Goal: Task Accomplishment & Management: Use online tool/utility

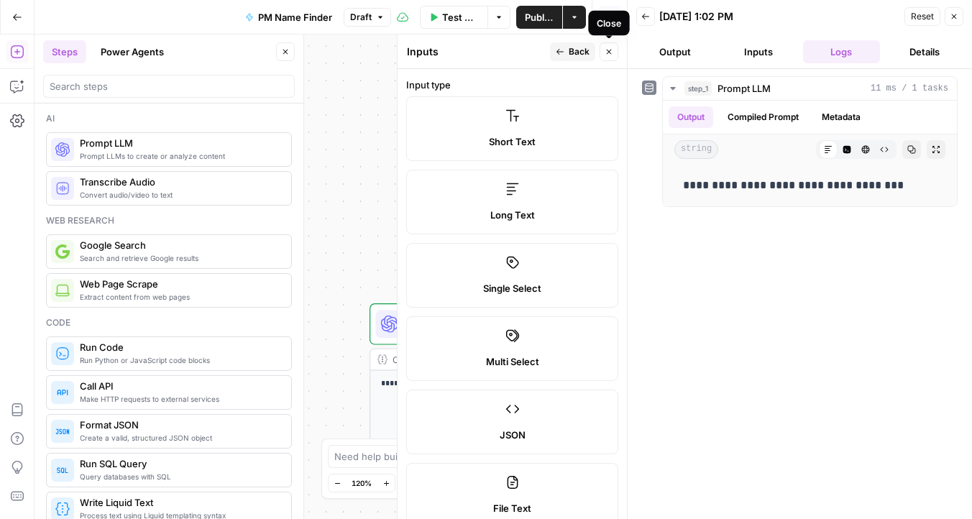
scroll to position [892, 0]
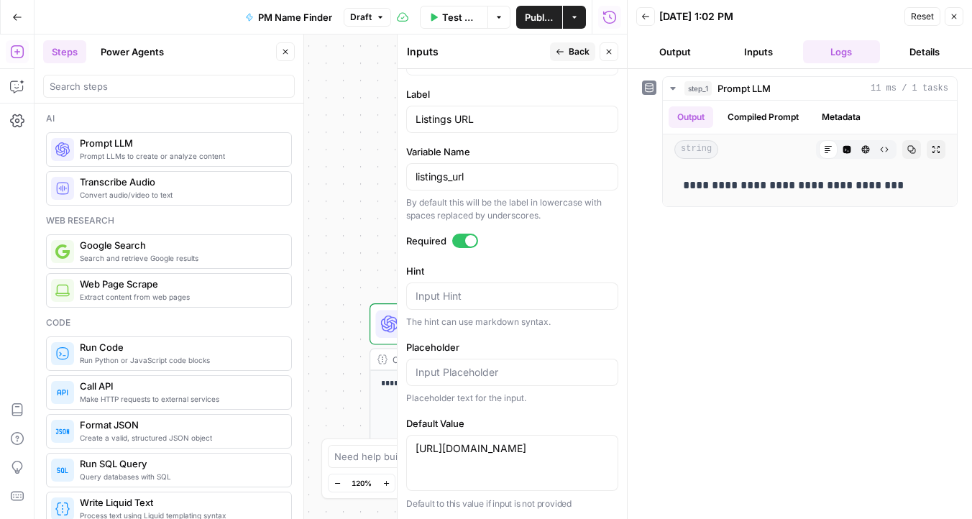
click at [456, 12] on span "Test Data" at bounding box center [460, 17] width 37 height 14
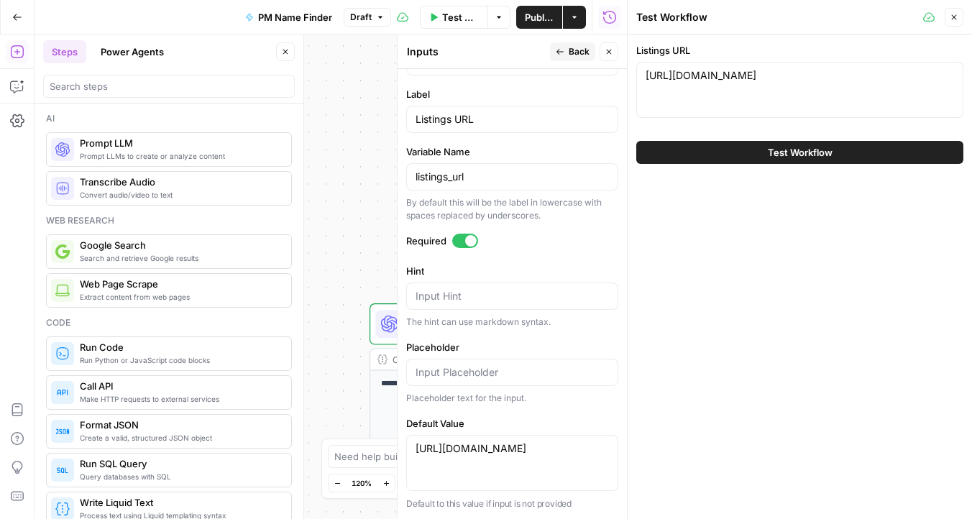
click at [744, 154] on button "Test Workflow" at bounding box center [799, 152] width 327 height 23
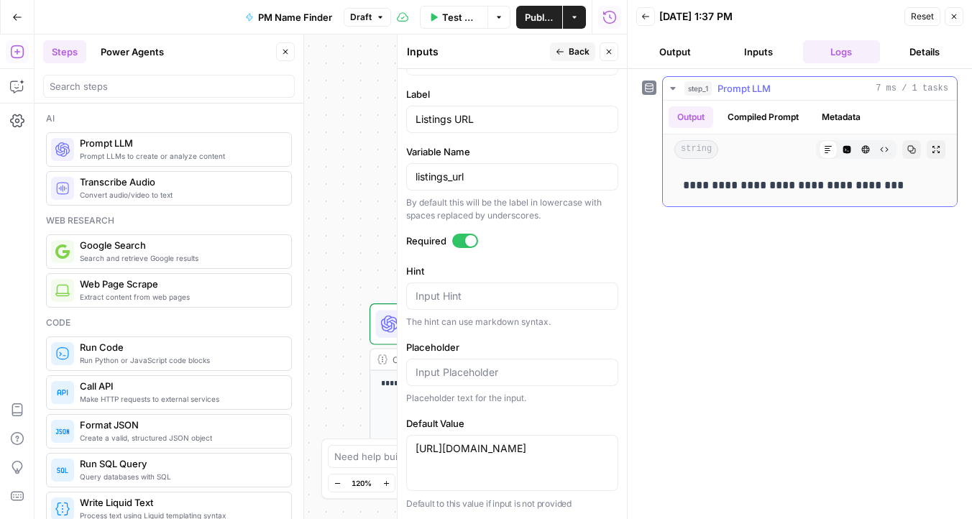
click at [748, 119] on button "Compiled Prompt" at bounding box center [763, 117] width 88 height 22
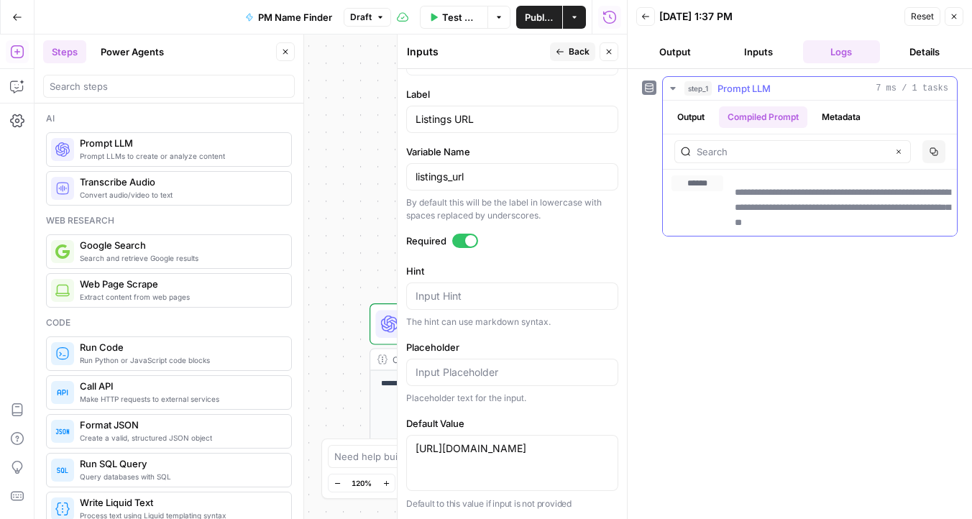
click at [842, 111] on button "Metadata" at bounding box center [841, 117] width 56 height 22
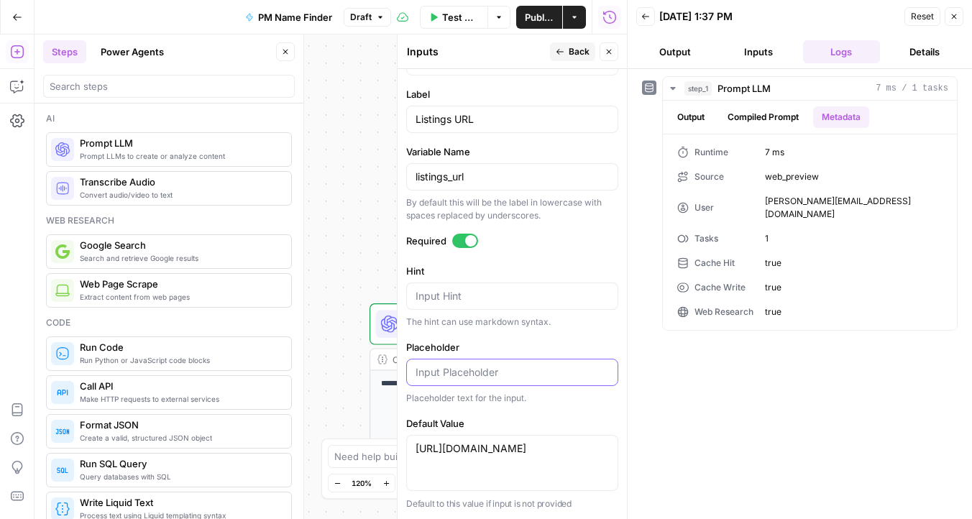
click at [448, 370] on input "Placeholder" at bounding box center [512, 372] width 193 height 14
type input "Input"
drag, startPoint x: 464, startPoint y: 376, endPoint x: 398, endPoint y: 365, distance: 67.2
click at [398, 365] on div "Inputs Inputs Back Close Input type Short Text Long Text Single Select Multi Se…" at bounding box center [512, 277] width 230 height 485
click at [645, 18] on icon "button" at bounding box center [645, 16] width 9 height 9
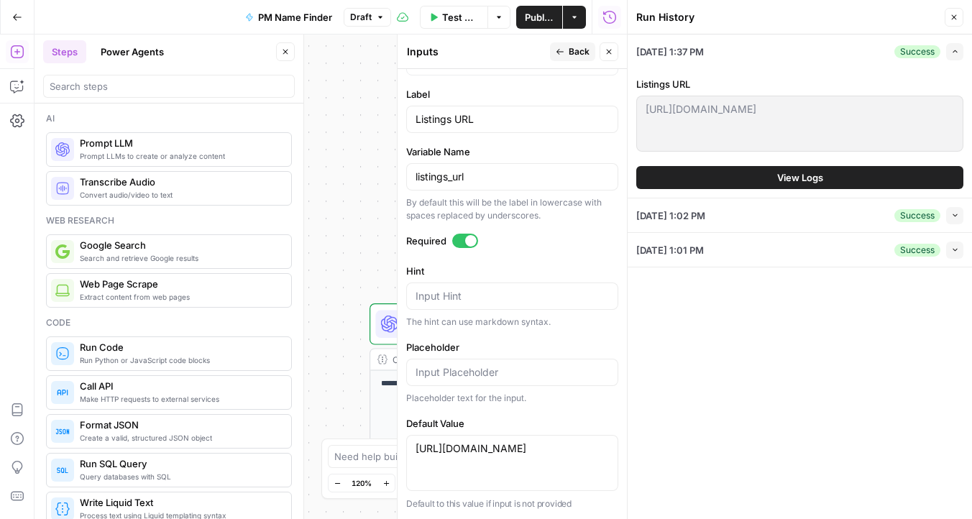
click at [616, 52] on button "Close" at bounding box center [609, 51] width 19 height 19
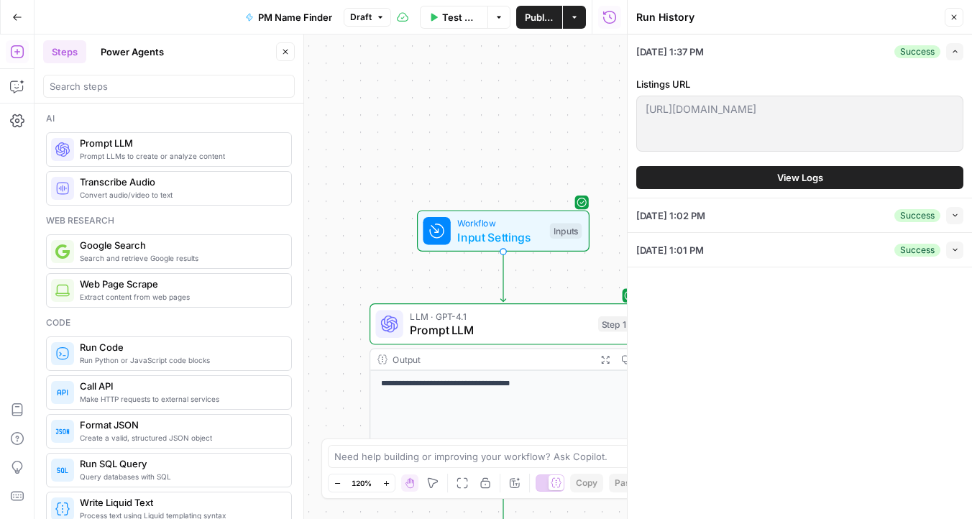
click at [955, 13] on icon "button" at bounding box center [954, 17] width 9 height 9
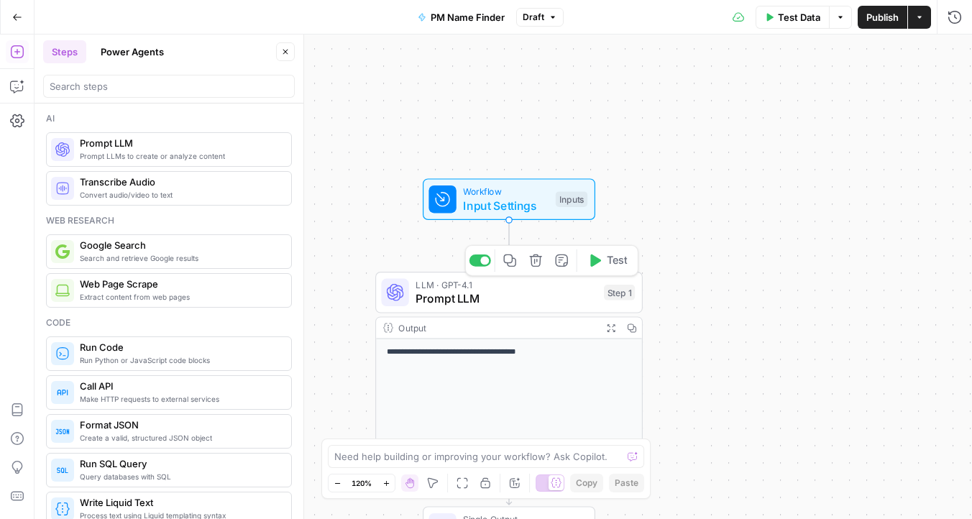
click at [594, 269] on button "Test" at bounding box center [607, 261] width 53 height 22
click at [534, 307] on div "LLM · GPT-4.1 Prompt LLM Step 1 Copy step Delete step Add Note Test" at bounding box center [509, 293] width 268 height 42
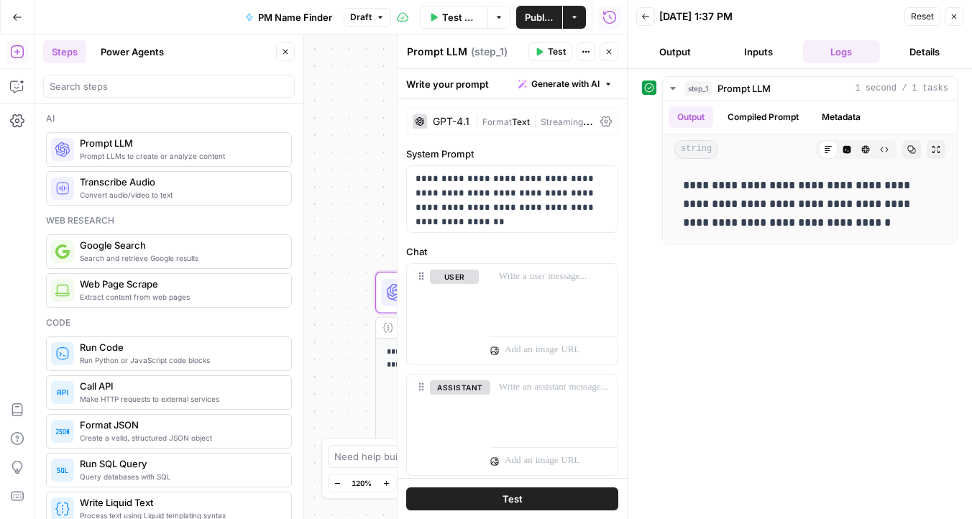
click at [758, 51] on button "Inputs" at bounding box center [759, 51] width 78 height 23
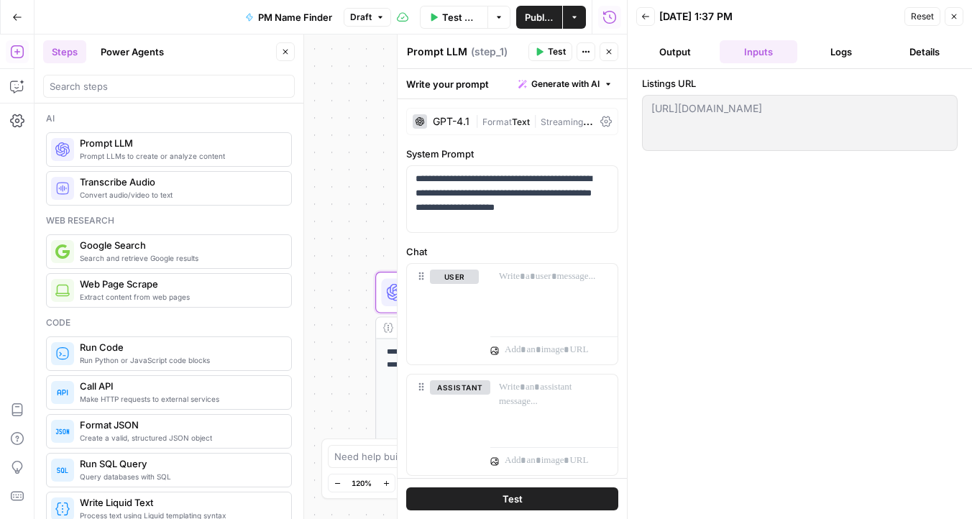
click at [831, 46] on button "Logs" at bounding box center [842, 51] width 78 height 23
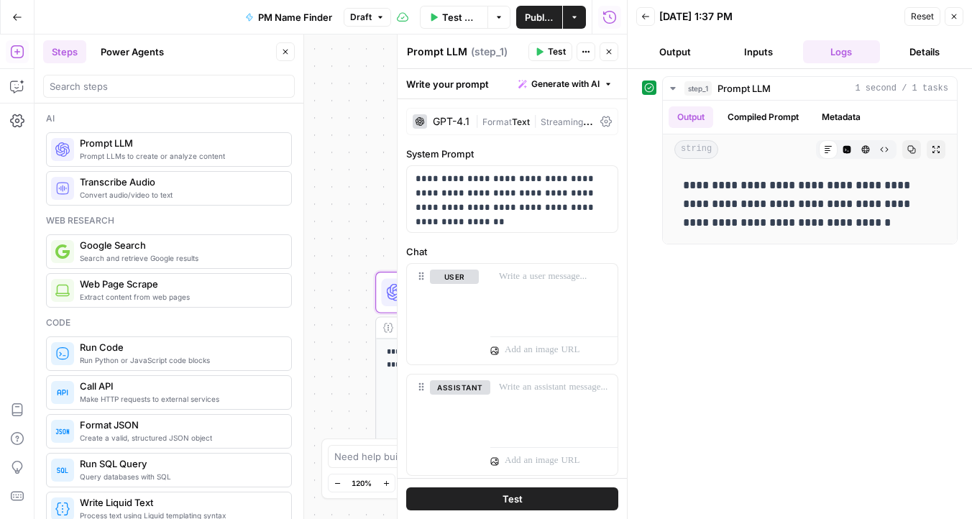
scroll to position [40, 0]
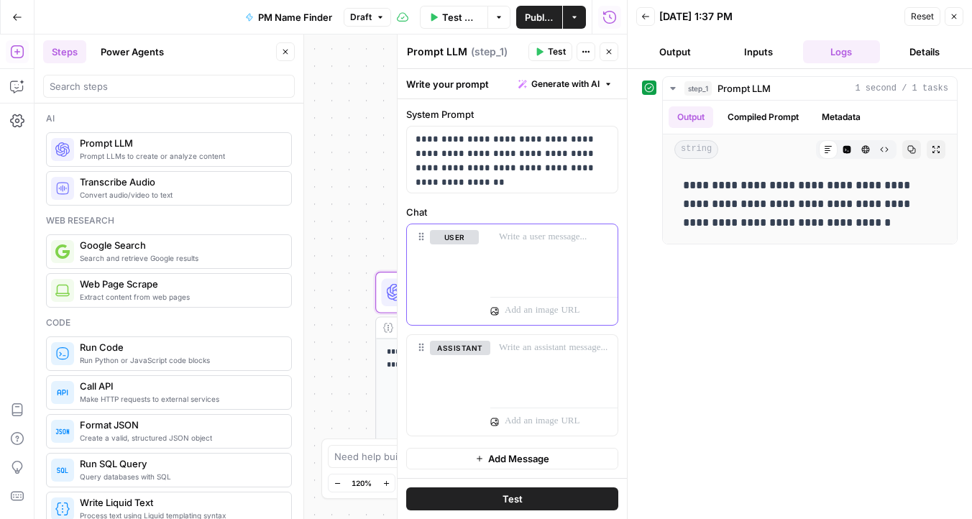
click at [529, 227] on div at bounding box center [553, 257] width 127 height 66
click at [431, 155] on p "**********" at bounding box center [512, 153] width 193 height 43
click at [510, 499] on span "Test" at bounding box center [513, 499] width 20 height 14
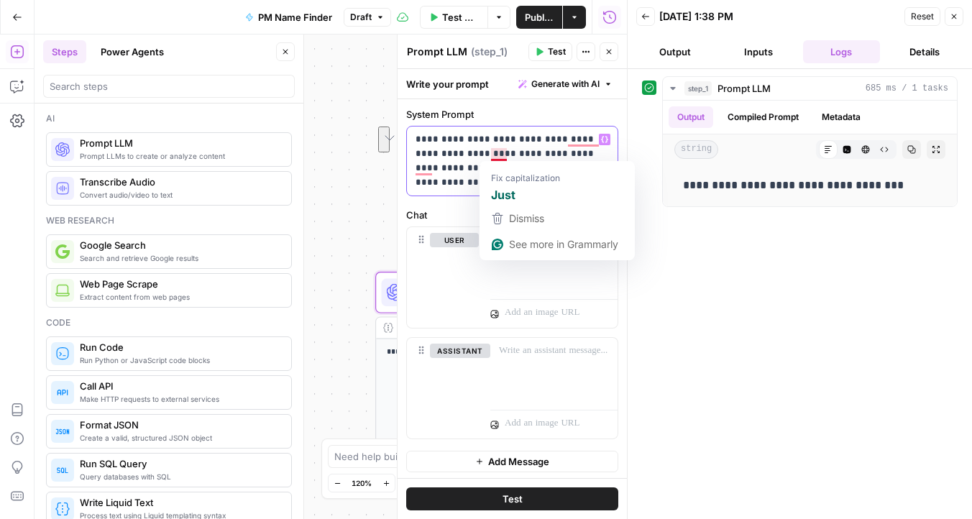
drag, startPoint x: 566, startPoint y: 139, endPoint x: 486, endPoint y: 155, distance: 81.4
click at [486, 155] on p "**********" at bounding box center [512, 161] width 193 height 58
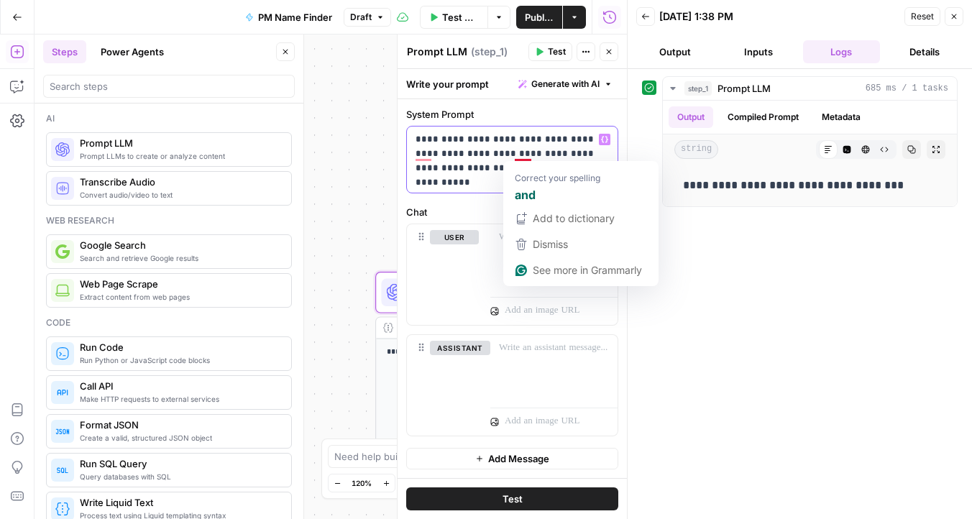
click at [531, 160] on p "**********" at bounding box center [512, 153] width 193 height 43
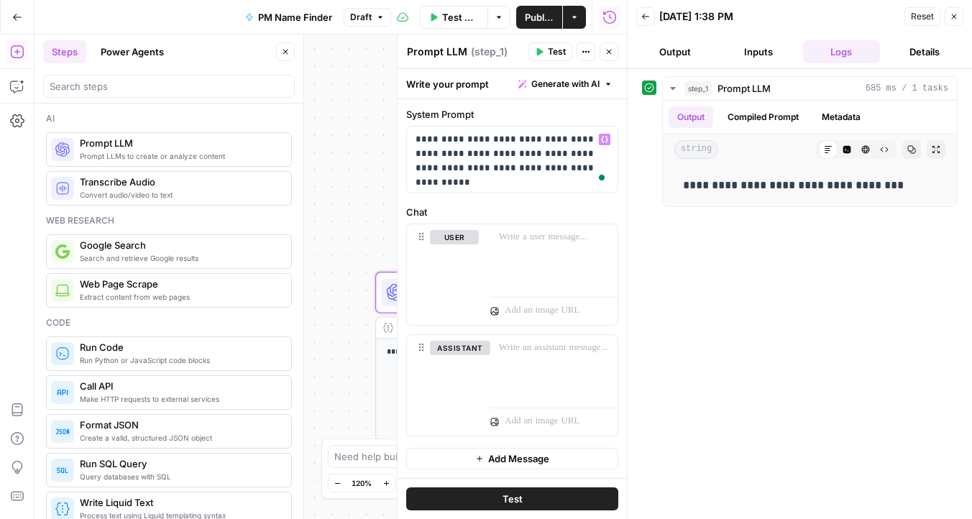
click at [508, 500] on span "Test" at bounding box center [513, 499] width 20 height 14
drag, startPoint x: 510, startPoint y: 250, endPoint x: 472, endPoint y: 255, distance: 37.7
click at [483, 255] on div "user Delete “/” to reference Variables Menu" at bounding box center [512, 274] width 211 height 101
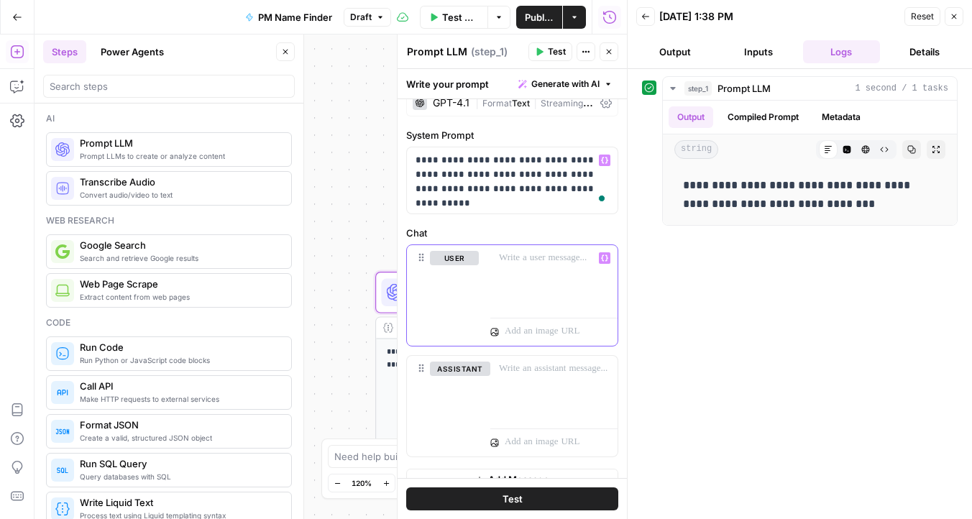
scroll to position [17, 0]
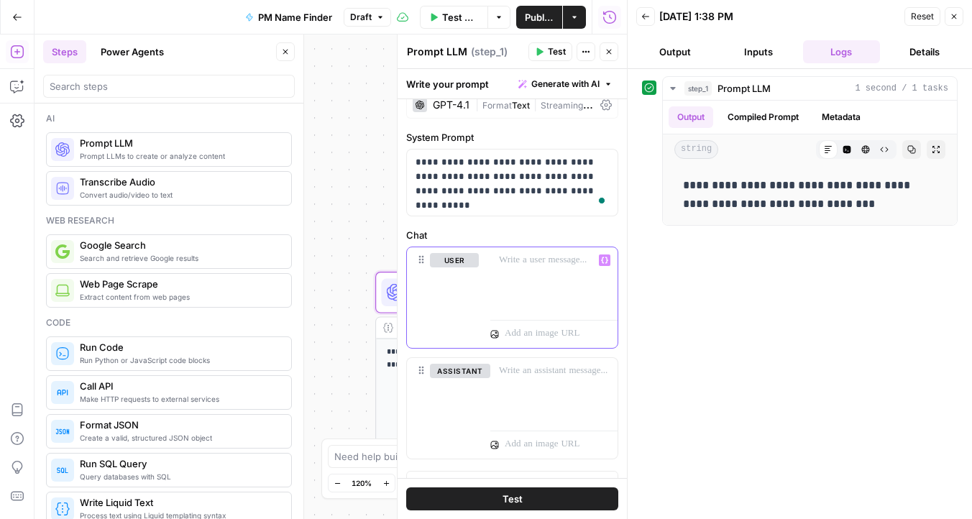
click at [560, 81] on span "Generate with AI" at bounding box center [565, 84] width 68 height 13
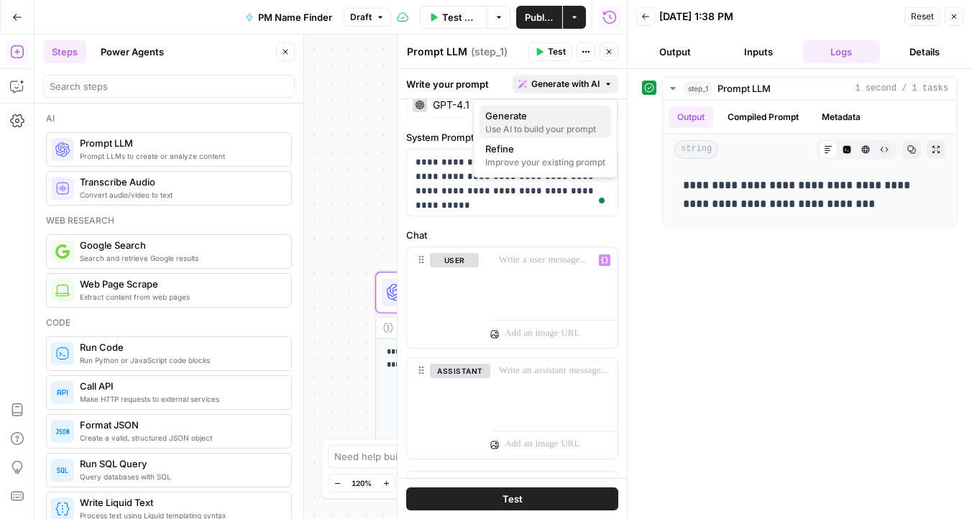
click at [537, 123] on div "Use AI to build your prompt" at bounding box center [545, 129] width 120 height 13
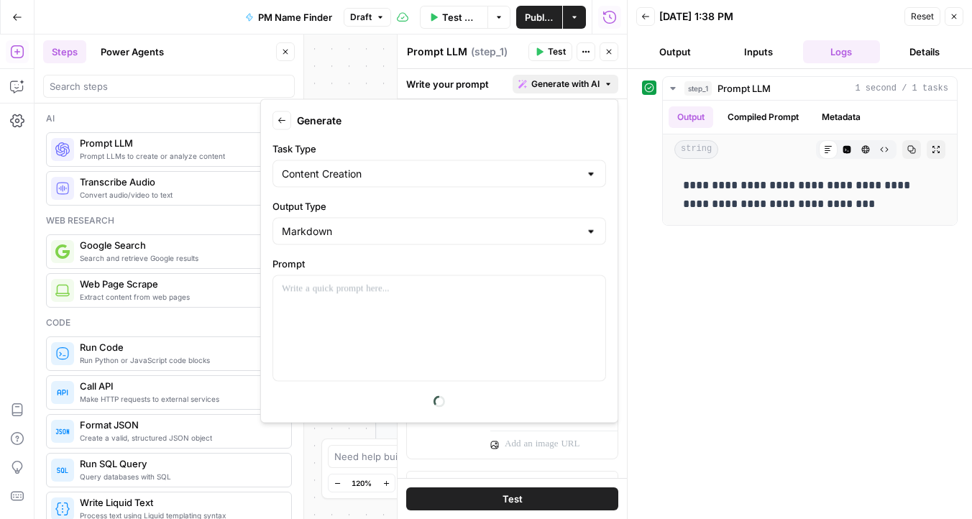
click at [284, 124] on icon "button" at bounding box center [282, 121] width 9 height 9
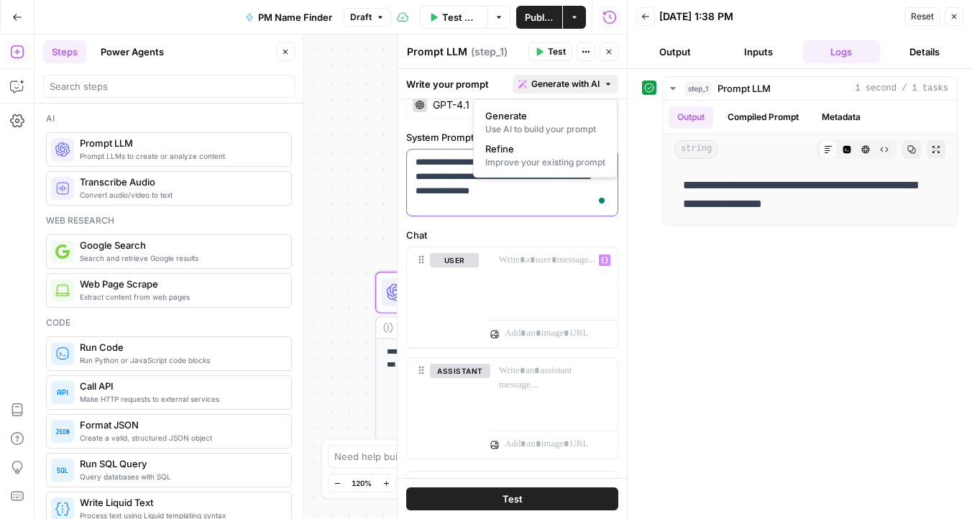
click at [488, 193] on p "**********" at bounding box center [512, 176] width 193 height 43
click at [564, 86] on span "Generate with AI" at bounding box center [565, 84] width 68 height 13
click at [539, 119] on span "Generate" at bounding box center [542, 116] width 114 height 14
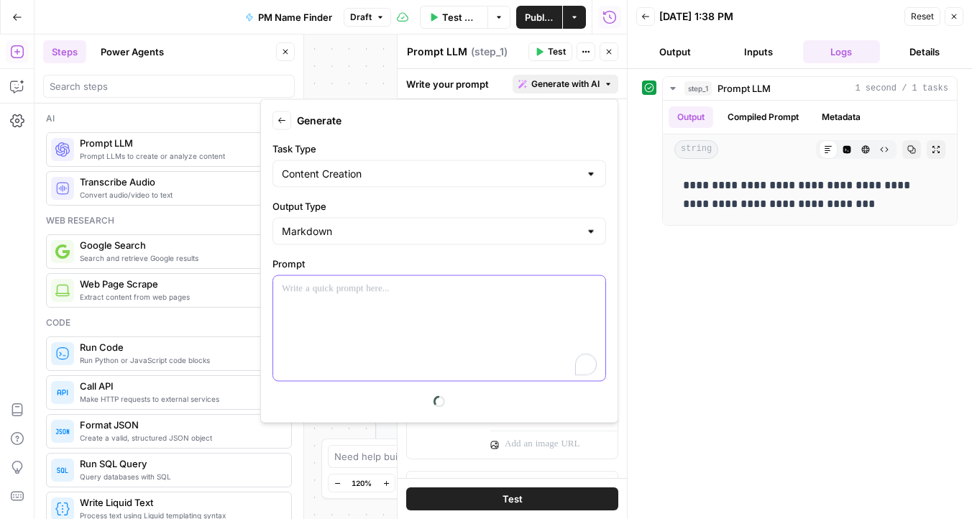
click at [392, 309] on div "To enrich screen reader interactions, please activate Accessibility in Grammarl…" at bounding box center [439, 328] width 332 height 105
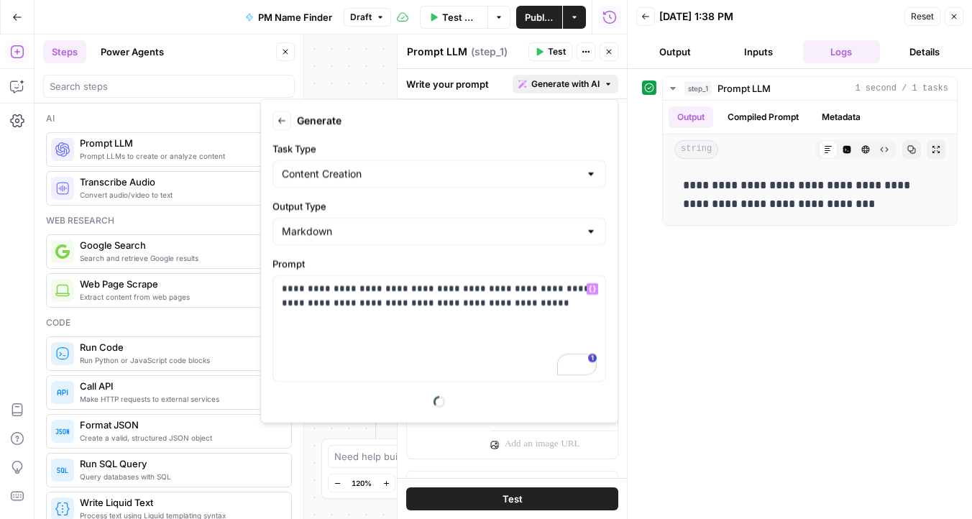
click at [522, 244] on div "Markdown" at bounding box center [440, 231] width 334 height 27
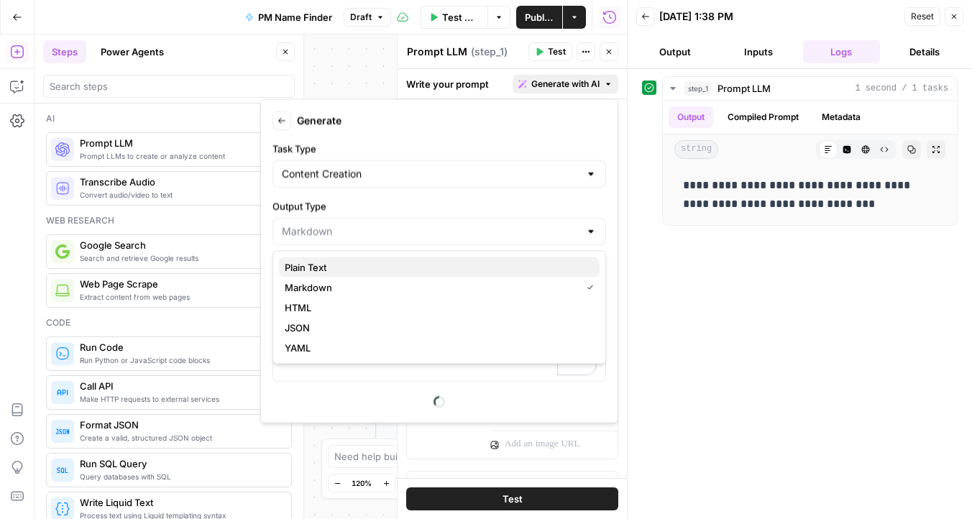
click at [376, 273] on span "Plain Text" at bounding box center [436, 267] width 303 height 14
type input "Plain Text"
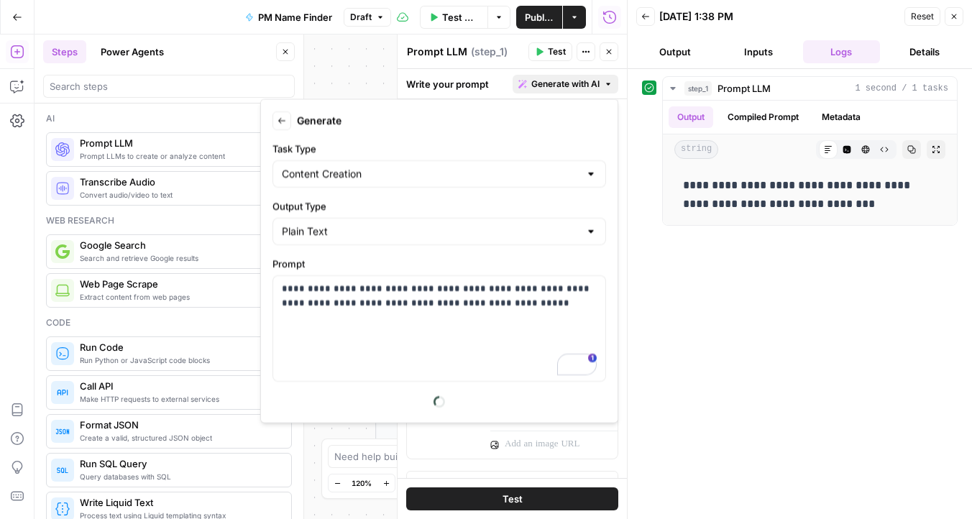
click at [497, 183] on div "Content Creation" at bounding box center [440, 173] width 334 height 27
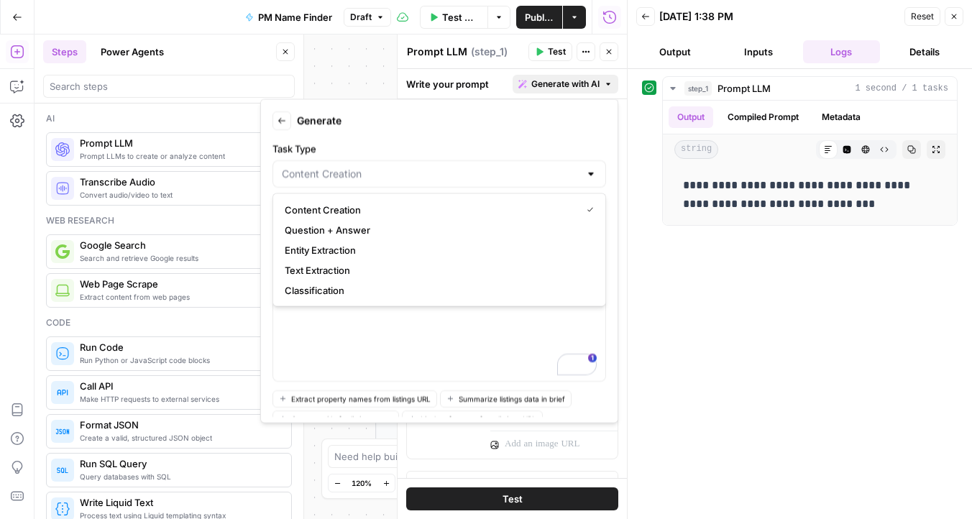
type input "Content Creation"
click at [393, 137] on form "**********" at bounding box center [439, 261] width 345 height 311
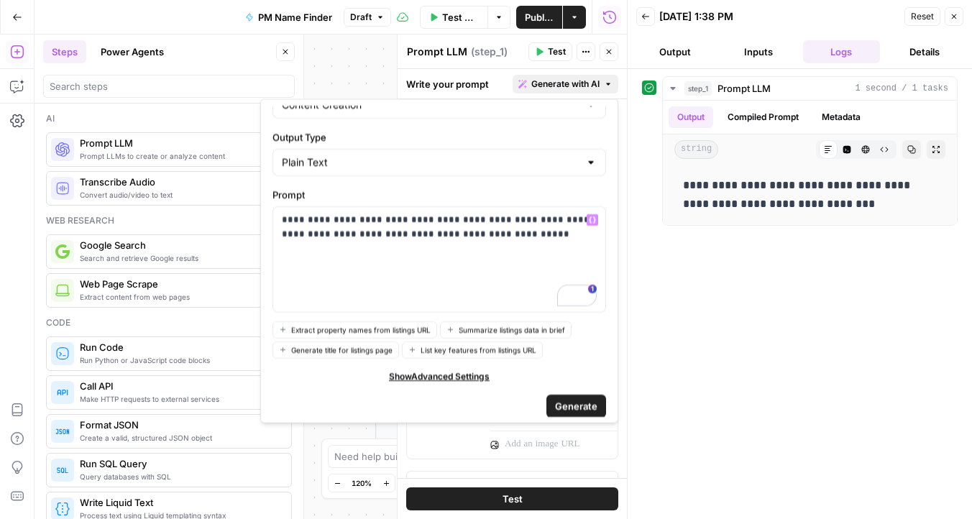
scroll to position [76, 0]
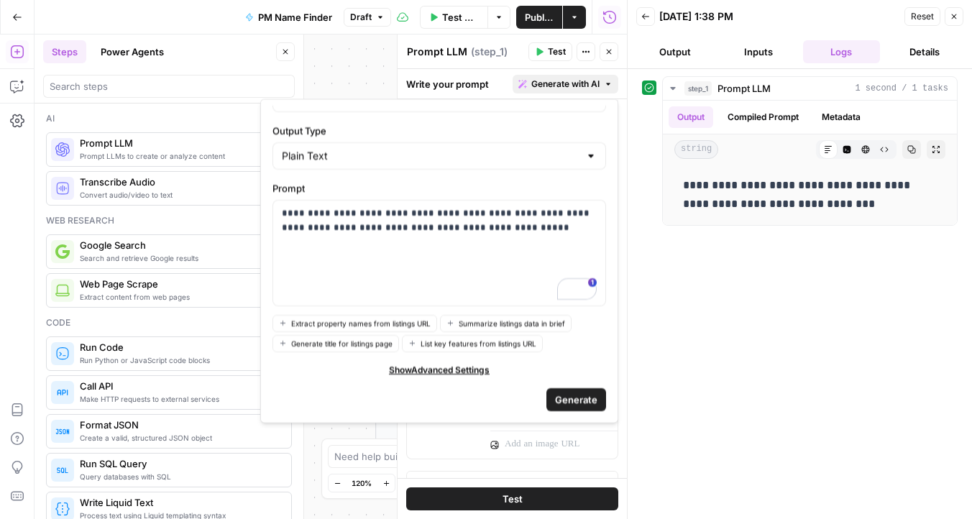
click at [569, 396] on span "Generate" at bounding box center [576, 399] width 42 height 14
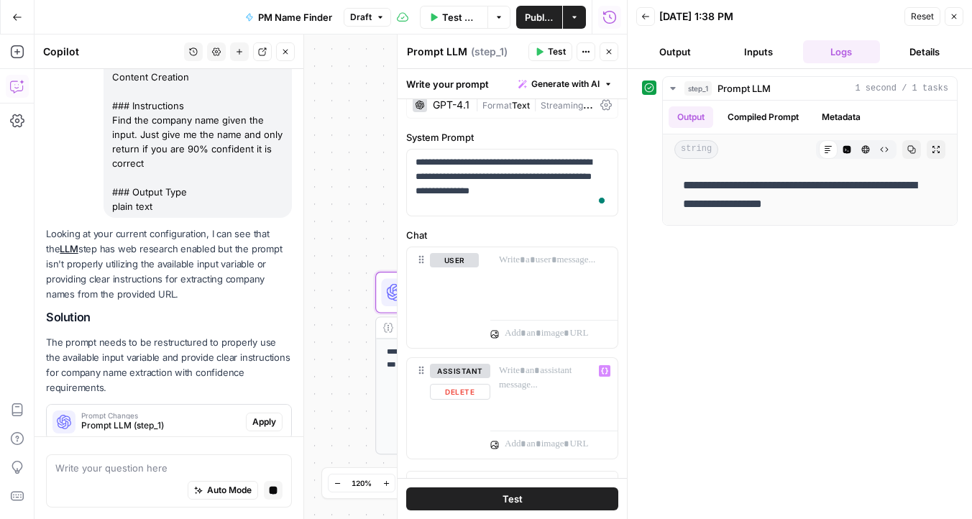
scroll to position [218, 0]
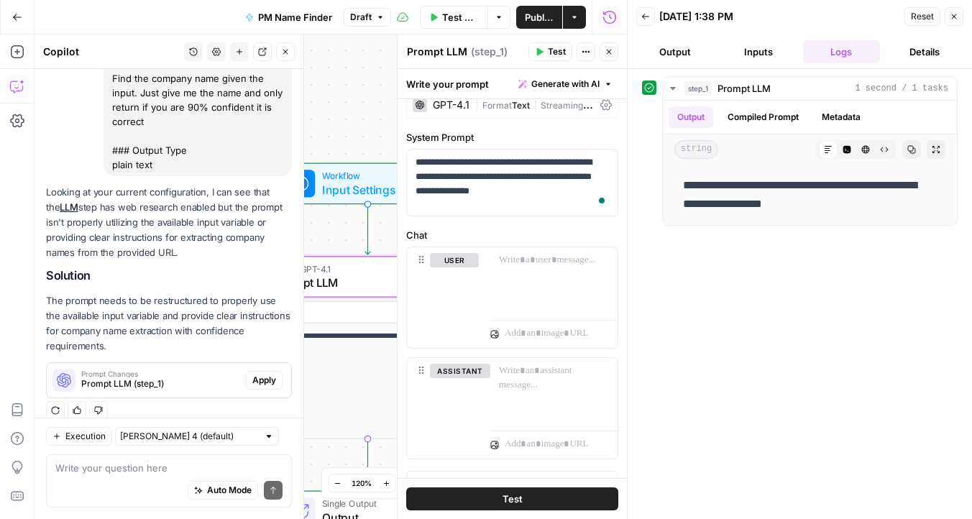
click at [269, 374] on span "Apply" at bounding box center [264, 380] width 24 height 13
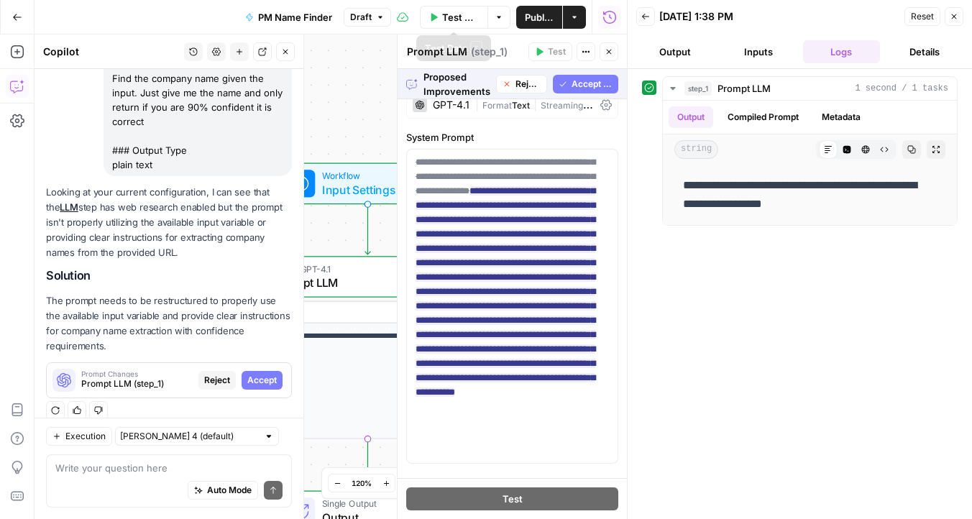
click at [575, 83] on span "Accept All" at bounding box center [592, 84] width 41 height 13
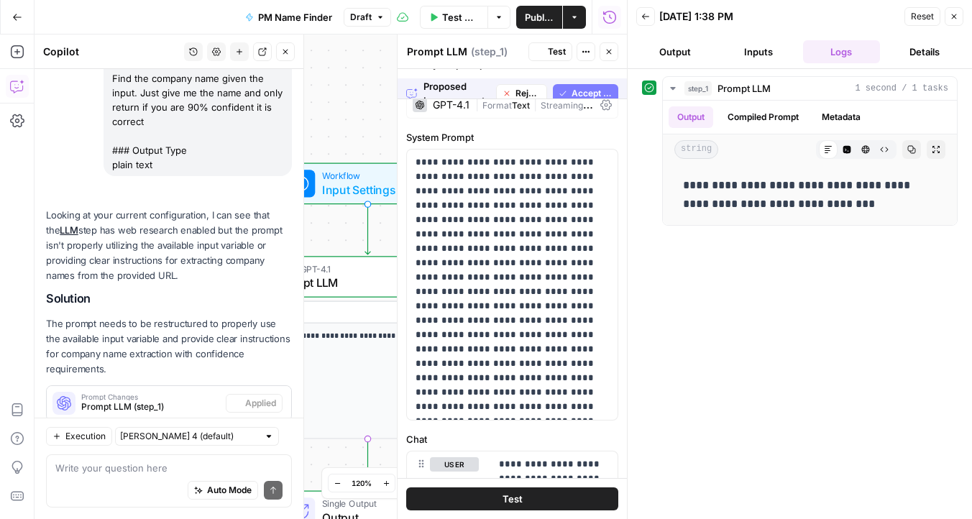
scroll to position [0, 0]
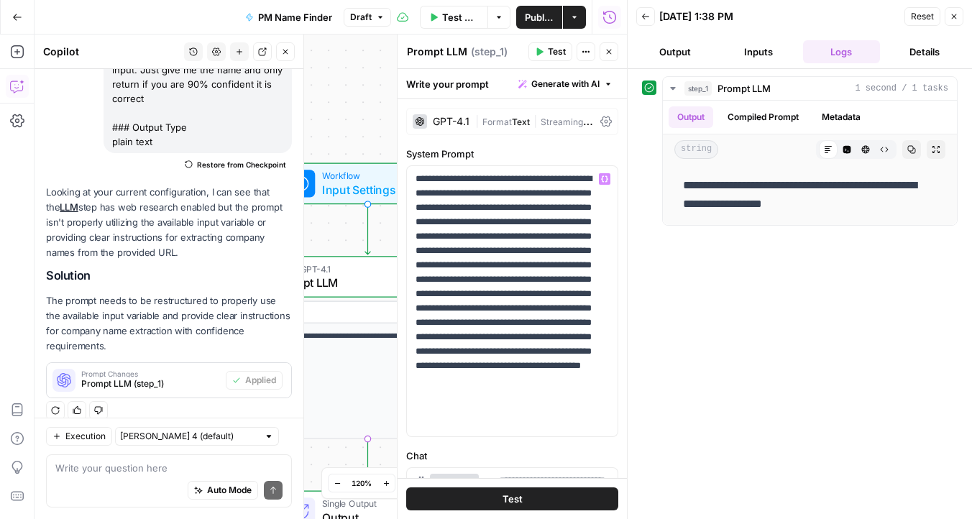
click at [486, 515] on div "Test" at bounding box center [512, 498] width 229 height 41
click at [484, 503] on button "Test" at bounding box center [512, 499] width 212 height 23
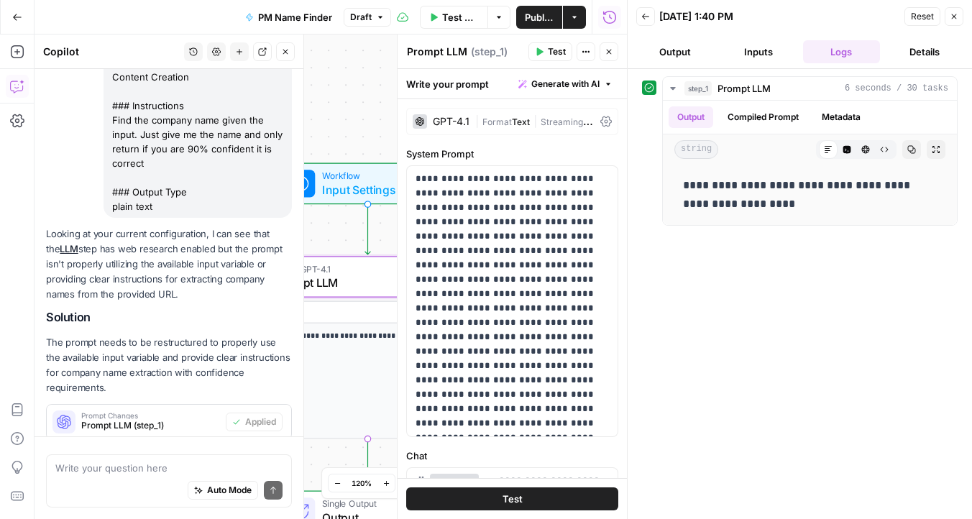
scroll to position [241, 0]
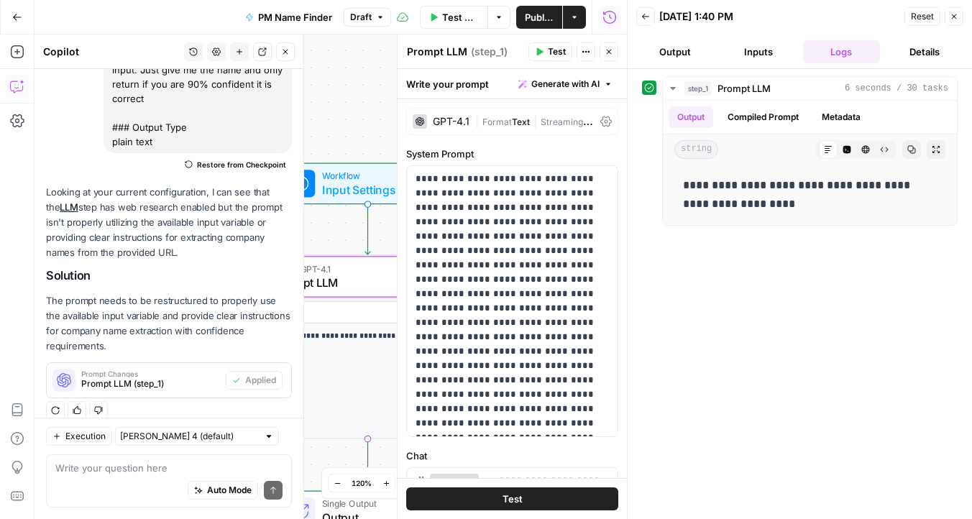
click at [752, 56] on button "Inputs" at bounding box center [759, 51] width 78 height 23
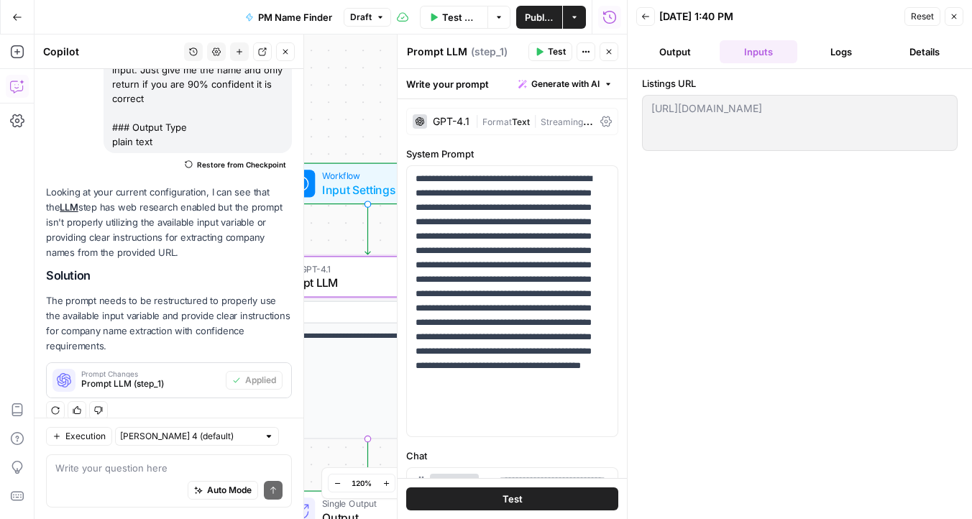
click at [594, 107] on body "**********" at bounding box center [486, 259] width 972 height 519
click at [77, 488] on div "Auto Mode Send" at bounding box center [168, 491] width 227 height 32
type textarea "t"
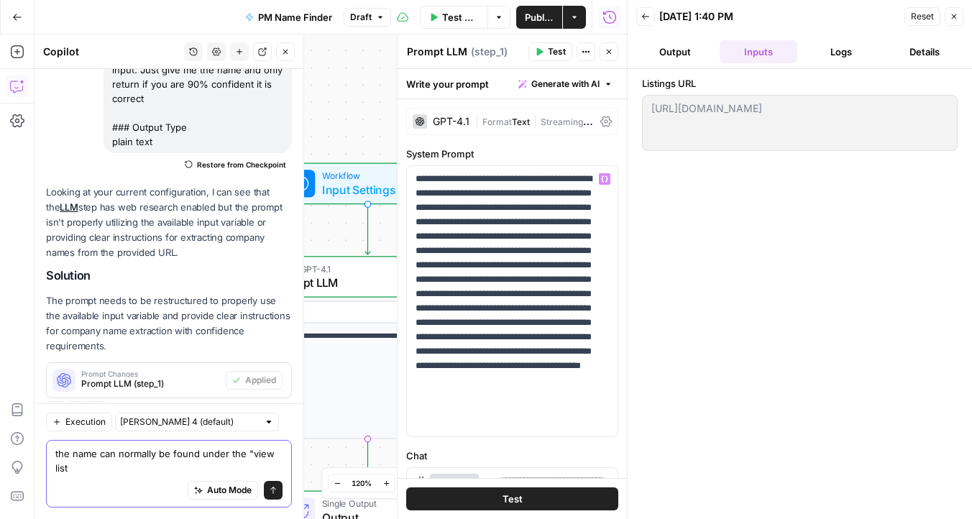
scroll to position [255, 0]
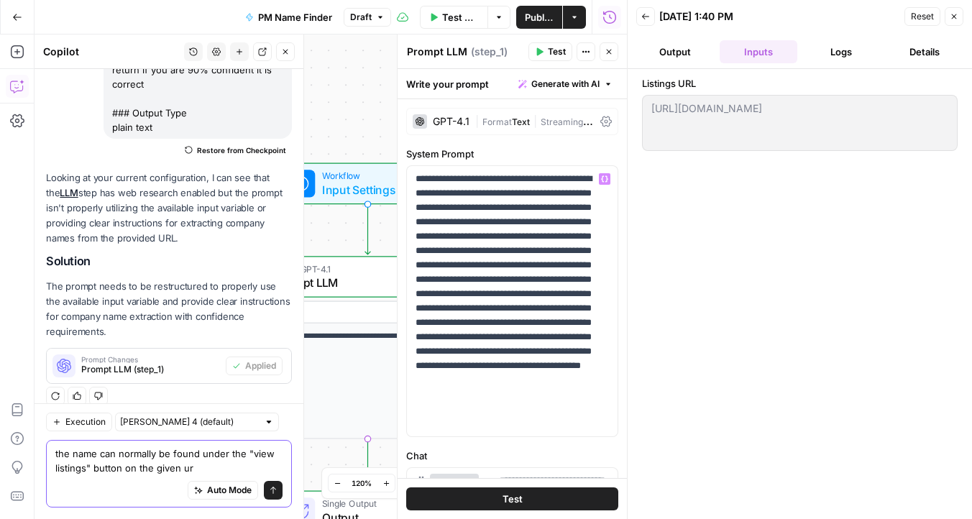
type textarea "the name can normally be found under the "view listings" button on the given url"
drag, startPoint x: 197, startPoint y: 469, endPoint x: 53, endPoint y: 452, distance: 144.8
click at [53, 452] on div "the name can normally be found under the "view listings" button on the given ur…" at bounding box center [169, 474] width 246 height 68
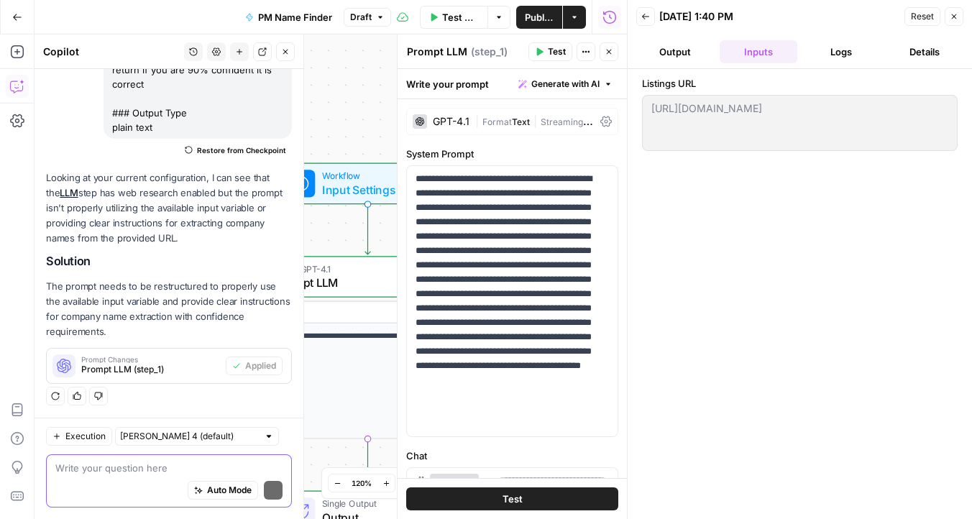
scroll to position [241, 0]
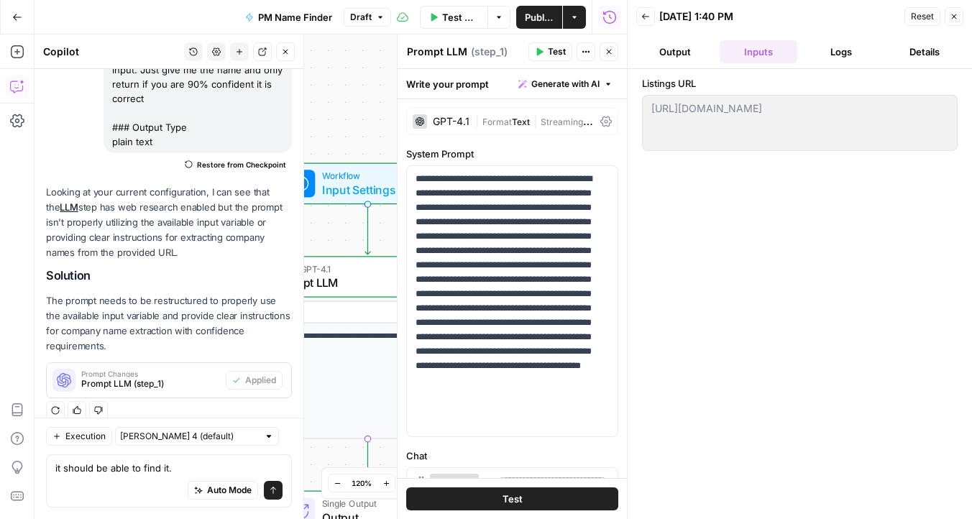
click at [850, 55] on button "Logs" at bounding box center [842, 51] width 78 height 23
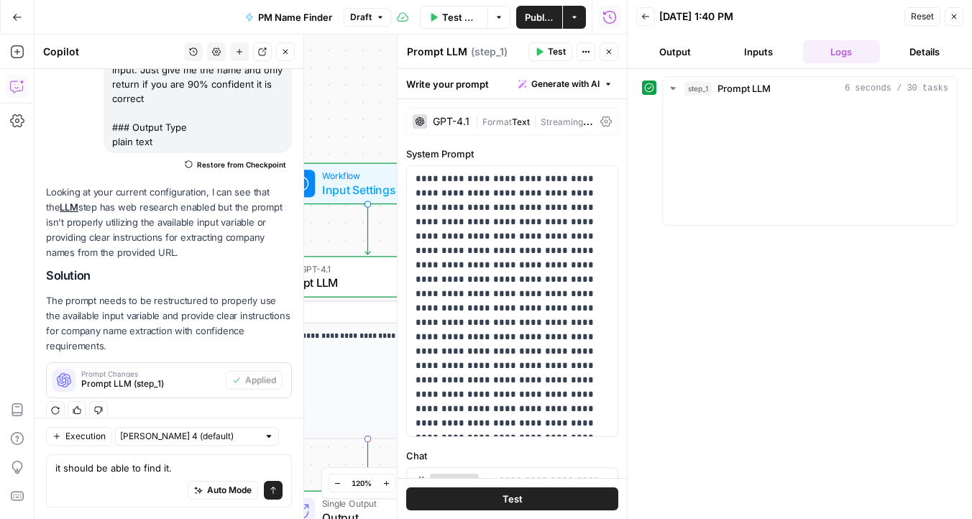
click at [938, 55] on button "Details" at bounding box center [925, 51] width 78 height 23
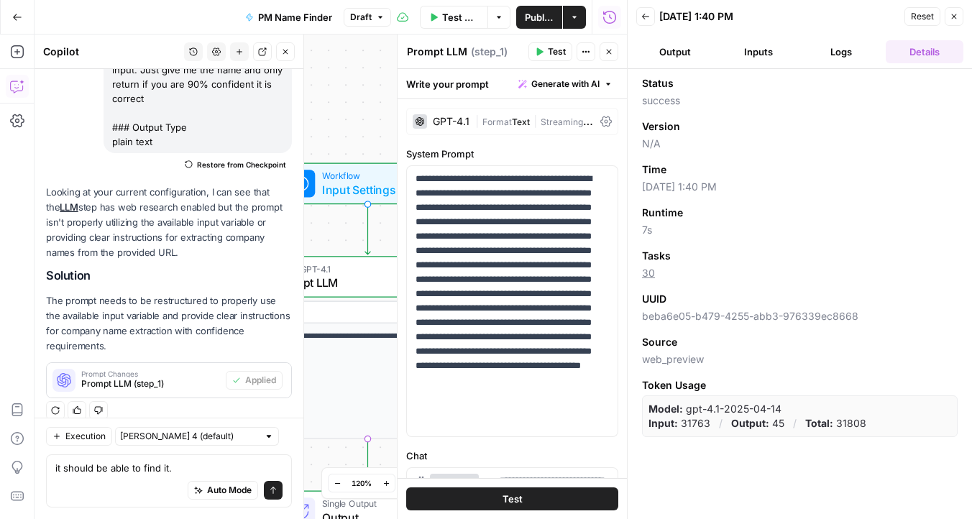
click at [834, 51] on button "Logs" at bounding box center [842, 51] width 78 height 23
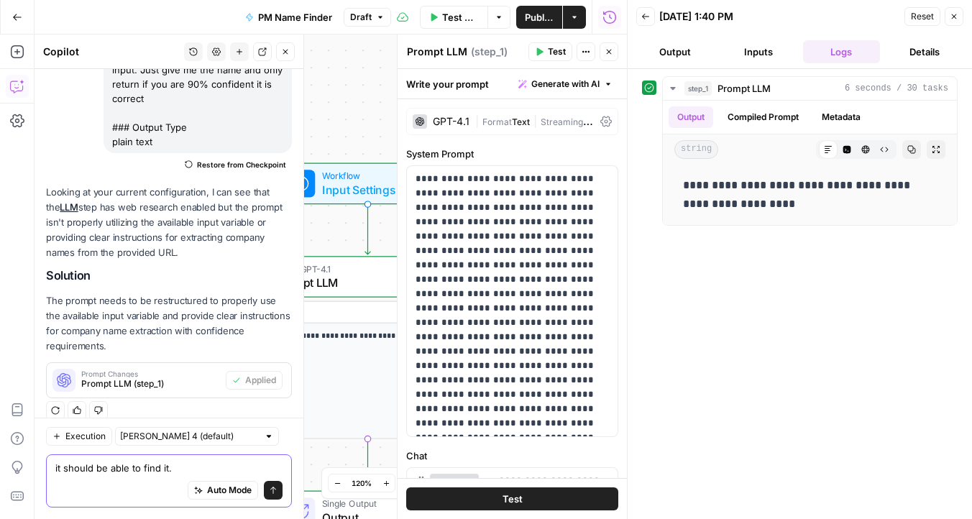
click at [176, 467] on textarea "it should be able to find it." at bounding box center [168, 468] width 227 height 14
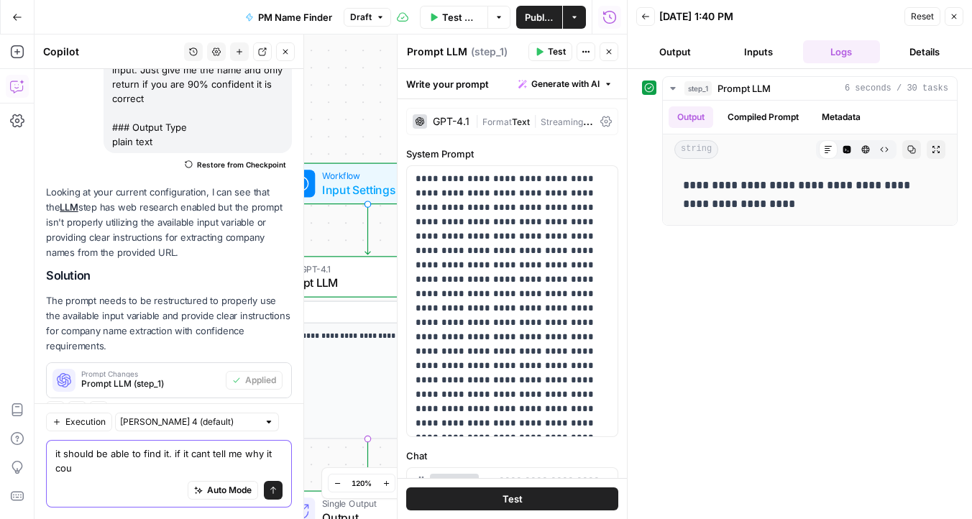
scroll to position [255, 0]
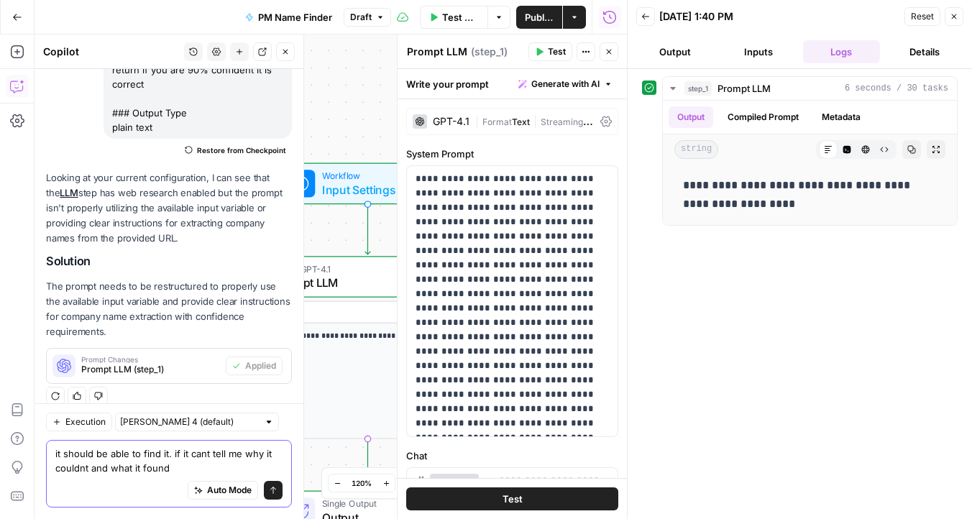
type textarea "it should be able to find it. if it cant tell me why it couldnt and what it fou…"
click at [276, 493] on icon "submit" at bounding box center [273, 490] width 9 height 9
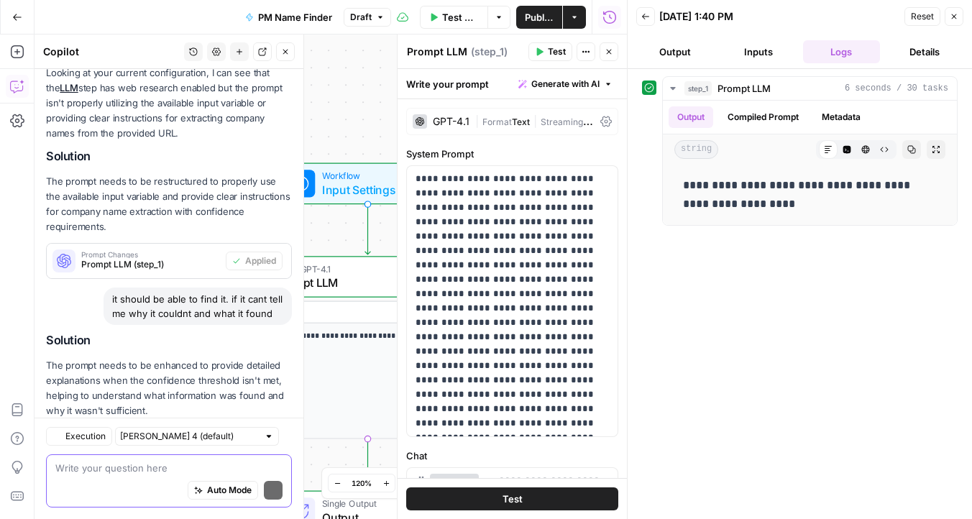
scroll to position [425, 0]
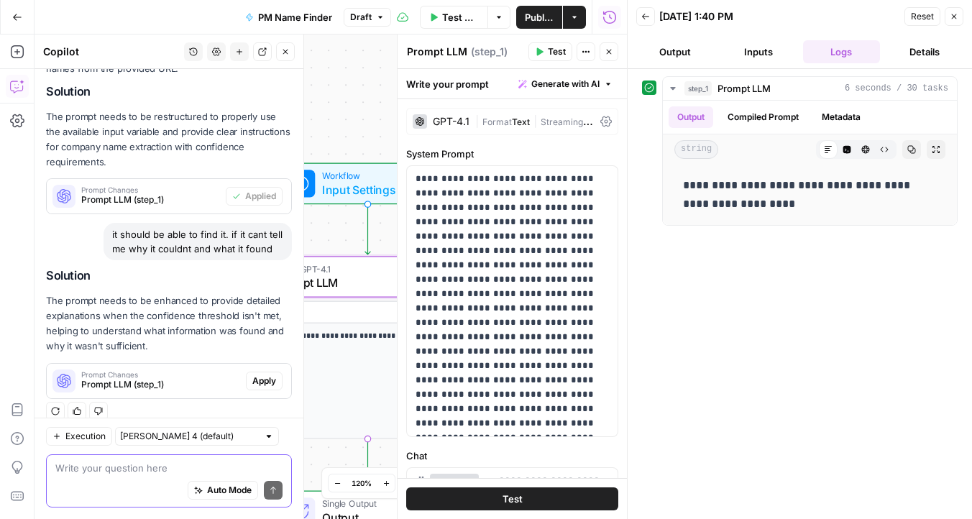
click at [261, 375] on span "Apply" at bounding box center [264, 381] width 24 height 13
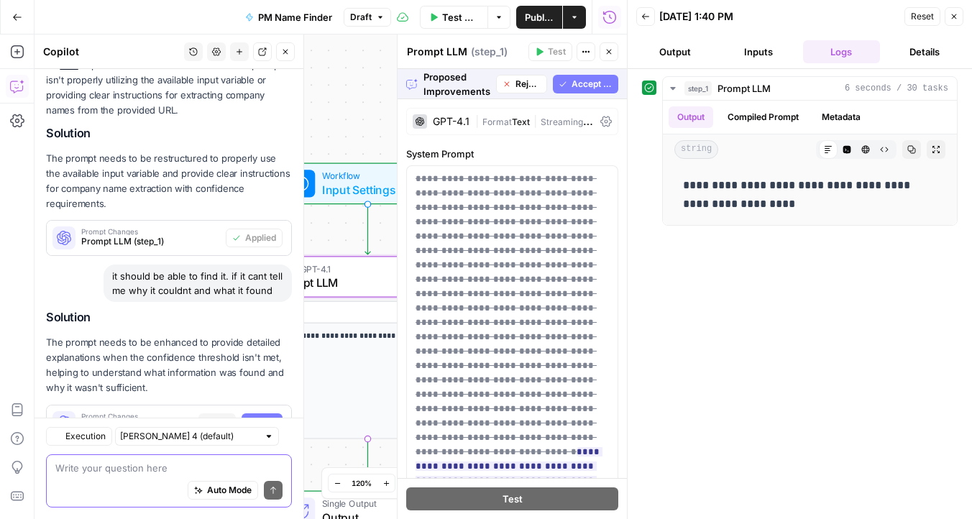
scroll to position [402, 0]
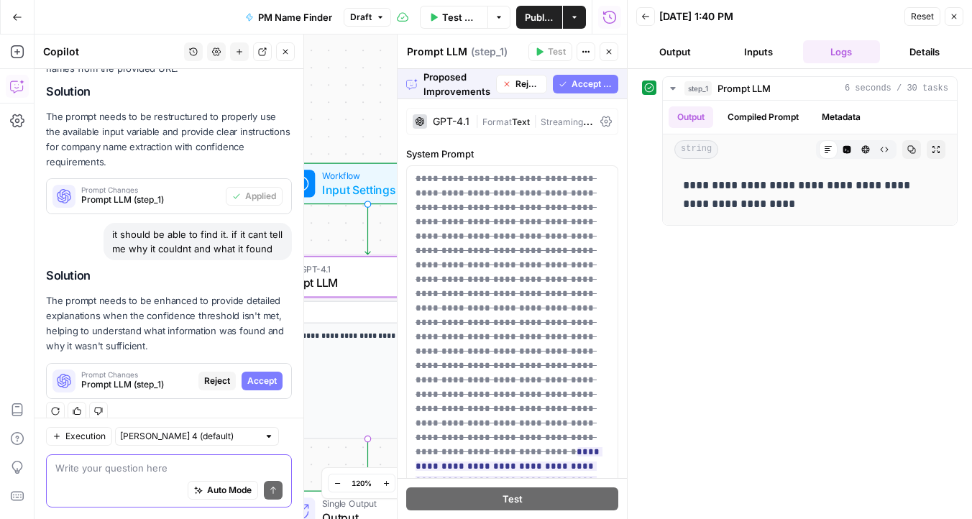
click at [261, 375] on span "Accept" at bounding box center [261, 381] width 29 height 13
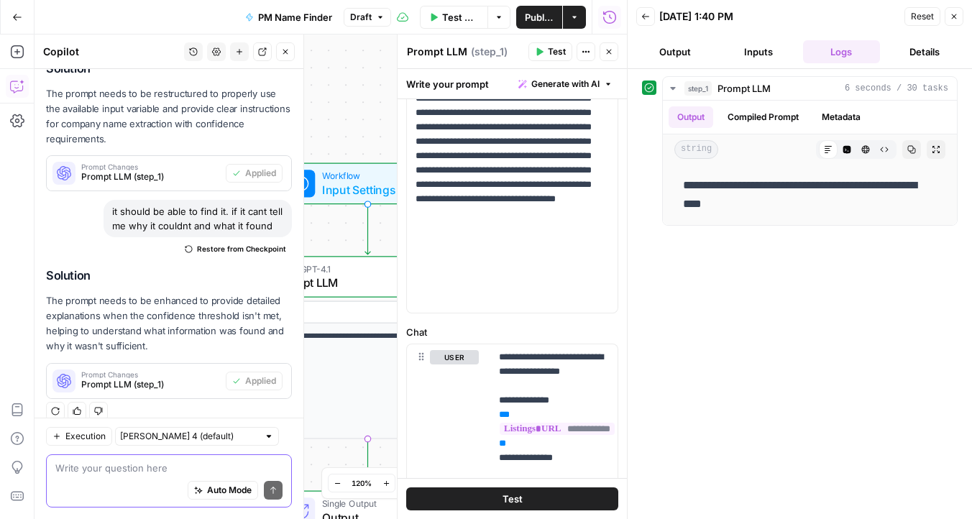
scroll to position [316, 0]
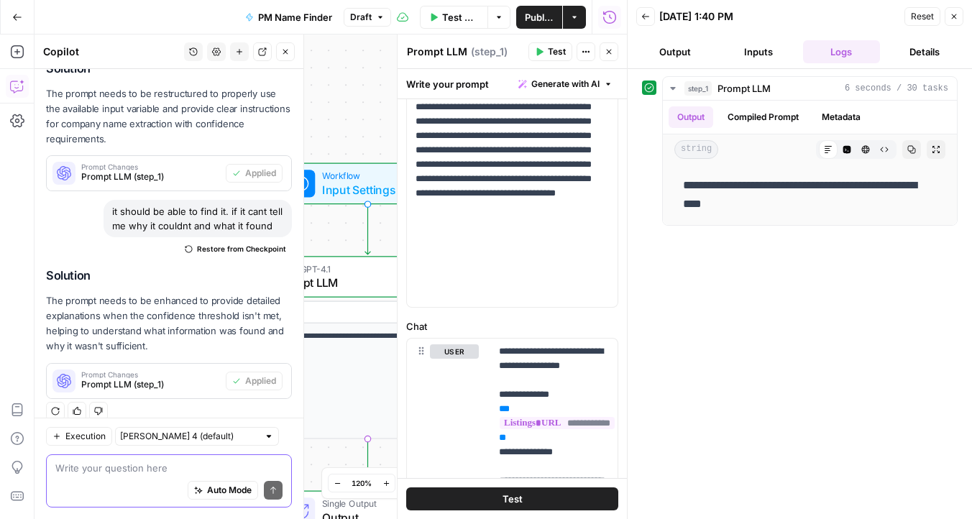
click at [552, 498] on button "Test" at bounding box center [512, 499] width 212 height 23
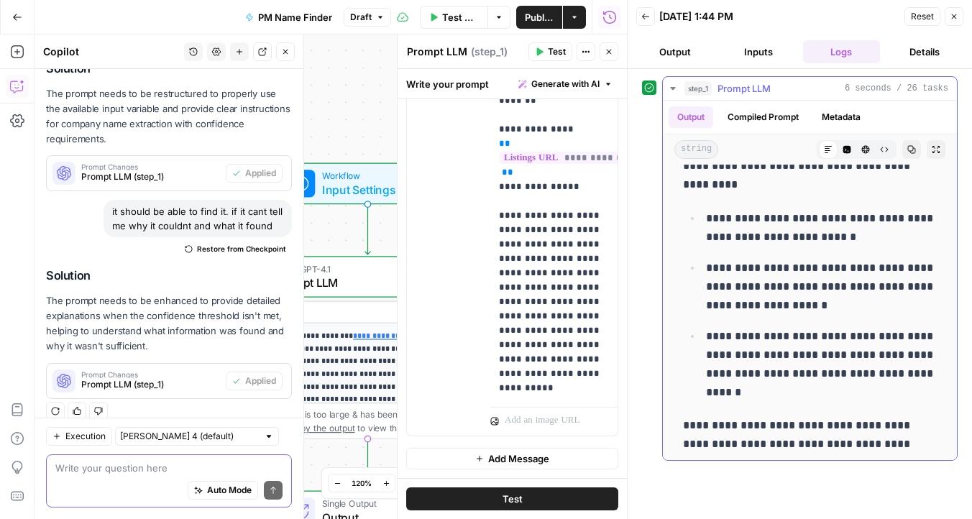
scroll to position [440, 0]
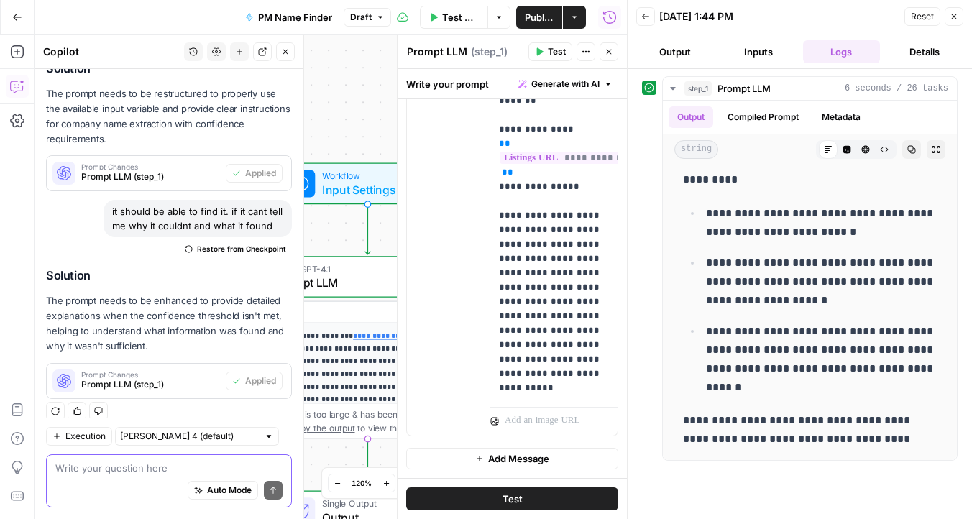
click at [101, 460] on div "Write your question here Auto Mode Send" at bounding box center [169, 481] width 246 height 53
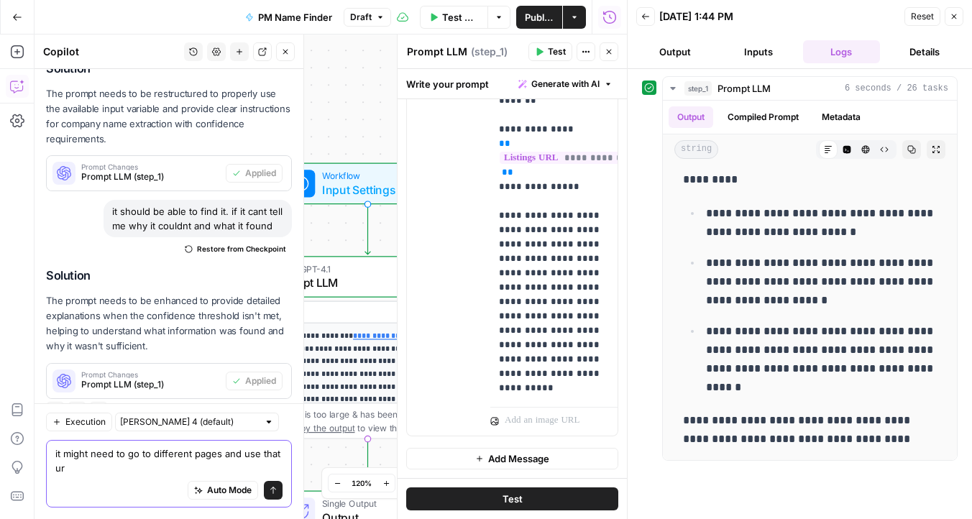
scroll to position [462, 0]
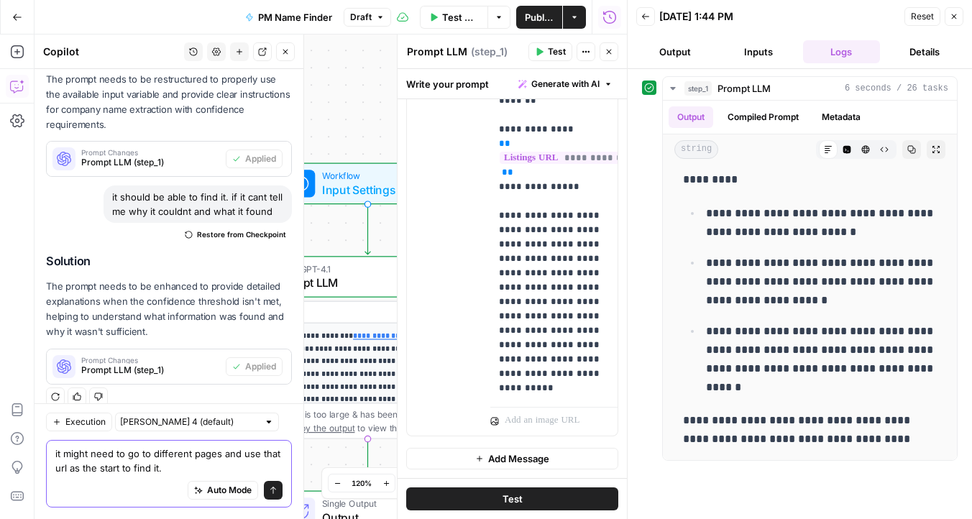
type textarea "it might need to go to different pages and use that url as the start to find it."
click at [278, 487] on button "Send" at bounding box center [273, 490] width 19 height 19
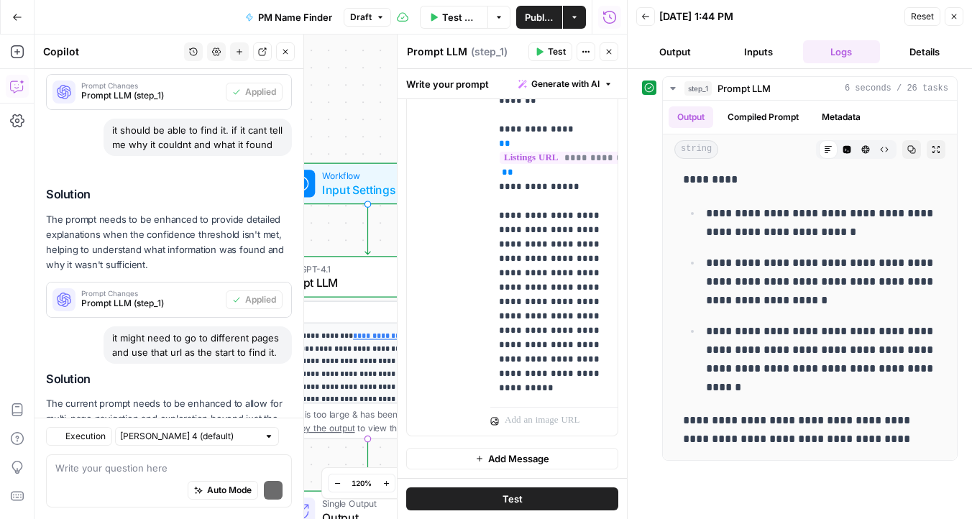
scroll to position [617, 0]
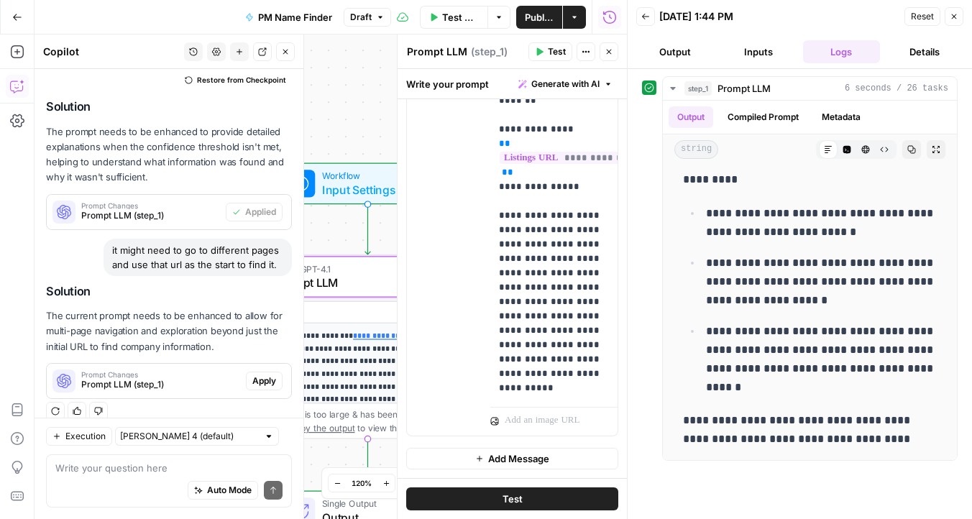
click at [265, 375] on span "Apply" at bounding box center [264, 381] width 24 height 13
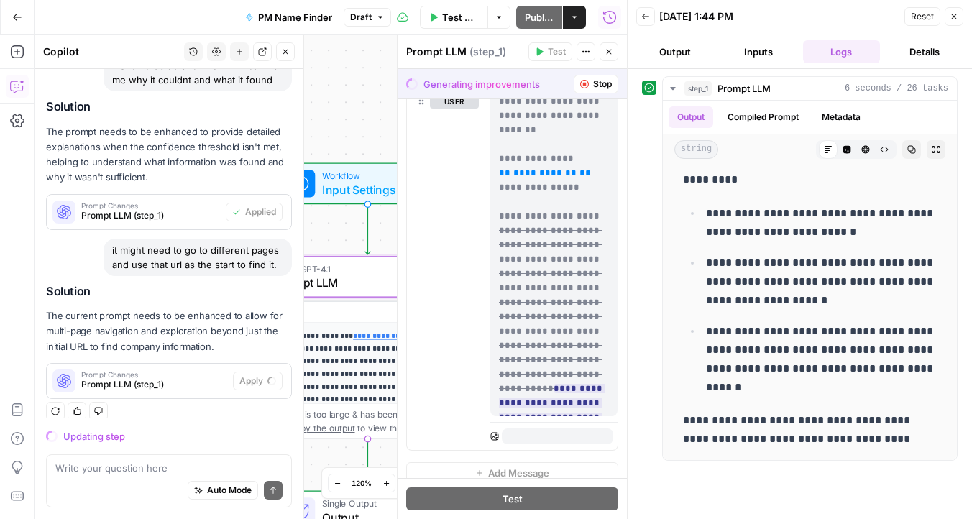
scroll to position [724, 0]
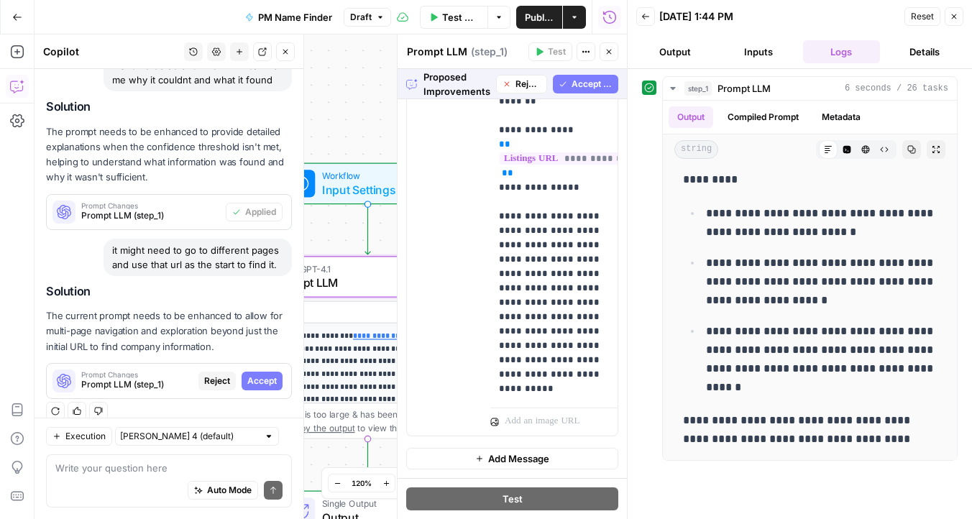
click at [265, 375] on span "Accept" at bounding box center [261, 381] width 29 height 13
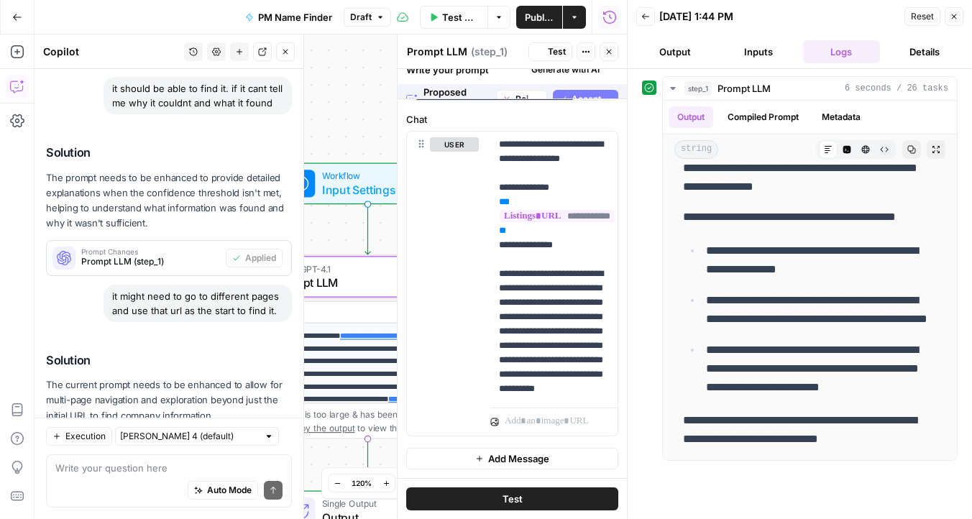
scroll to position [0, 0]
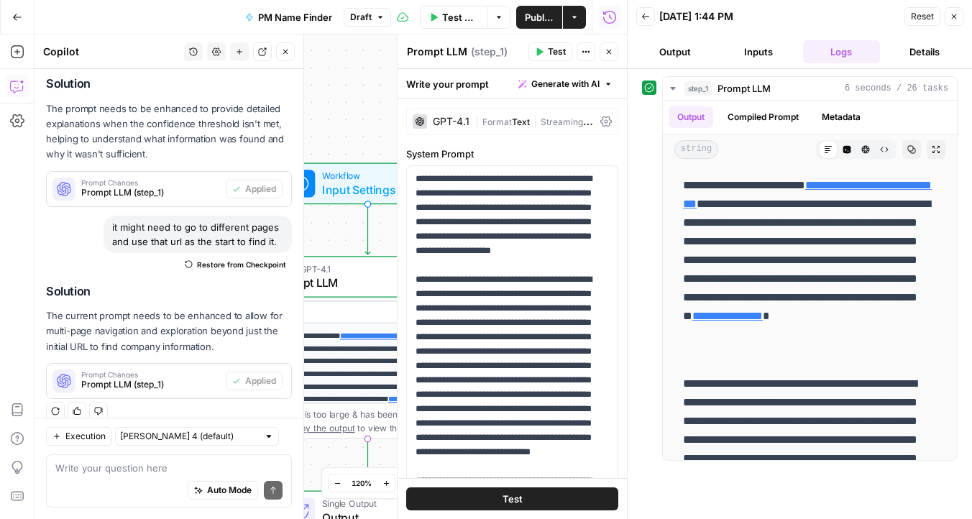
click at [477, 493] on button "Test" at bounding box center [512, 499] width 212 height 23
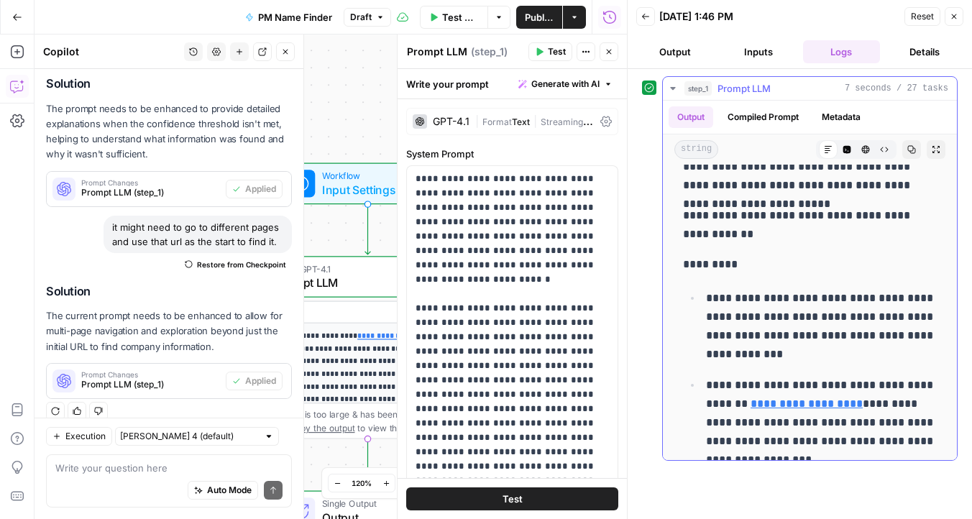
scroll to position [408, 0]
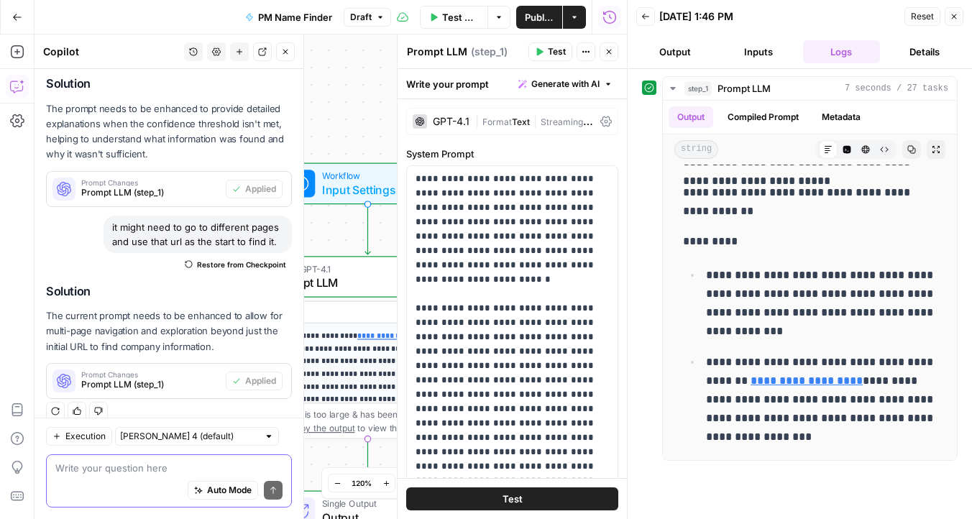
click at [124, 468] on textarea at bounding box center [168, 468] width 227 height 14
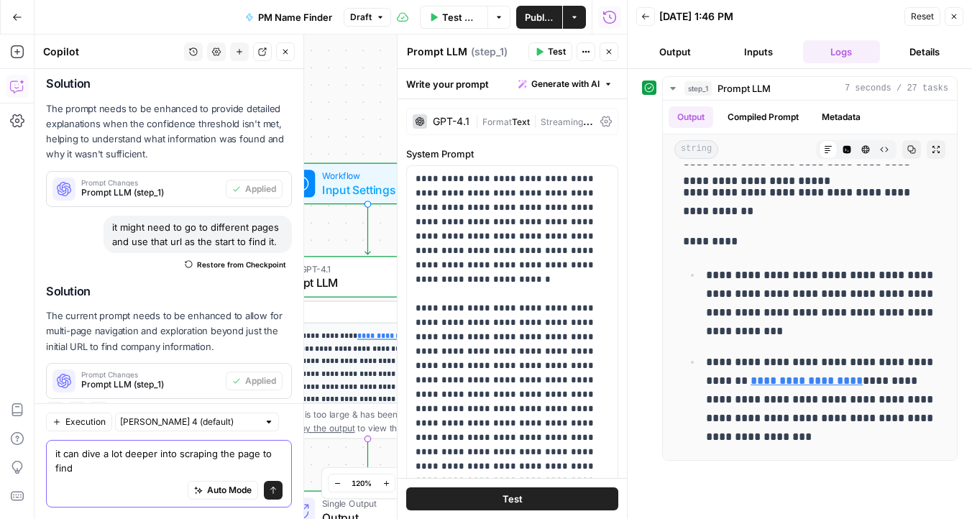
scroll to position [654, 0]
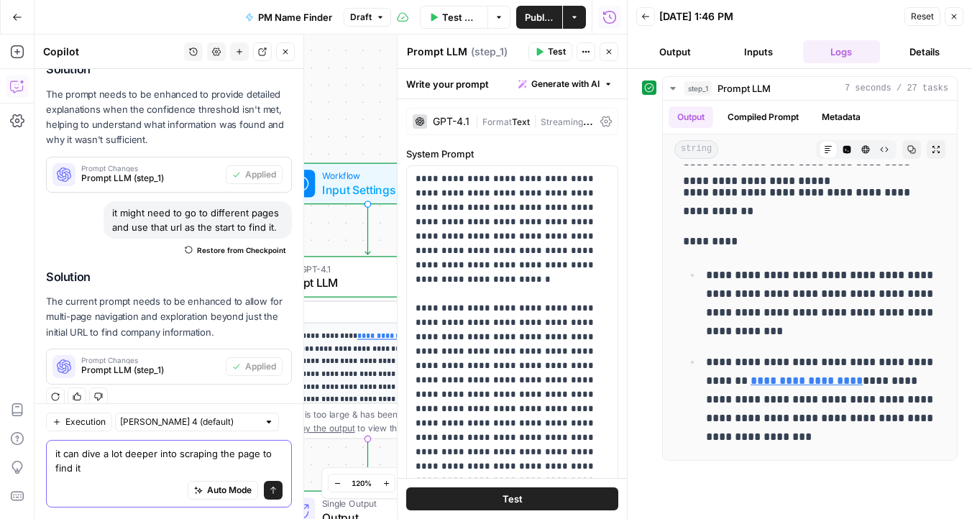
type textarea "it can dive a lot deeper into scraping the page to find it"
click at [270, 490] on icon "submit" at bounding box center [273, 490] width 9 height 9
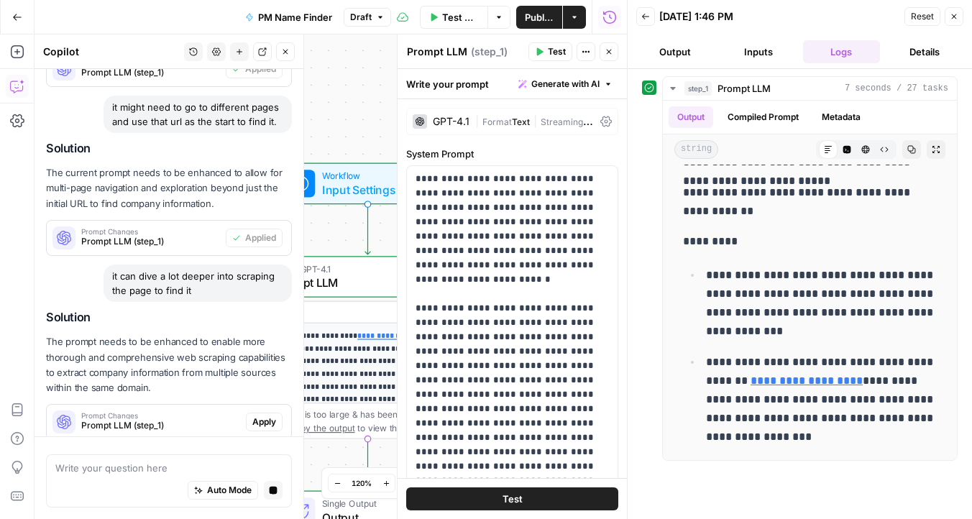
scroll to position [825, 0]
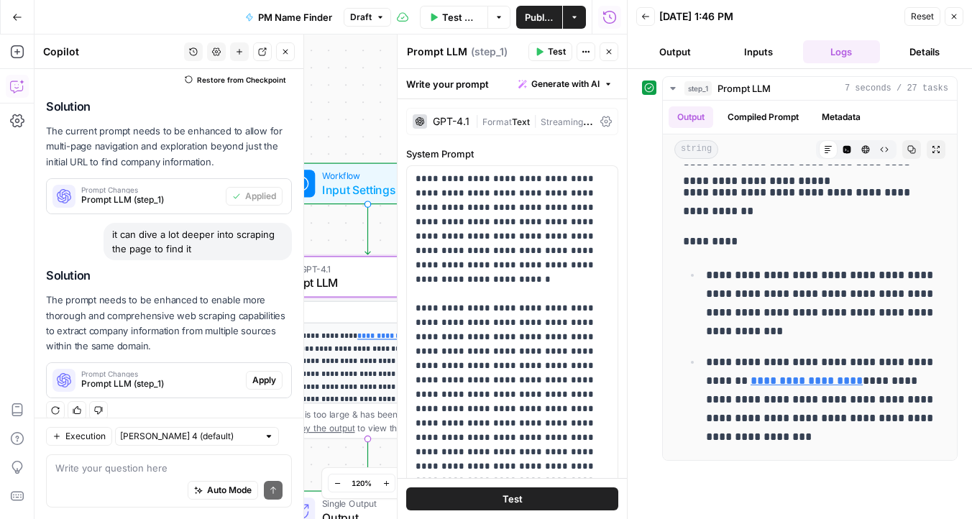
click at [259, 374] on span "Apply" at bounding box center [264, 380] width 24 height 13
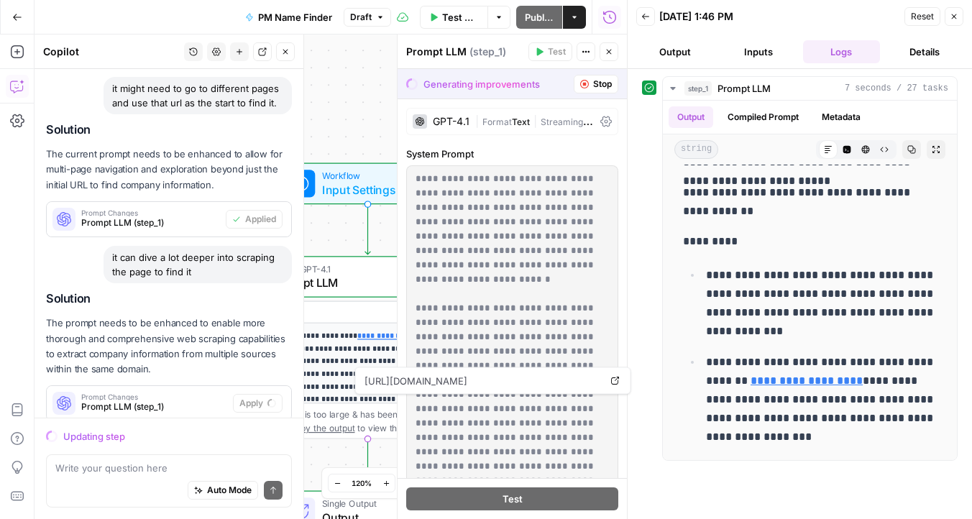
scroll to position [756, 0]
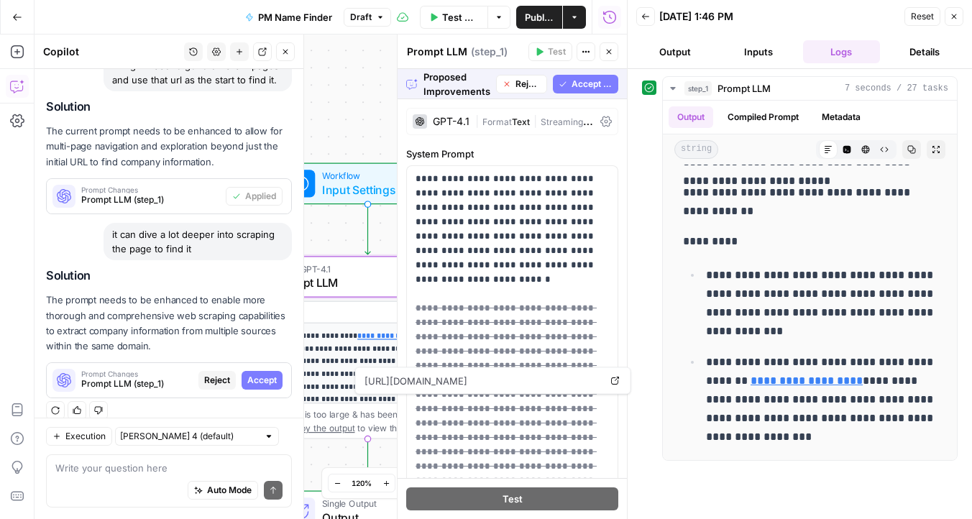
click at [266, 374] on span "Accept" at bounding box center [261, 380] width 29 height 13
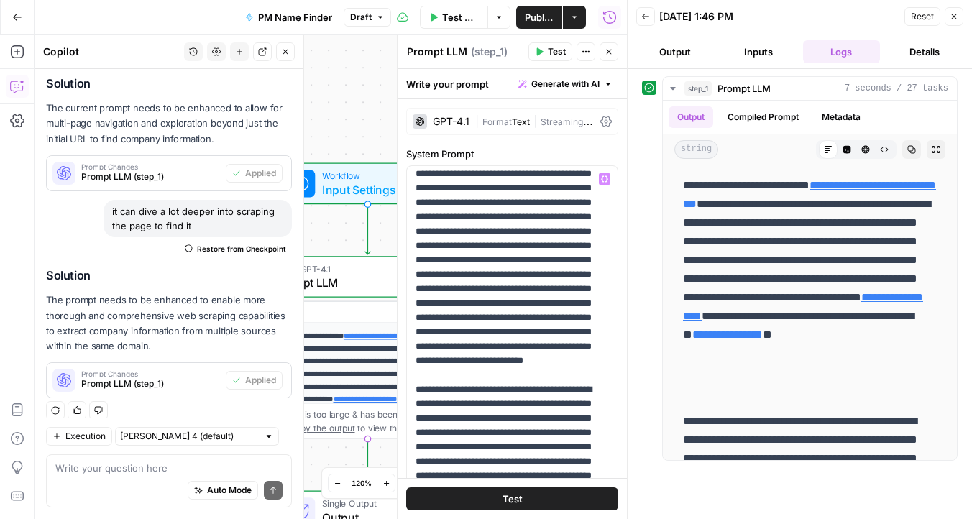
scroll to position [317, 0]
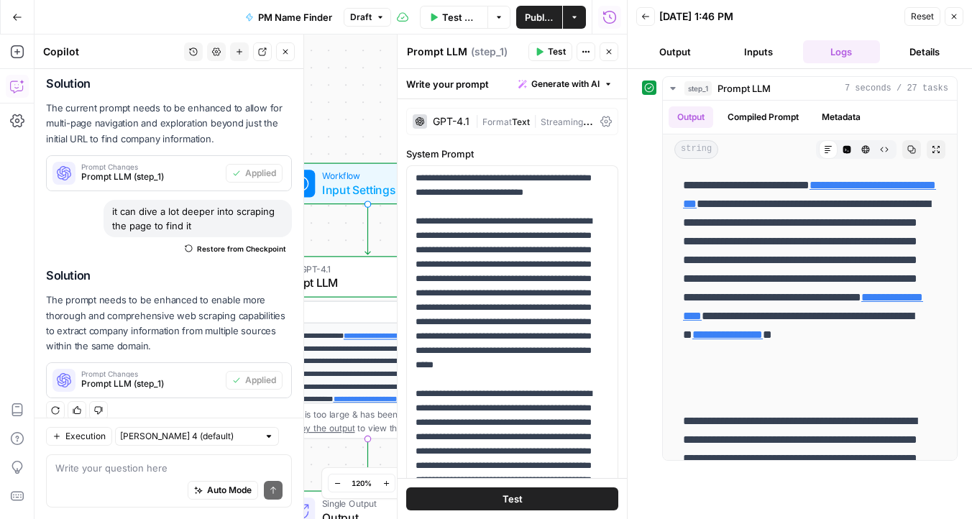
click at [542, 500] on button "Test" at bounding box center [512, 499] width 212 height 23
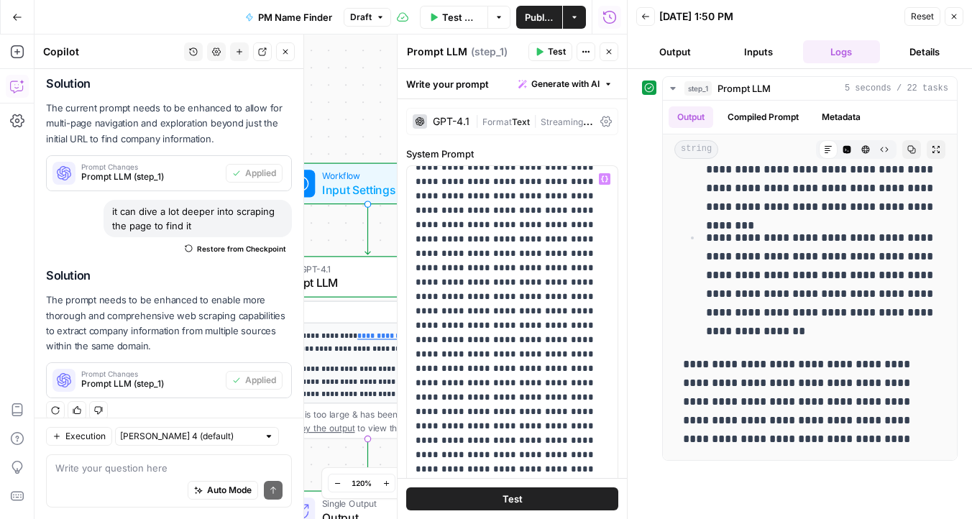
scroll to position [0, 0]
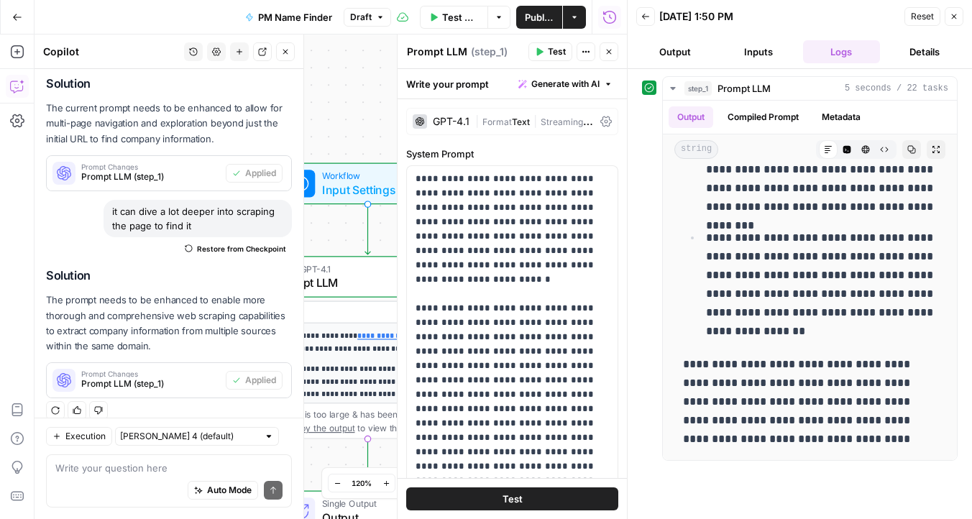
click at [611, 47] on div "Run History E" at bounding box center [609, 48] width 67 height 14
click at [611, 58] on button "Close" at bounding box center [609, 51] width 19 height 19
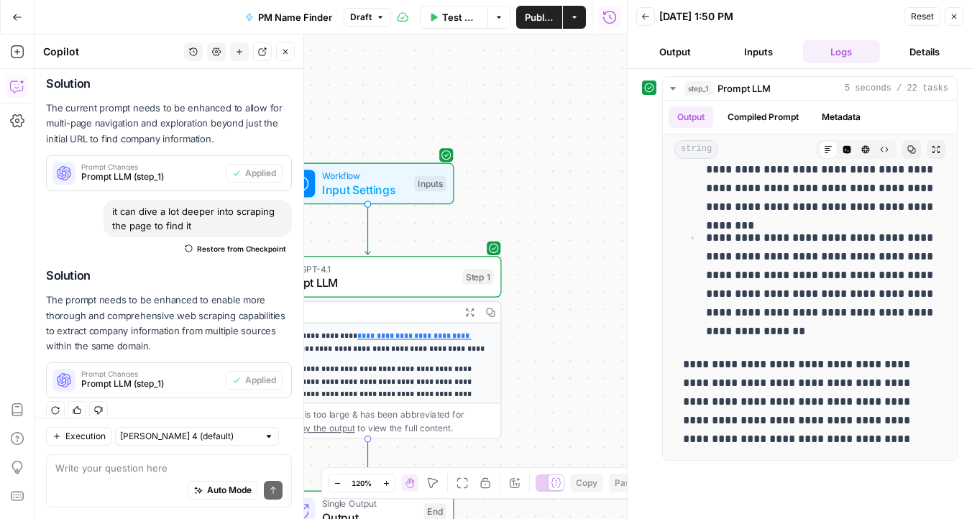
click at [957, 17] on icon "button" at bounding box center [954, 16] width 9 height 9
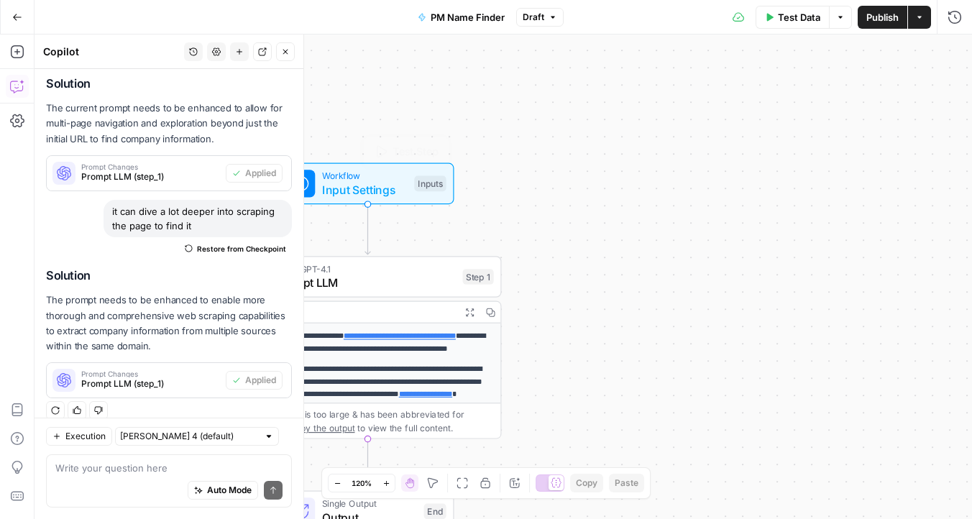
click at [375, 177] on span "Workflow" at bounding box center [365, 176] width 86 height 14
click at [919, 82] on button "edit field" at bounding box center [912, 89] width 55 height 17
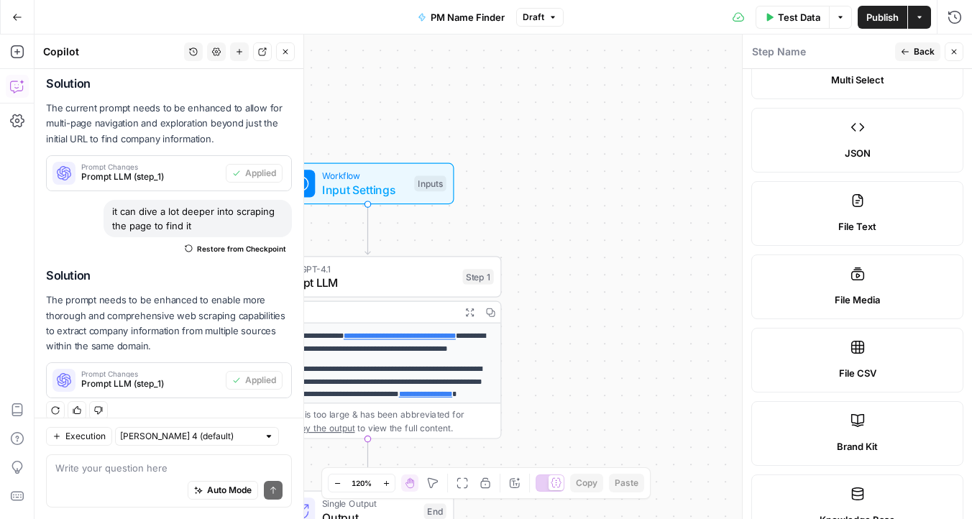
scroll to position [892, 0]
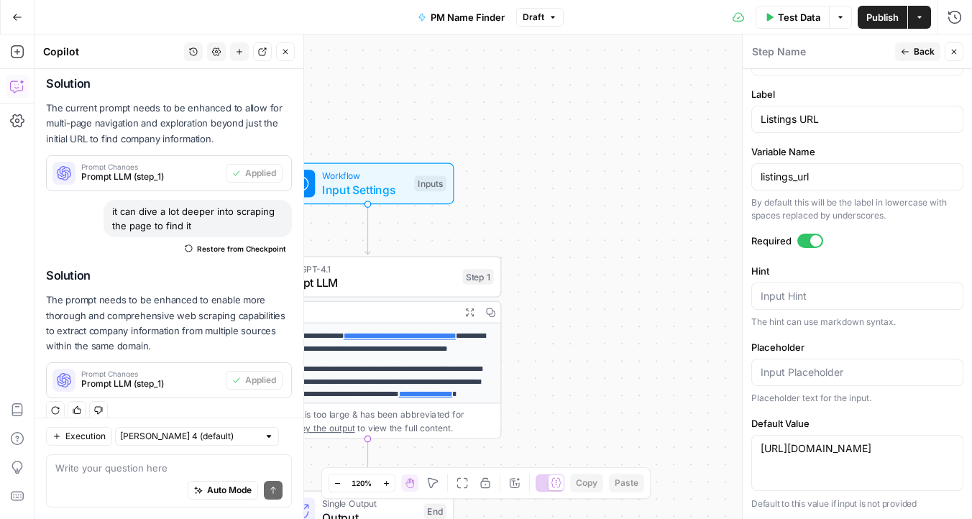
click at [849, 461] on div "https://kpl.appfolio.com/listings https://kpl.appfolio.com/listings" at bounding box center [858, 463] width 212 height 56
paste textarea "lassociates"
type textarea "https://klassociates.appfolio.com/listings"
click at [787, 18] on span "Test Data" at bounding box center [799, 17] width 42 height 14
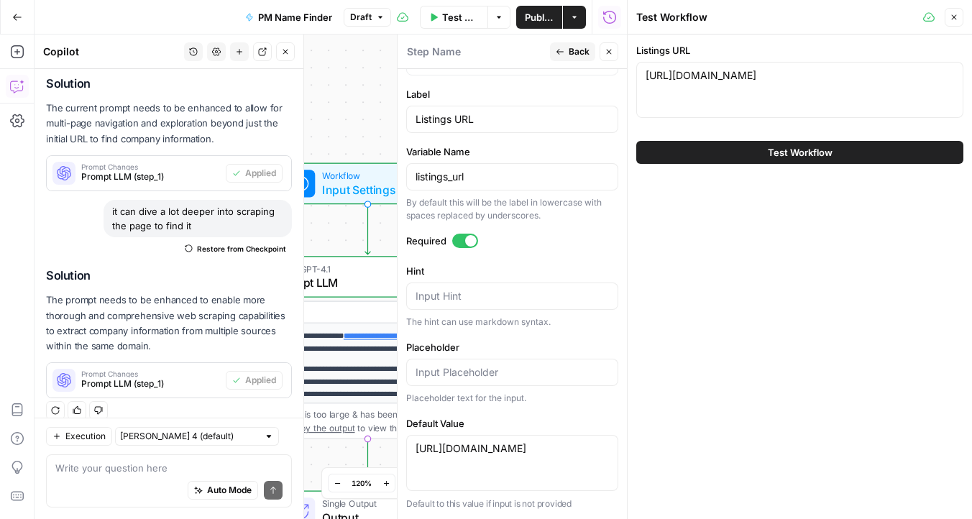
click at [770, 150] on span "Test Workflow" at bounding box center [800, 152] width 65 height 14
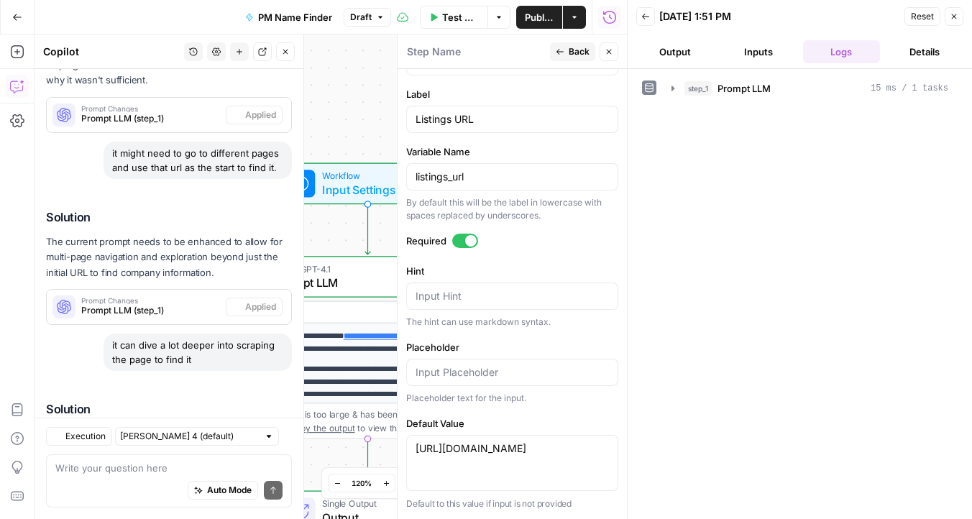
scroll to position [848, 0]
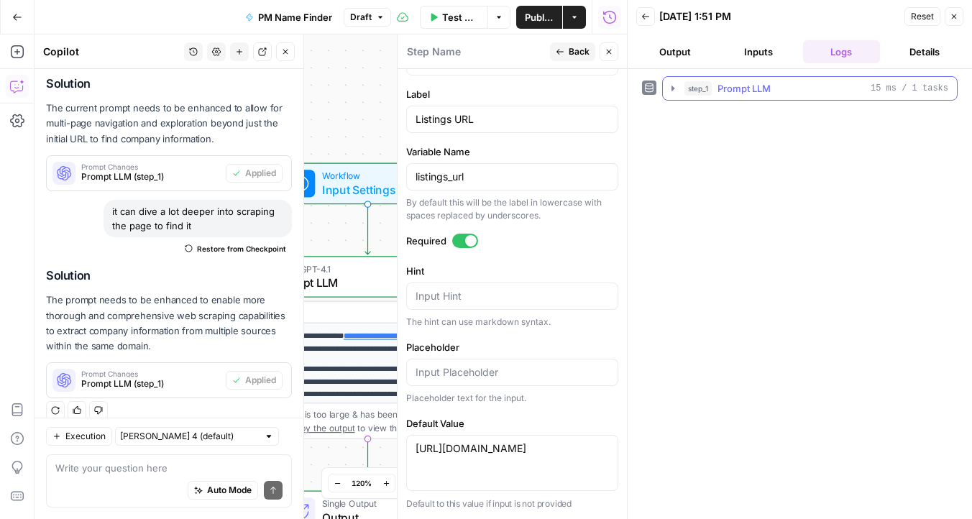
click at [667, 91] on icon "button" at bounding box center [673, 89] width 12 height 12
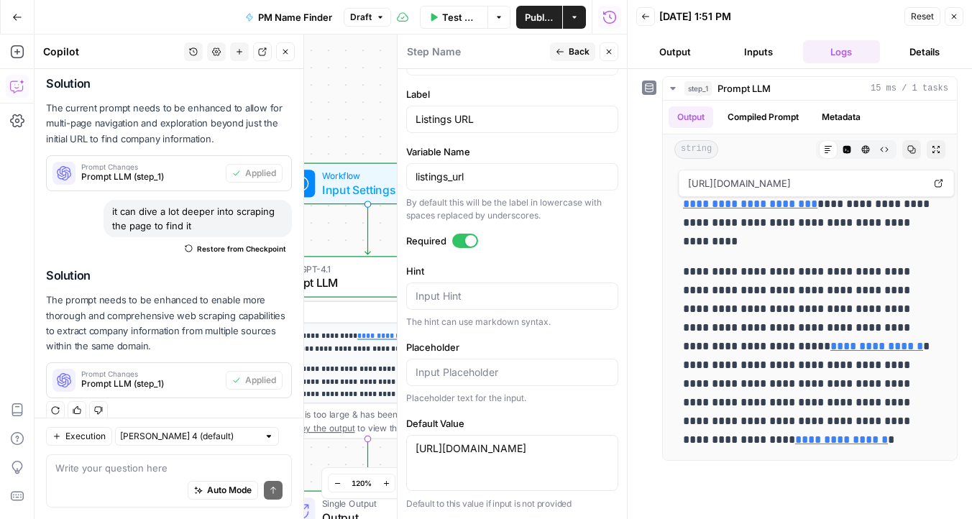
click at [750, 49] on button "Inputs" at bounding box center [759, 51] width 78 height 23
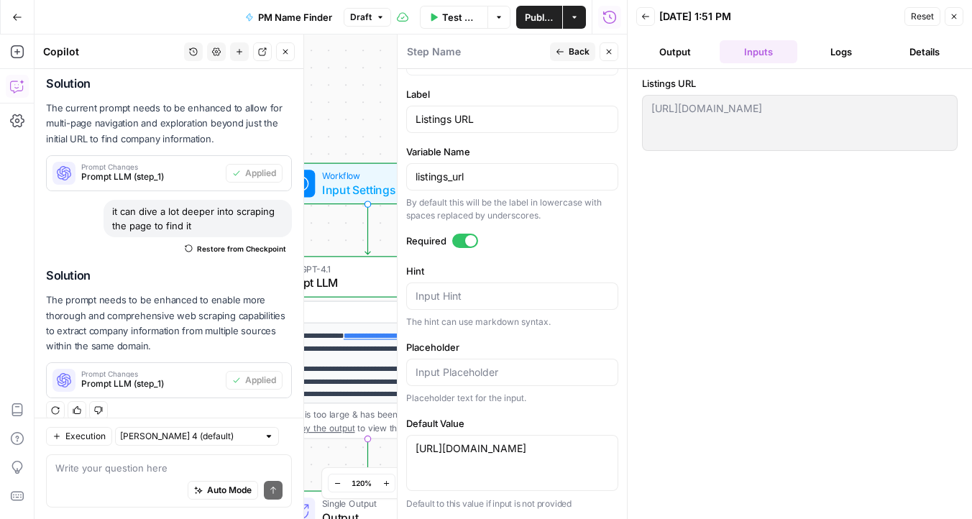
click at [951, 13] on icon "button" at bounding box center [954, 16] width 9 height 9
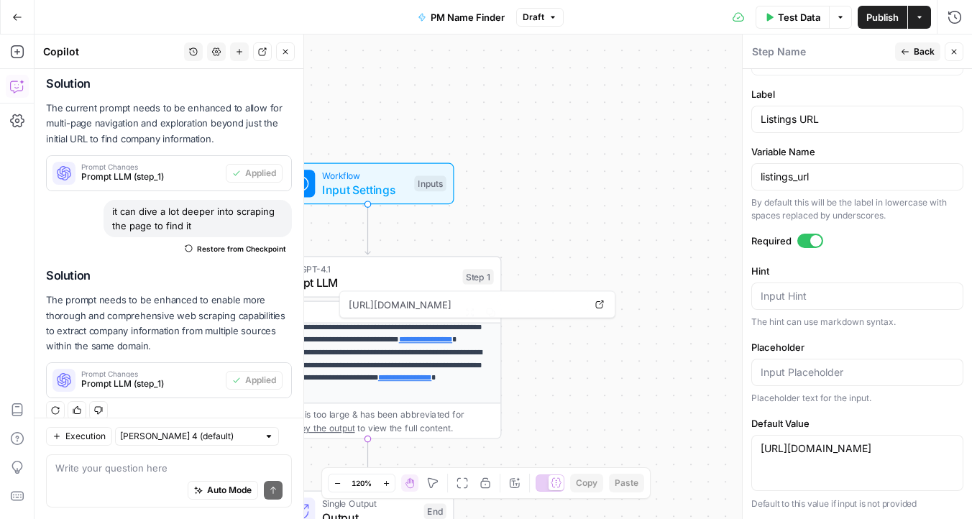
scroll to position [75, 0]
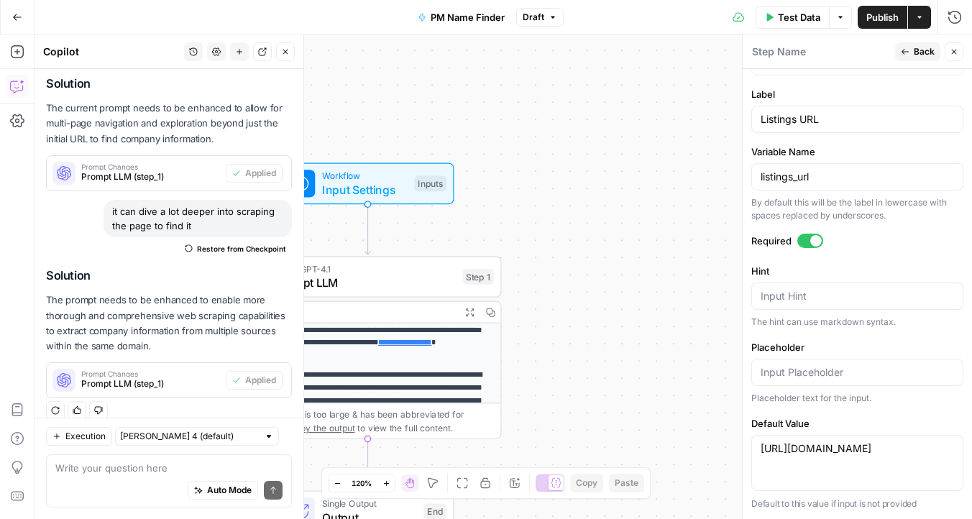
click at [367, 286] on span "Prompt LLM" at bounding box center [365, 282] width 181 height 17
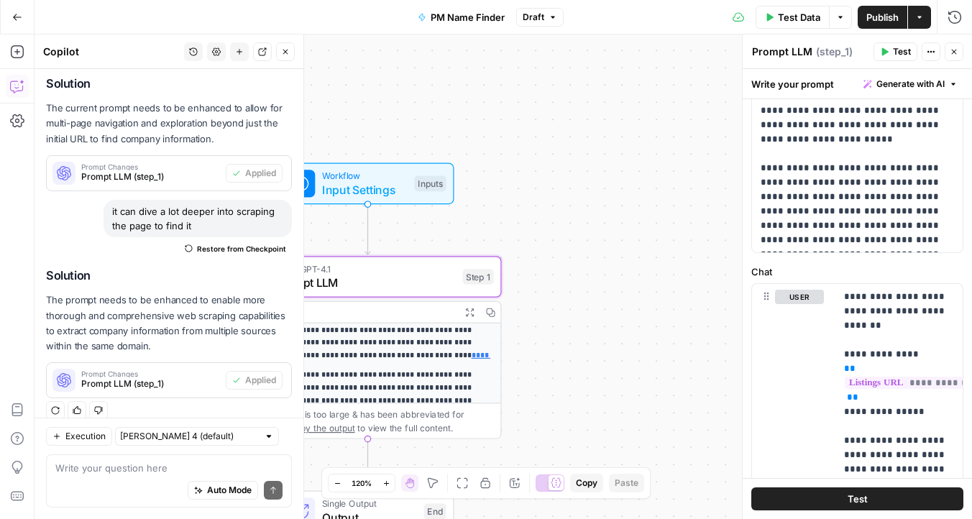
scroll to position [0, 0]
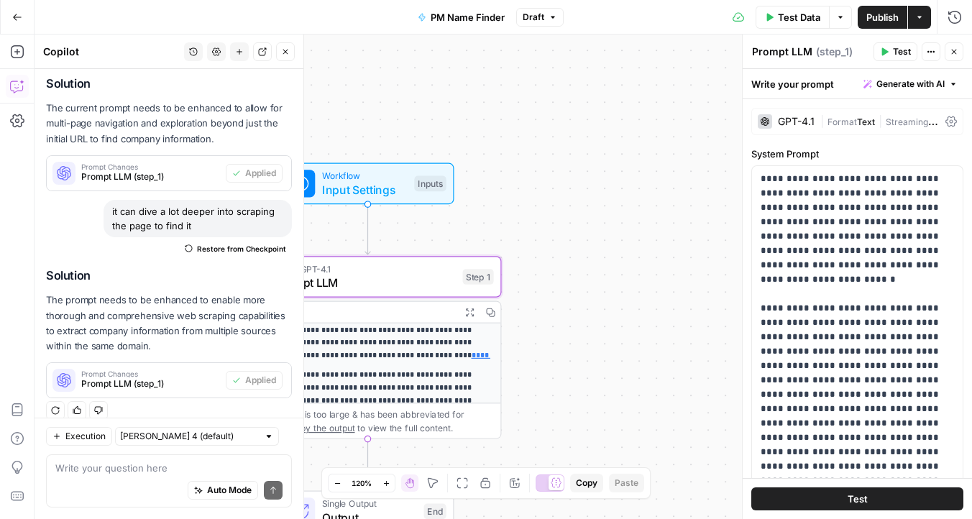
click at [891, 48] on button "Test" at bounding box center [896, 51] width 44 height 19
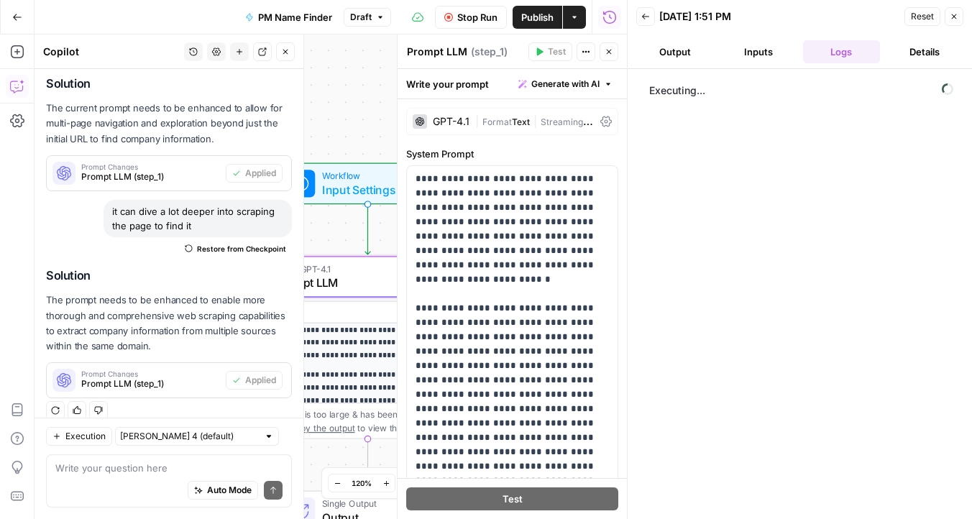
click at [747, 47] on button "Inputs" at bounding box center [759, 51] width 78 height 23
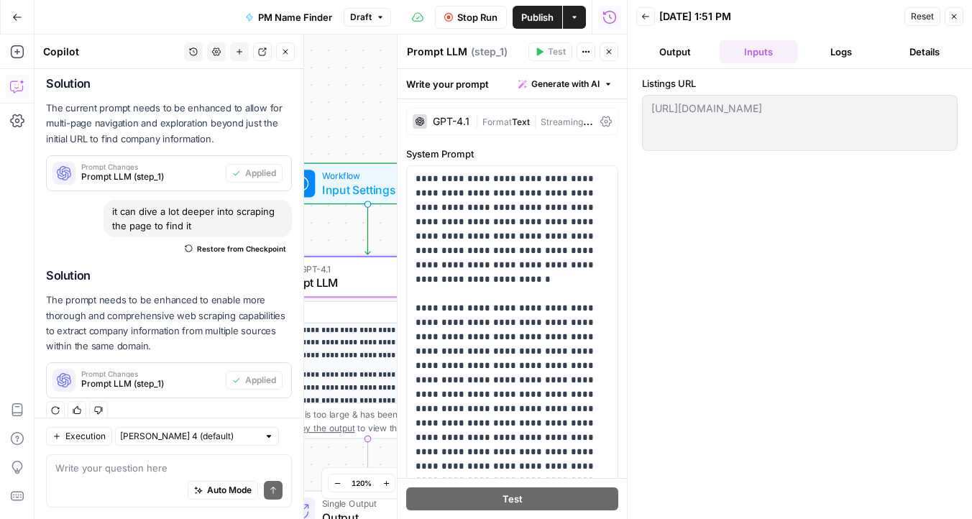
click at [772, 124] on div "https://kpl.appfolio.com/listings https://kpl.appfolio.com/listings" at bounding box center [800, 123] width 316 height 56
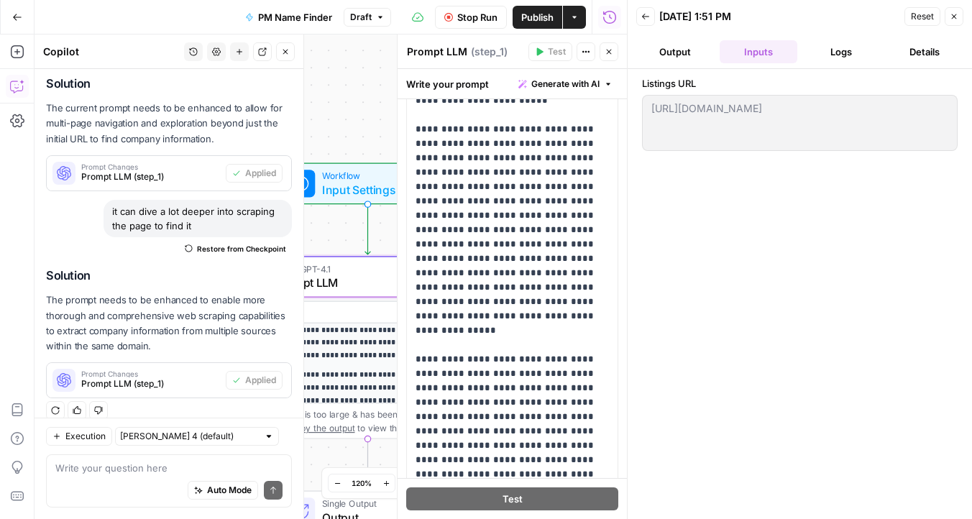
scroll to position [724, 0]
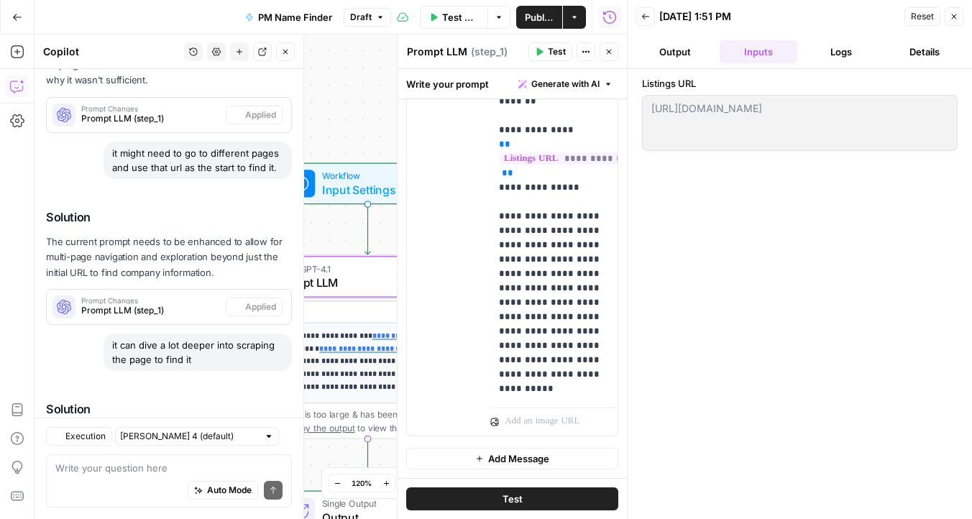
click at [844, 52] on button "Logs" at bounding box center [842, 51] width 78 height 23
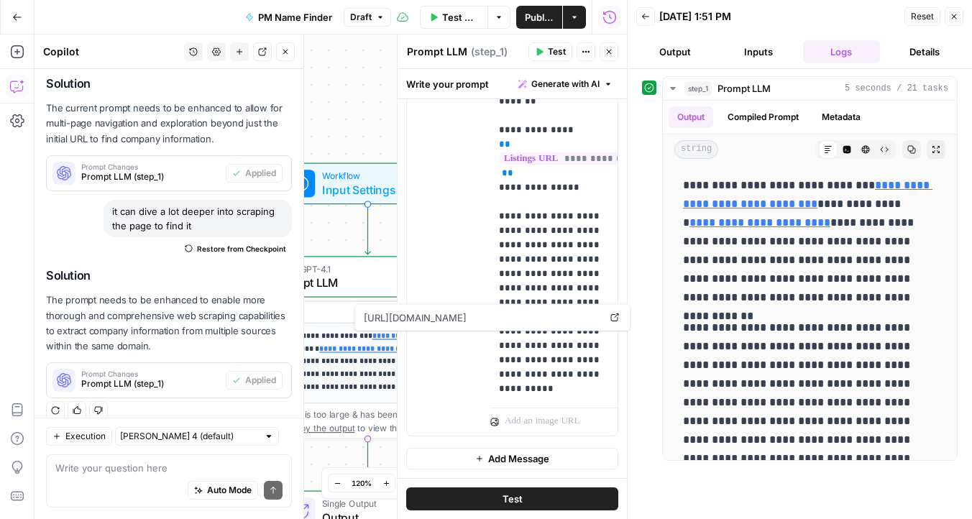
click at [94, 480] on div "Auto Mode Send" at bounding box center [168, 491] width 227 height 32
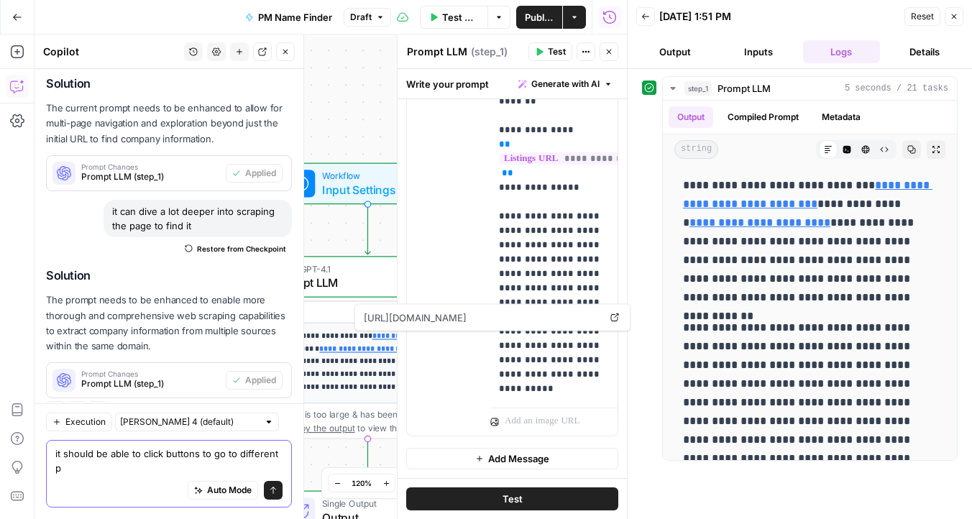
scroll to position [862, 0]
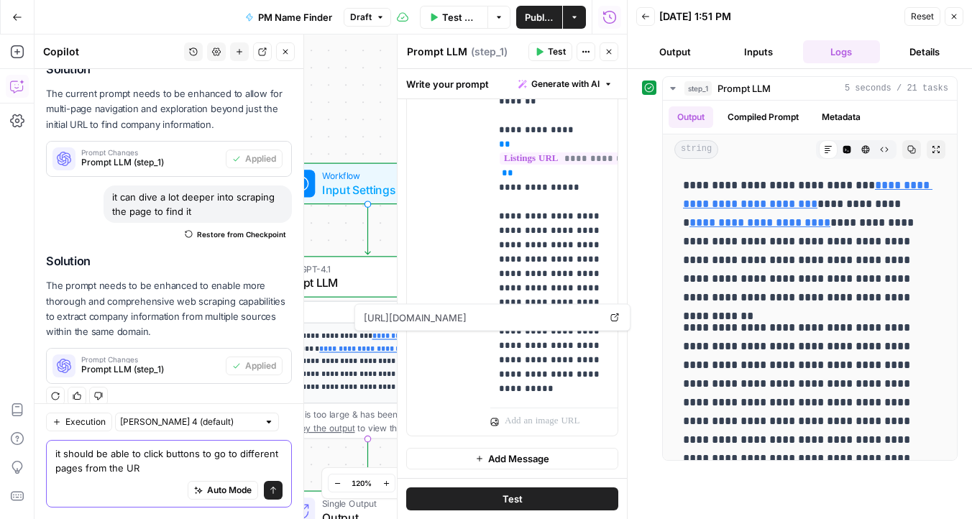
type textarea "it should be able to click buttons to go to different pages from the URL"
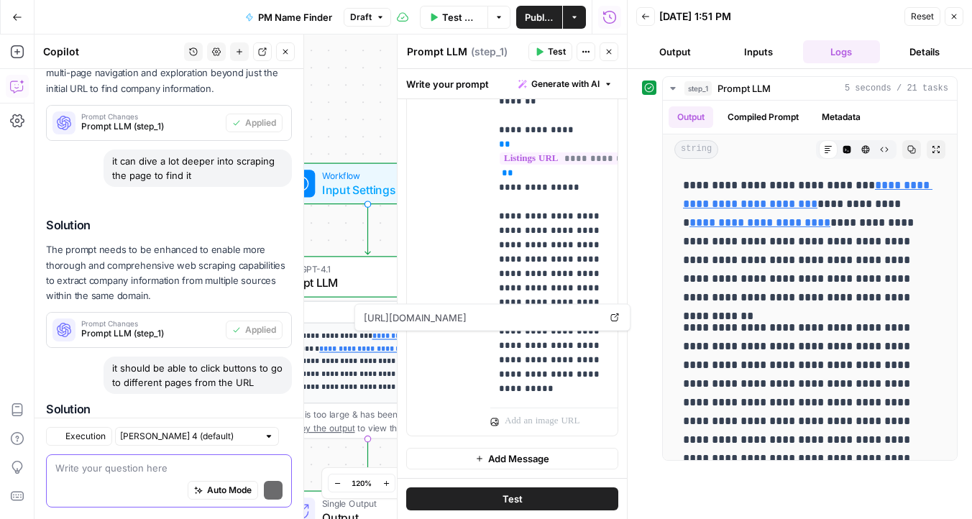
scroll to position [1032, 0]
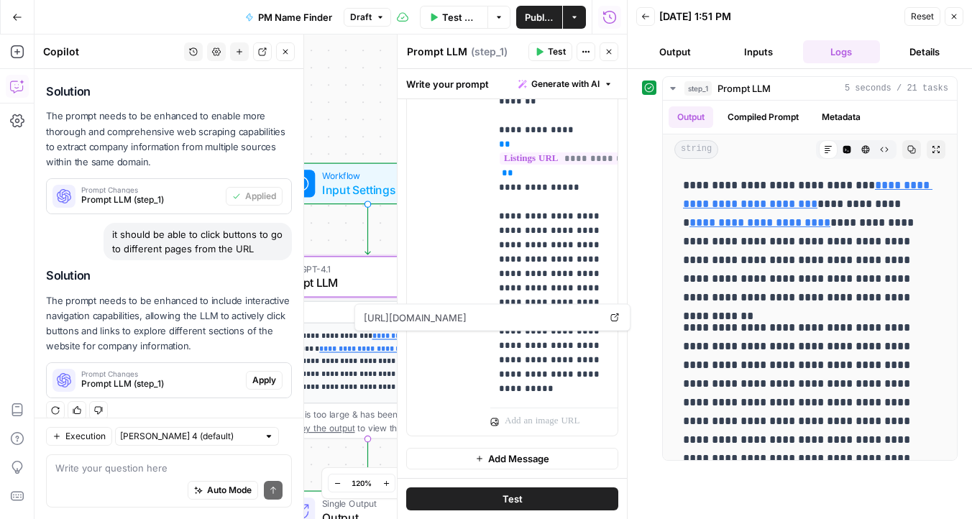
click at [269, 374] on span "Apply" at bounding box center [264, 380] width 24 height 13
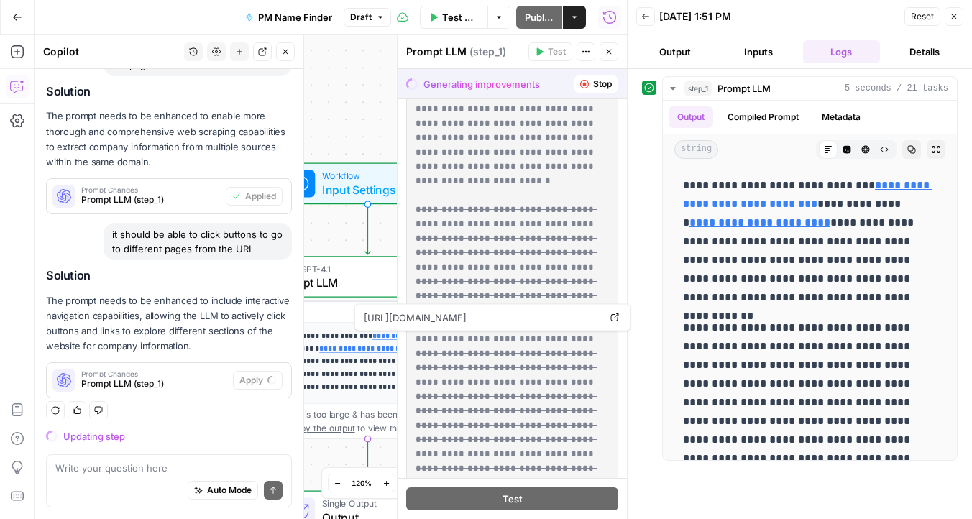
scroll to position [0, 0]
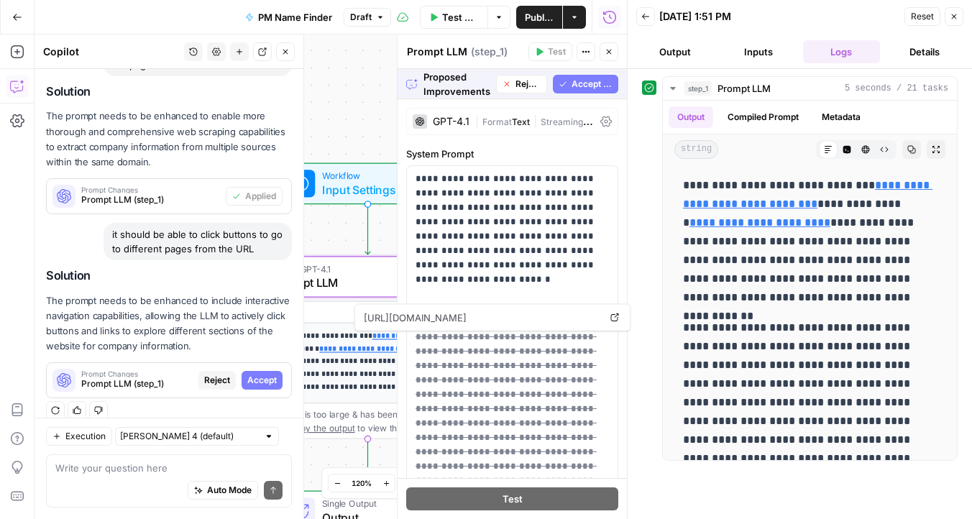
click at [260, 374] on span "Accept" at bounding box center [261, 380] width 29 height 13
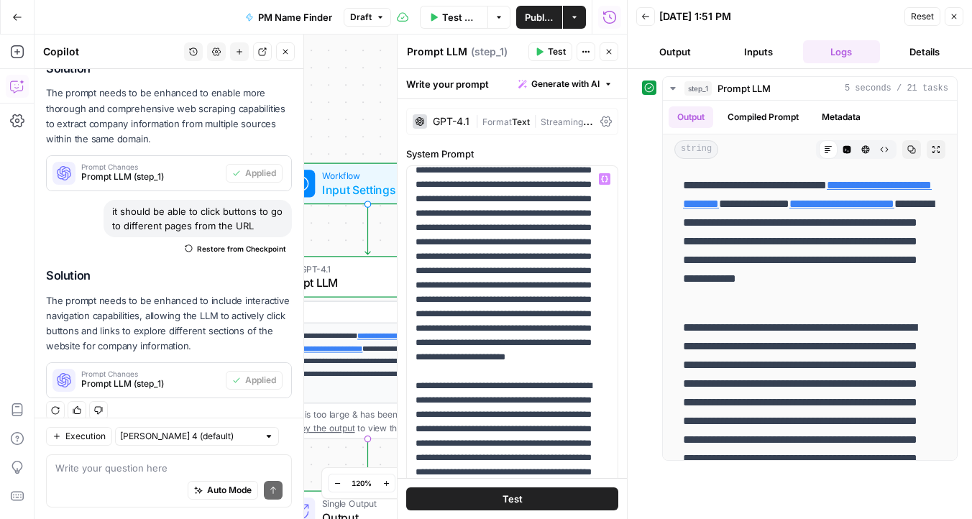
scroll to position [360, 0]
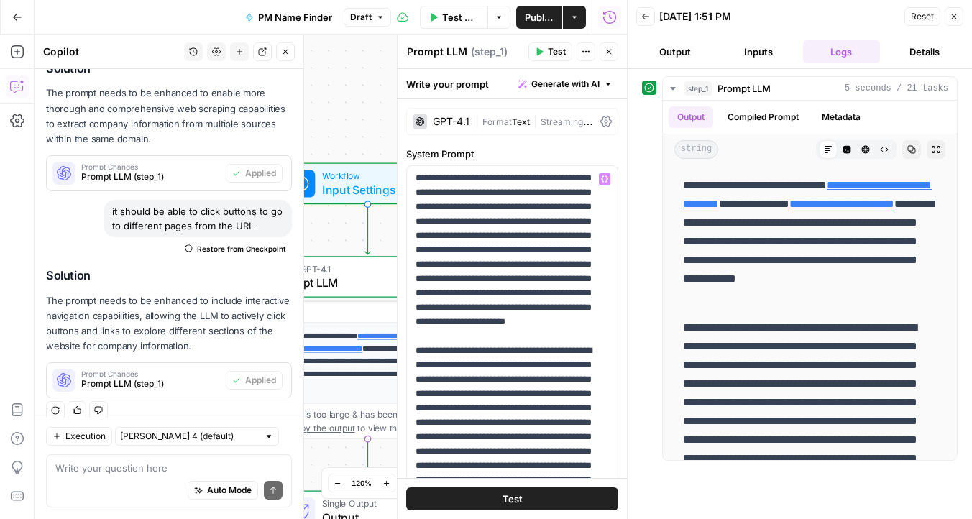
click at [534, 497] on button "Test" at bounding box center [512, 499] width 212 height 23
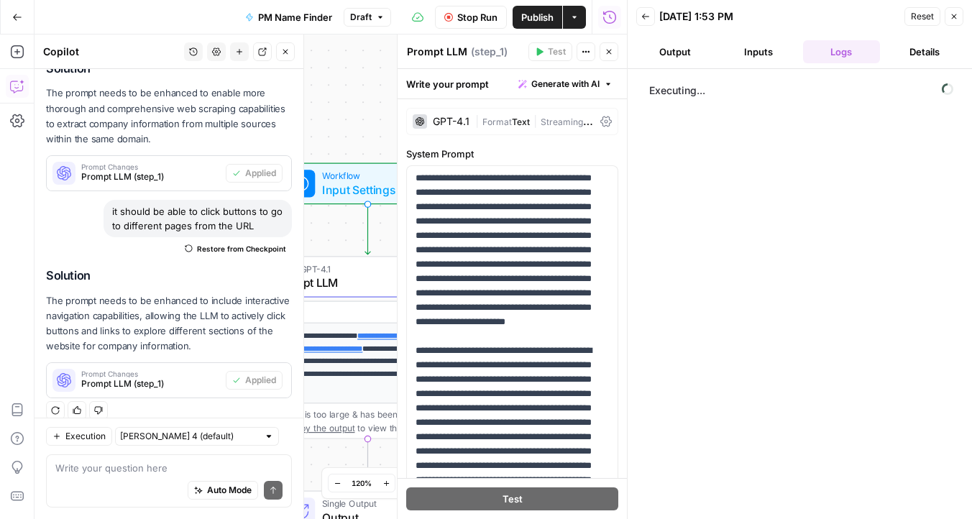
click at [756, 44] on button "Inputs" at bounding box center [759, 51] width 78 height 23
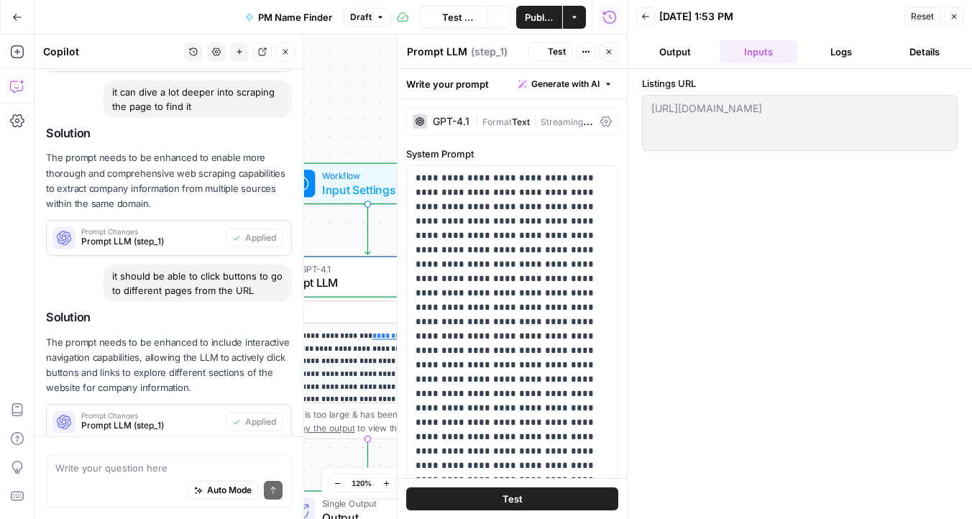
scroll to position [1055, 0]
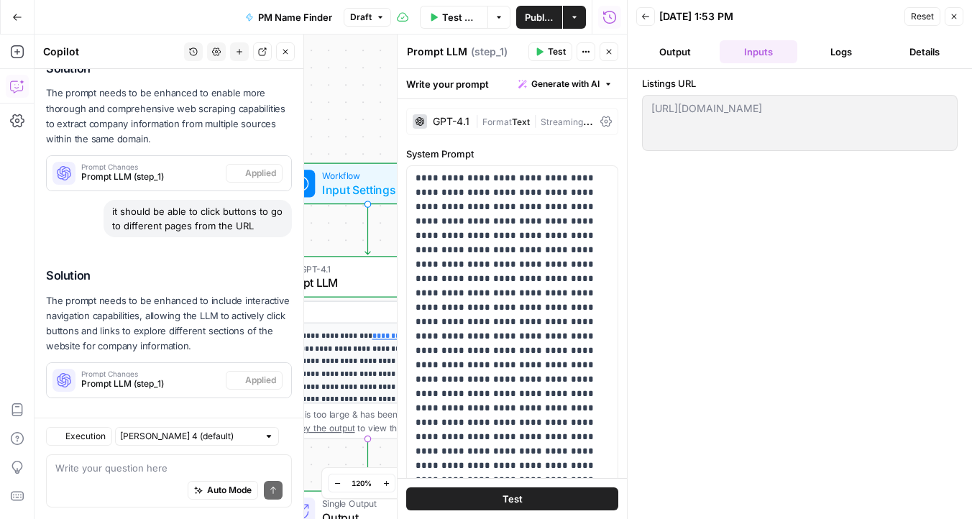
click at [956, 15] on icon "button" at bounding box center [954, 16] width 9 height 9
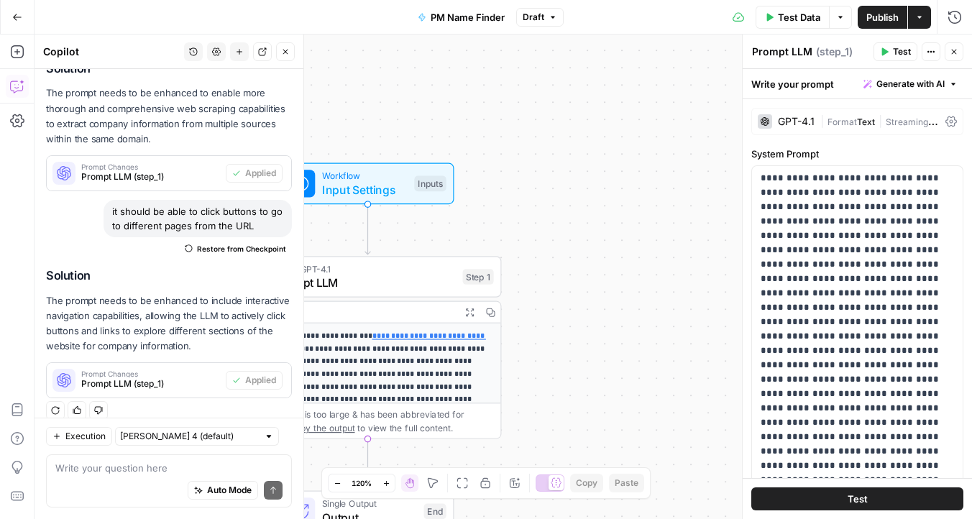
click at [928, 50] on icon "button" at bounding box center [931, 51] width 9 height 9
click at [825, 147] on label "System Prompt" at bounding box center [858, 154] width 212 height 14
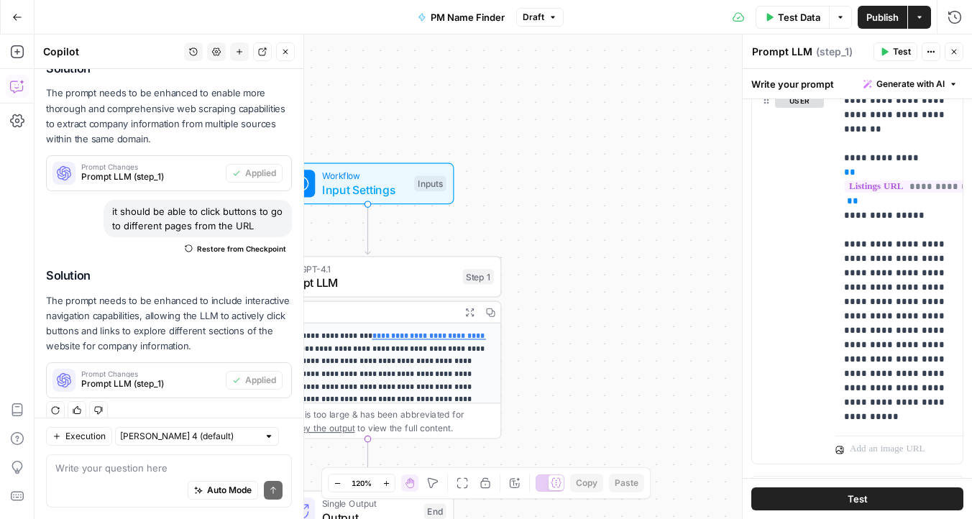
scroll to position [724, 0]
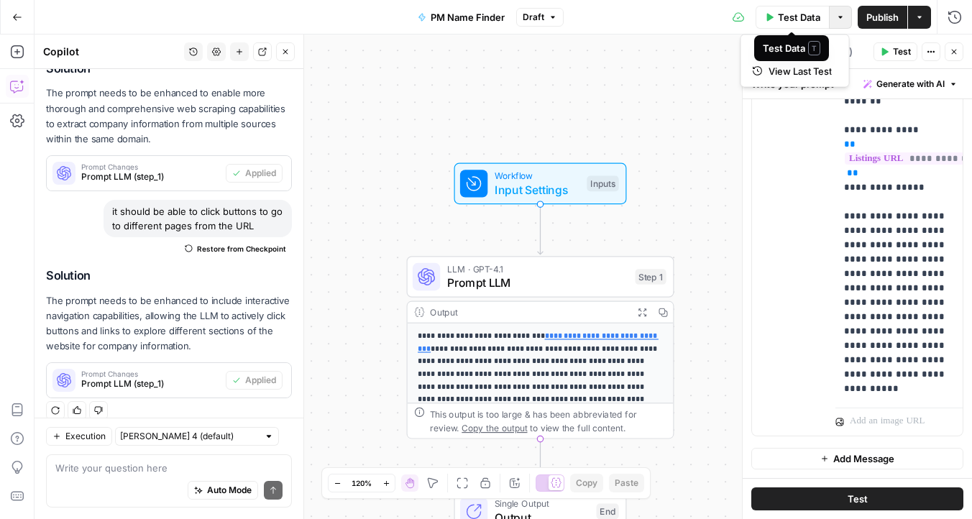
click at [836, 18] on icon "button" at bounding box center [840, 17] width 9 height 9
click at [785, 52] on span "Run Test" at bounding box center [800, 51] width 63 height 14
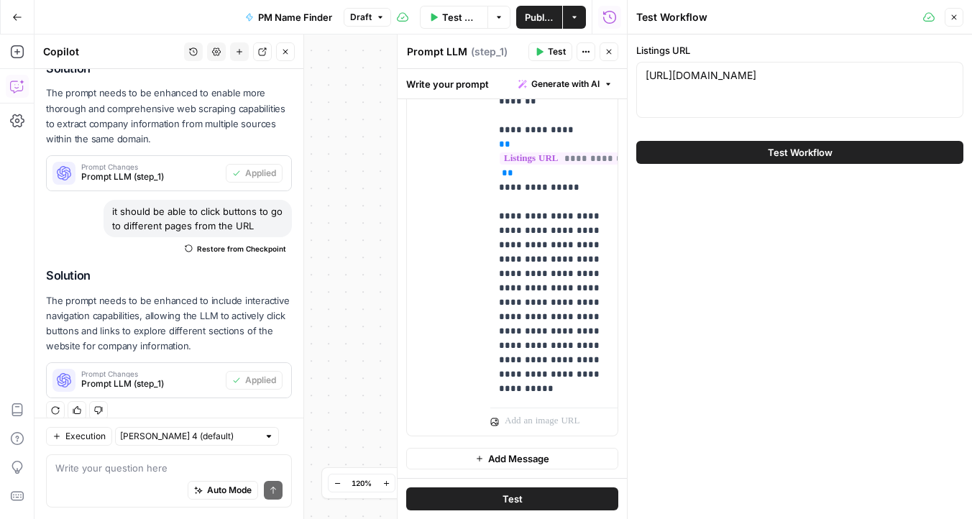
drag, startPoint x: 805, startPoint y: 85, endPoint x: 654, endPoint y: 92, distance: 151.9
click at [654, 92] on div "https://kpl.appfolio.com/listings https://kpl.appfolio.com/listings" at bounding box center [799, 90] width 327 height 56
paste textarea "https://klassociates.appfolio.com/listings"
paste textarea
type textarea "https://klassociates.appfolio.com/listings"
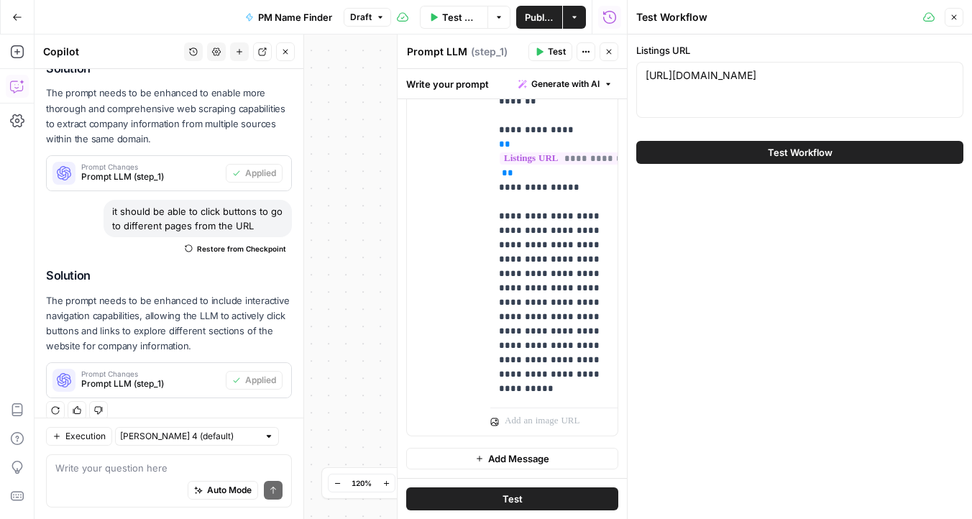
click at [747, 160] on button "Test Workflow" at bounding box center [799, 152] width 327 height 23
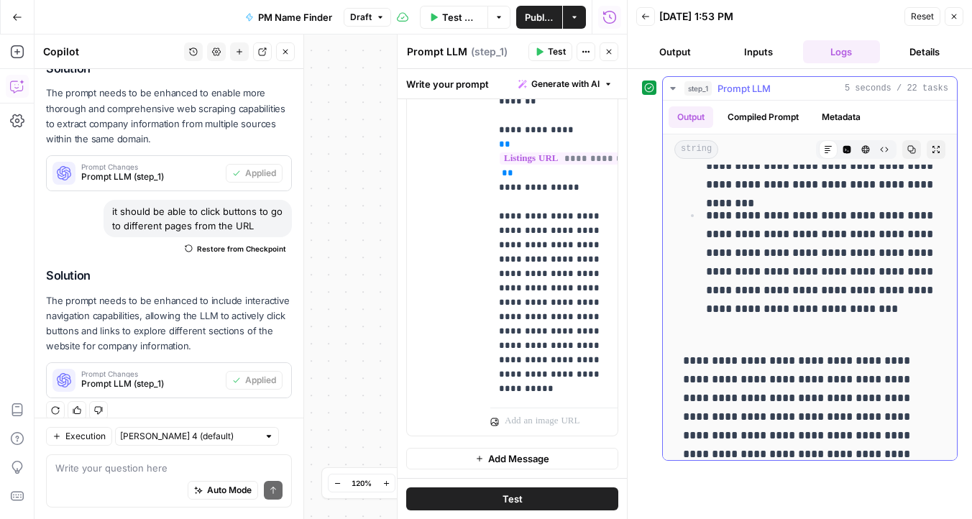
scroll to position [302, 0]
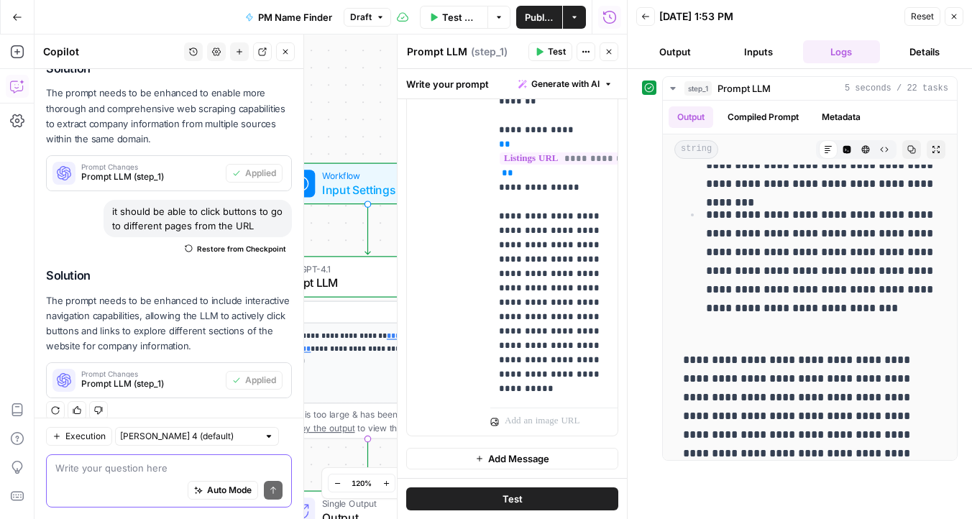
click at [111, 472] on textarea at bounding box center [168, 468] width 227 height 14
paste textarea "KL Associates, Inc."
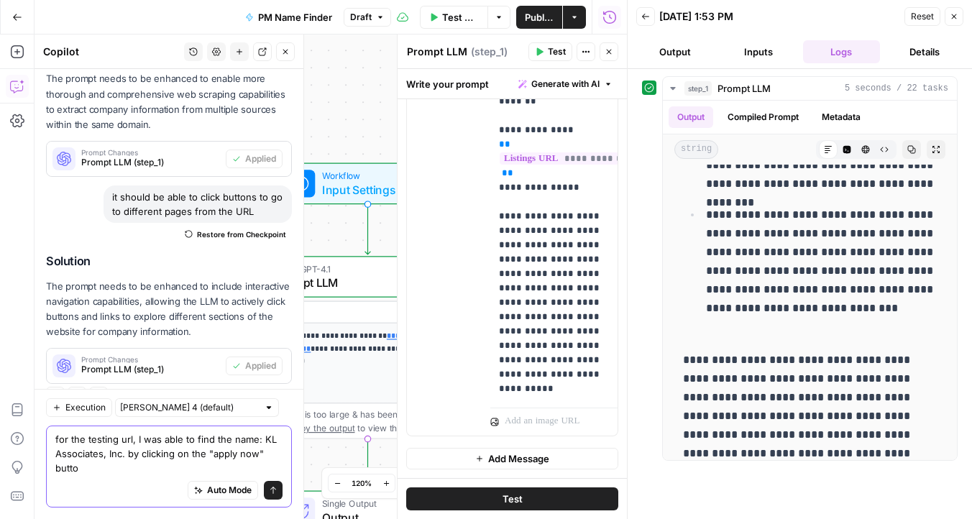
scroll to position [1084, 0]
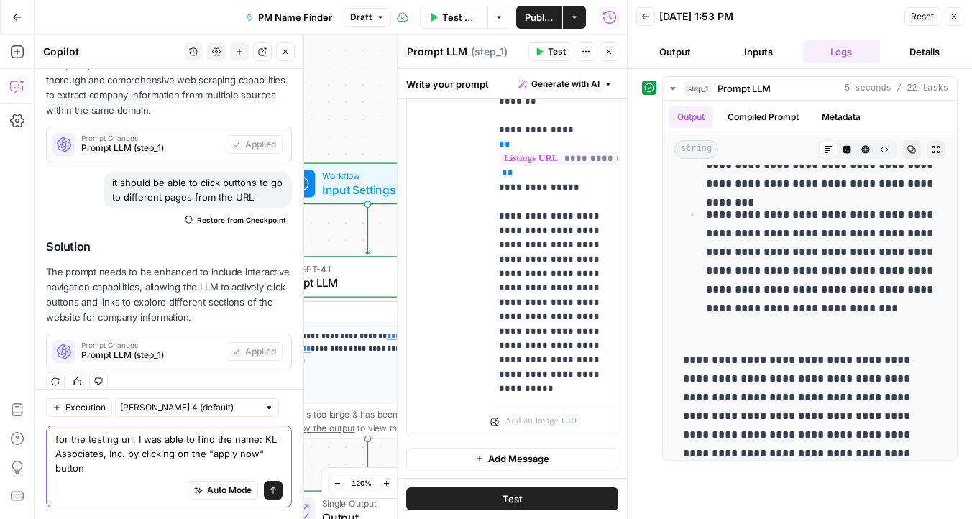
type textarea "for the testing url, I was able to find the name: KL Associates, Inc. by clicki…"
click at [274, 494] on icon "submit" at bounding box center [273, 490] width 9 height 9
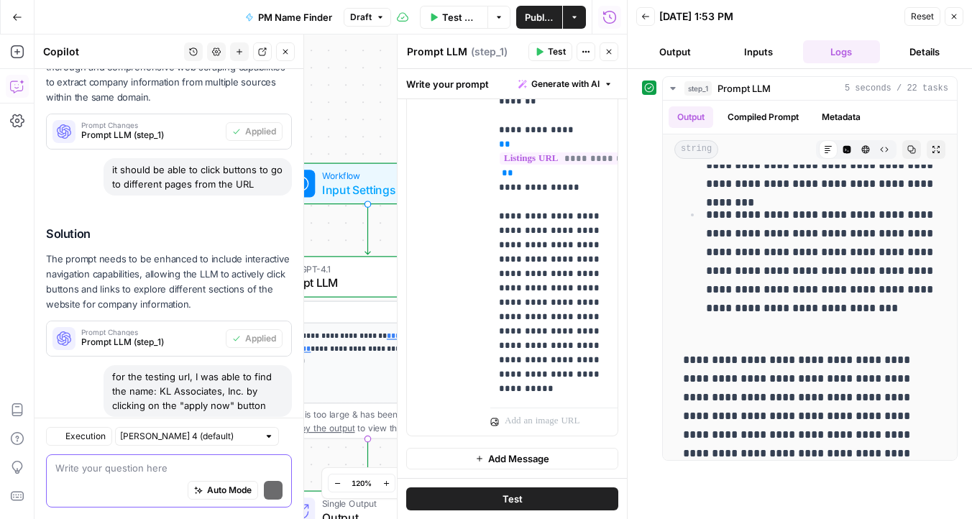
scroll to position [1253, 0]
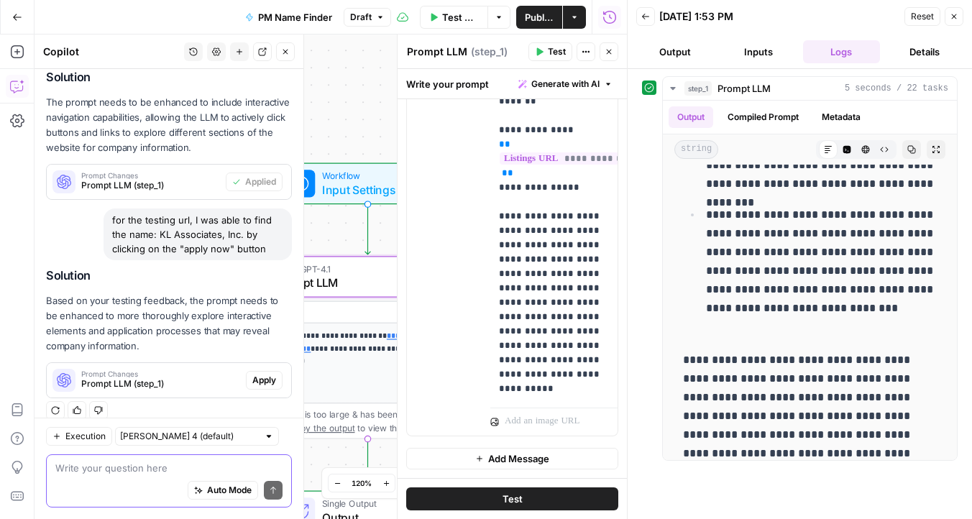
click at [262, 374] on span "Apply" at bounding box center [264, 380] width 24 height 13
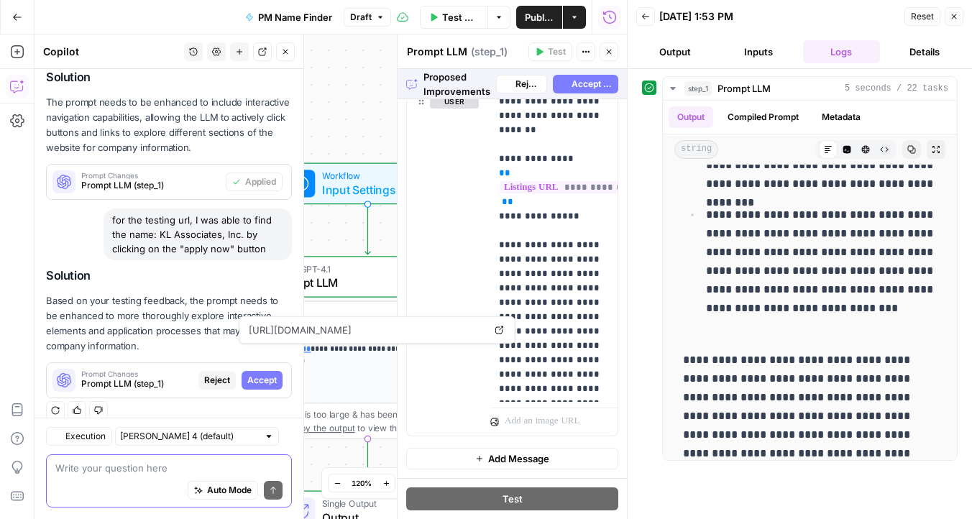
scroll to position [724, 0]
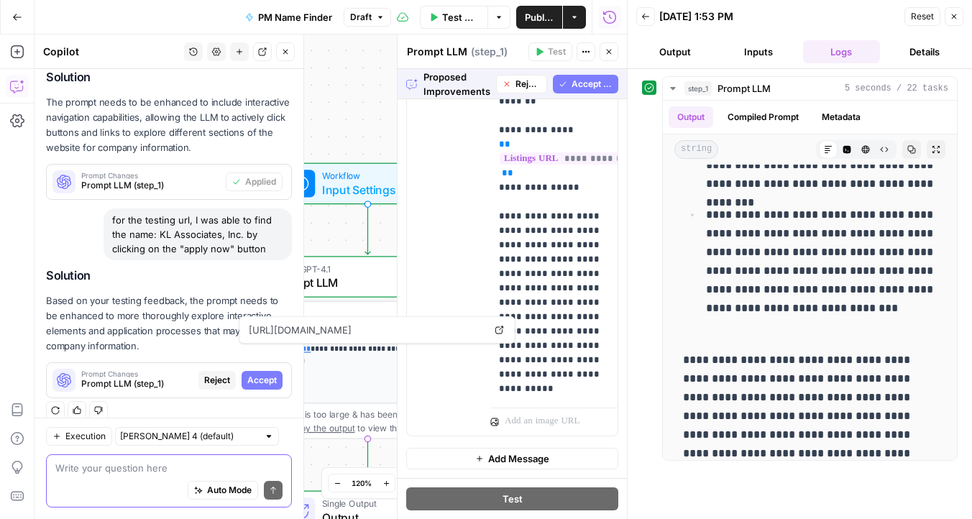
click at [579, 85] on span "Accept All" at bounding box center [592, 84] width 41 height 13
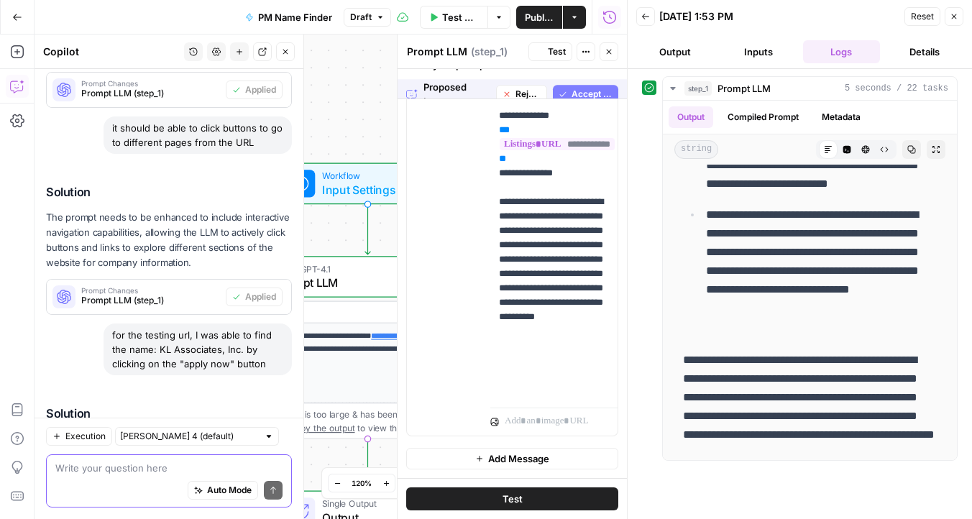
scroll to position [0, 0]
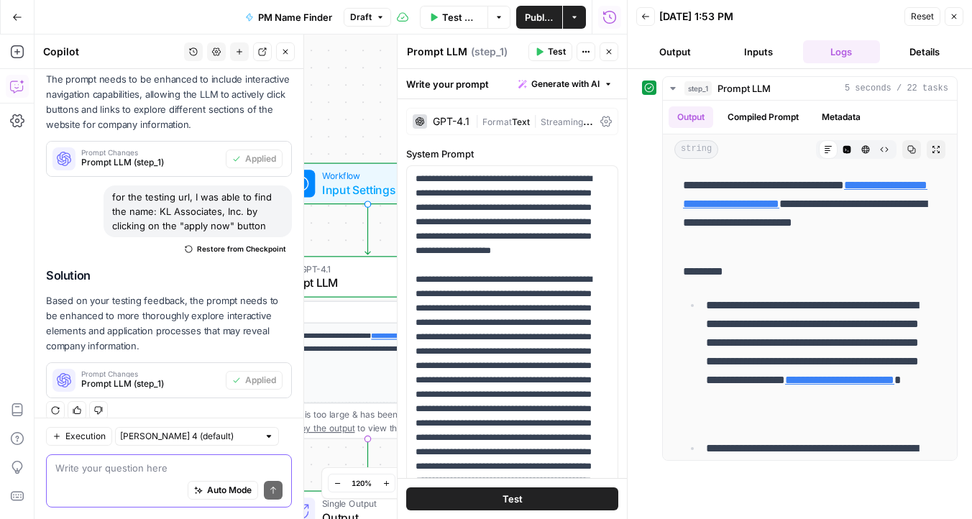
click at [525, 491] on button "Test" at bounding box center [512, 499] width 212 height 23
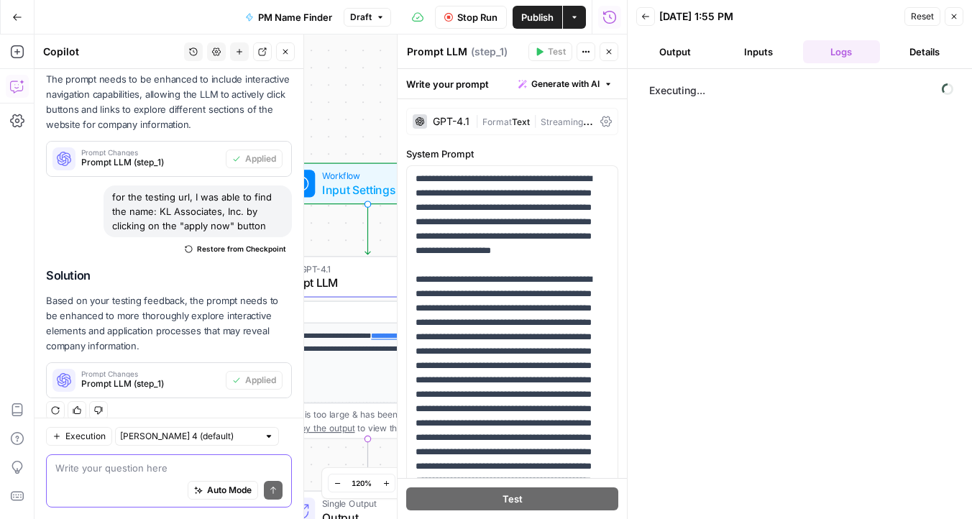
click at [766, 48] on button "Inputs" at bounding box center [759, 51] width 78 height 23
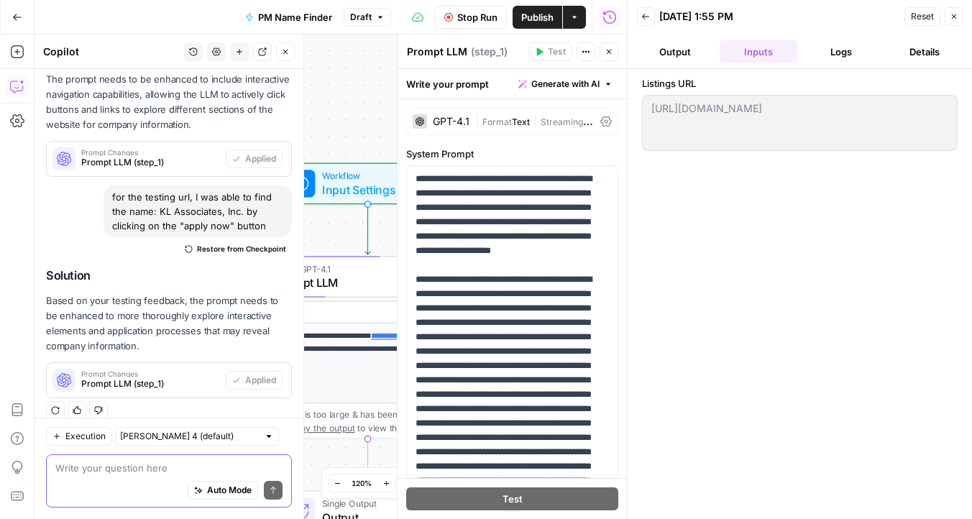
click at [823, 54] on button "Logs" at bounding box center [842, 51] width 78 height 23
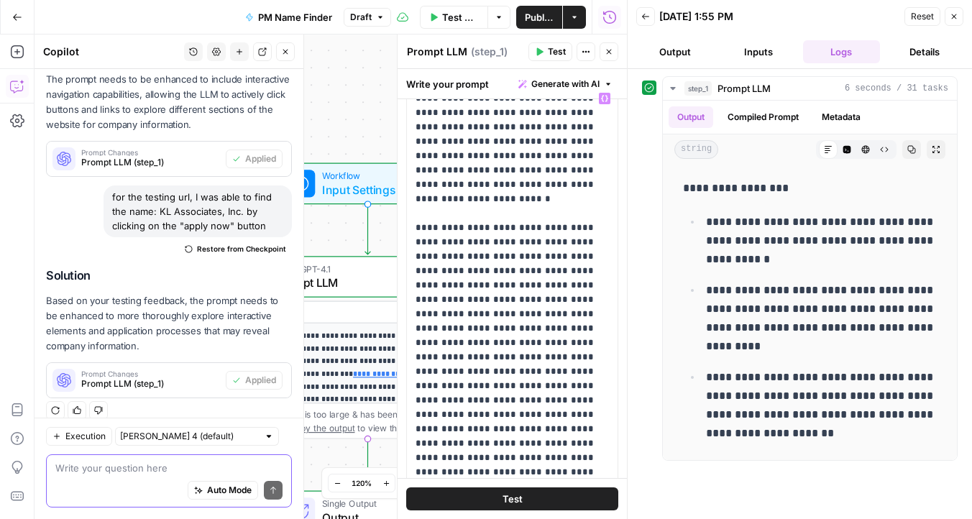
scroll to position [60, 0]
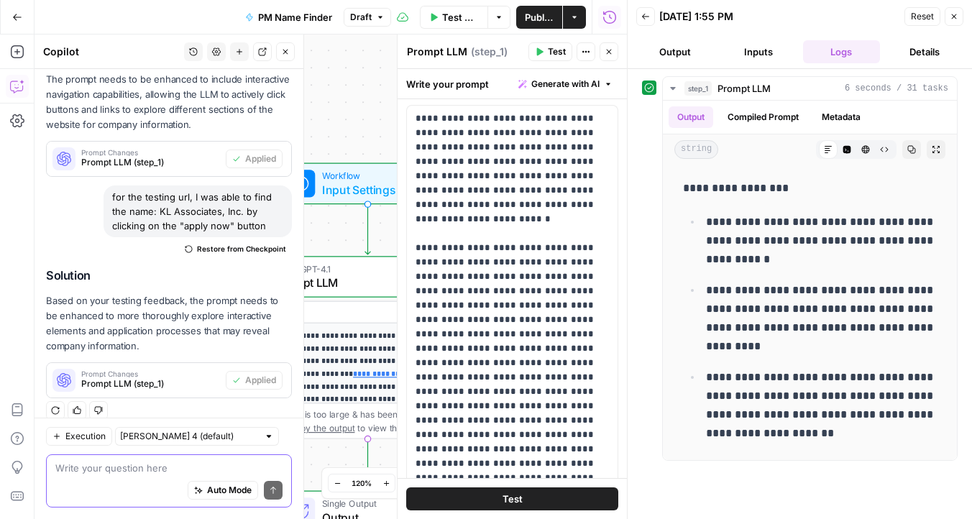
click at [92, 471] on textarea at bounding box center [168, 468] width 227 height 14
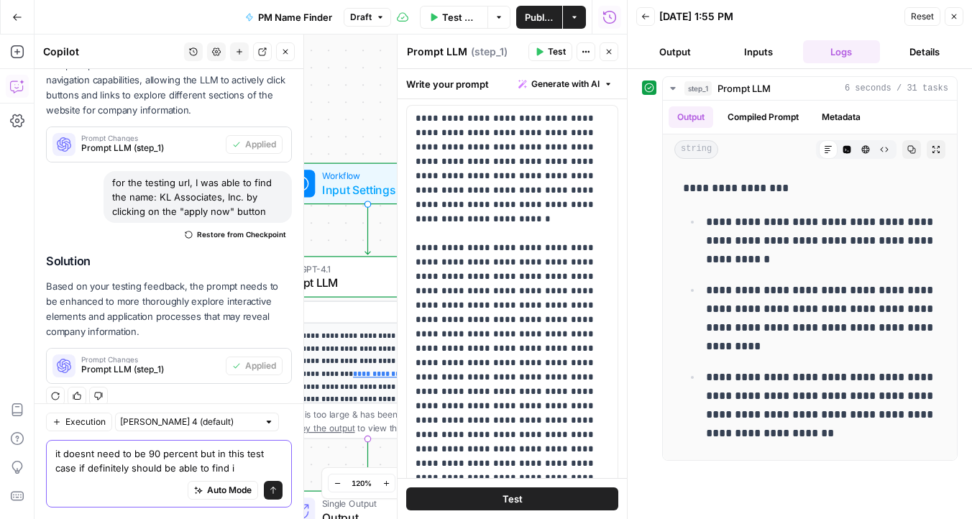
type textarea "it doesnt need to be 90 percent but in this test case if definitely should be a…"
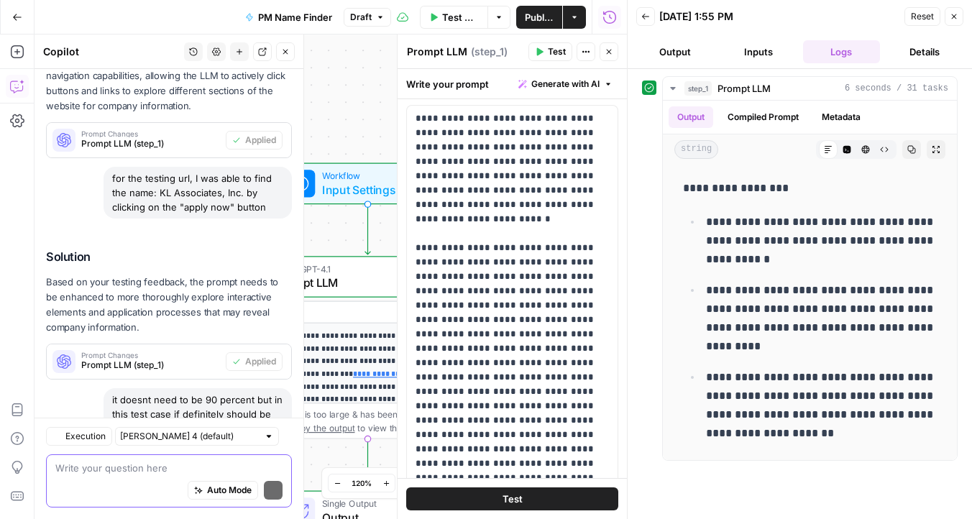
scroll to position [1475, 0]
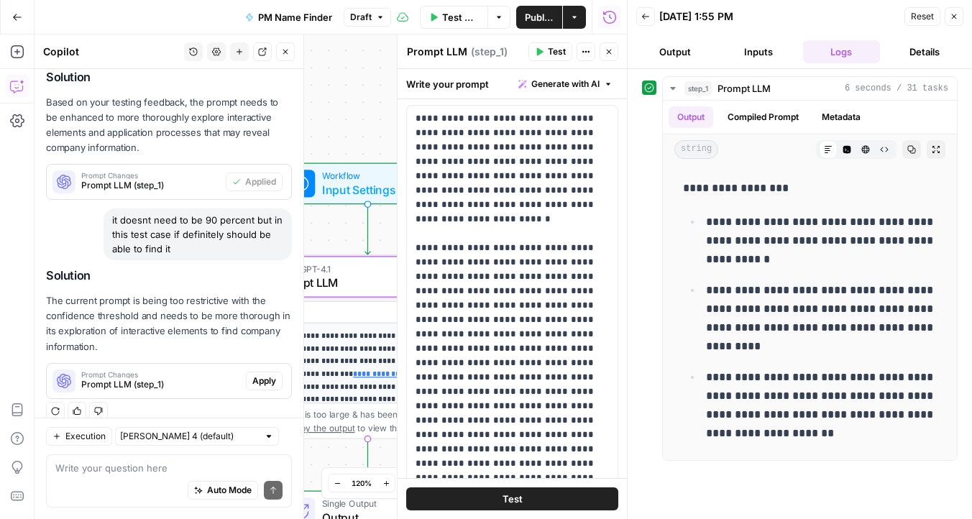
click at [267, 375] on span "Apply" at bounding box center [264, 381] width 24 height 13
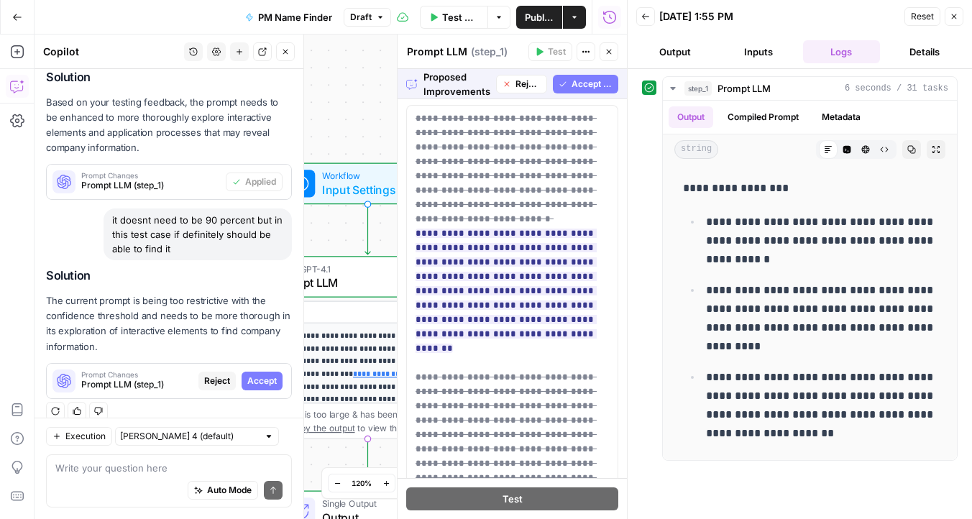
click at [577, 86] on span "Accept All" at bounding box center [592, 84] width 41 height 13
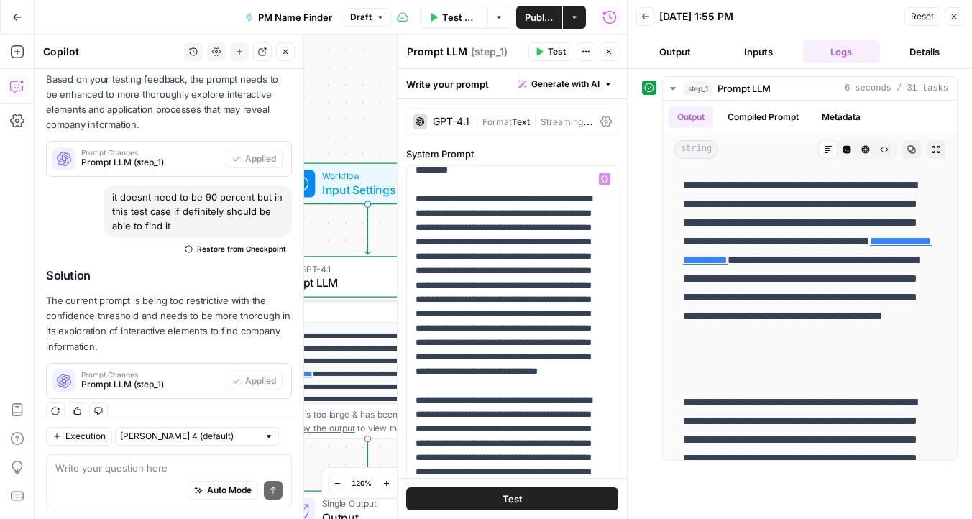
scroll to position [821, 0]
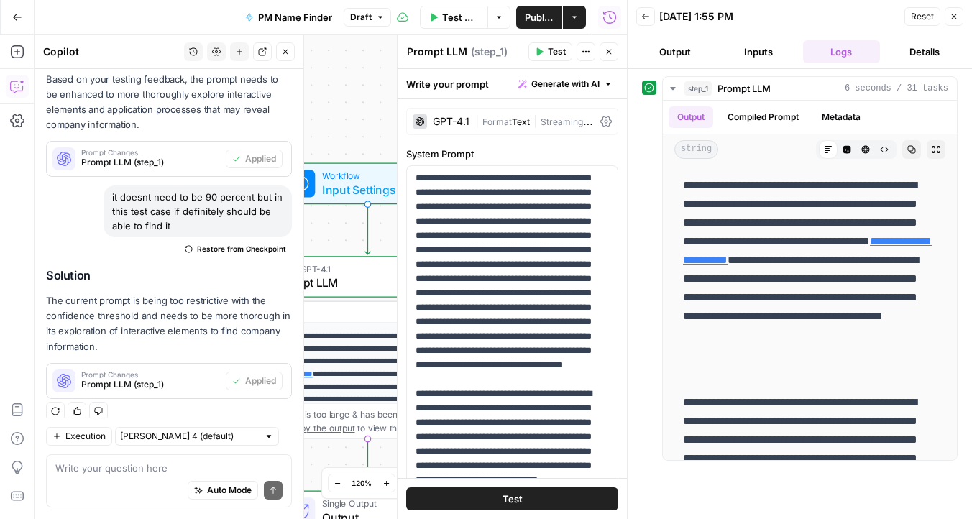
click at [526, 497] on button "Test" at bounding box center [512, 499] width 212 height 23
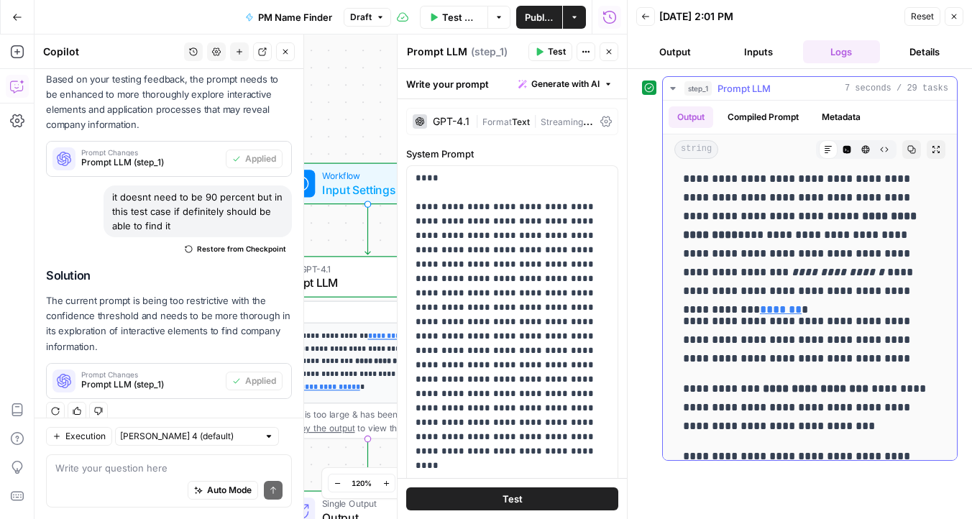
scroll to position [342, 0]
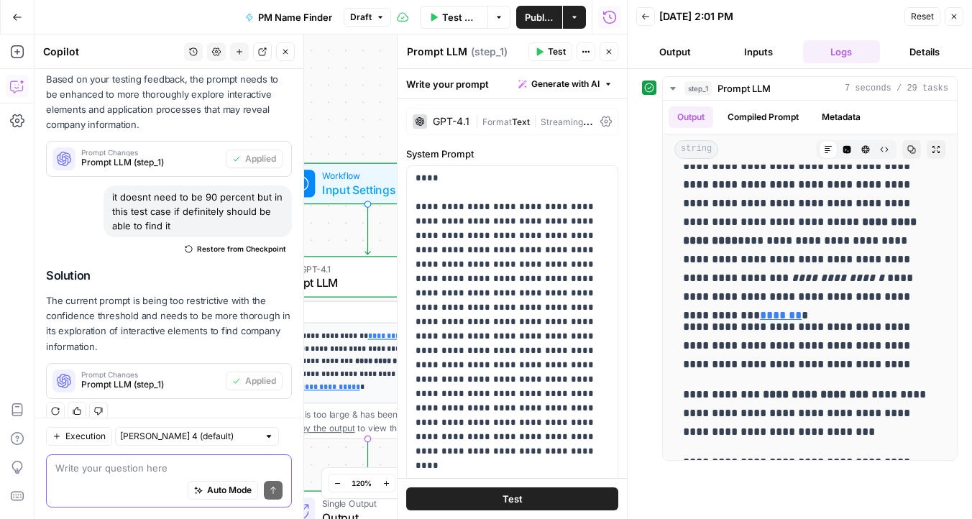
click at [134, 465] on textarea at bounding box center [168, 468] width 227 height 14
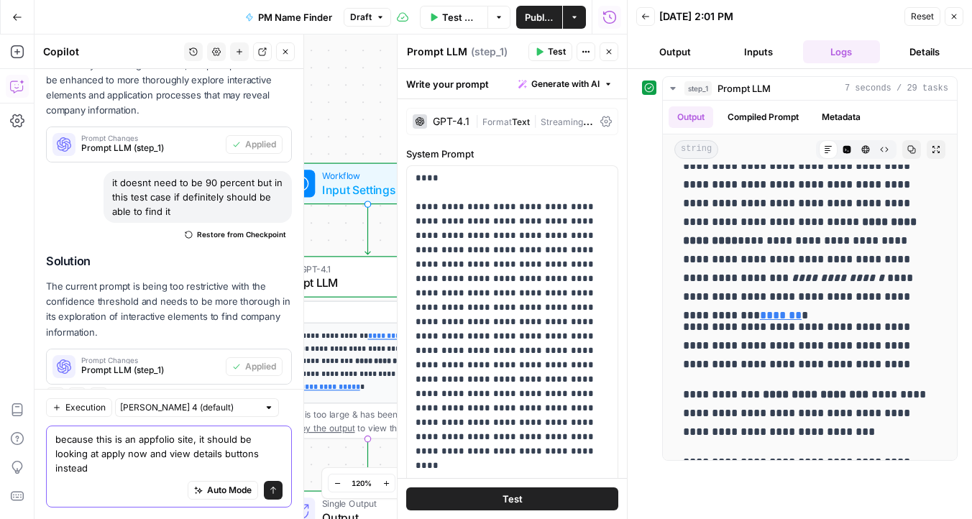
scroll to position [1527, 0]
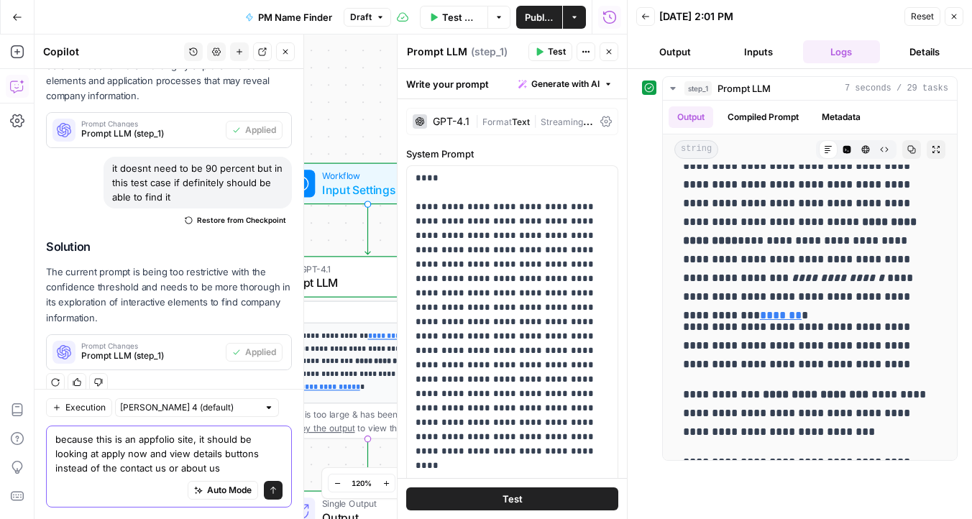
type textarea "because this is an appfolio site, it should be looking at apply now and view de…"
click at [273, 491] on icon "submit" at bounding box center [273, 490] width 9 height 9
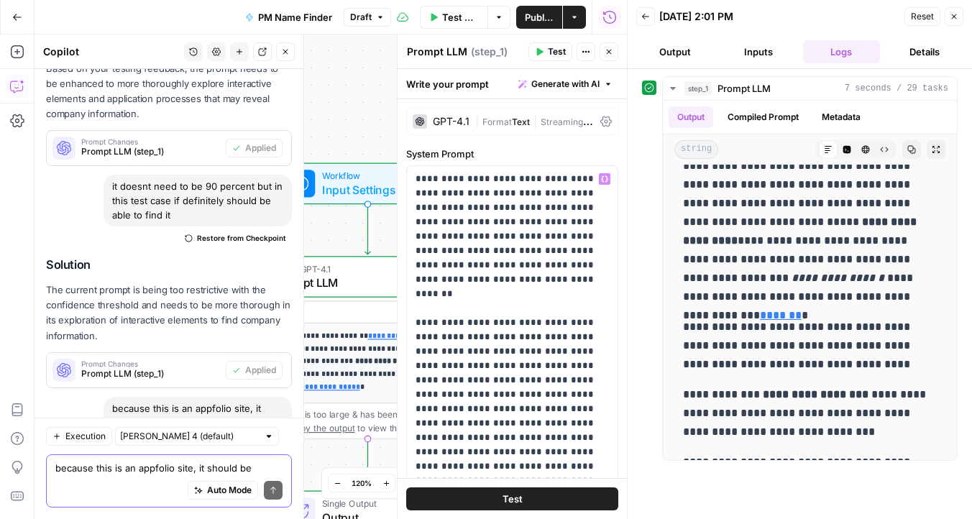
scroll to position [1712, 0]
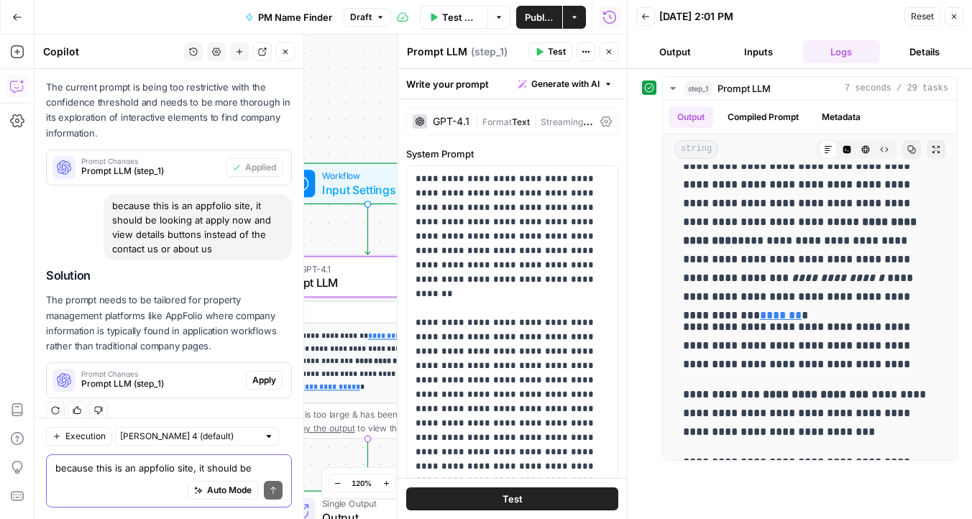
click at [265, 374] on span "Apply" at bounding box center [264, 380] width 24 height 13
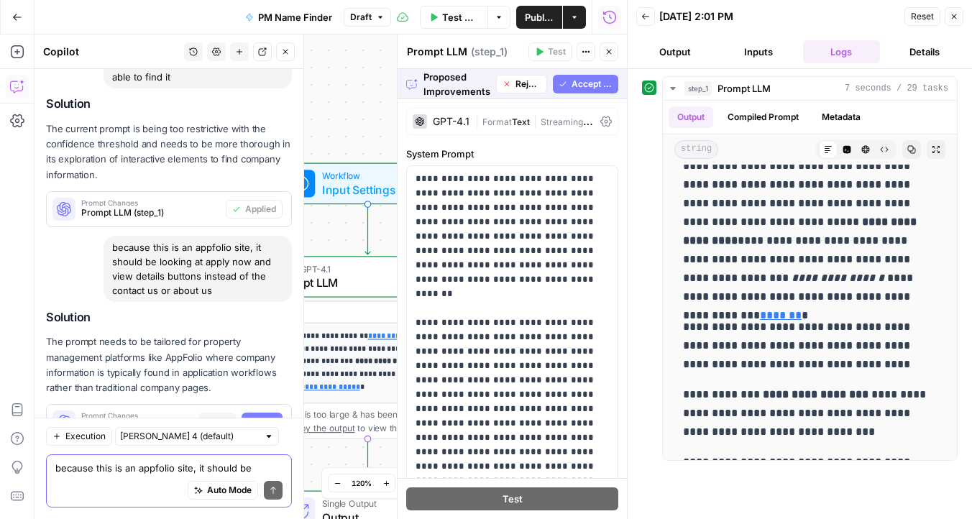
scroll to position [1551, 0]
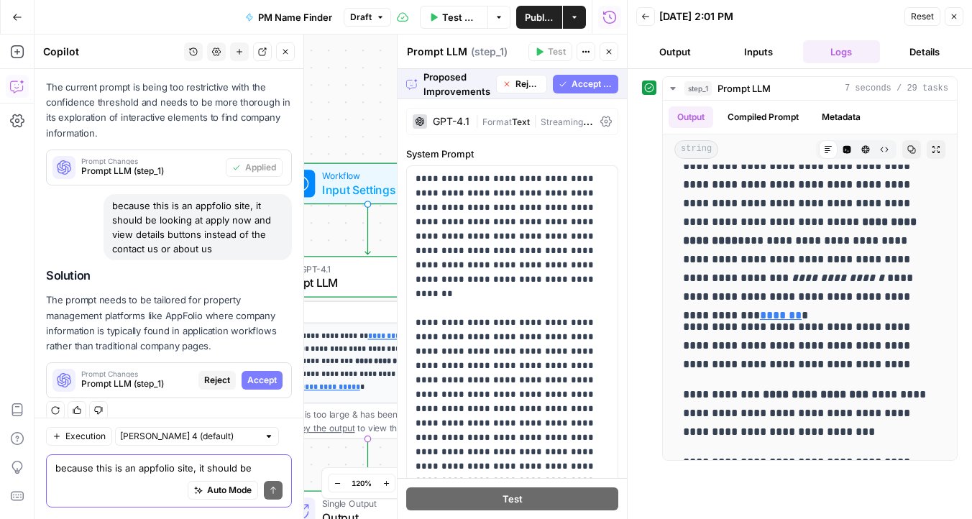
click at [585, 83] on span "Accept All" at bounding box center [592, 84] width 41 height 13
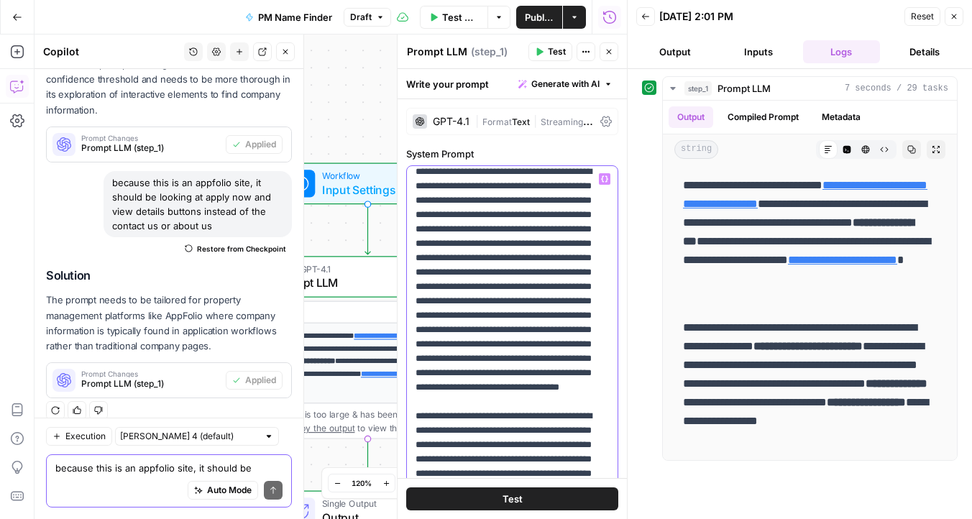
scroll to position [108, 0]
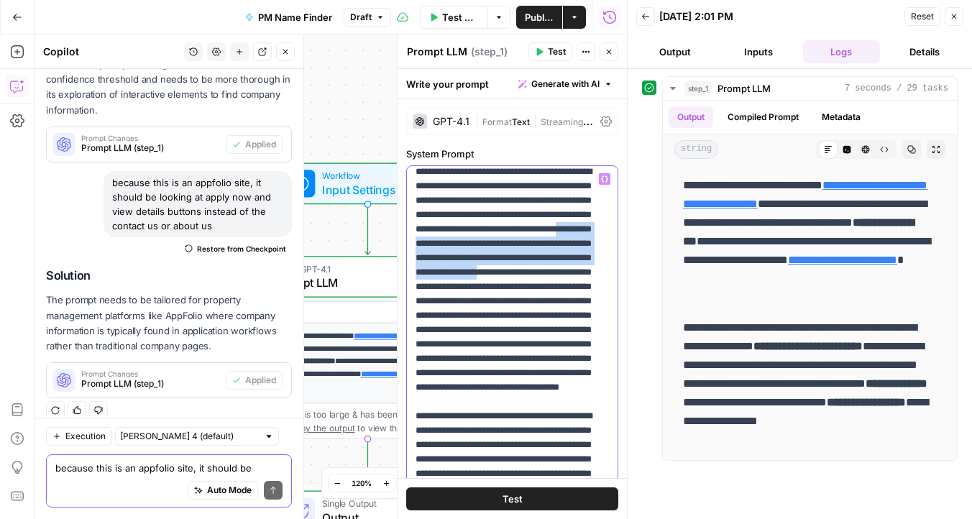
drag, startPoint x: 439, startPoint y: 329, endPoint x: 411, endPoint y: 290, distance: 47.9
click at [411, 290] on div "**********" at bounding box center [512, 459] width 211 height 586
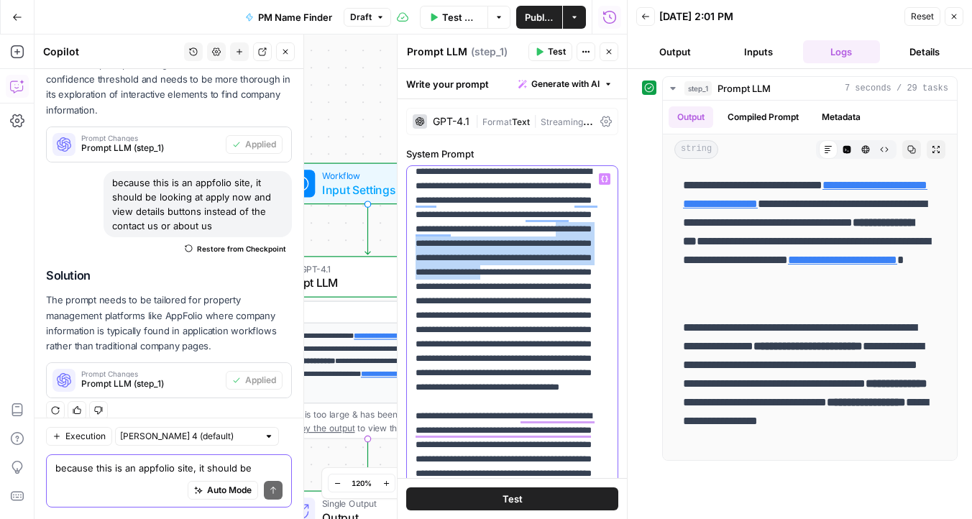
drag, startPoint x: 439, startPoint y: 329, endPoint x: 415, endPoint y: 285, distance: 50.5
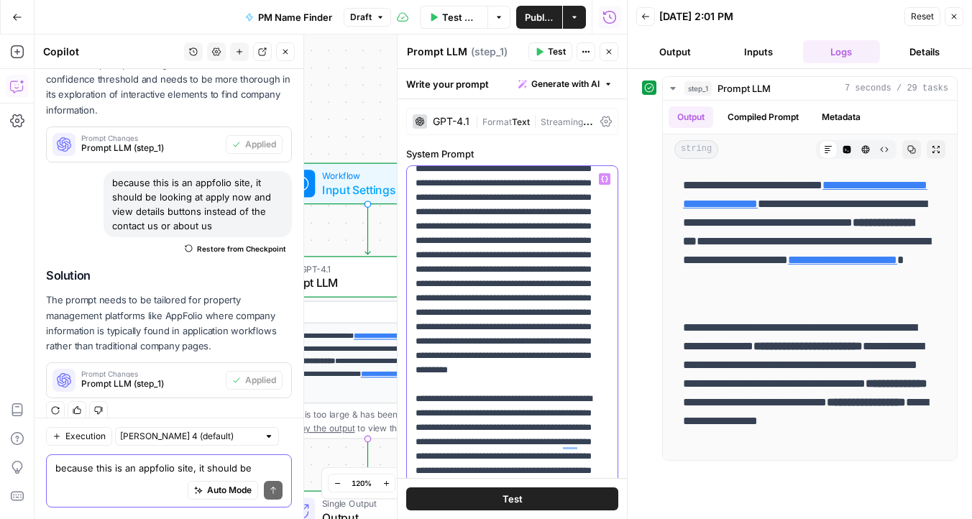
scroll to position [362, 0]
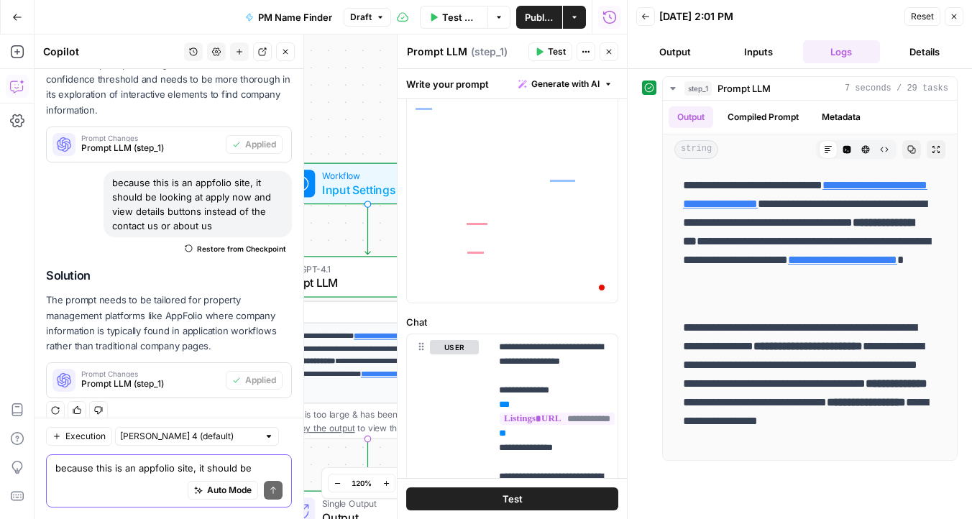
click at [498, 495] on button "Test" at bounding box center [512, 499] width 212 height 23
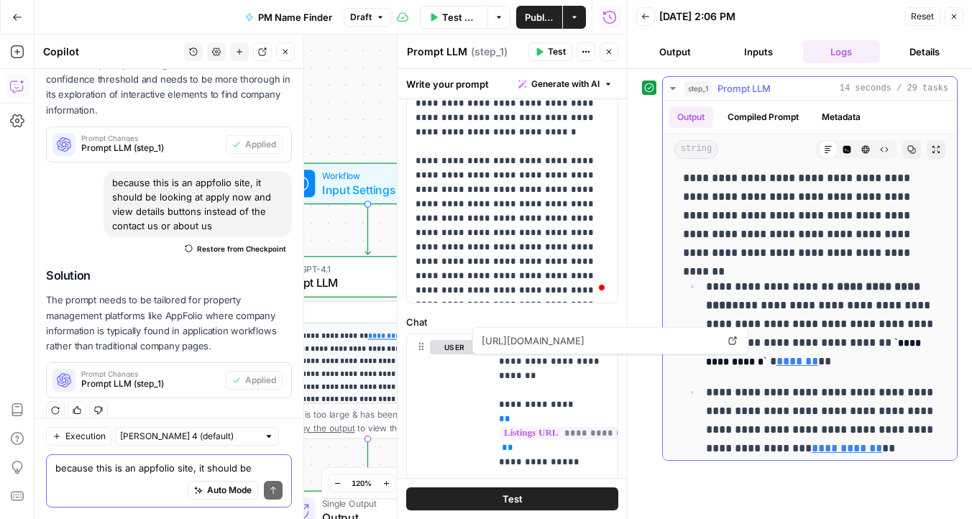
click at [777, 367] on link "*******" at bounding box center [798, 361] width 42 height 11
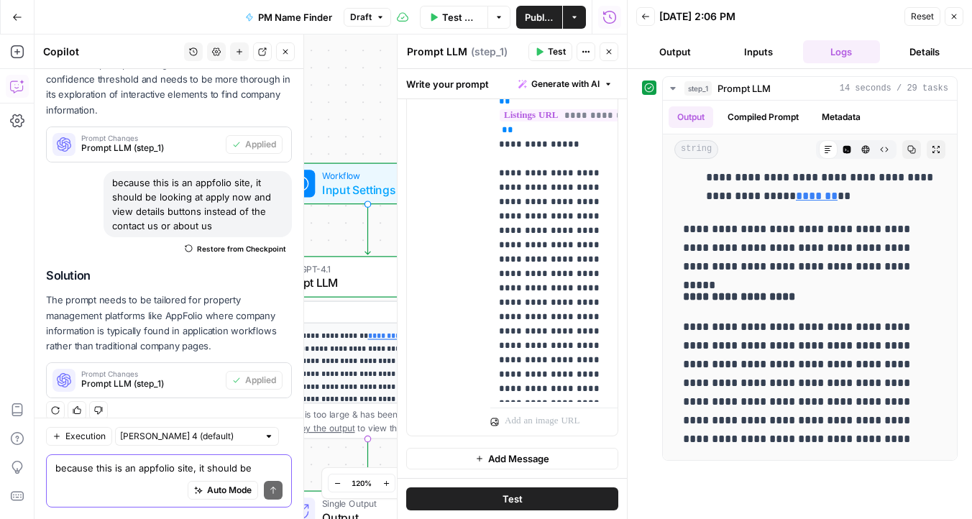
click at [680, 55] on button "Output" at bounding box center [675, 51] width 78 height 23
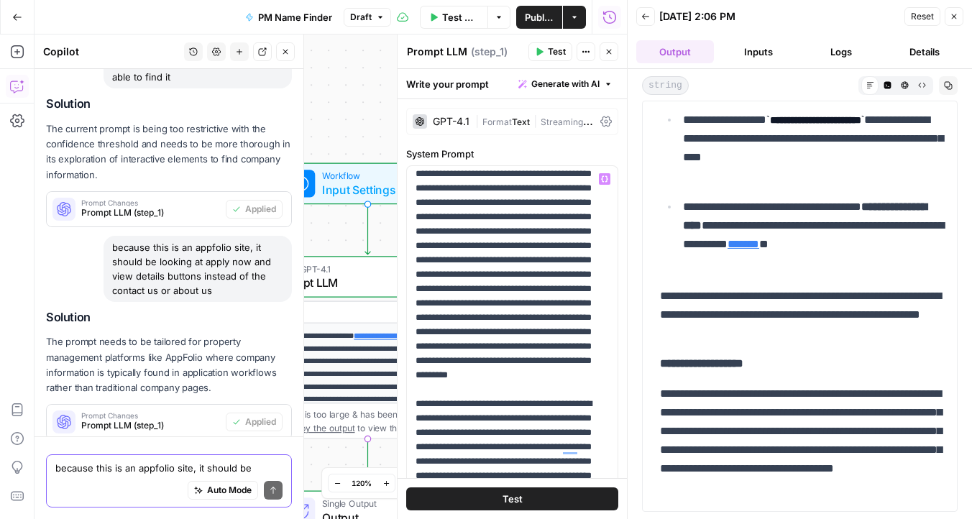
scroll to position [1735, 0]
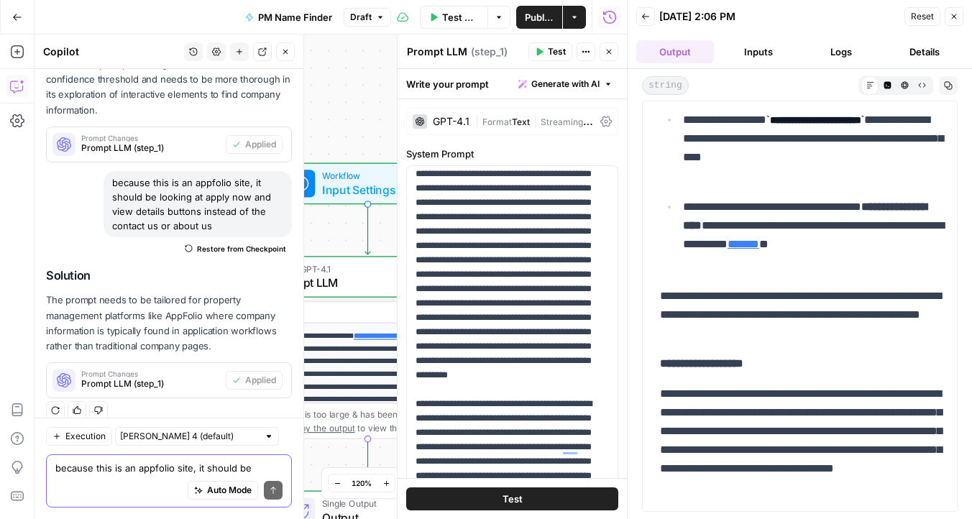
click at [484, 497] on button "Test" at bounding box center [512, 499] width 212 height 23
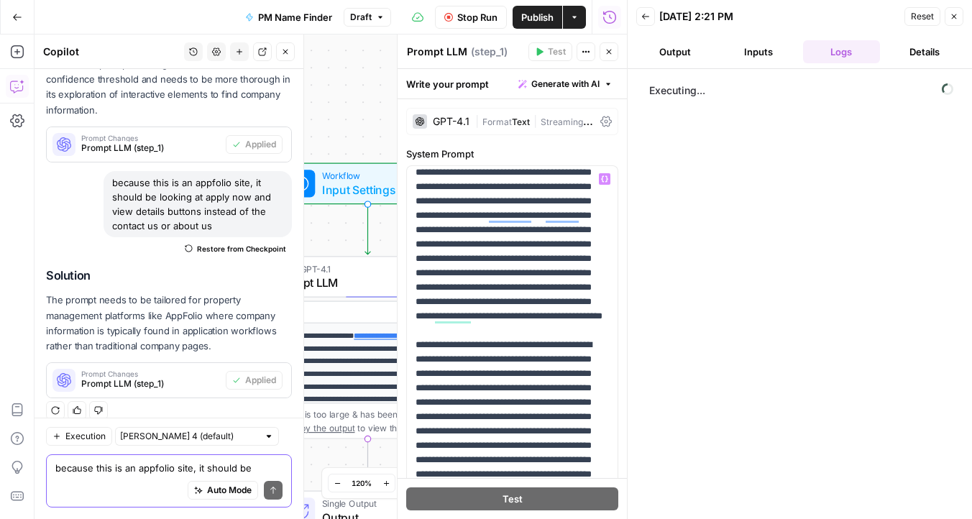
scroll to position [1206, 0]
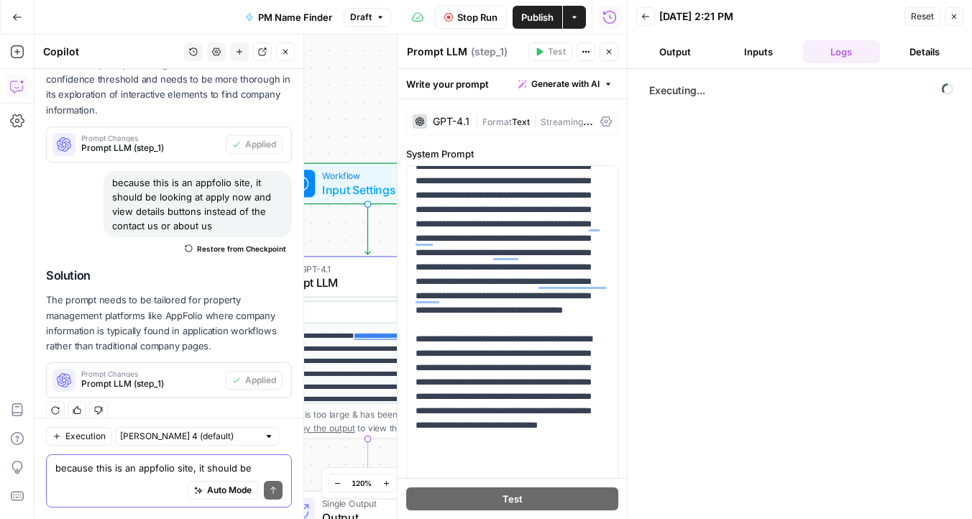
click at [107, 483] on div "Auto Mode Send" at bounding box center [168, 491] width 227 height 32
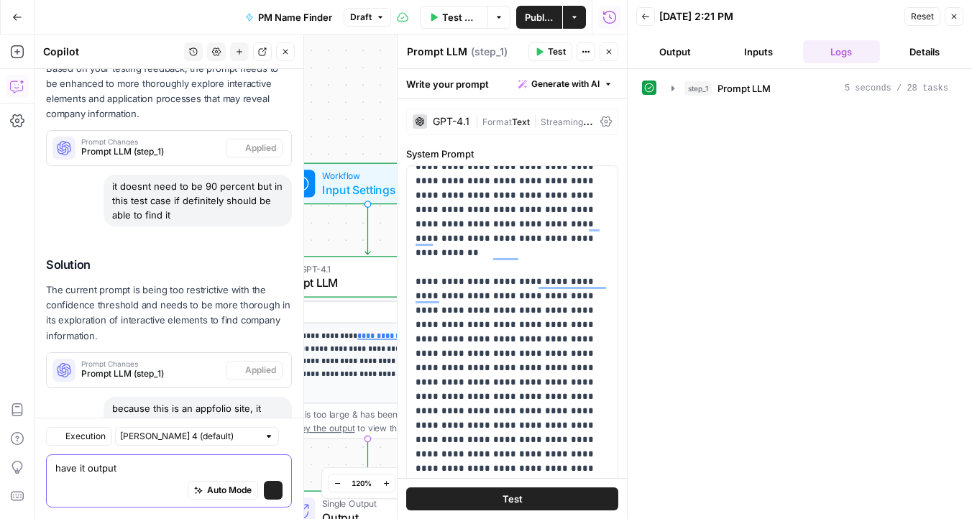
scroll to position [1735, 0]
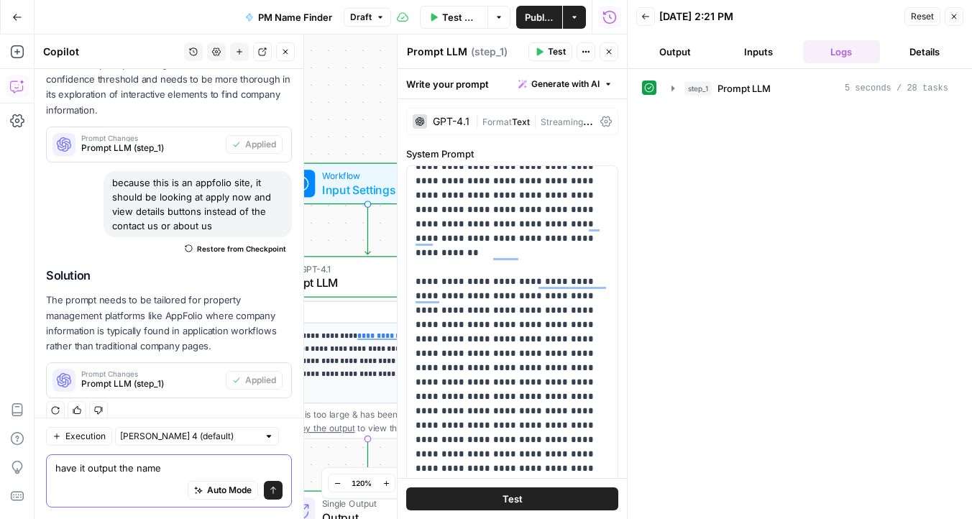
click at [118, 471] on textarea "have it output the name" at bounding box center [168, 468] width 227 height 14
type textarea "have it output just the name"
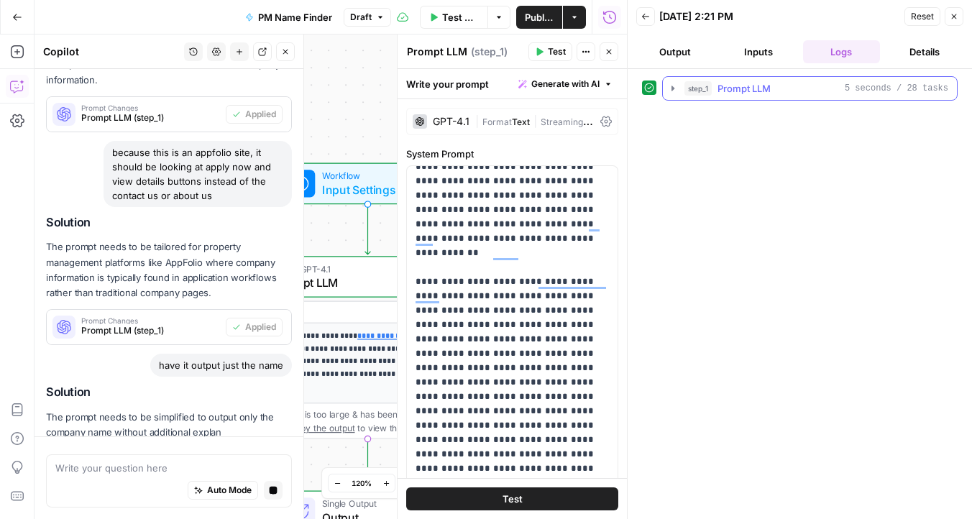
click at [665, 93] on button "step_1 Prompt LLM 5 seconds / 28 tasks" at bounding box center [810, 88] width 294 height 23
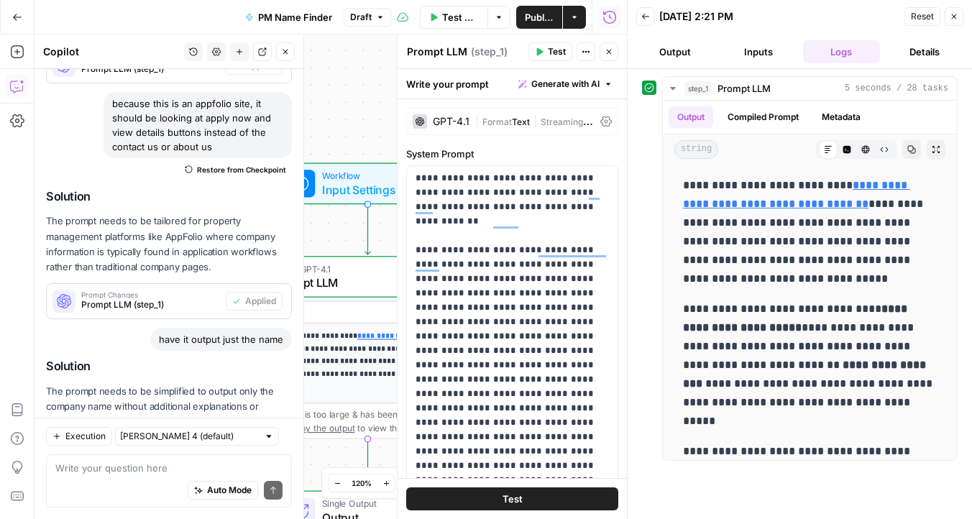
scroll to position [1889, 0]
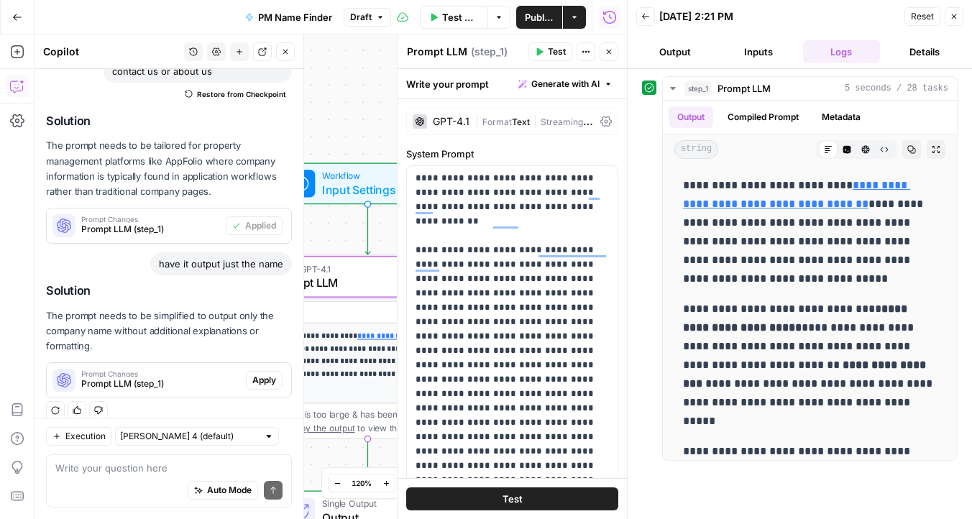
click at [268, 374] on span "Apply" at bounding box center [264, 380] width 24 height 13
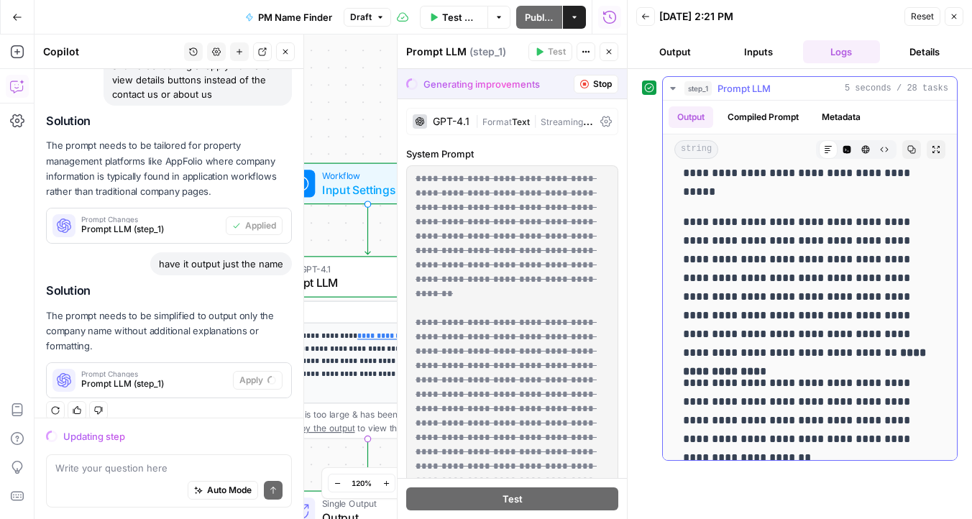
scroll to position [297, 0]
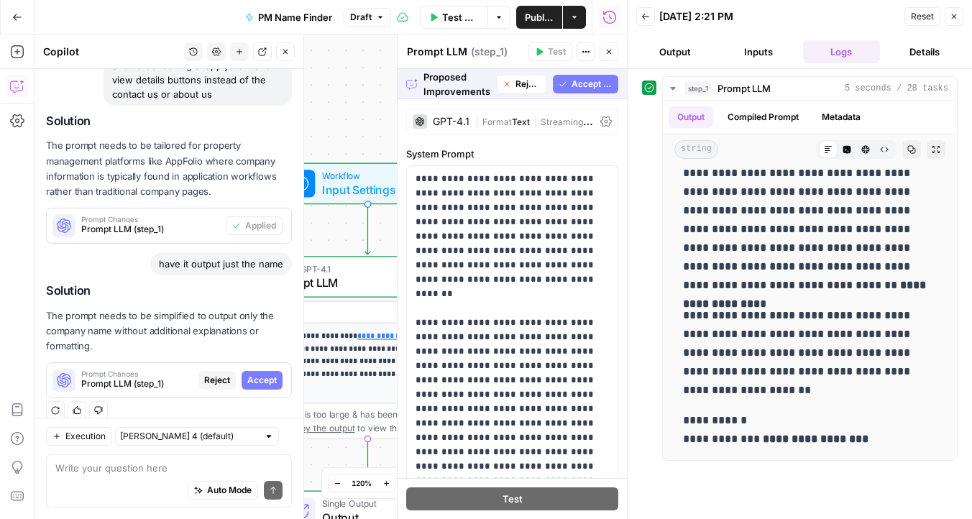
click at [561, 88] on button "Accept All" at bounding box center [585, 84] width 65 height 19
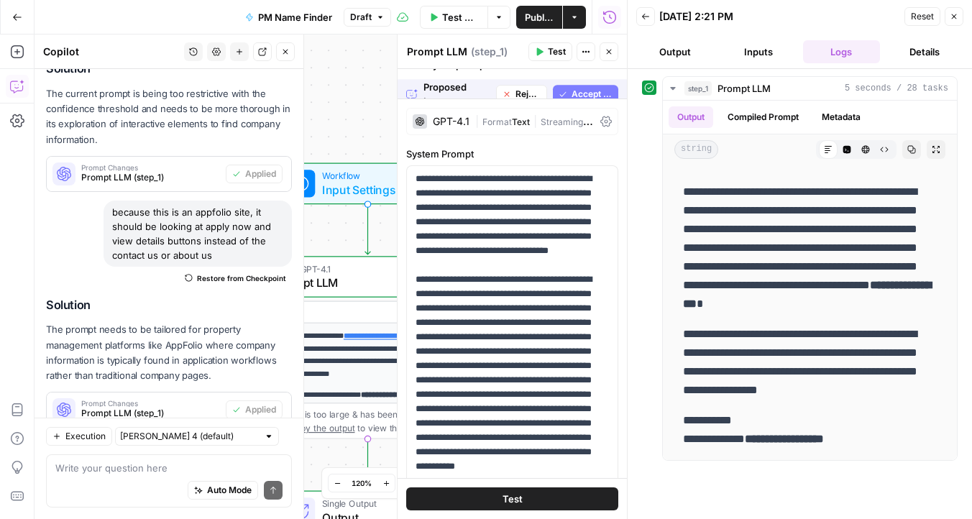
scroll to position [0, 0]
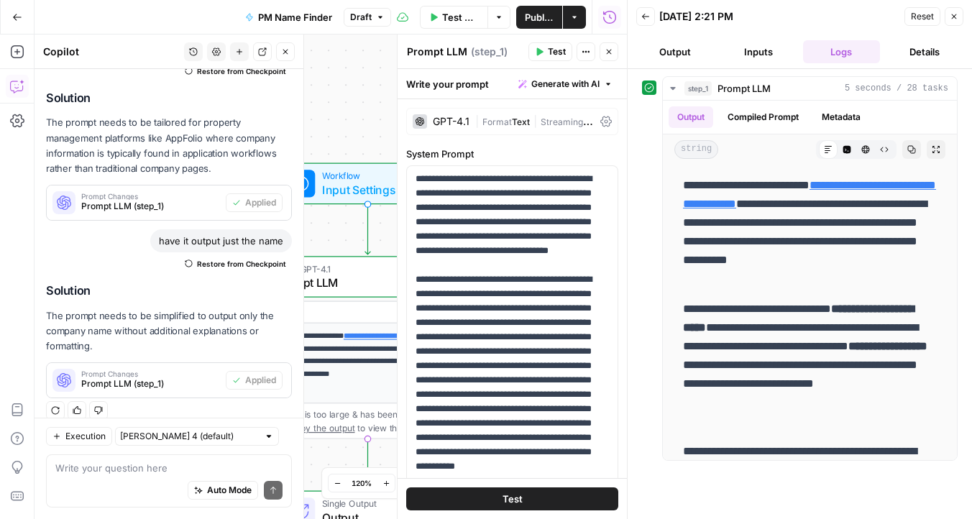
click at [508, 501] on span "Test" at bounding box center [513, 499] width 20 height 14
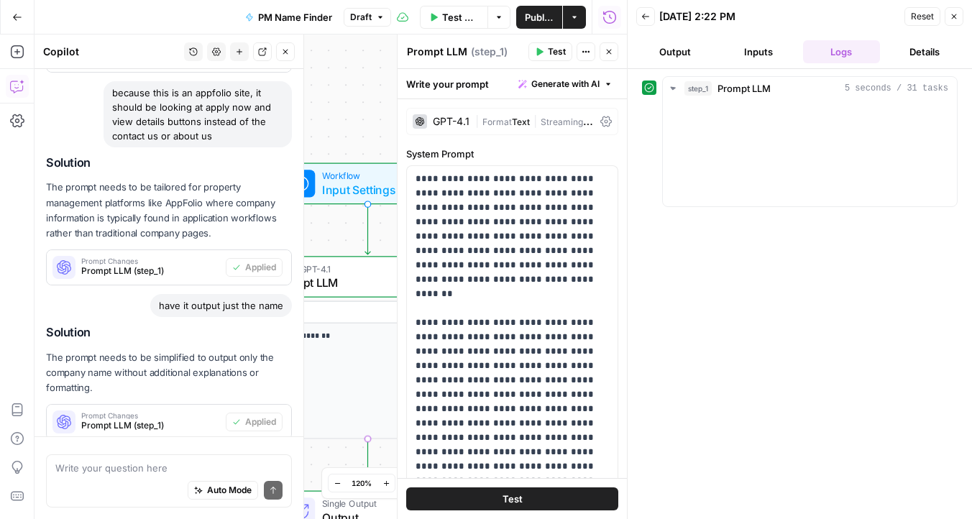
click at [120, 478] on div "Auto Mode Send" at bounding box center [168, 491] width 227 height 32
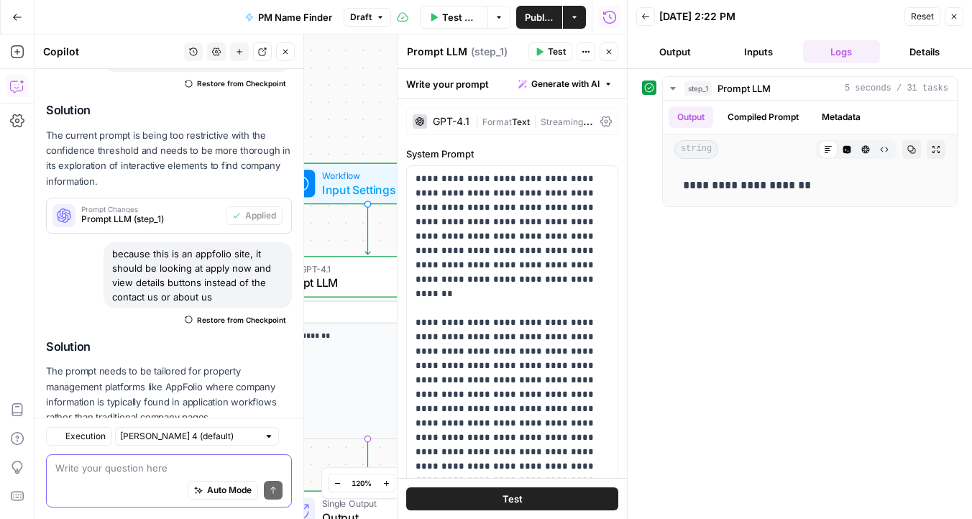
scroll to position [1912, 0]
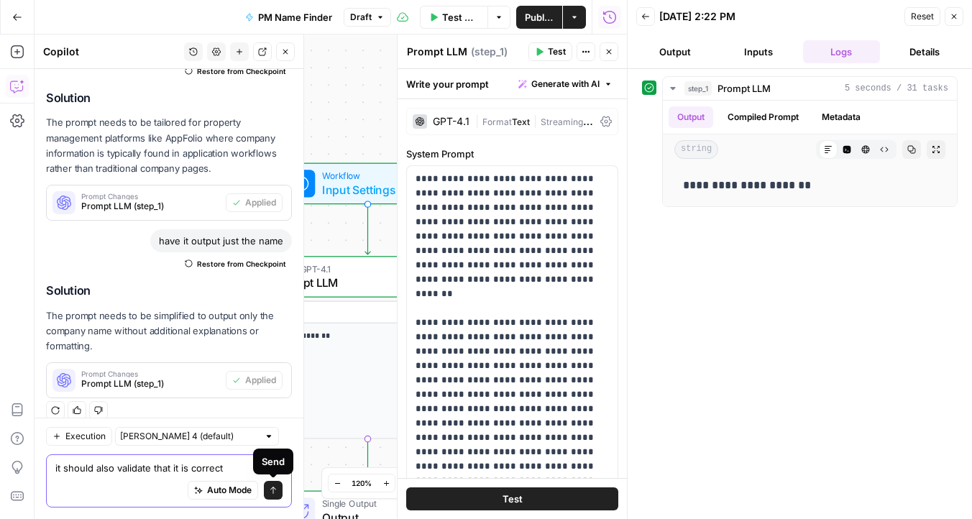
type textarea "it should also validate that it is correct"
drag, startPoint x: 275, startPoint y: 491, endPoint x: 276, endPoint y: 440, distance: 51.1
click at [275, 491] on icon "submit" at bounding box center [273, 490] width 9 height 9
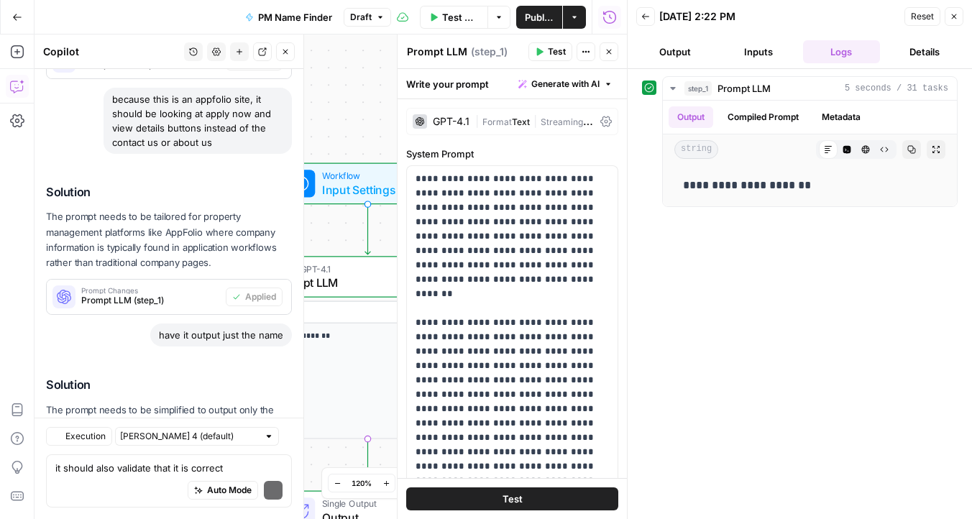
scroll to position [2067, 0]
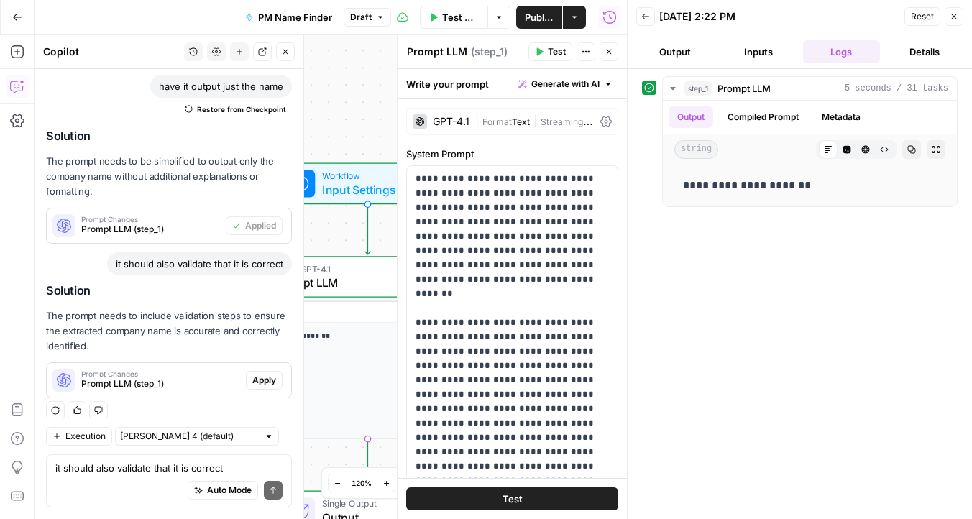
click at [514, 493] on span "Test" at bounding box center [513, 499] width 20 height 14
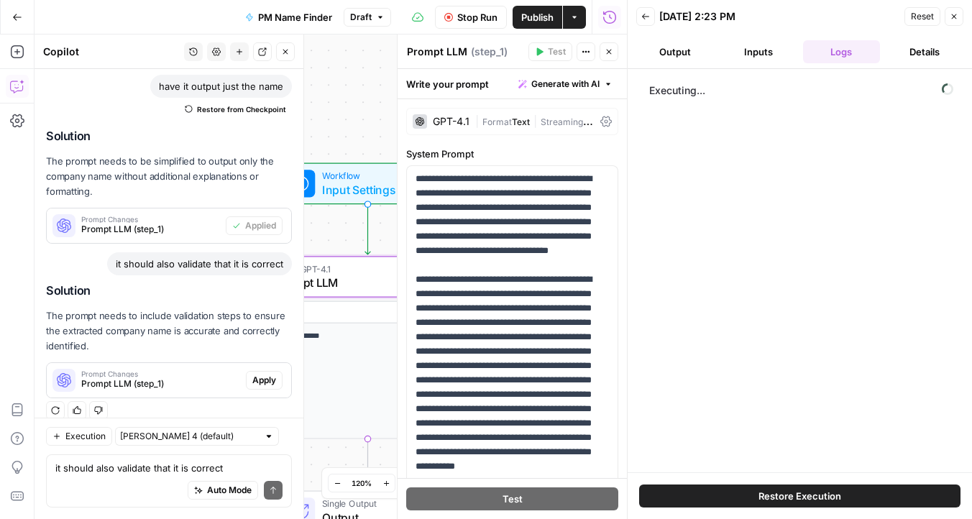
click at [271, 373] on button "Apply" at bounding box center [264, 380] width 37 height 19
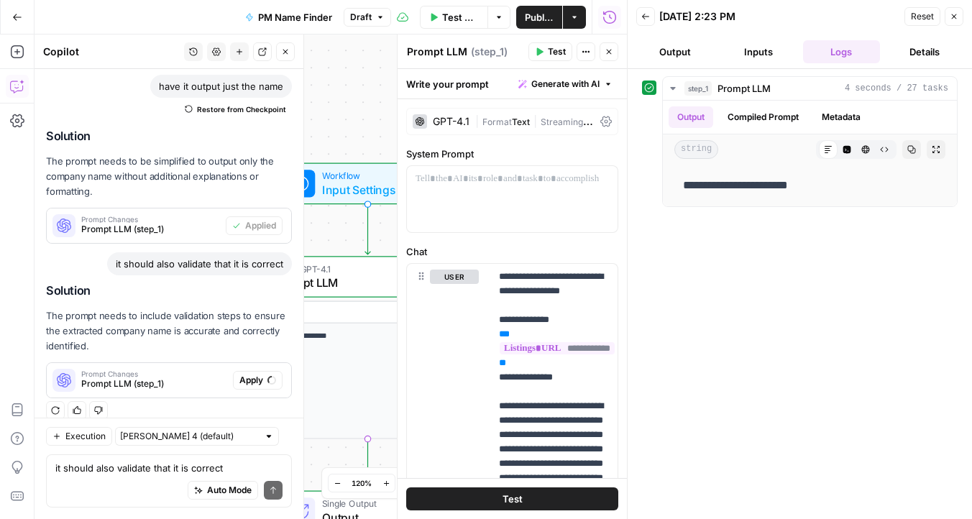
click at [461, 122] on div "GPT-4.1" at bounding box center [451, 122] width 37 height 10
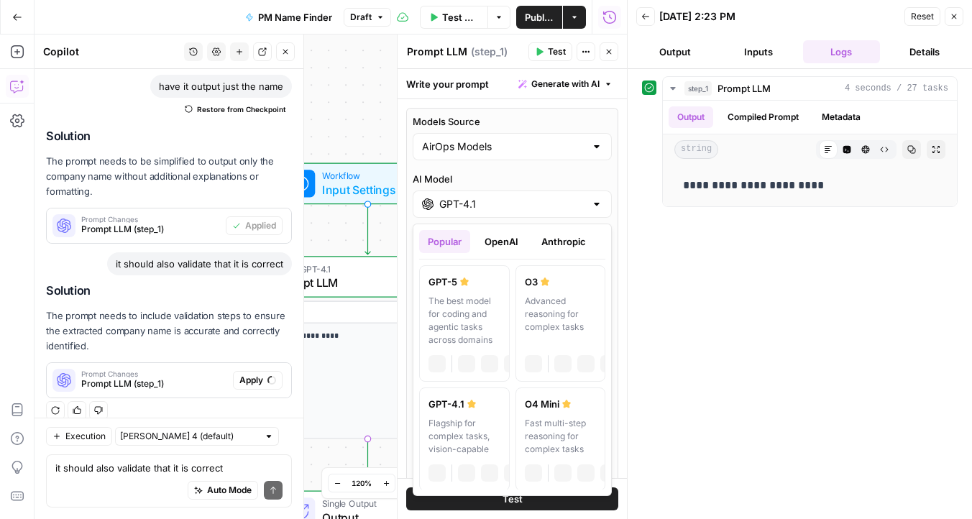
click at [459, 196] on div "GPT-4.1" at bounding box center [512, 204] width 199 height 27
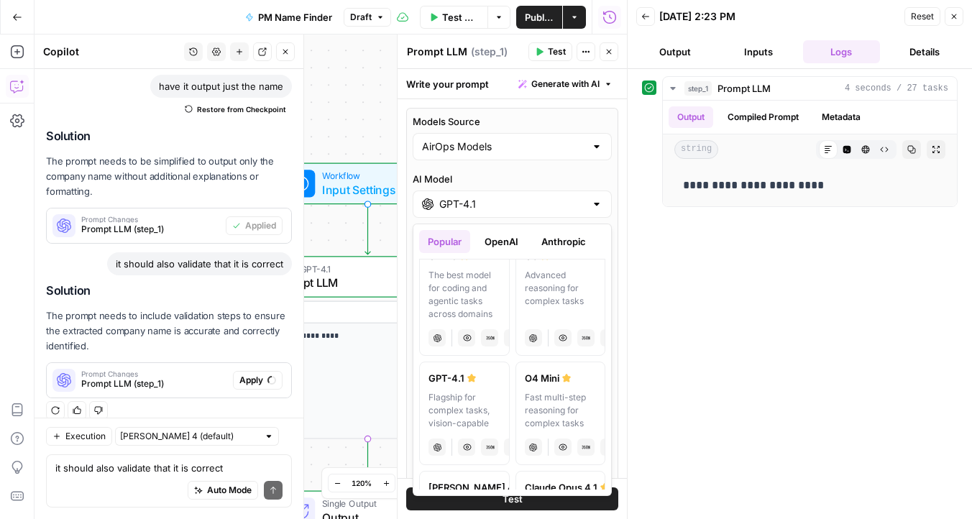
click at [542, 293] on div "Advanced reasoning for complex tasks" at bounding box center [561, 295] width 72 height 52
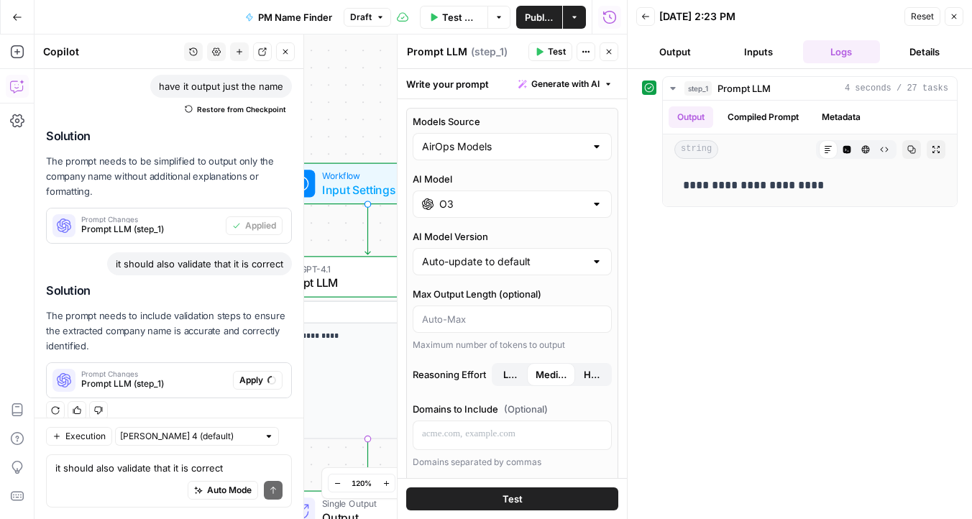
scroll to position [2090, 0]
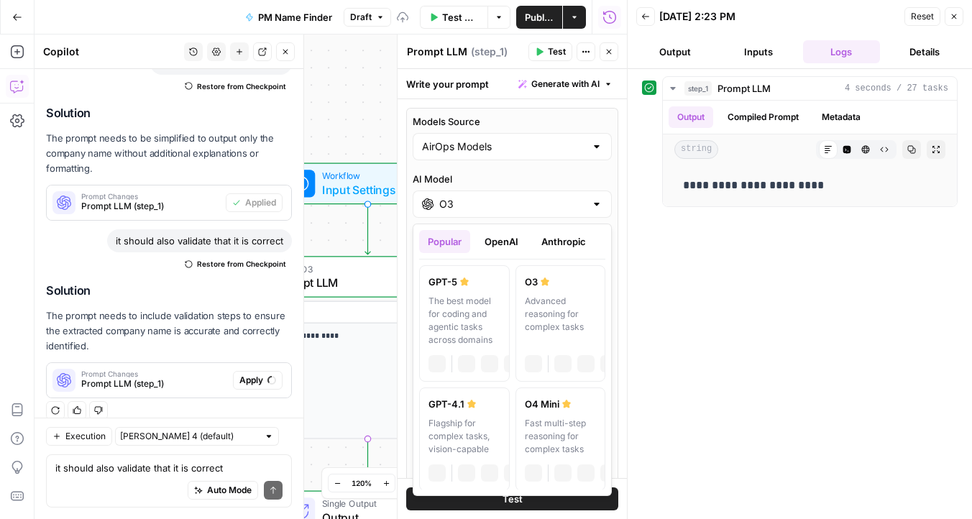
click at [493, 206] on input "O3" at bounding box center [512, 204] width 146 height 14
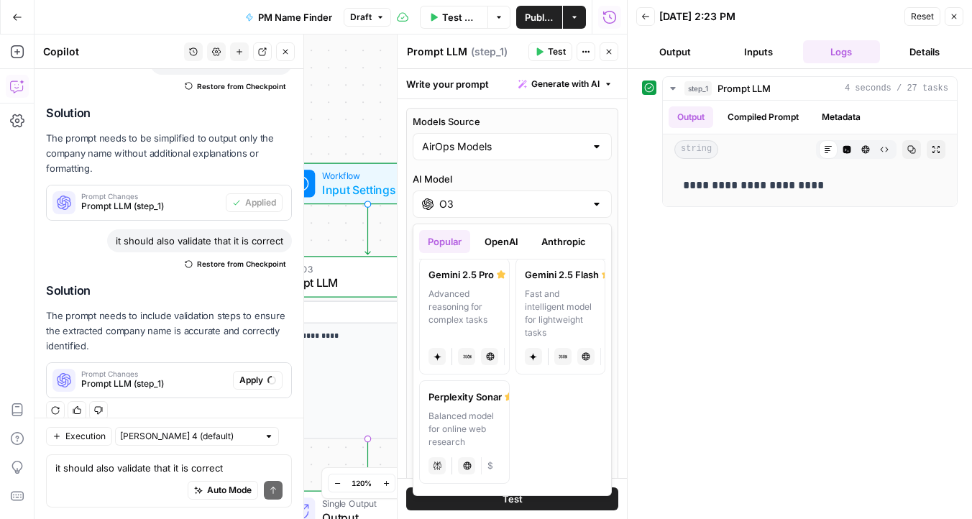
scroll to position [0, 0]
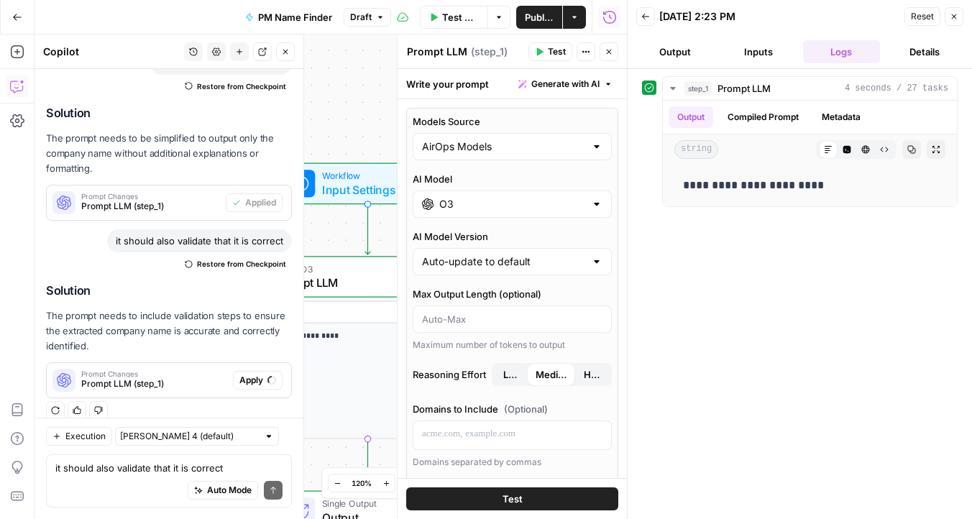
click at [553, 173] on label "AI Model" at bounding box center [512, 179] width 199 height 14
click at [553, 197] on input "O3" at bounding box center [512, 204] width 146 height 14
click at [513, 170] on div "Models Source AirOps Models AI Model O3 AI Model Version Auto-update to default…" at bounding box center [512, 484] width 212 height 753
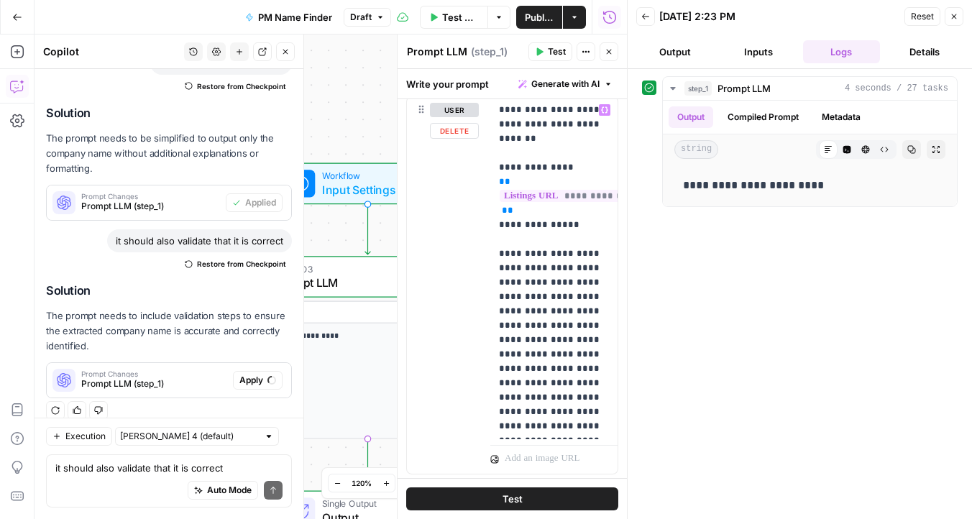
scroll to position [931, 0]
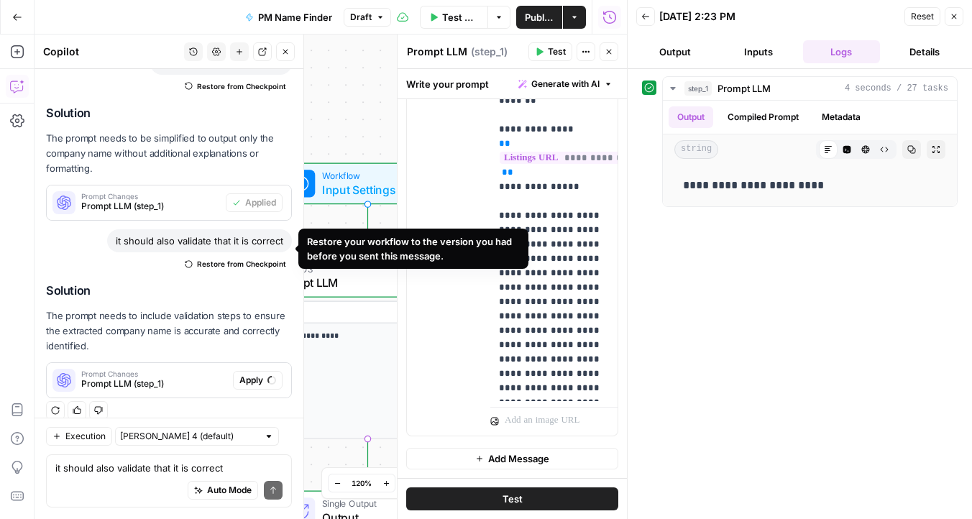
click at [260, 258] on span "Restore from Checkpoint" at bounding box center [241, 264] width 89 height 12
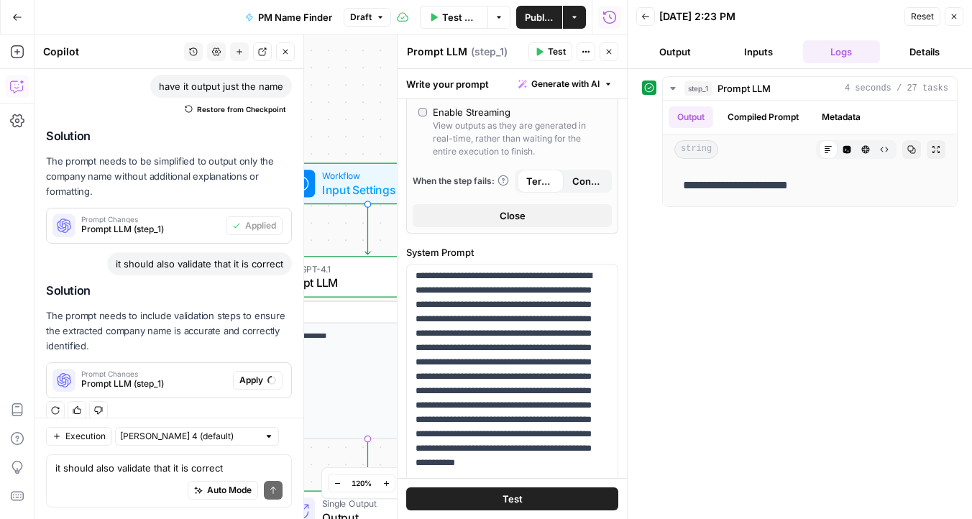
scroll to position [103, 0]
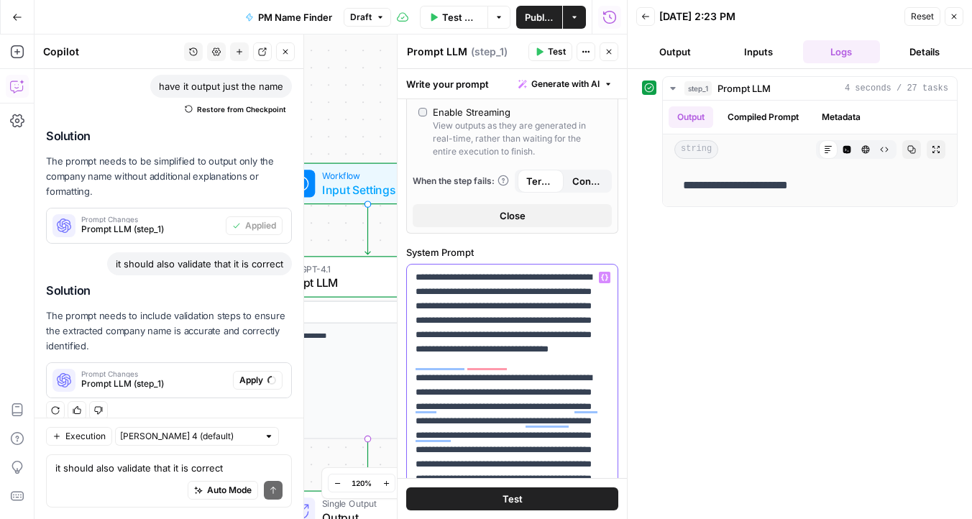
scroll to position [0, 0]
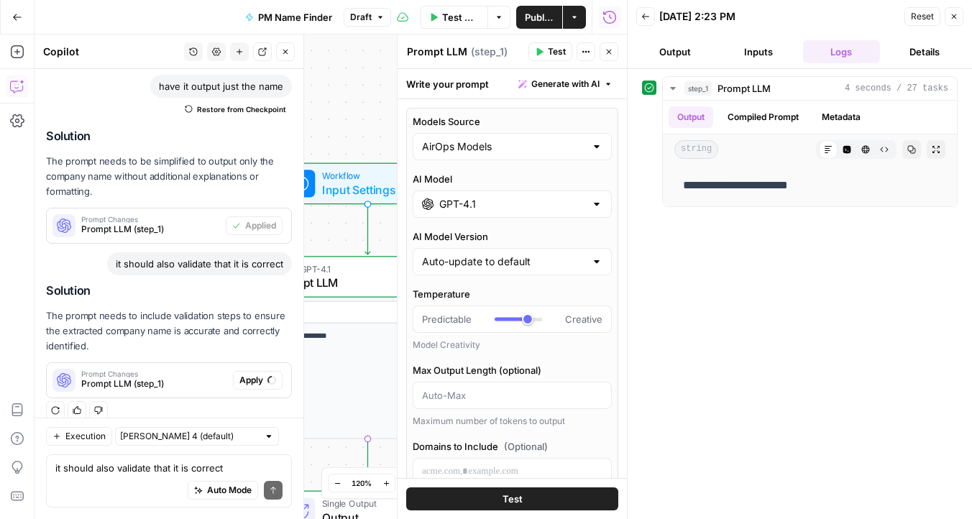
click at [499, 207] on input "GPT-4.1" at bounding box center [512, 204] width 146 height 14
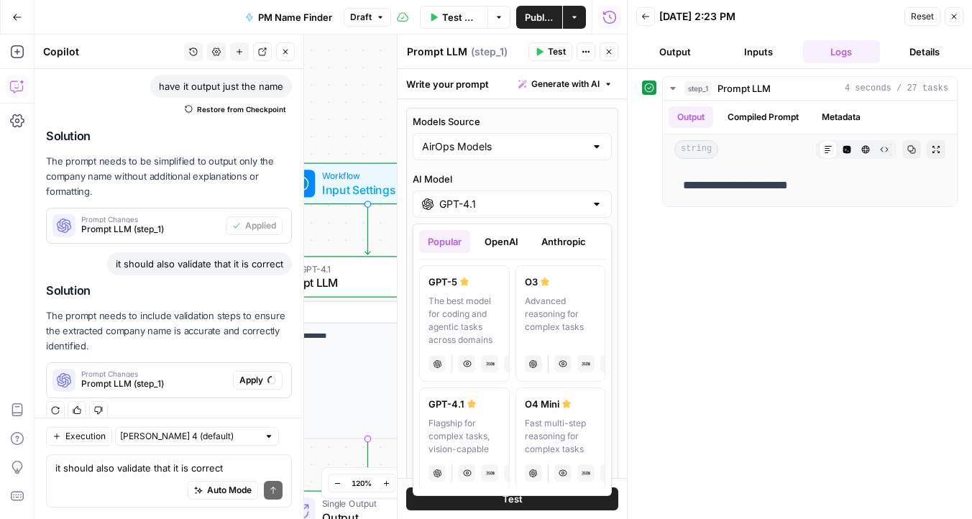
click at [565, 309] on div "Advanced reasoning for complex tasks" at bounding box center [561, 321] width 72 height 52
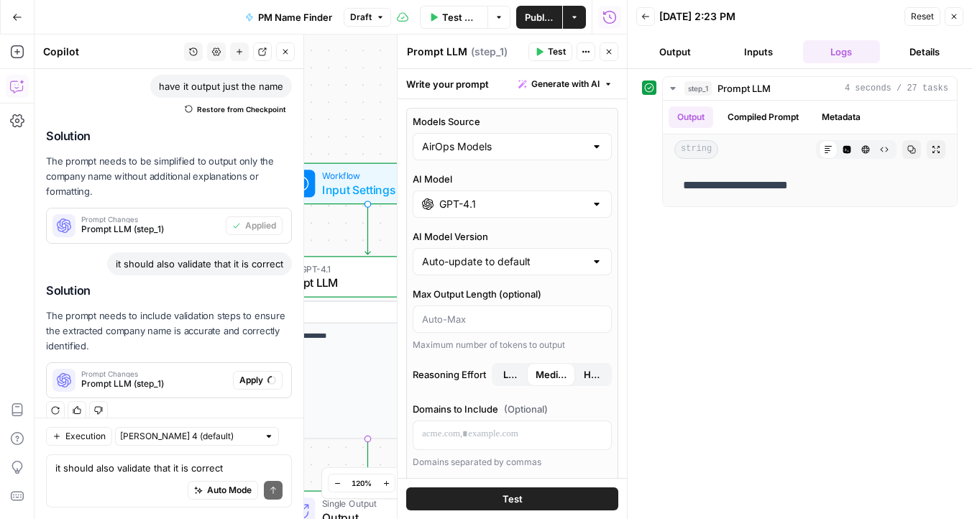
type input "O3"
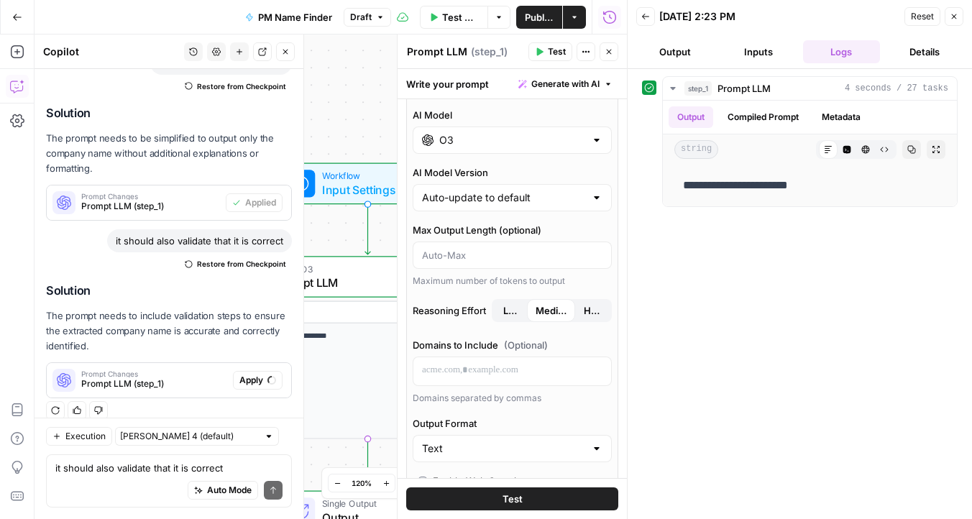
scroll to position [86, 0]
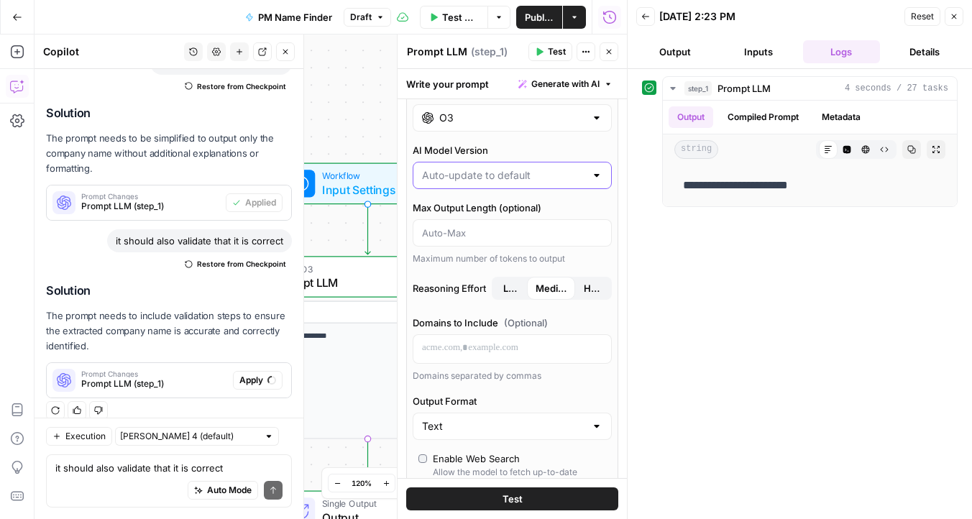
click at [485, 175] on input "AI Model Version" at bounding box center [503, 175] width 163 height 14
type input "Auto-update to default"
click at [659, 283] on div "**********" at bounding box center [800, 294] width 316 height 436
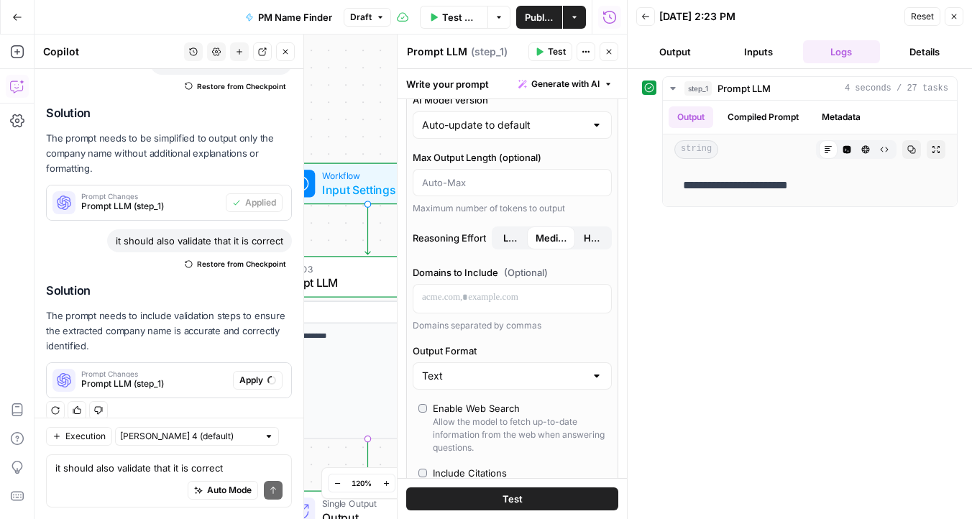
click at [585, 236] on span "High" at bounding box center [592, 238] width 17 height 14
click at [554, 240] on span "Medium" at bounding box center [551, 238] width 31 height 14
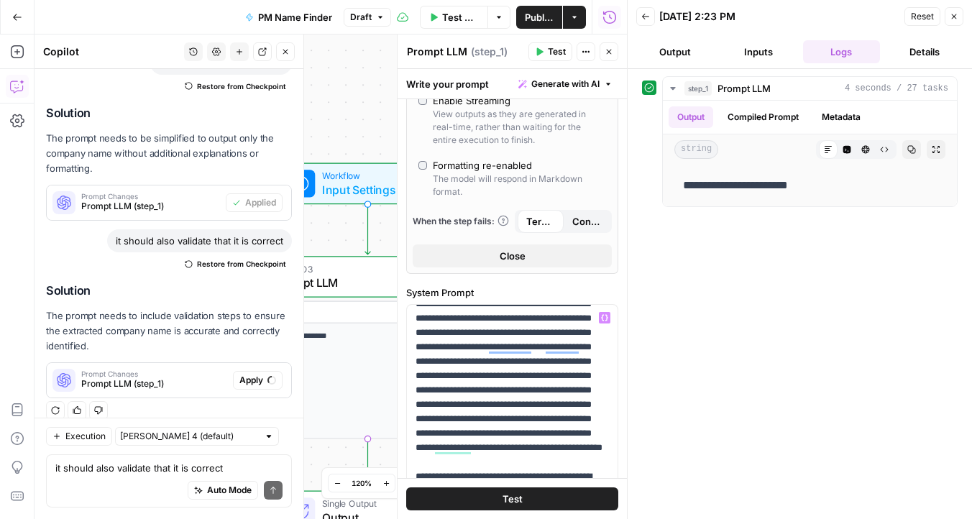
click at [508, 498] on span "Test" at bounding box center [513, 499] width 20 height 14
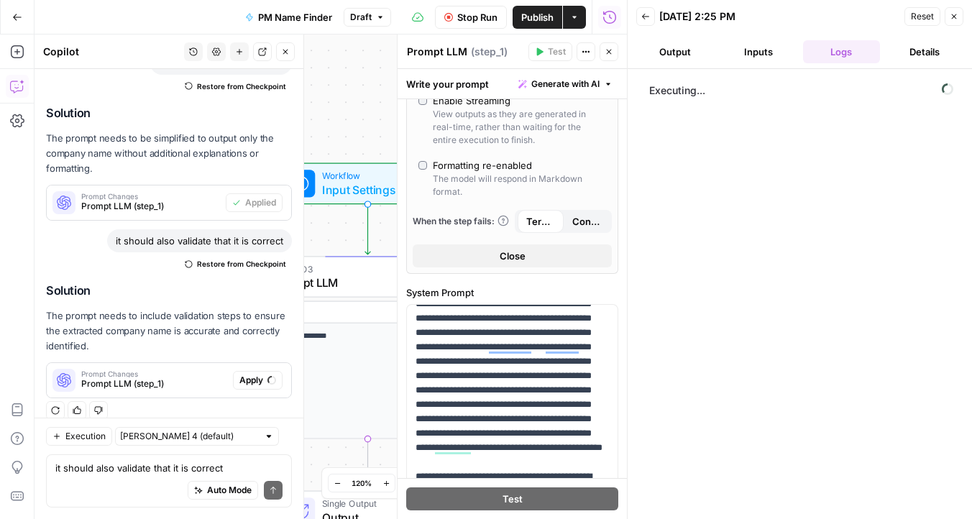
click at [229, 258] on span "Restore from Checkpoint" at bounding box center [241, 264] width 89 height 12
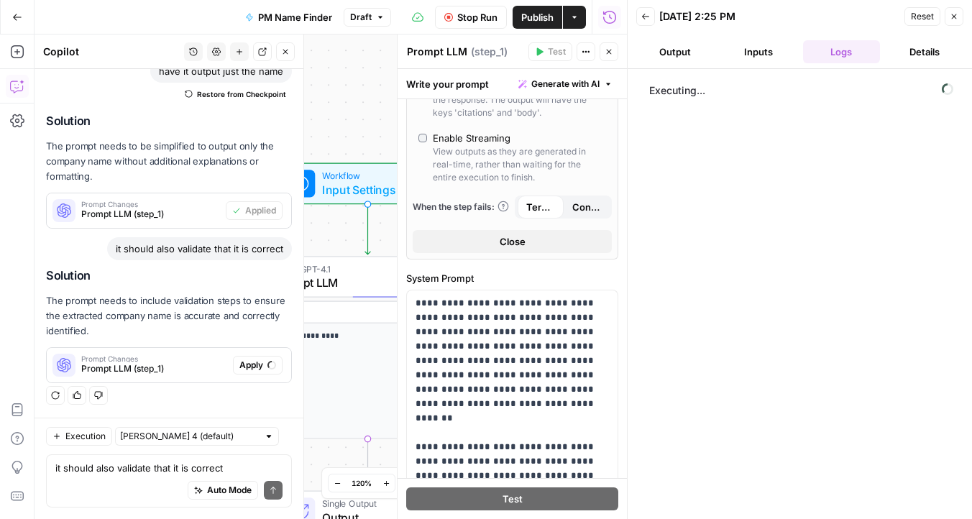
type input "GPT-4.1"
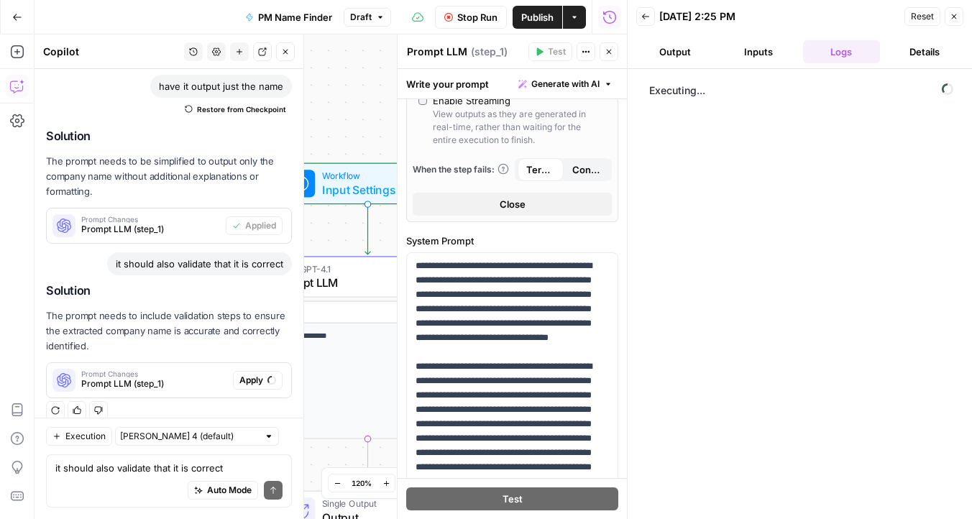
drag, startPoint x: 283, startPoint y: 250, endPoint x: 83, endPoint y: 246, distance: 199.2
click at [83, 252] on div "it should also validate that it is correct" at bounding box center [169, 263] width 246 height 23
copy div "it should also validate that it is correct"
click at [101, 474] on textarea "it should also validate that it is correct" at bounding box center [168, 468] width 227 height 14
paste textarea "it should also validate that it is correct"
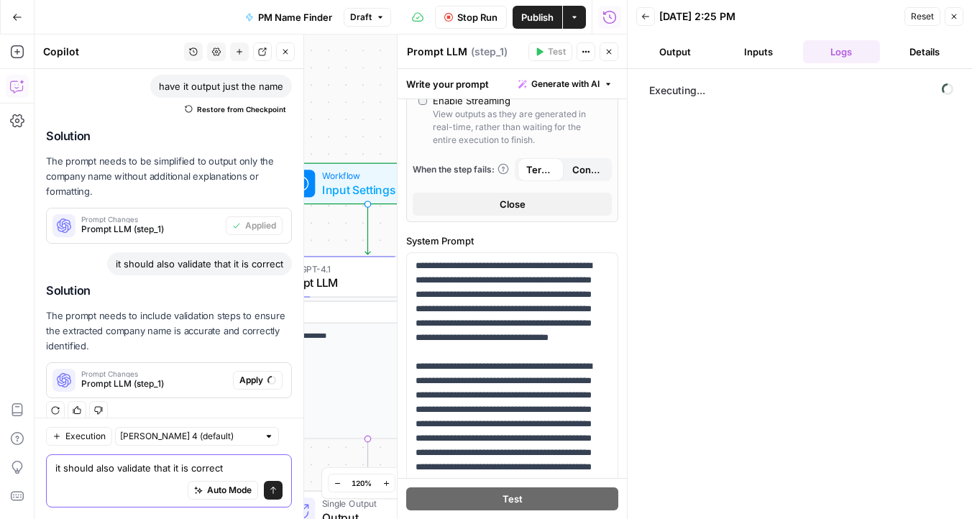
type textarea "it should also validate that it is correct"
click at [273, 498] on button "Send" at bounding box center [273, 490] width 19 height 19
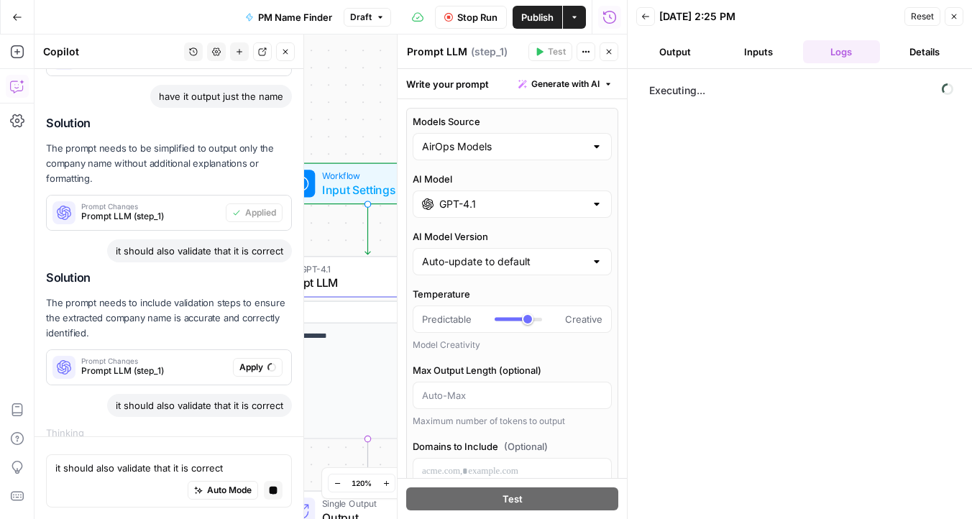
click at [490, 204] on input "GPT-4.1" at bounding box center [512, 204] width 146 height 14
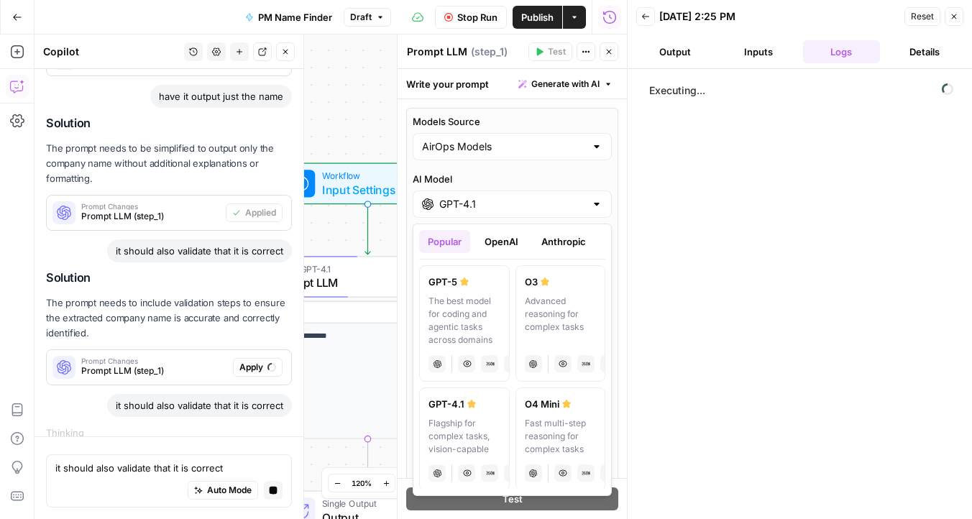
click at [554, 290] on label "O3 Advanced reasoning for complex tasks chat Vision Capabilities JSON Mode Live…" at bounding box center [561, 323] width 91 height 117
type input "O3"
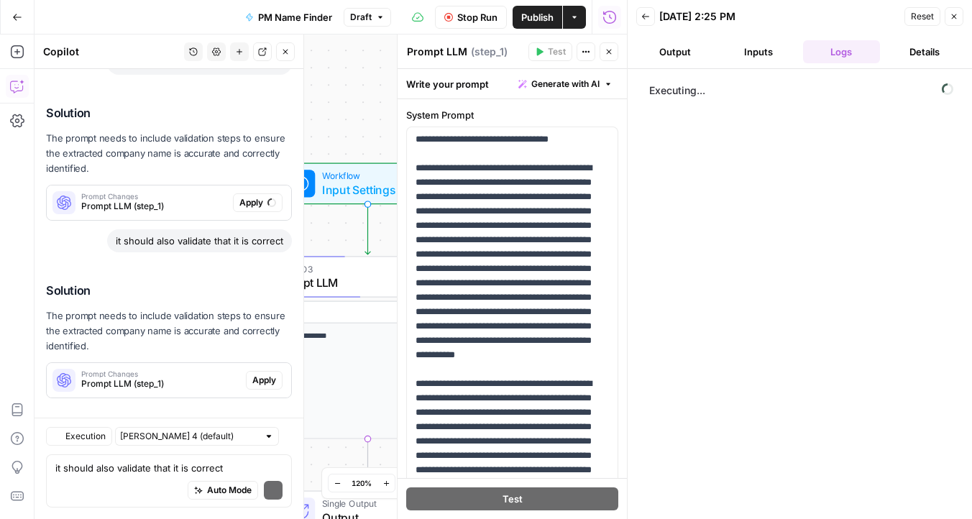
click at [262, 374] on span "Apply" at bounding box center [264, 380] width 24 height 13
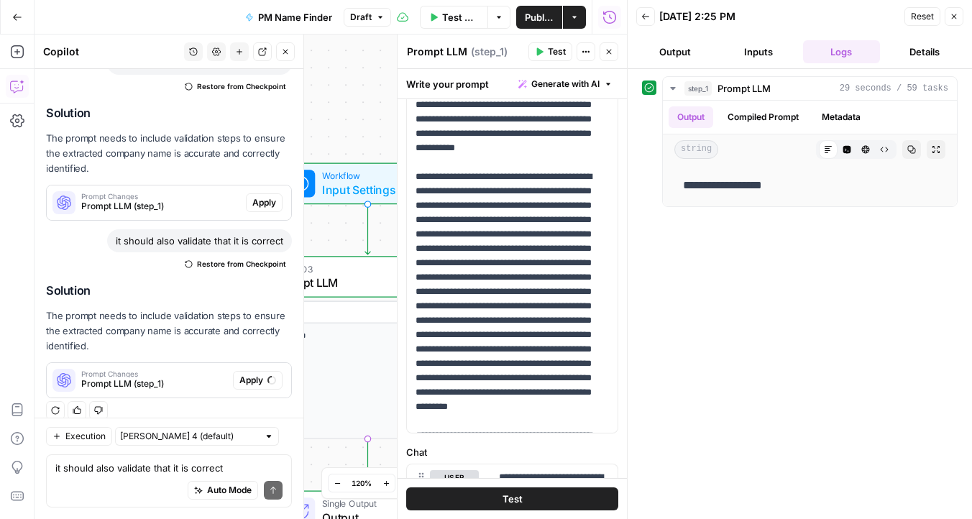
scroll to position [1063, 0]
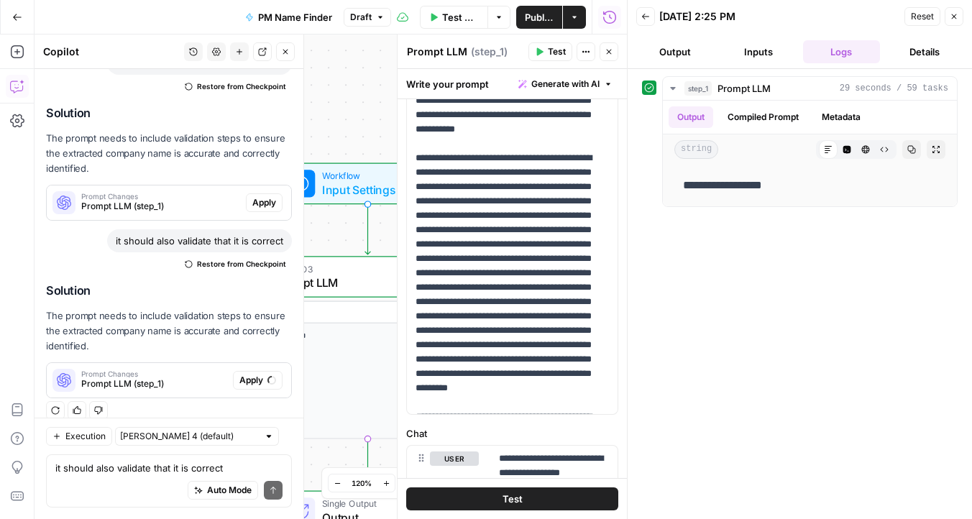
click at [485, 493] on button "Test" at bounding box center [512, 499] width 212 height 23
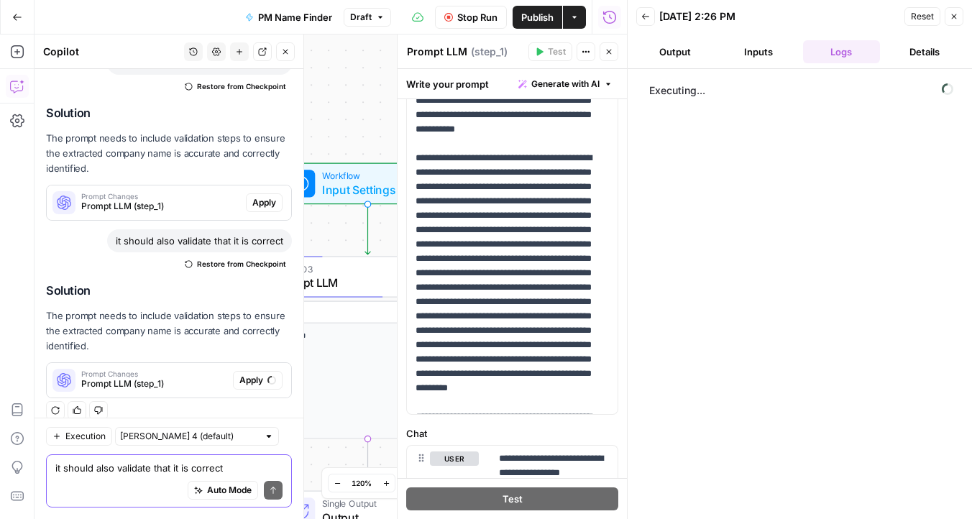
click at [99, 465] on textarea "it should also validate that it is correct" at bounding box center [168, 468] width 227 height 14
paste textarea "it should also validate that it is correct"
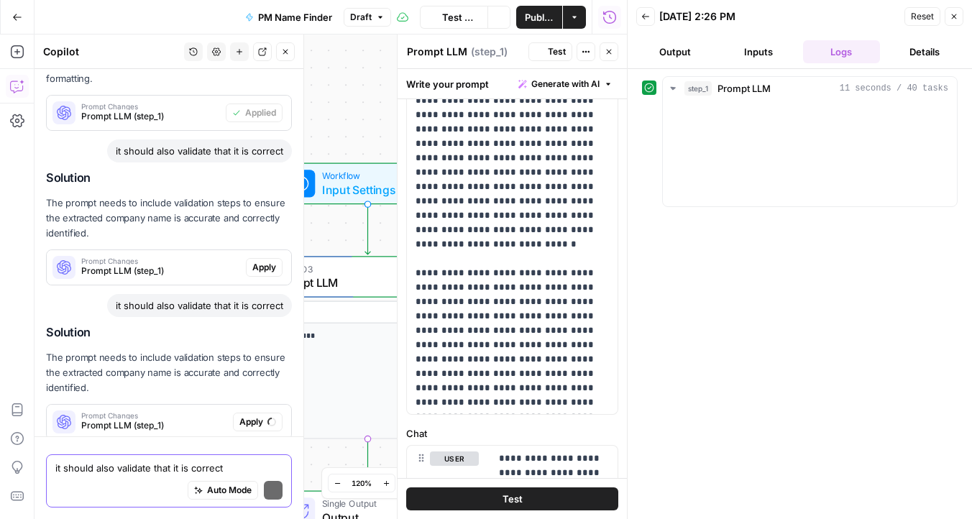
type textarea "it should also validate that it is correct"
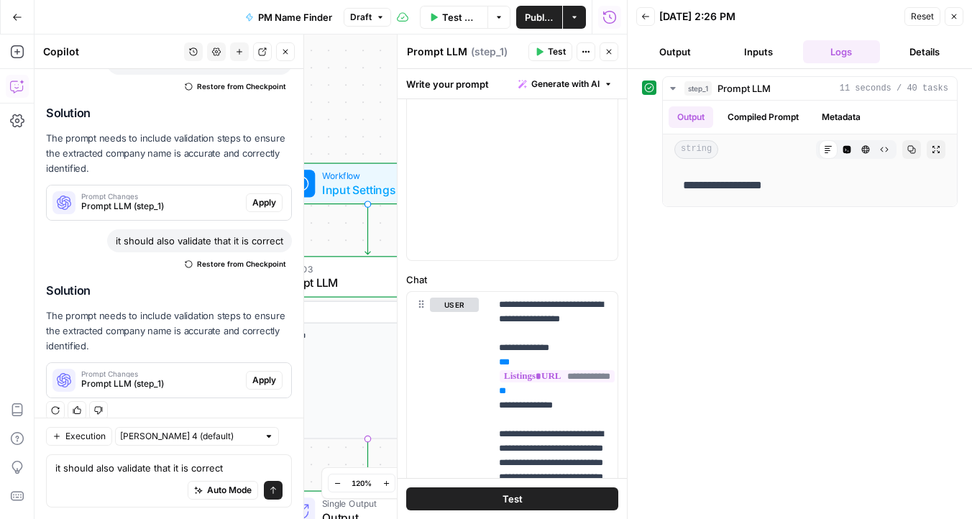
scroll to position [1450, 0]
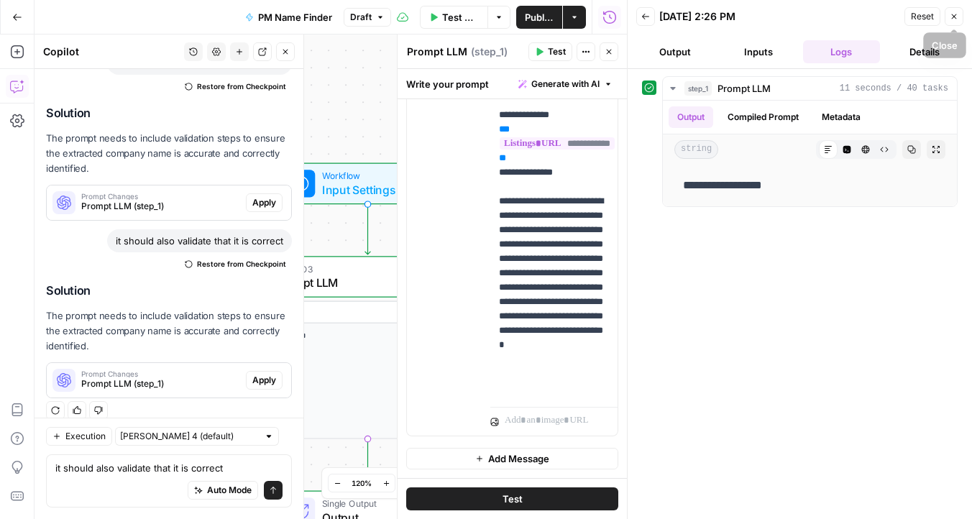
click at [960, 13] on button "Close" at bounding box center [954, 16] width 19 height 19
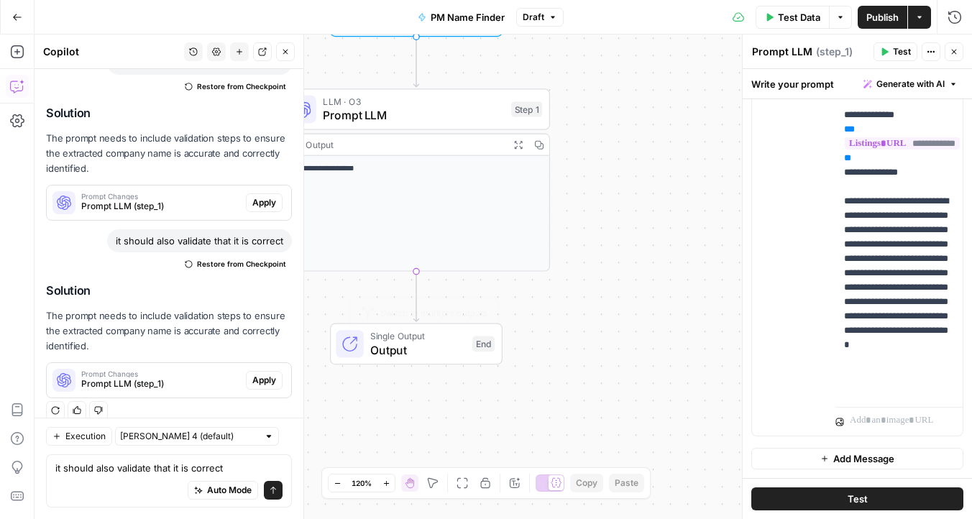
click at [414, 349] on span "Output" at bounding box center [417, 350] width 95 height 17
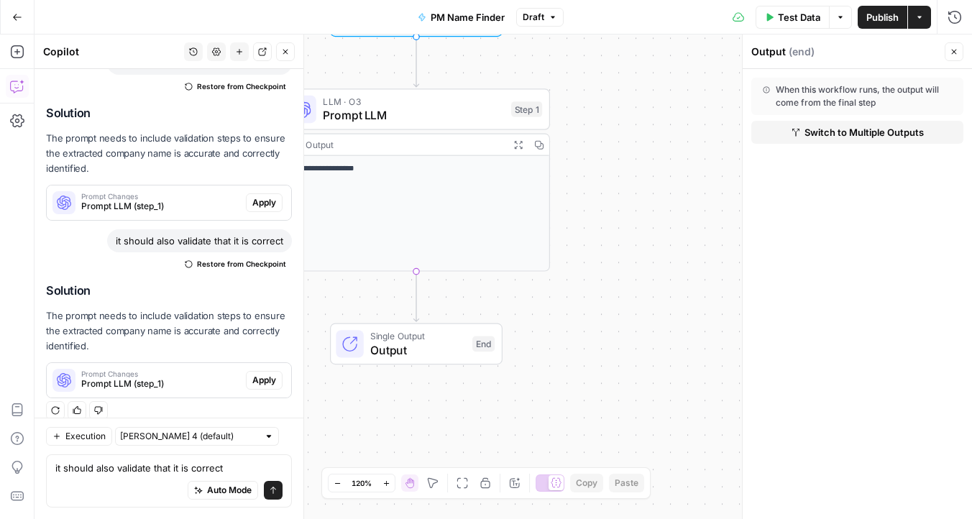
click at [605, 302] on div "**********" at bounding box center [504, 277] width 938 height 485
click at [11, 16] on button "Go Back" at bounding box center [17, 17] width 26 height 26
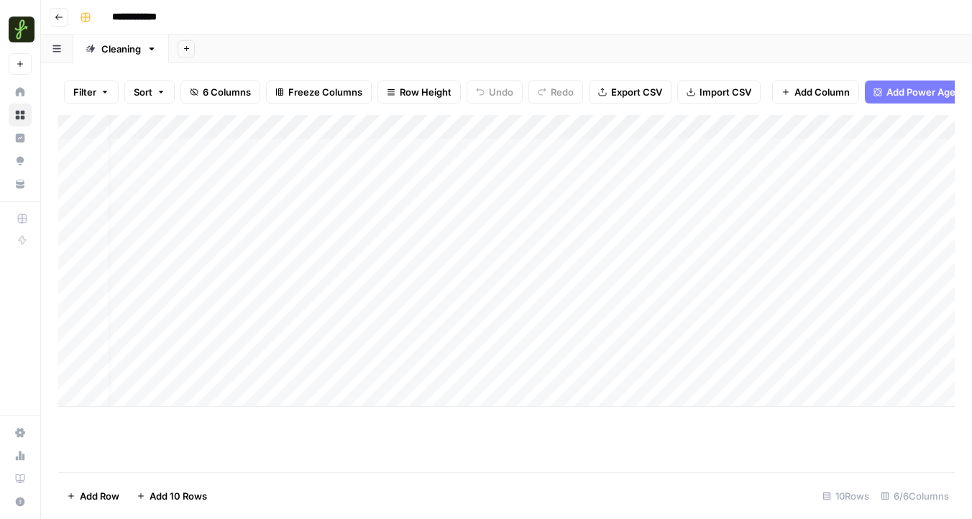
scroll to position [0, 23]
click at [396, 125] on div "Add Column" at bounding box center [506, 261] width 897 height 292
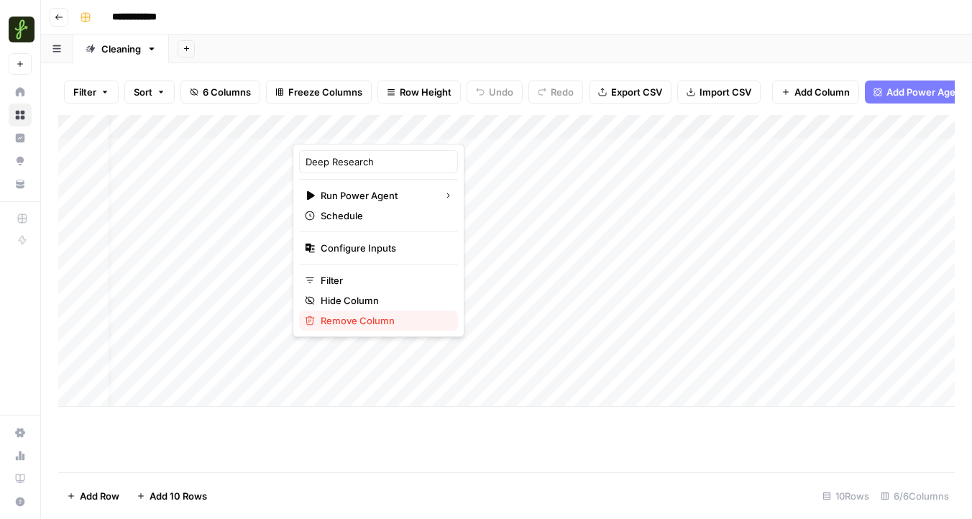
click at [358, 326] on span "Remove Column" at bounding box center [384, 321] width 126 height 14
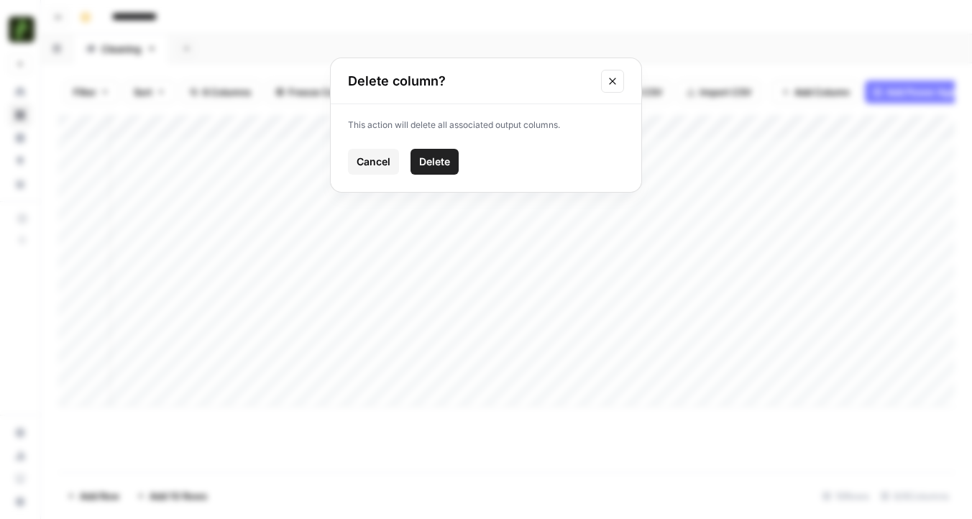
click at [442, 163] on span "Delete" at bounding box center [434, 162] width 31 height 14
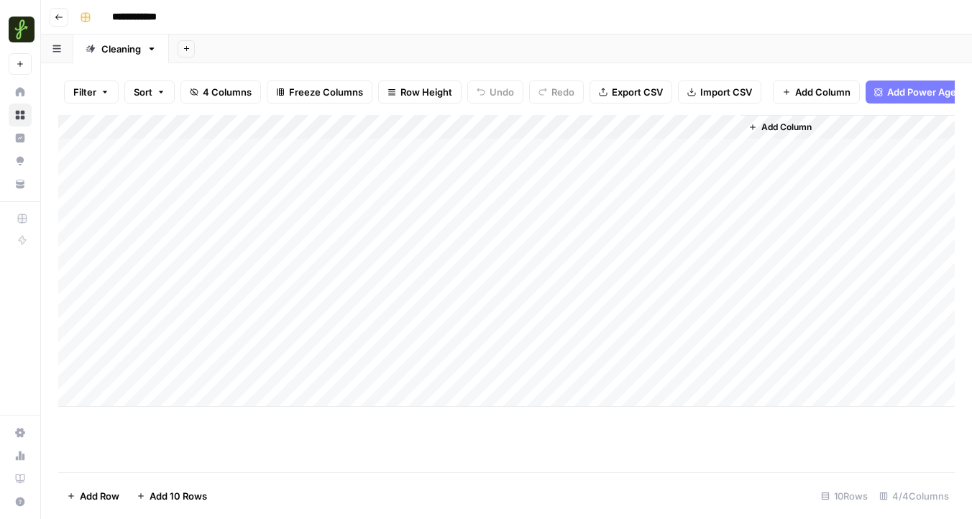
scroll to position [0, 0]
click at [437, 127] on div "Add Column" at bounding box center [506, 261] width 897 height 292
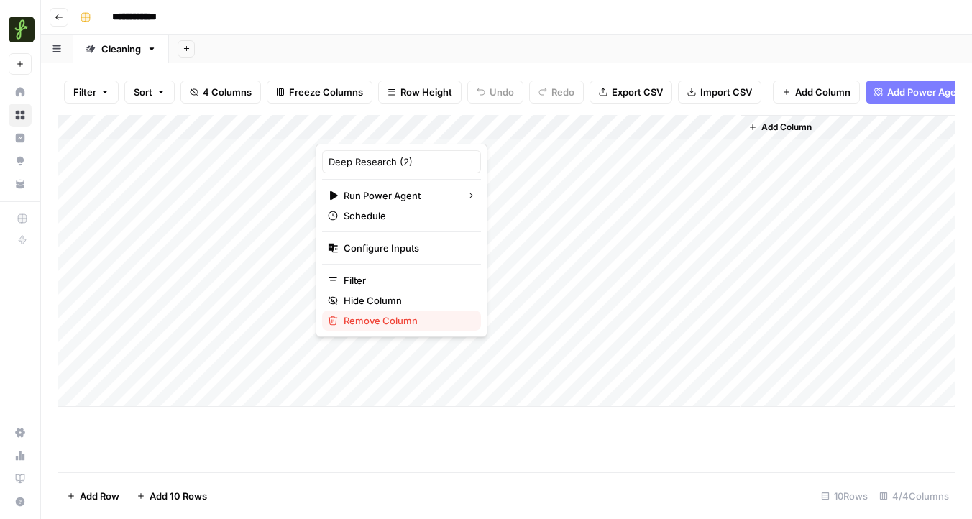
click at [392, 321] on span "Remove Column" at bounding box center [407, 321] width 126 height 14
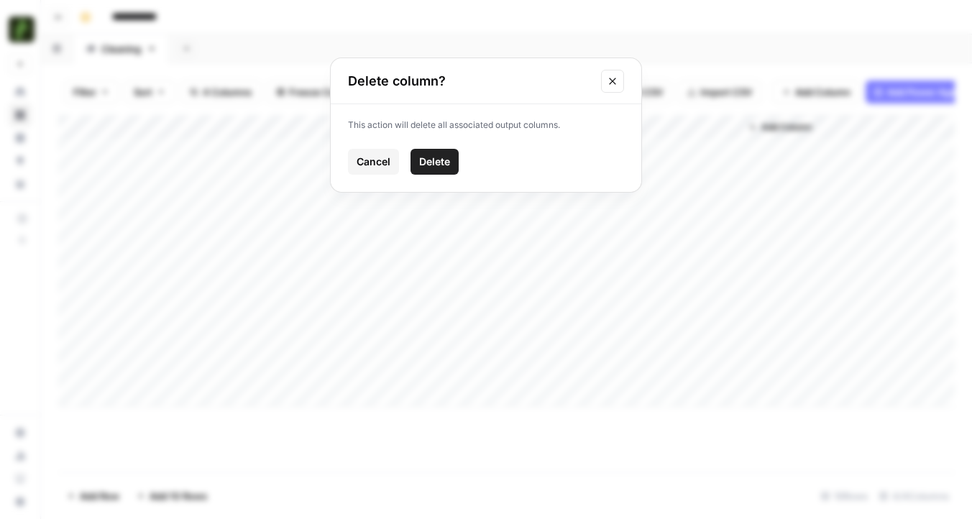
click at [449, 160] on span "Delete" at bounding box center [434, 162] width 31 height 14
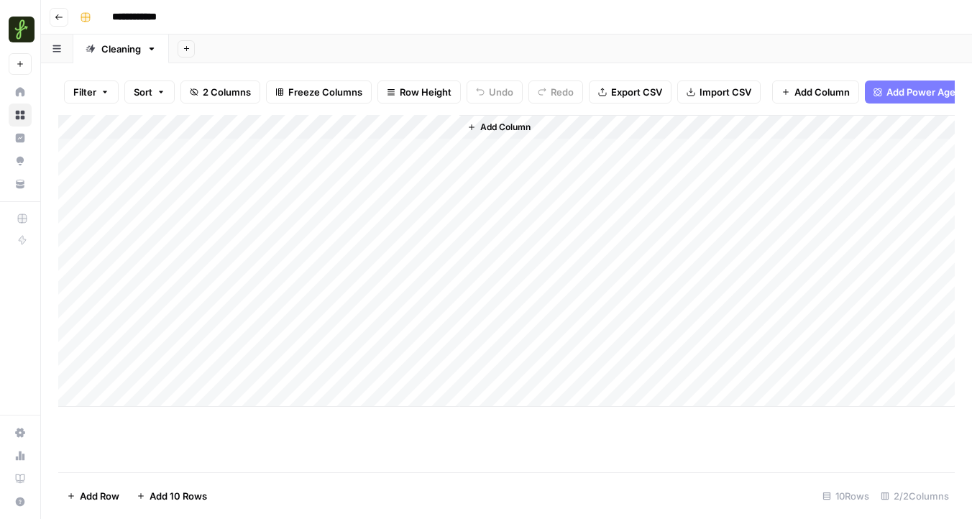
click at [433, 124] on div "Add Column" at bounding box center [506, 261] width 897 height 292
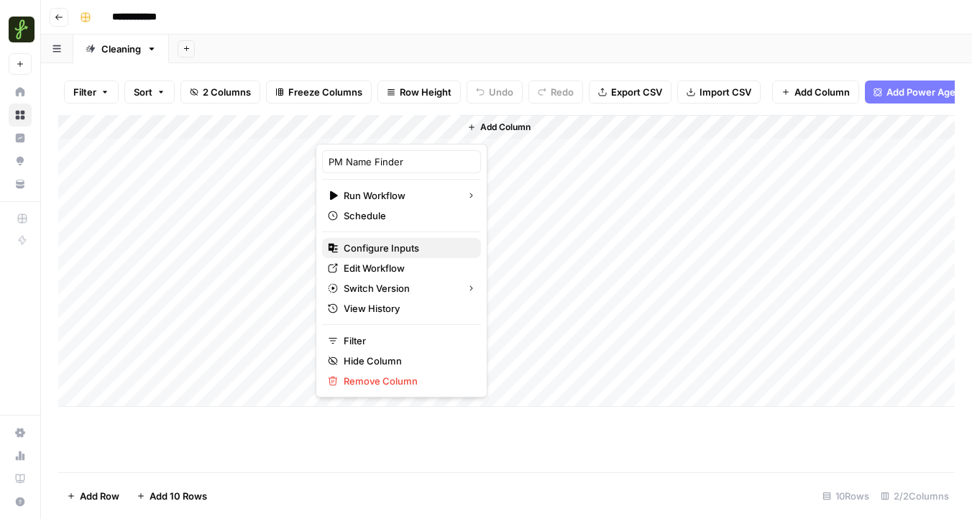
click at [401, 249] on span "Configure Inputs" at bounding box center [407, 248] width 126 height 14
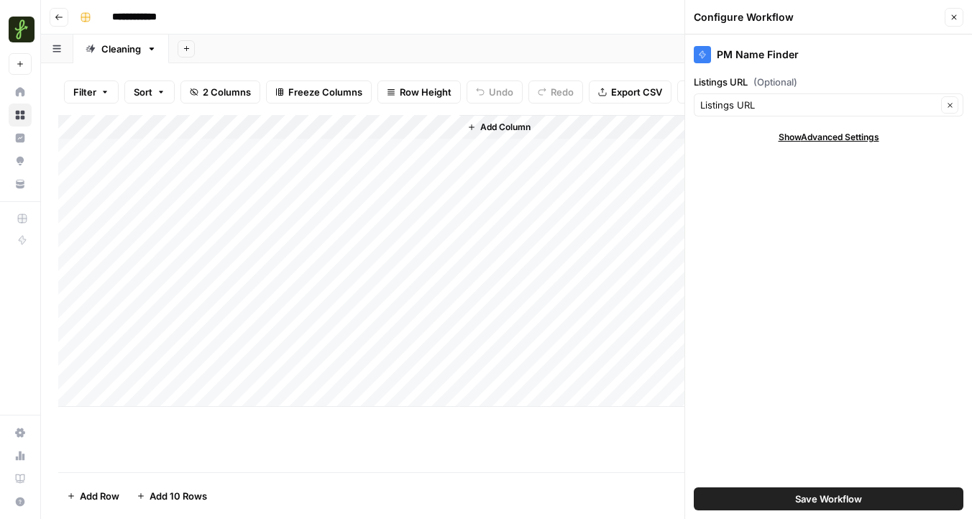
click at [549, 234] on div "Add Column" at bounding box center [708, 261] width 496 height 292
click at [517, 204] on div "Add Column" at bounding box center [708, 261] width 496 height 292
click at [954, 22] on button "Close" at bounding box center [954, 17] width 19 height 19
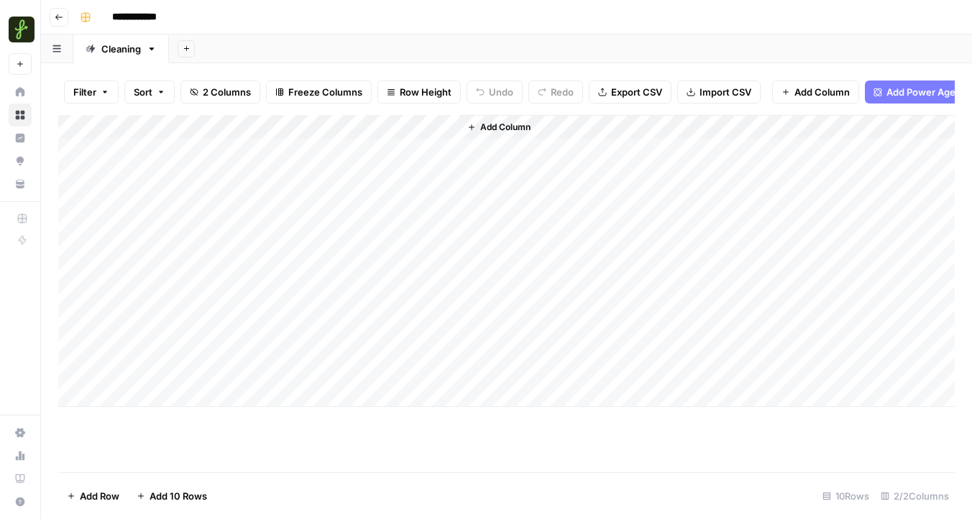
click at [328, 150] on div "Add Column" at bounding box center [506, 261] width 897 height 292
click at [383, 151] on div "Add Column" at bounding box center [506, 261] width 897 height 292
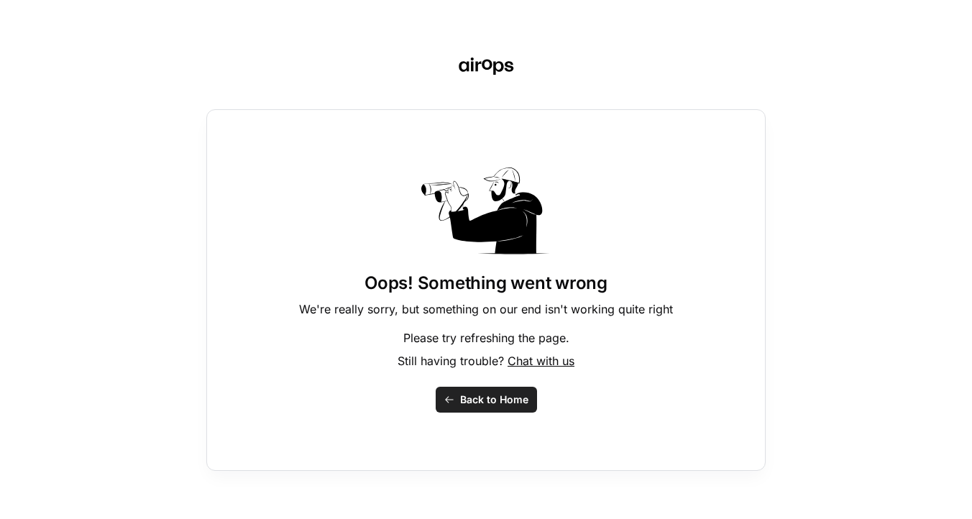
click at [480, 398] on span "Back to Home" at bounding box center [494, 400] width 68 height 14
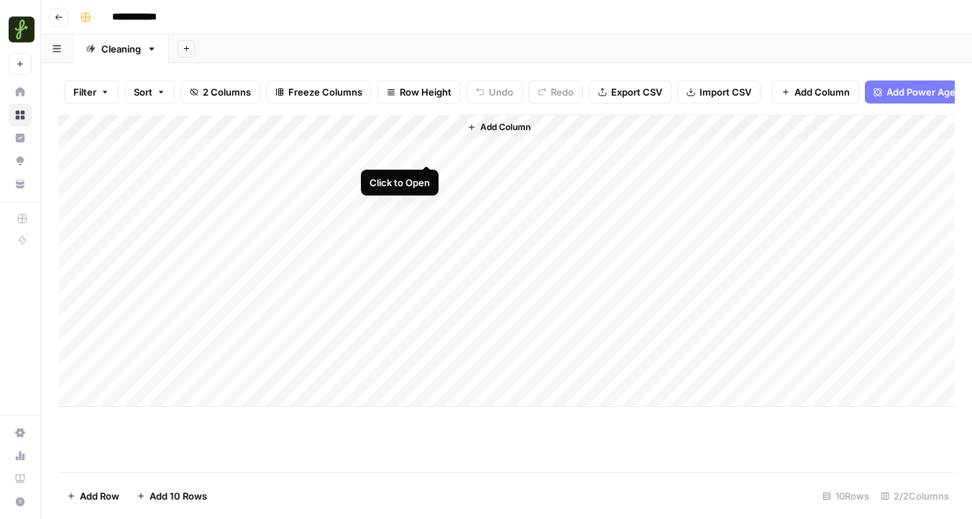
click at [424, 148] on div "Add Column" at bounding box center [506, 261] width 897 height 292
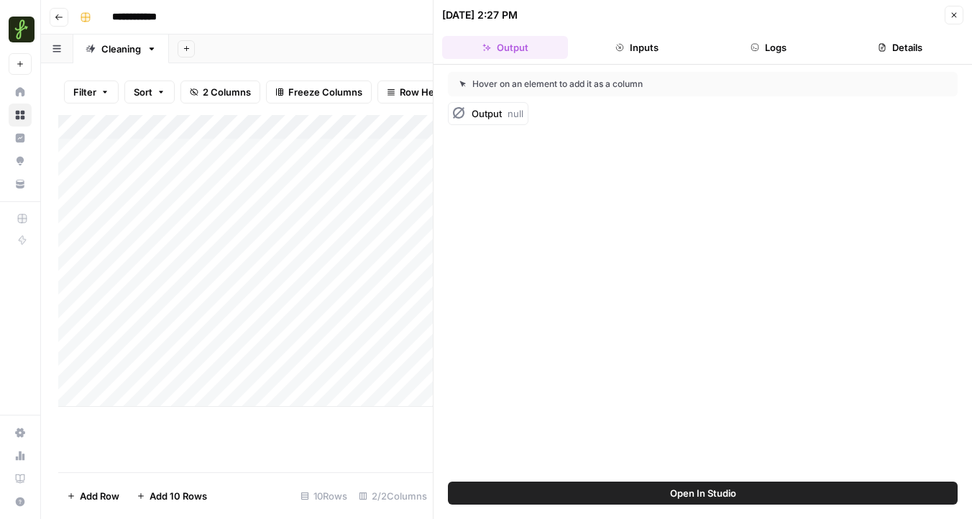
click at [495, 116] on span "Output" at bounding box center [487, 114] width 30 height 12
click at [762, 41] on button "Logs" at bounding box center [769, 47] width 126 height 23
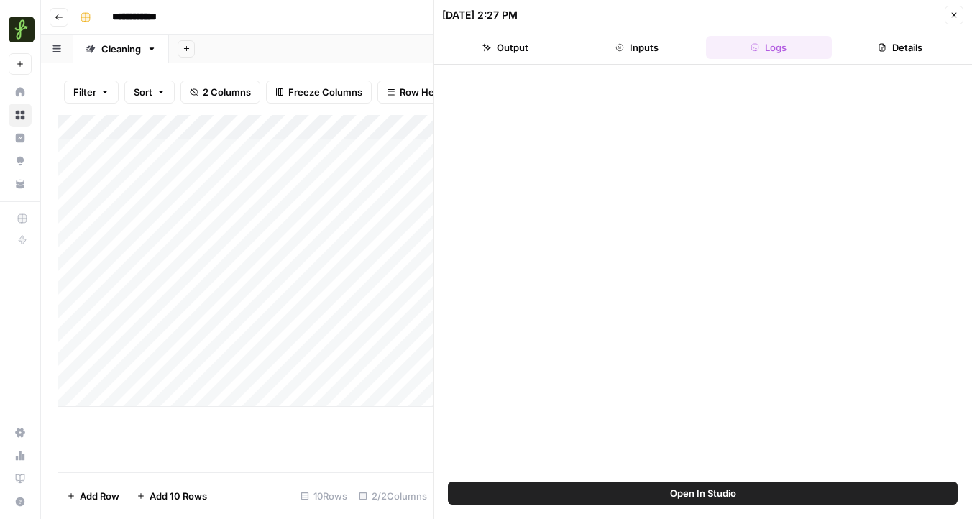
click at [633, 55] on button "Inputs" at bounding box center [637, 47] width 126 height 23
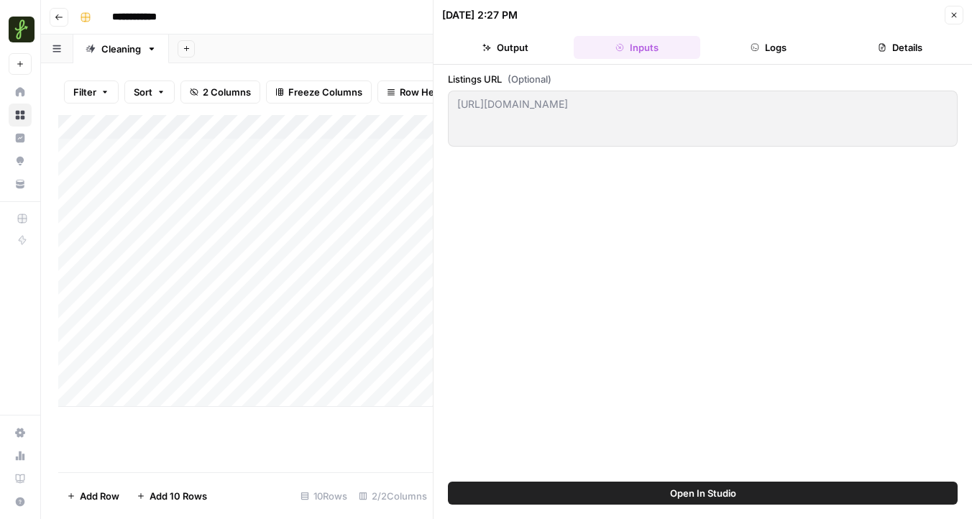
click at [506, 50] on button "Output" at bounding box center [505, 47] width 126 height 23
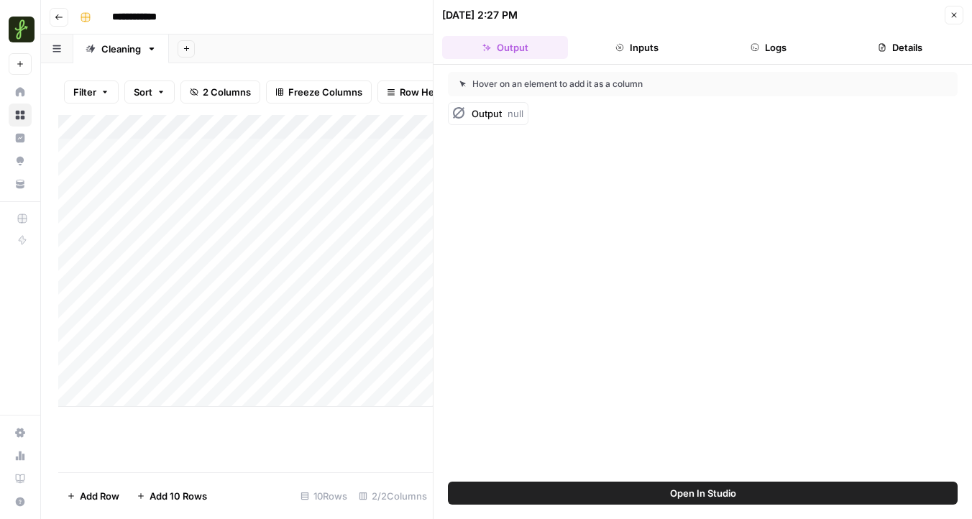
click at [887, 52] on button "Details" at bounding box center [901, 47] width 126 height 23
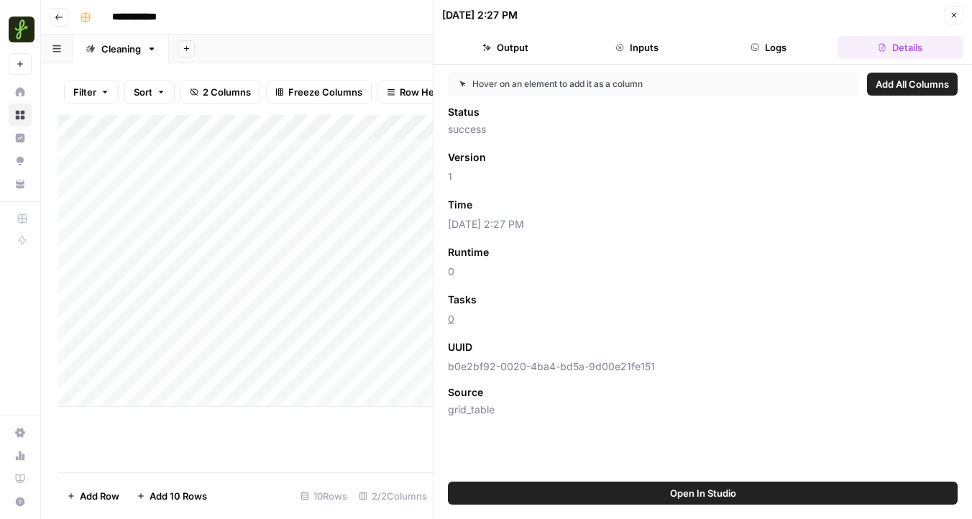
click at [951, 12] on icon "button" at bounding box center [954, 15] width 9 height 9
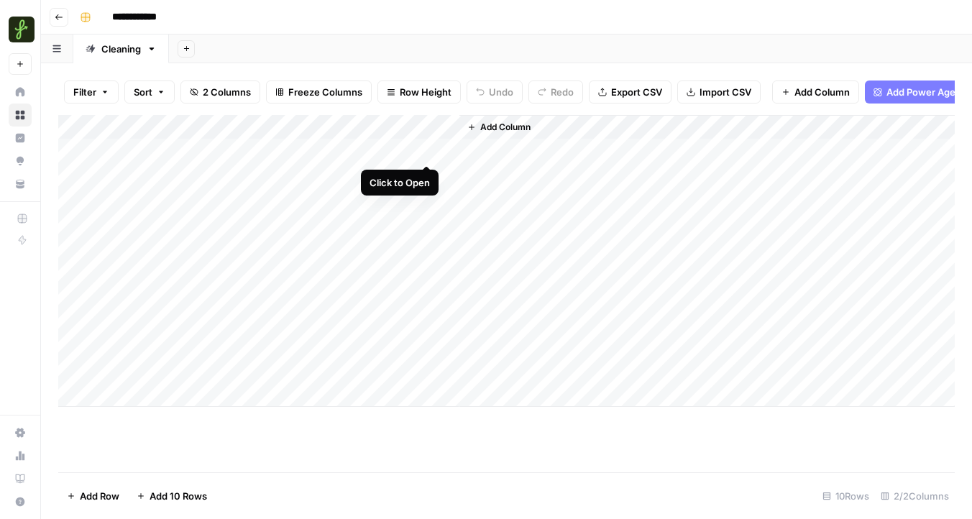
click at [427, 148] on div "Add Column" at bounding box center [506, 261] width 897 height 292
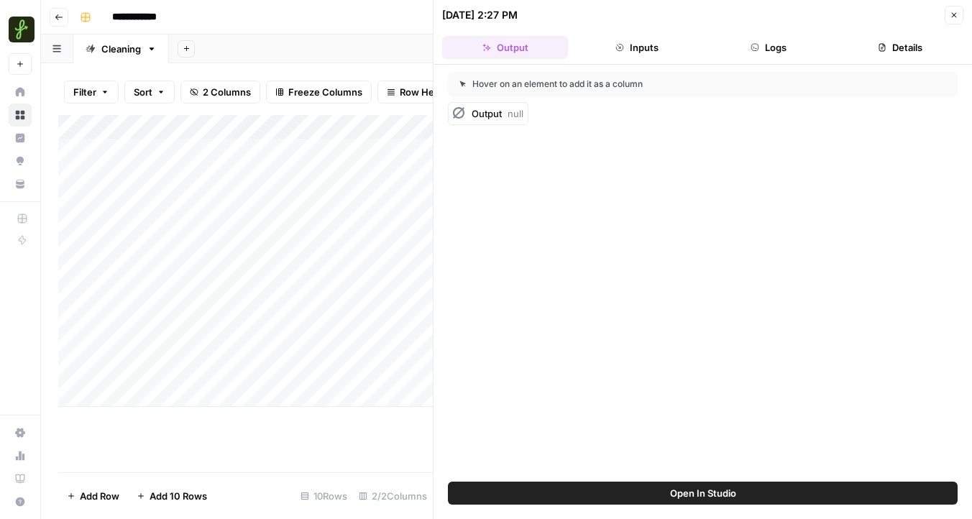
click at [425, 129] on div "Add Column" at bounding box center [245, 261] width 375 height 292
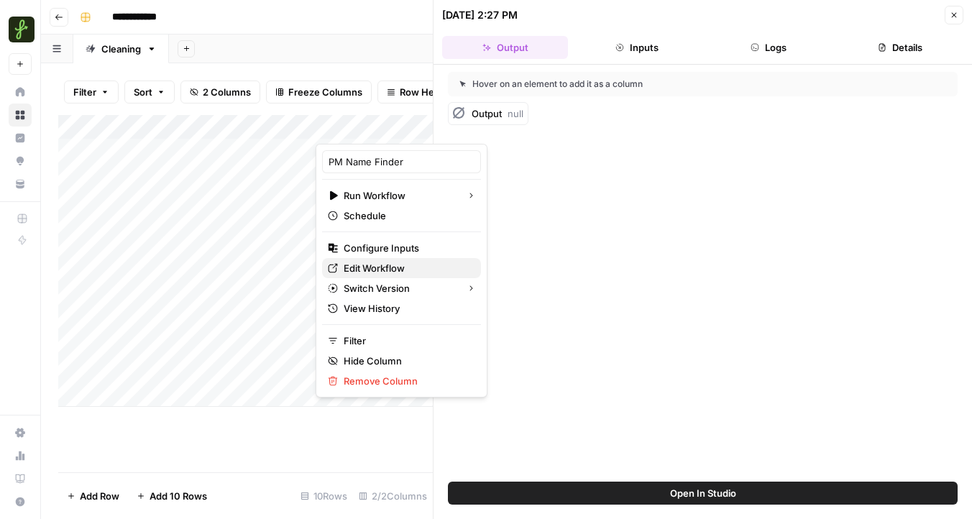
click at [391, 267] on span "Edit Workflow" at bounding box center [407, 268] width 126 height 14
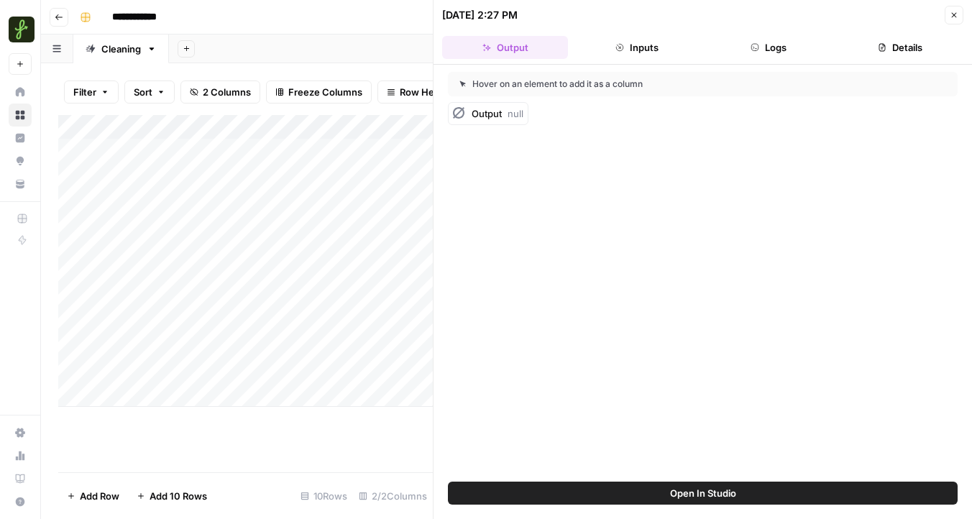
click at [245, 149] on div "Add Column" at bounding box center [245, 261] width 375 height 292
click at [281, 150] on div "Add Column" at bounding box center [245, 261] width 375 height 292
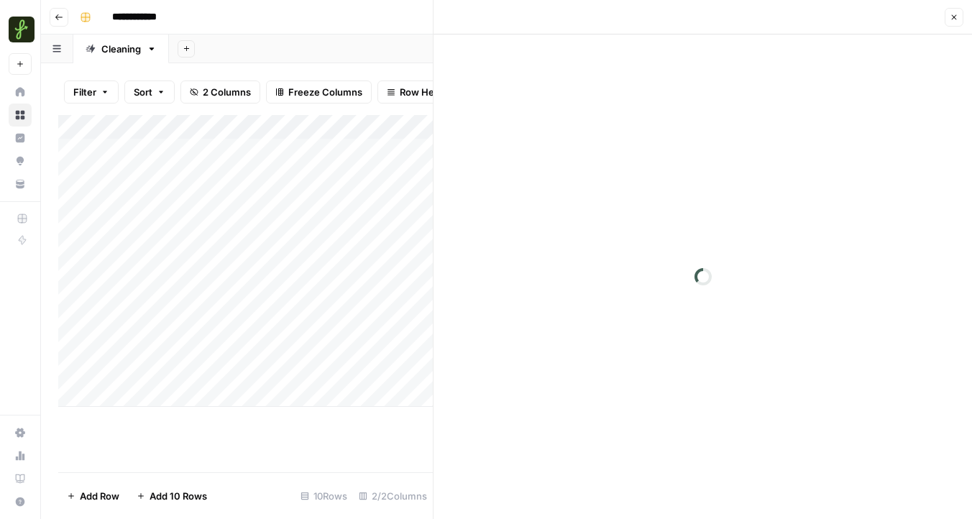
click at [281, 150] on div at bounding box center [212, 150] width 209 height 27
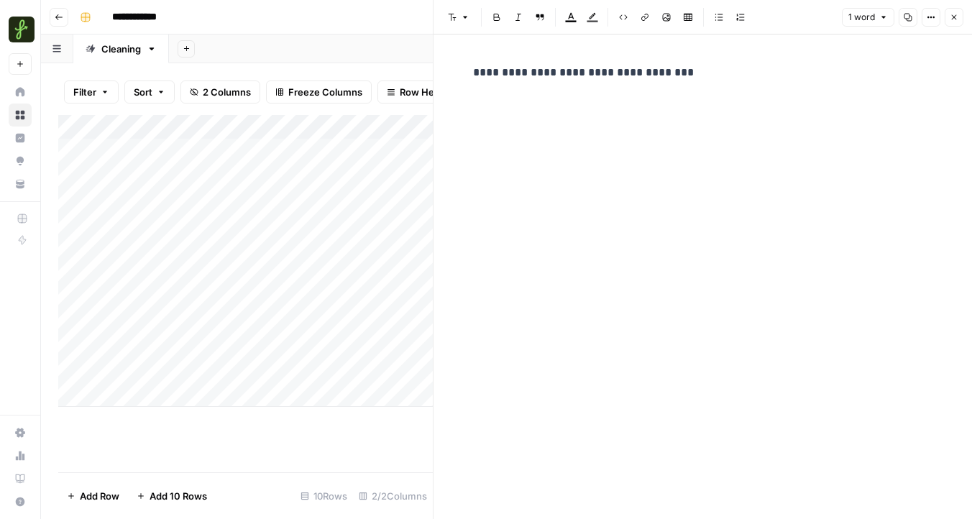
click at [709, 73] on p "**********" at bounding box center [703, 72] width 460 height 19
drag, startPoint x: 691, startPoint y: 73, endPoint x: 441, endPoint y: 70, distance: 250.3
click at [441, 70] on div "**********" at bounding box center [703, 277] width 539 height 485
copy p "**********"
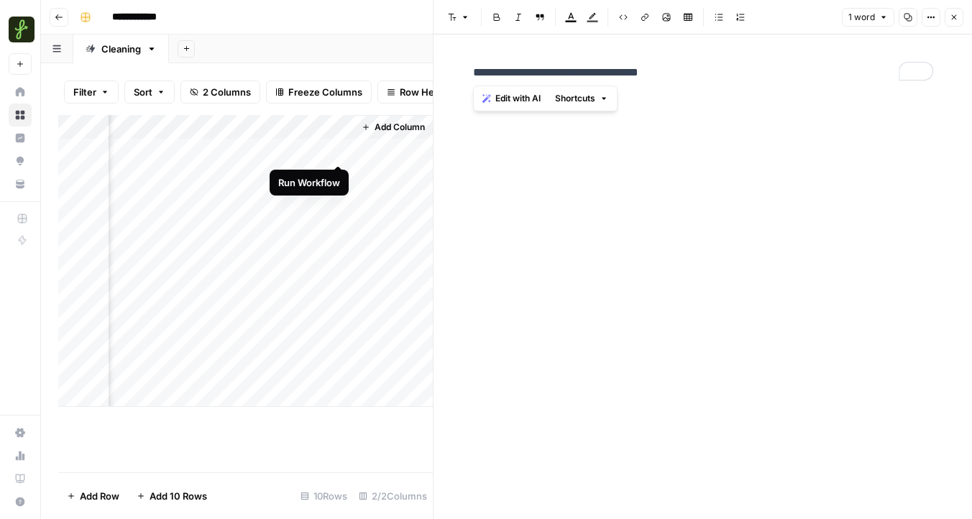
click at [340, 153] on div "Add Column" at bounding box center [245, 261] width 375 height 292
click at [324, 147] on div "Add Column" at bounding box center [245, 261] width 375 height 292
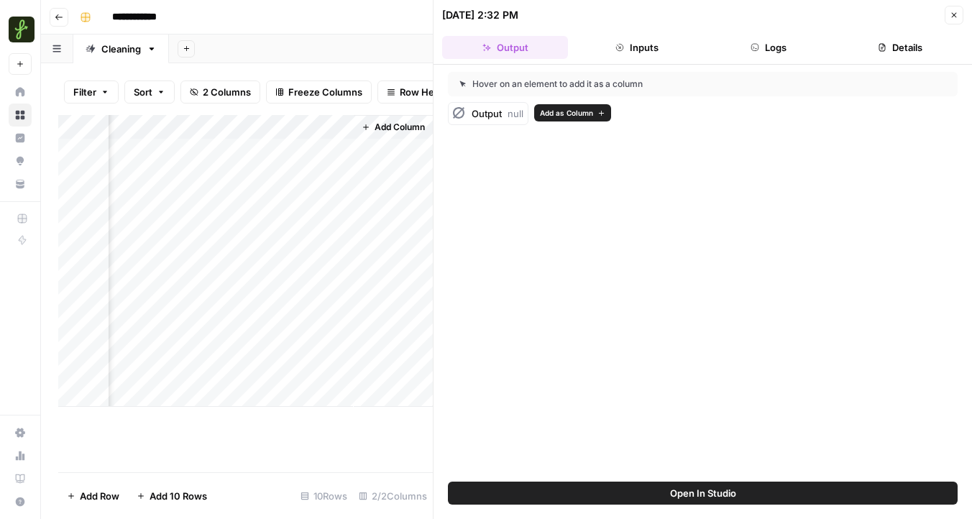
click at [576, 114] on span "Add as Column" at bounding box center [566, 113] width 53 height 12
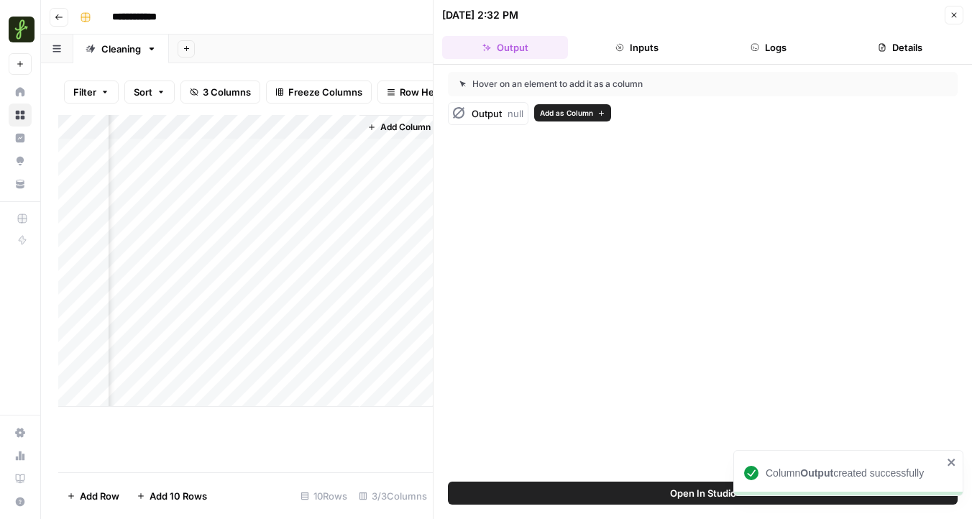
scroll to position [0, 236]
click at [653, 45] on button "Inputs" at bounding box center [637, 47] width 126 height 23
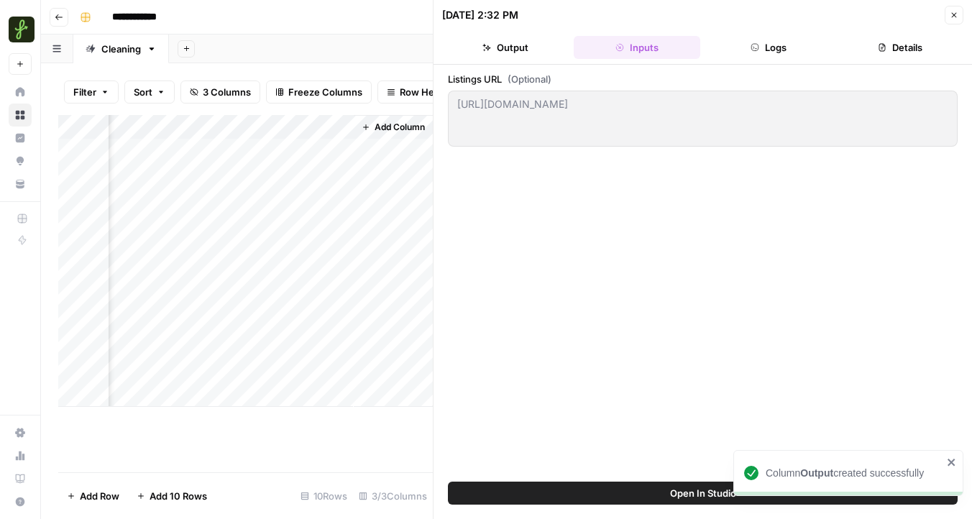
click at [746, 49] on button "Logs" at bounding box center [769, 47] width 126 height 23
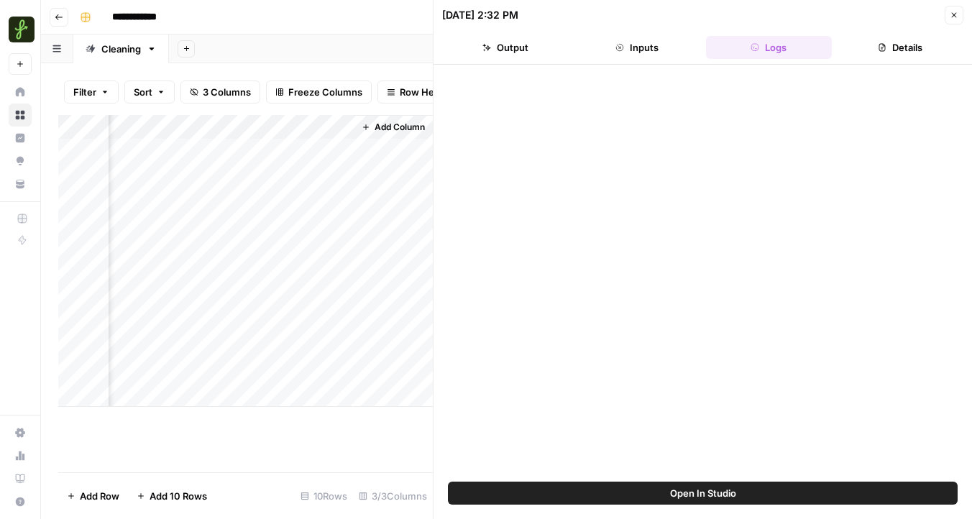
click at [887, 58] on button "Details" at bounding box center [901, 47] width 126 height 23
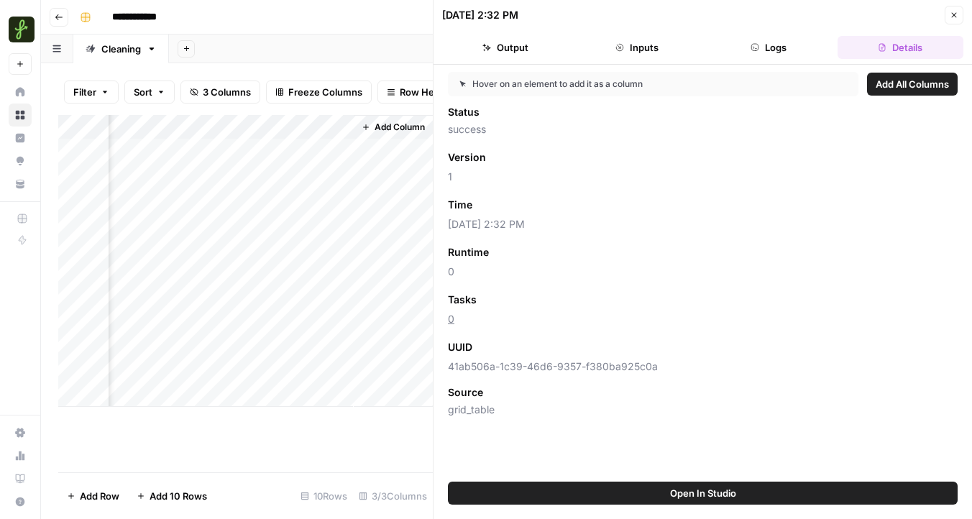
click at [955, 18] on icon "button" at bounding box center [954, 15] width 9 height 9
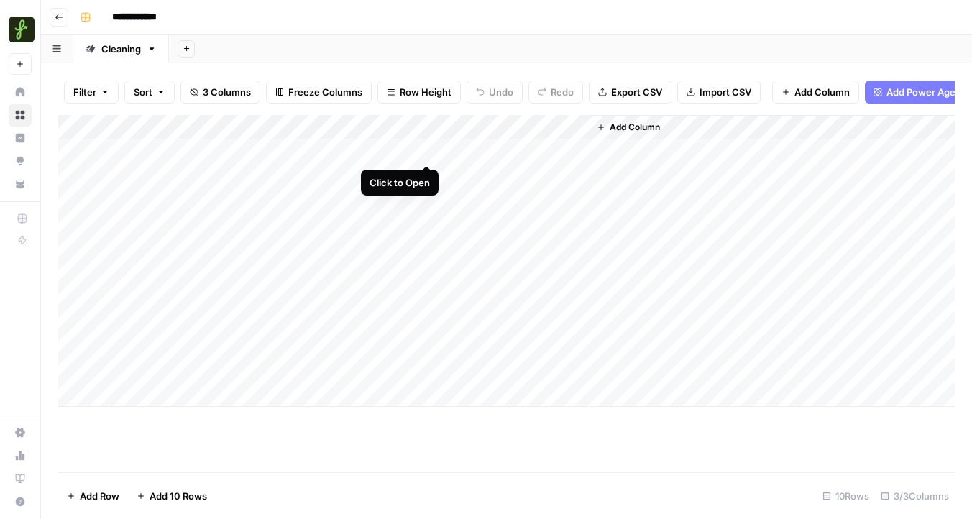
click at [428, 153] on div "Add Column" at bounding box center [506, 261] width 897 height 292
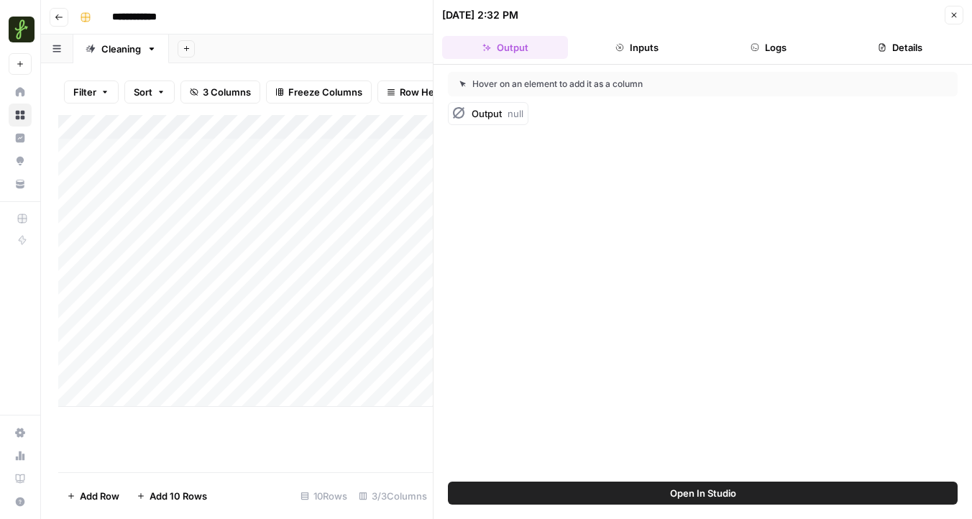
click at [679, 491] on span "Open In Studio" at bounding box center [703, 493] width 66 height 14
click at [360, 150] on div "Add Column" at bounding box center [245, 261] width 375 height 292
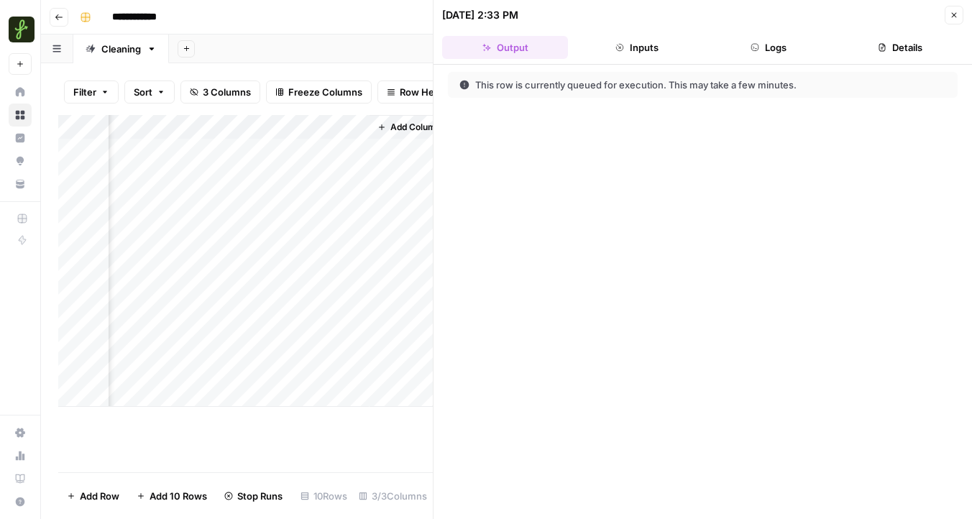
scroll to position [0, 220]
click at [762, 43] on button "Logs" at bounding box center [769, 47] width 126 height 23
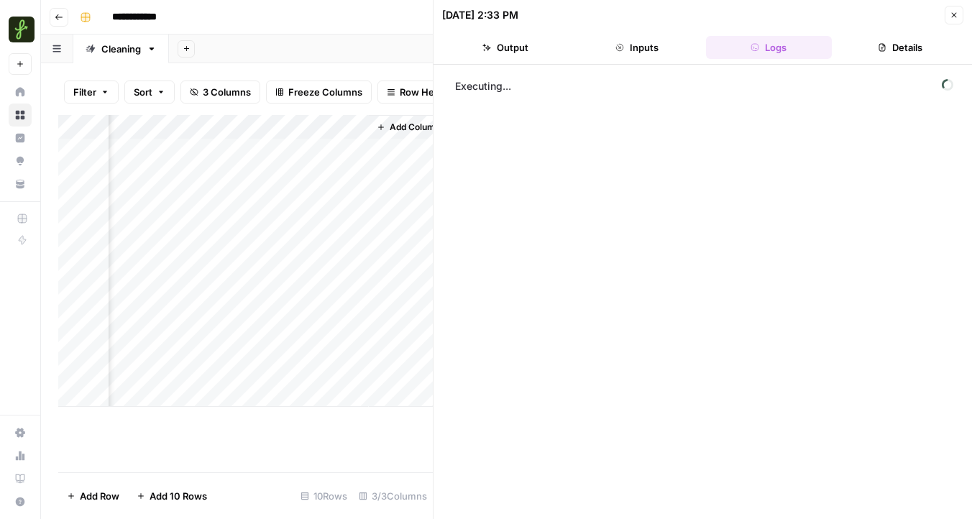
click at [651, 52] on button "Inputs" at bounding box center [637, 47] width 126 height 23
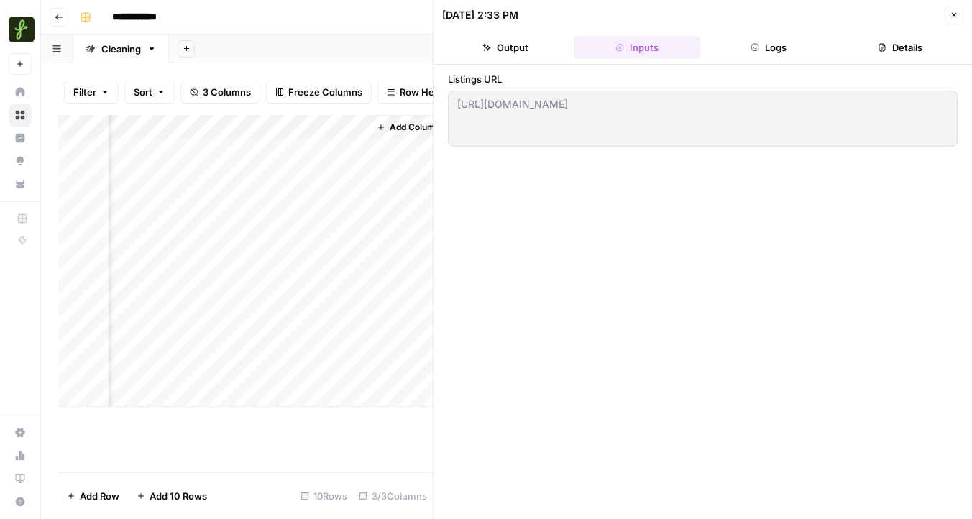
click at [757, 53] on button "Logs" at bounding box center [769, 47] width 126 height 23
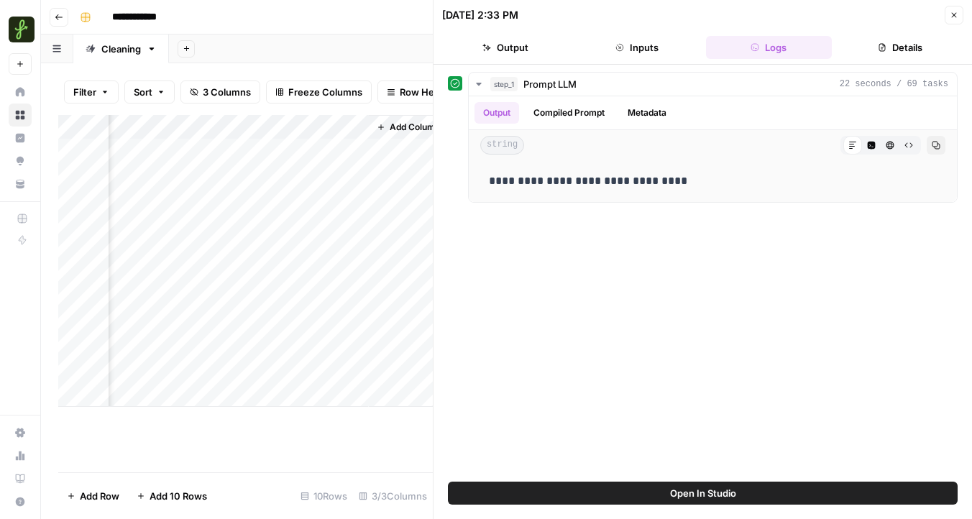
scroll to position [0, 236]
click at [284, 146] on div "Add Column" at bounding box center [245, 261] width 375 height 292
click at [526, 175] on p "**********" at bounding box center [713, 181] width 448 height 19
drag, startPoint x: 548, startPoint y: 177, endPoint x: 624, endPoint y: 181, distance: 76.4
click at [624, 181] on p "**********" at bounding box center [713, 181] width 448 height 19
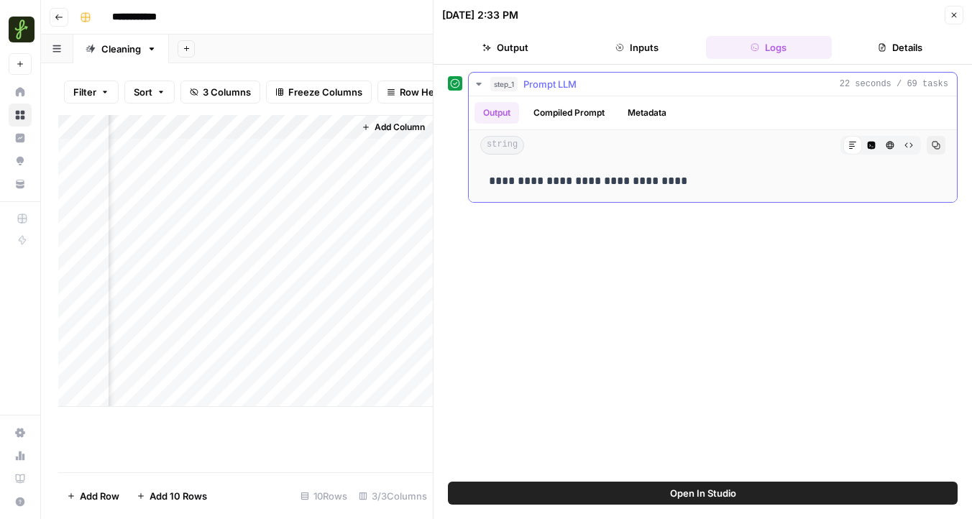
drag, startPoint x: 494, startPoint y: 186, endPoint x: 561, endPoint y: 185, distance: 66.9
click at [561, 185] on p "**********" at bounding box center [713, 181] width 448 height 19
click at [526, 306] on div "**********" at bounding box center [703, 273] width 510 height 403
click at [352, 129] on div "Add Column" at bounding box center [245, 261] width 375 height 292
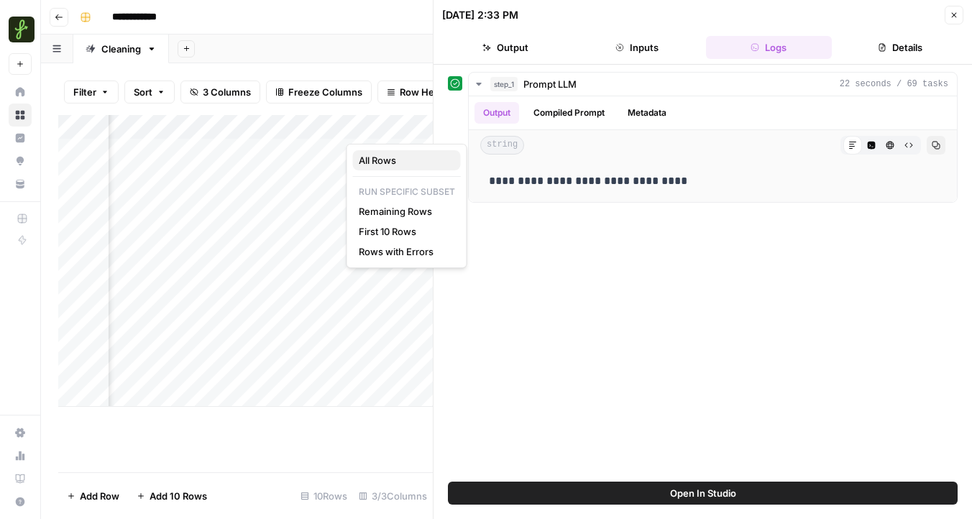
click at [373, 162] on span "All Rows" at bounding box center [404, 160] width 91 height 14
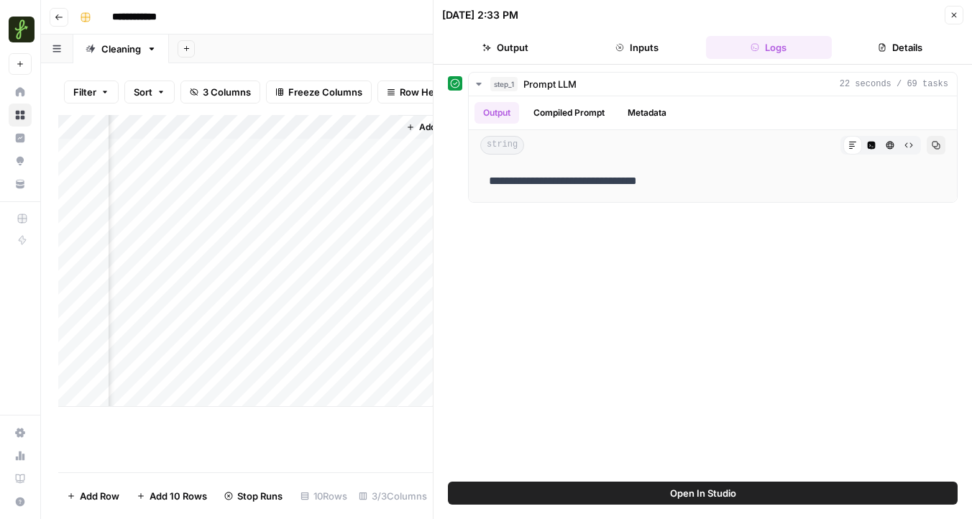
scroll to position [0, 193]
click at [334, 350] on div "Add Column" at bounding box center [245, 261] width 375 height 292
click at [319, 344] on div "Add Column" at bounding box center [245, 261] width 375 height 292
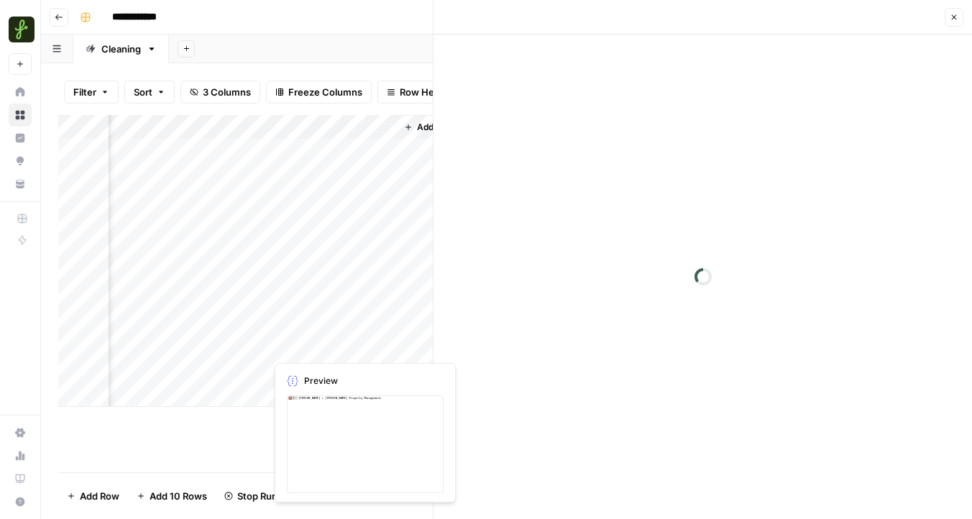
click at [319, 344] on div at bounding box center [331, 346] width 132 height 27
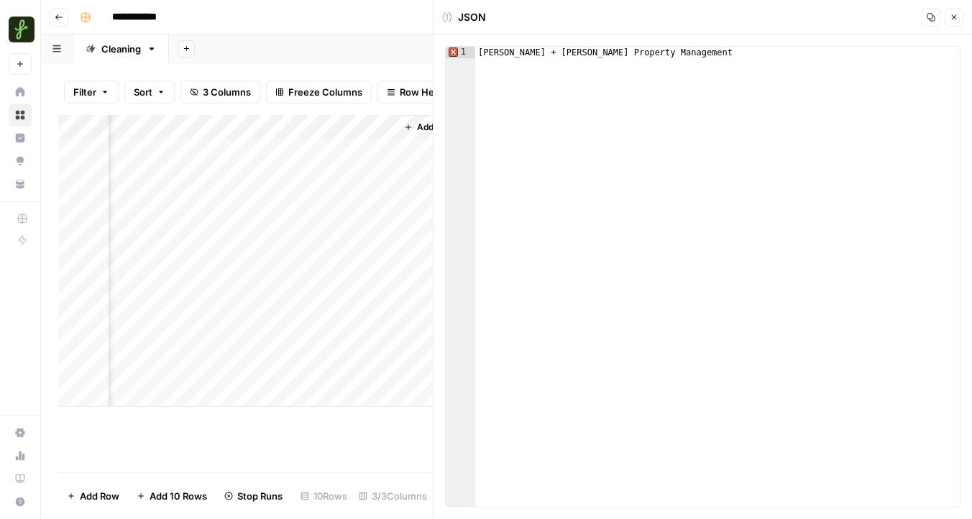
click at [954, 17] on icon "button" at bounding box center [954, 17] width 5 height 5
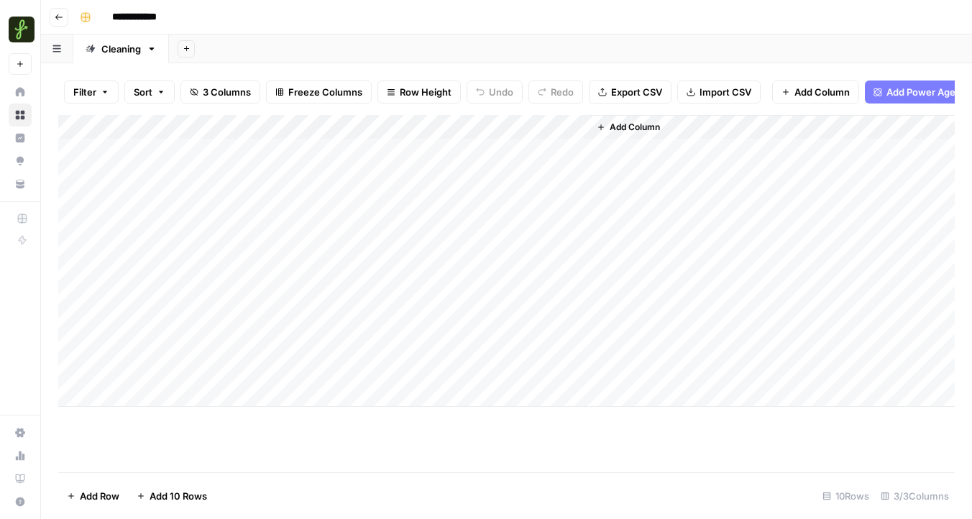
click at [621, 126] on span "Add Column" at bounding box center [635, 127] width 50 height 13
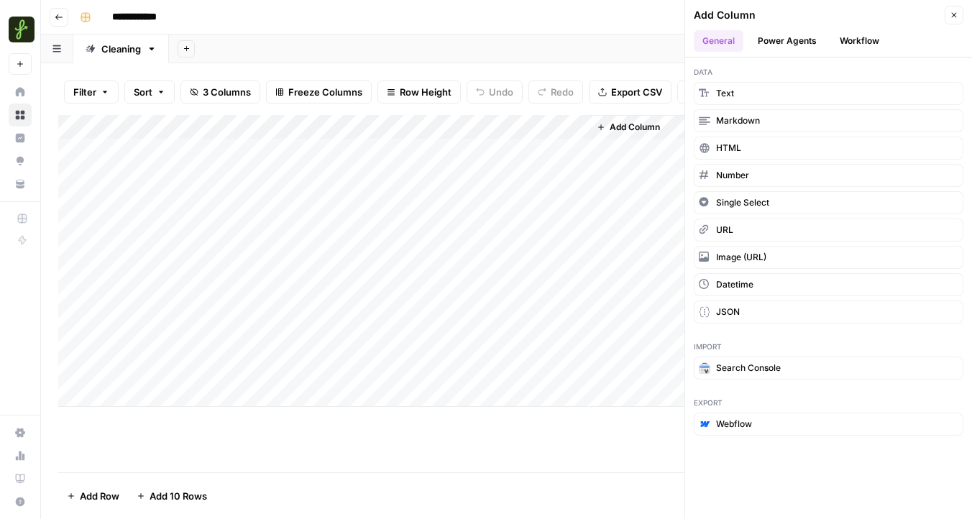
click at [850, 40] on button "Workflow" at bounding box center [859, 41] width 57 height 22
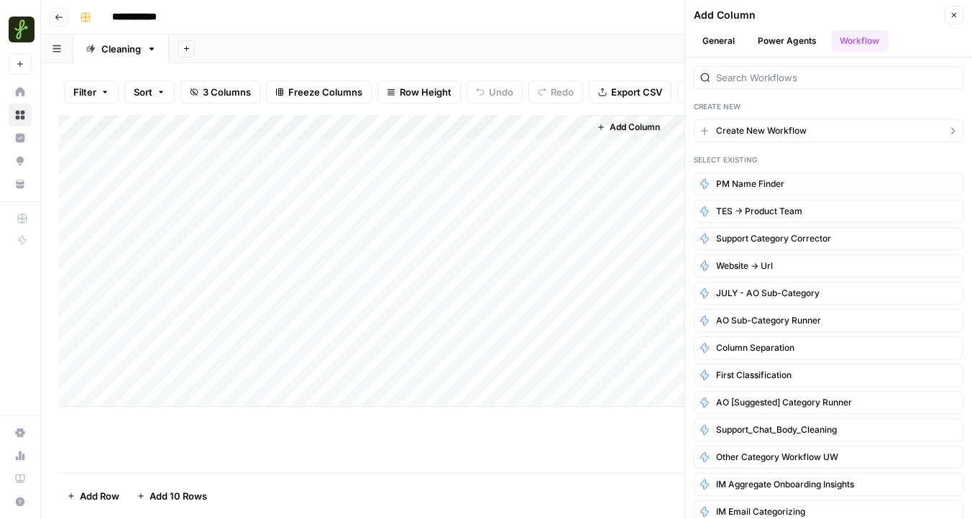
click at [752, 134] on span "Create New Workflow" at bounding box center [761, 130] width 91 height 13
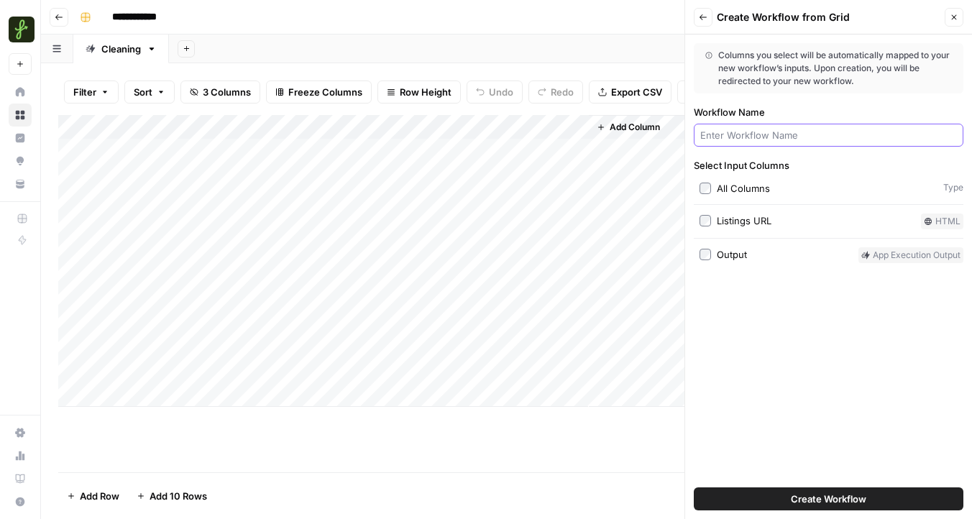
click at [733, 137] on input "Workflow Name" at bounding box center [828, 135] width 257 height 14
type input "PM Website Finder"
click at [787, 503] on button "Create Workflow" at bounding box center [829, 499] width 270 height 23
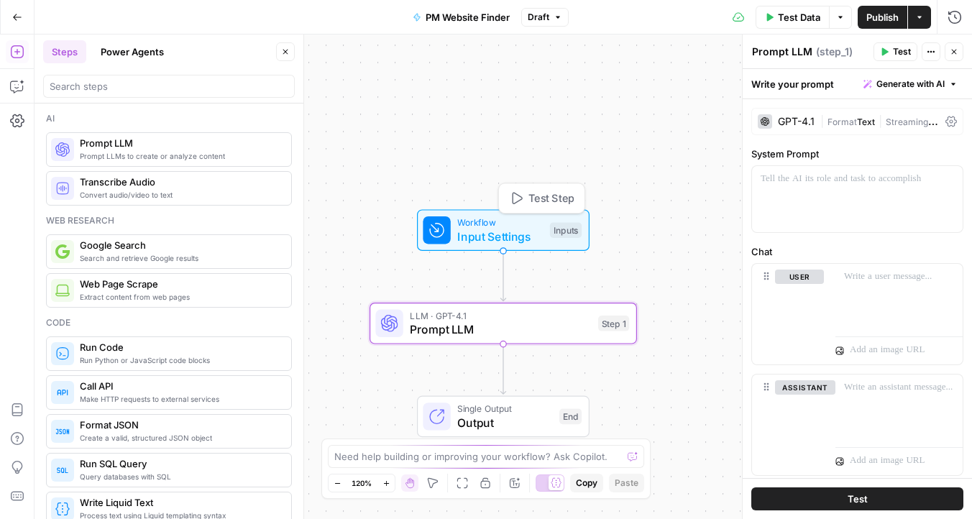
click at [506, 234] on span "Input Settings" at bounding box center [500, 236] width 86 height 17
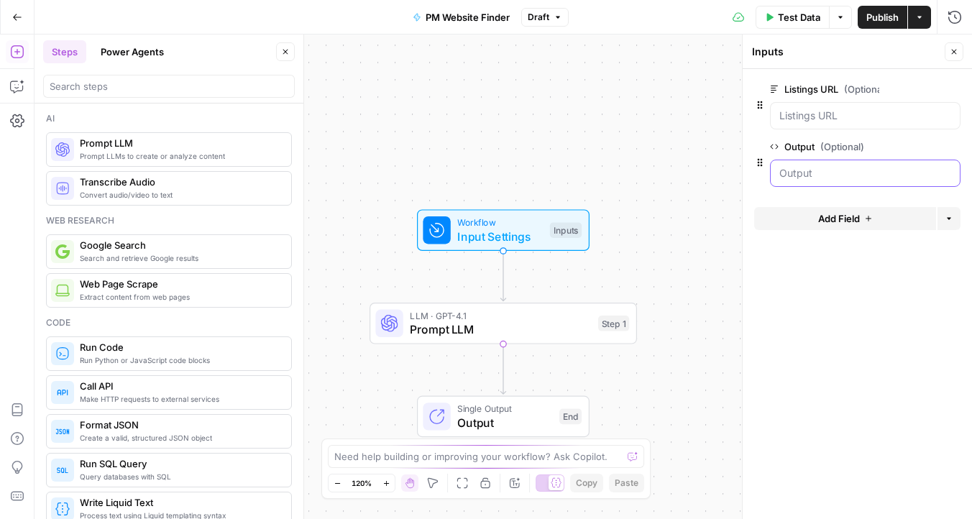
click at [822, 175] on input "Output (Optional)" at bounding box center [866, 173] width 172 height 14
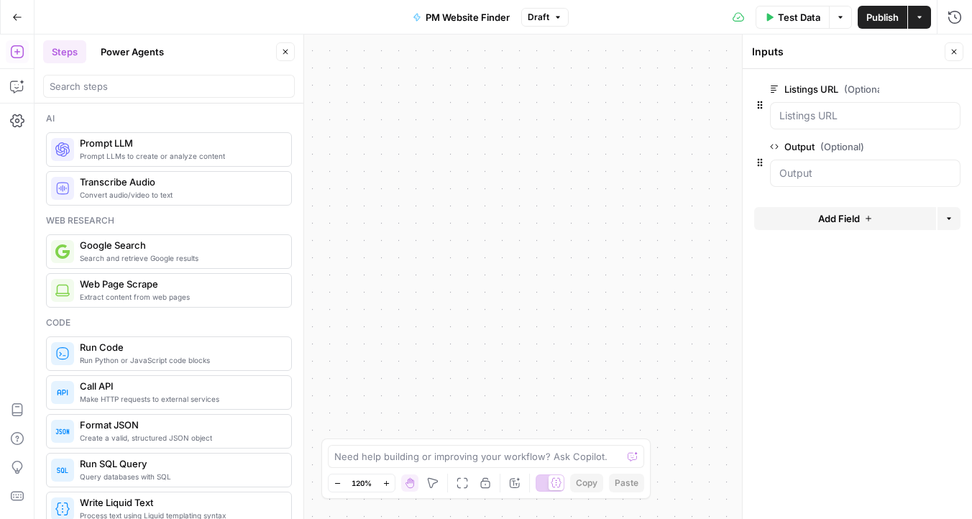
click at [6, 19] on button "Go Back" at bounding box center [17, 17] width 26 height 26
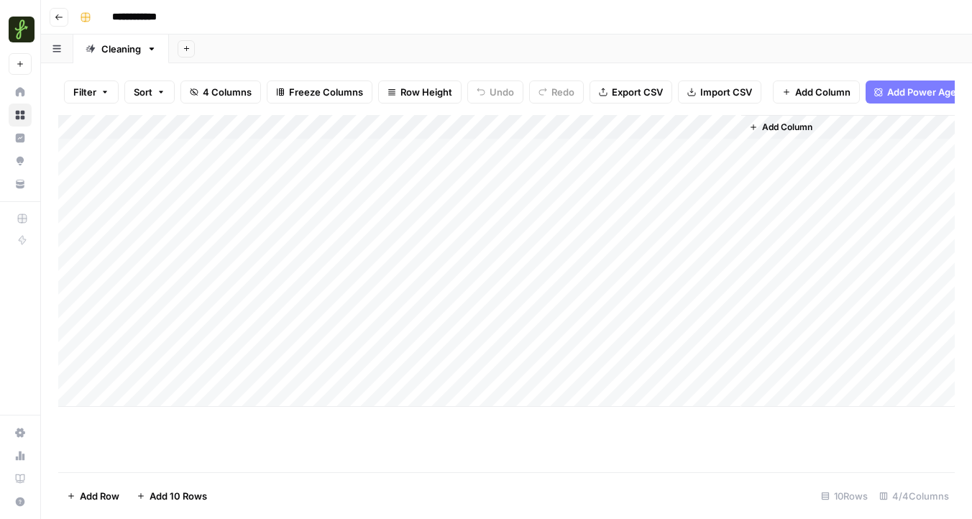
click at [575, 124] on div "Add Column" at bounding box center [506, 261] width 897 height 292
drag, startPoint x: 553, startPoint y: 166, endPoint x: 442, endPoint y: 165, distance: 110.8
click at [442, 165] on body "**********" at bounding box center [486, 259] width 972 height 519
type input "Company Name"
click at [821, 207] on div "Add Column" at bounding box center [848, 261] width 214 height 292
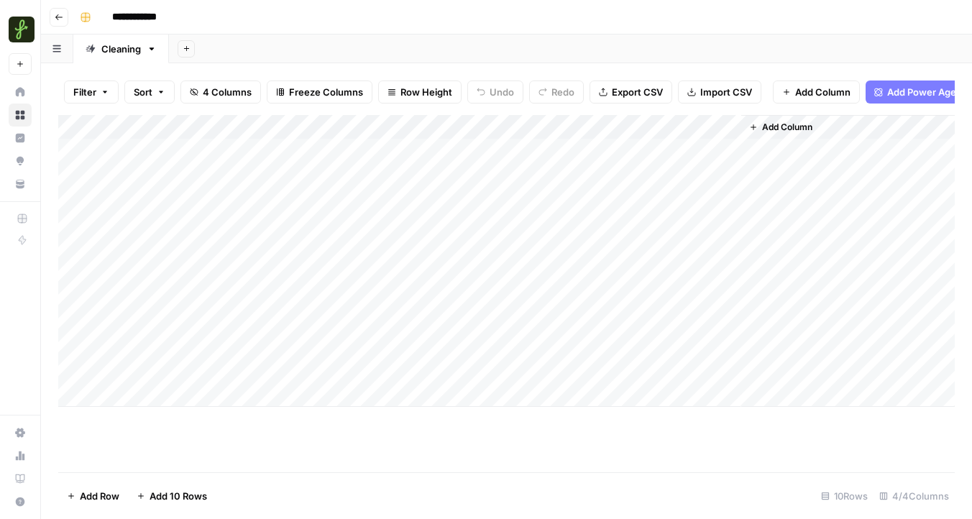
click at [536, 449] on div "Add Column" at bounding box center [506, 293] width 897 height 357
click at [447, 122] on div "Add Column" at bounding box center [506, 261] width 897 height 292
click at [462, 155] on span "All Rows" at bounding box center [497, 160] width 91 height 14
click at [643, 132] on div "Add Column" at bounding box center [506, 261] width 897 height 292
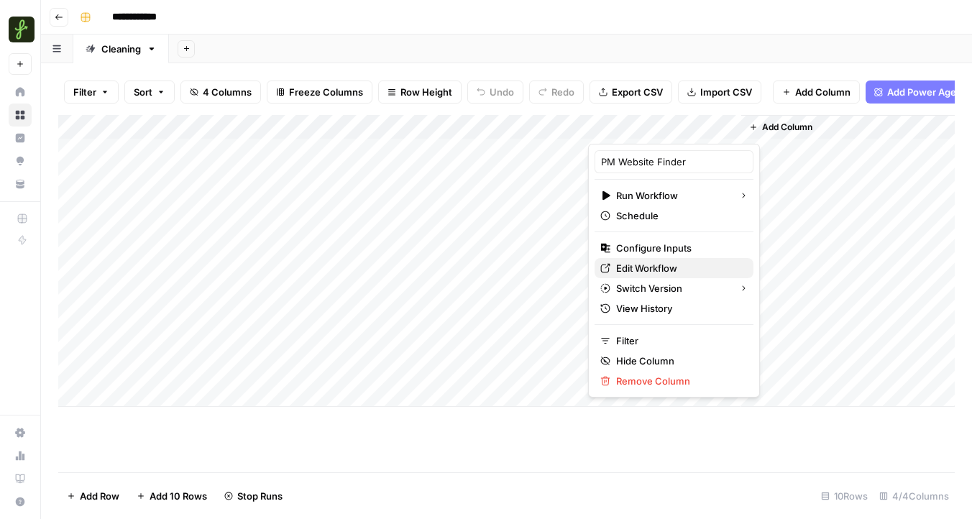
click at [650, 272] on span "Edit Workflow" at bounding box center [679, 268] width 126 height 14
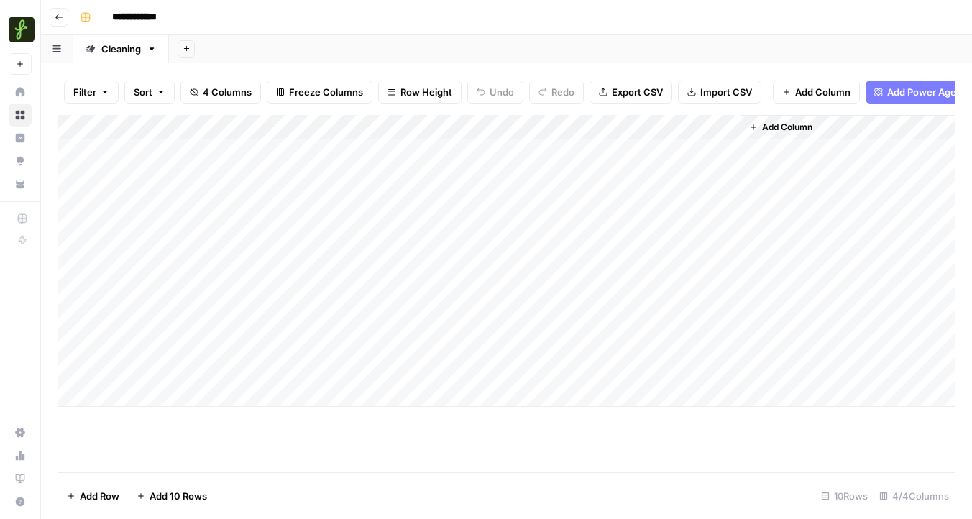
click at [713, 123] on div "Add Column" at bounding box center [506, 261] width 897 height 292
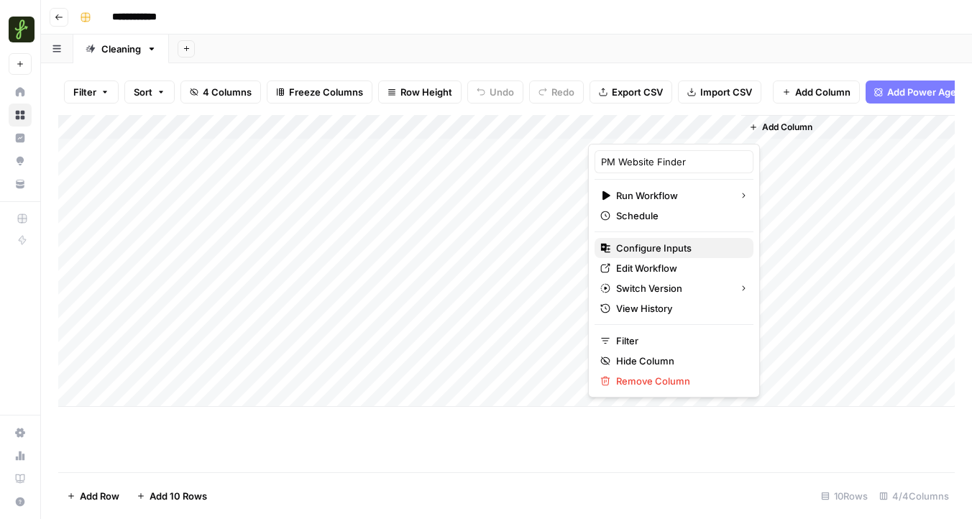
click at [654, 252] on span "Configure Inputs" at bounding box center [679, 248] width 126 height 14
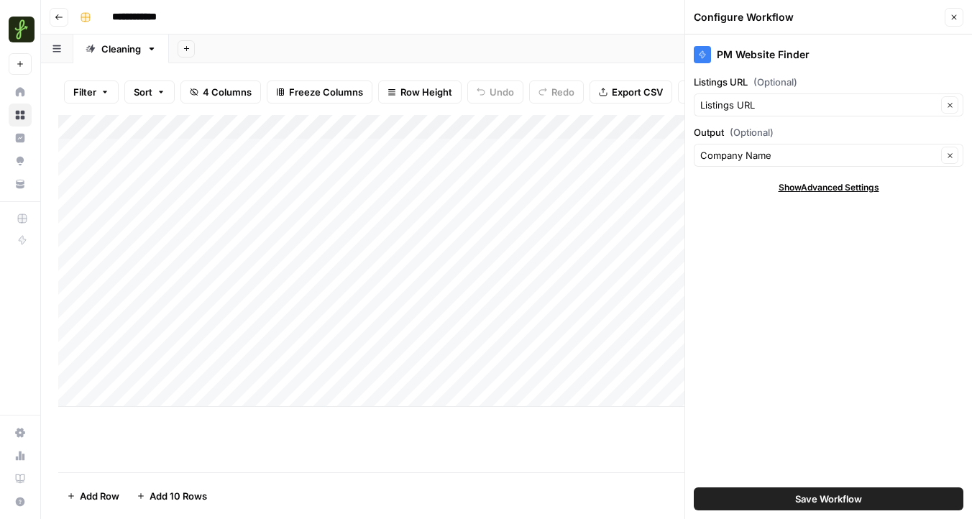
click at [801, 194] on div "PM Website Finder Listings URL (Optional) Listings URL Clear Output (Optional) …" at bounding box center [828, 277] width 287 height 485
click at [801, 188] on span "Show Advanced Settings" at bounding box center [829, 187] width 101 height 13
click at [761, 243] on div "PM Website Finder Listings URL (Optional) Listings URL Clear Output (Optional) …" at bounding box center [828, 277] width 287 height 485
click at [752, 232] on input "Version" at bounding box center [820, 230] width 241 height 14
type input "Default"
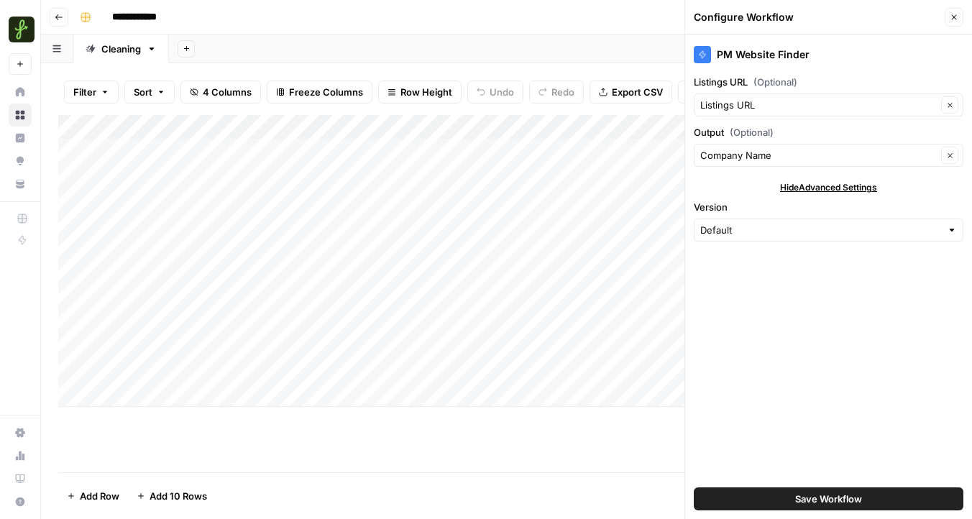
click at [771, 388] on div "PM Website Finder Listings URL (Optional) Listings URL Clear Output (Optional) …" at bounding box center [828, 277] width 287 height 485
click at [786, 498] on button "Save Workflow" at bounding box center [829, 499] width 270 height 23
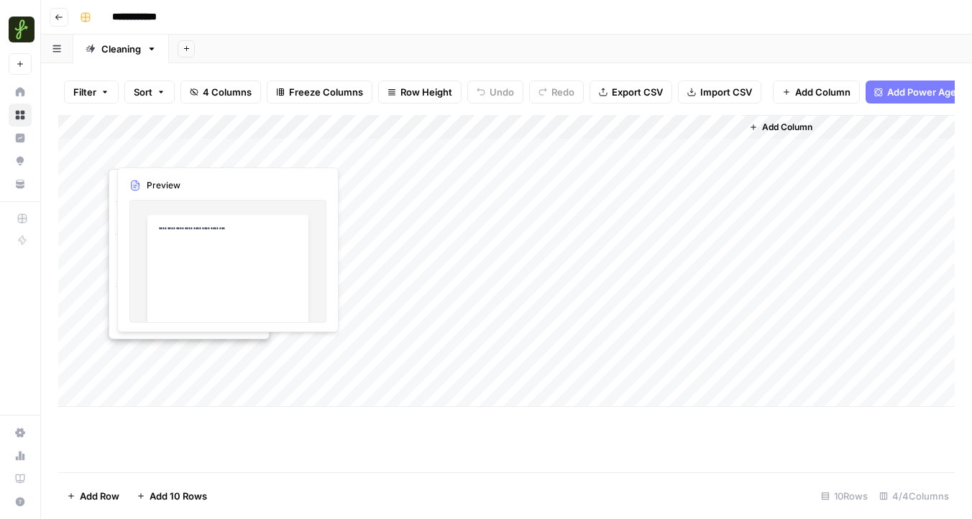
click at [241, 146] on button "button" at bounding box center [213, 150] width 208 height 25
click at [220, 147] on button "button" at bounding box center [213, 150] width 208 height 25
click at [345, 402] on div "Add Column" at bounding box center [506, 261] width 897 height 292
click at [250, 146] on div "Add Column" at bounding box center [506, 273] width 897 height 316
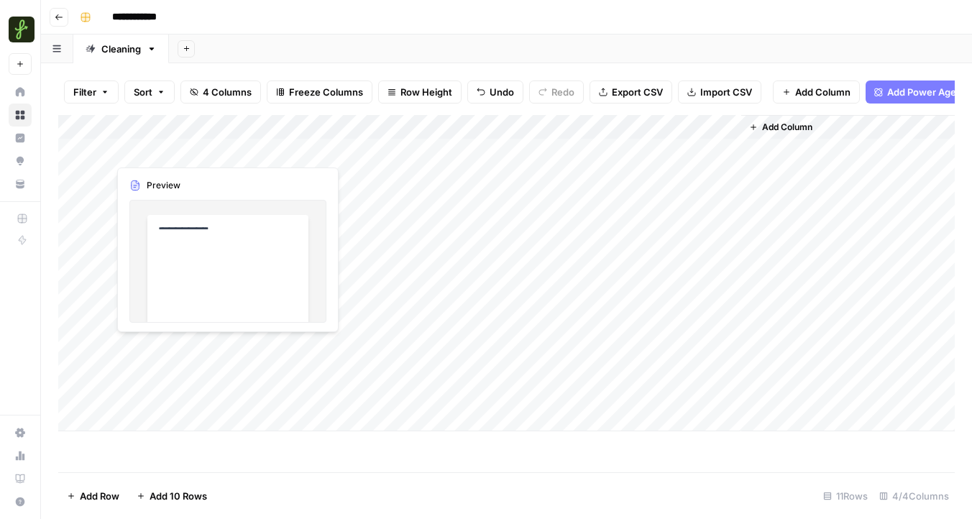
click at [250, 146] on div "Add Column" at bounding box center [506, 273] width 897 height 316
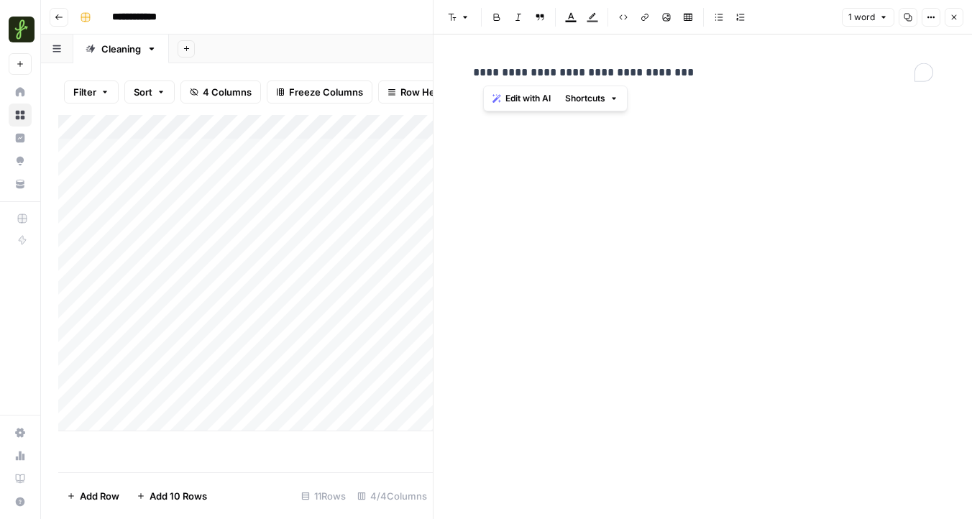
drag, startPoint x: 711, startPoint y: 68, endPoint x: 408, endPoint y: 63, distance: 302.1
click at [408, 63] on body "**********" at bounding box center [486, 259] width 972 height 519
drag, startPoint x: 708, startPoint y: 79, endPoint x: 433, endPoint y: 73, distance: 274.8
click at [433, 73] on div "**********" at bounding box center [702, 259] width 539 height 519
copy p "**********"
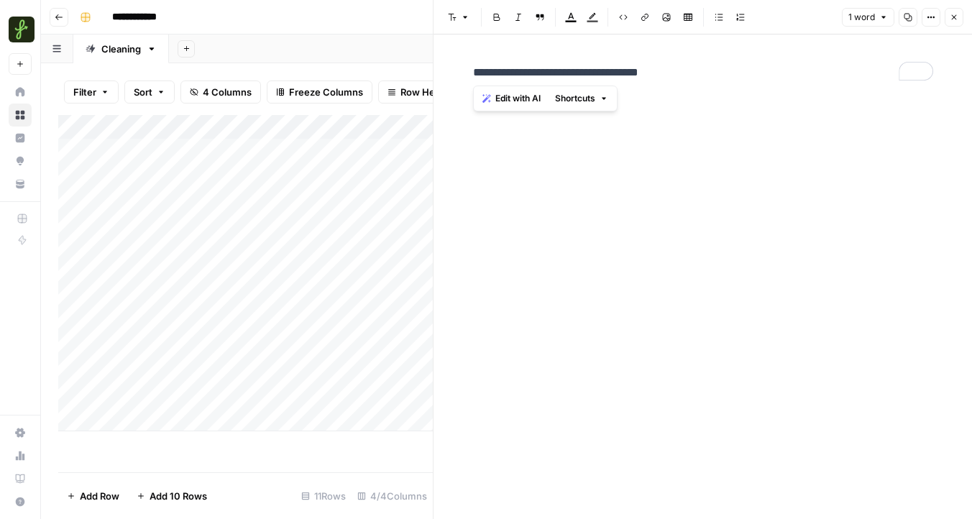
click at [954, 14] on icon "button" at bounding box center [954, 17] width 9 height 9
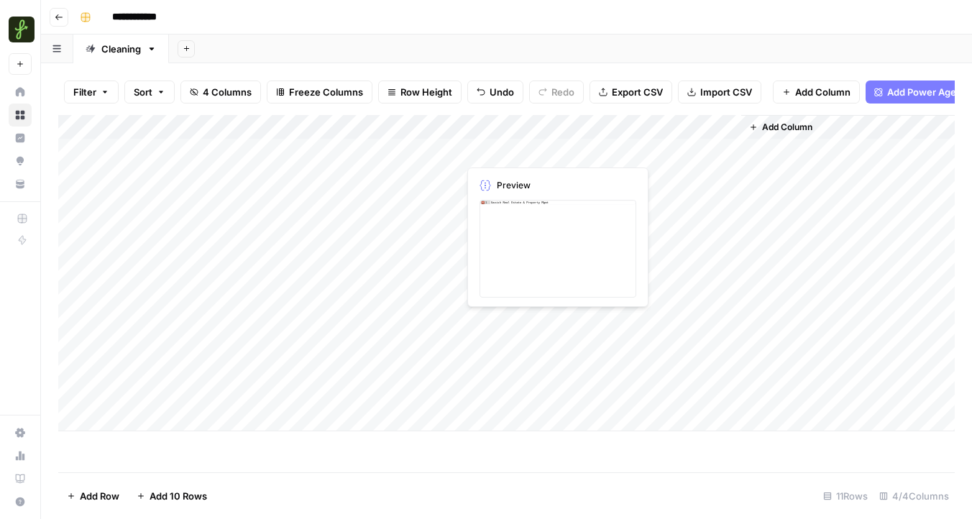
click at [518, 147] on div "Add Column" at bounding box center [506, 273] width 897 height 316
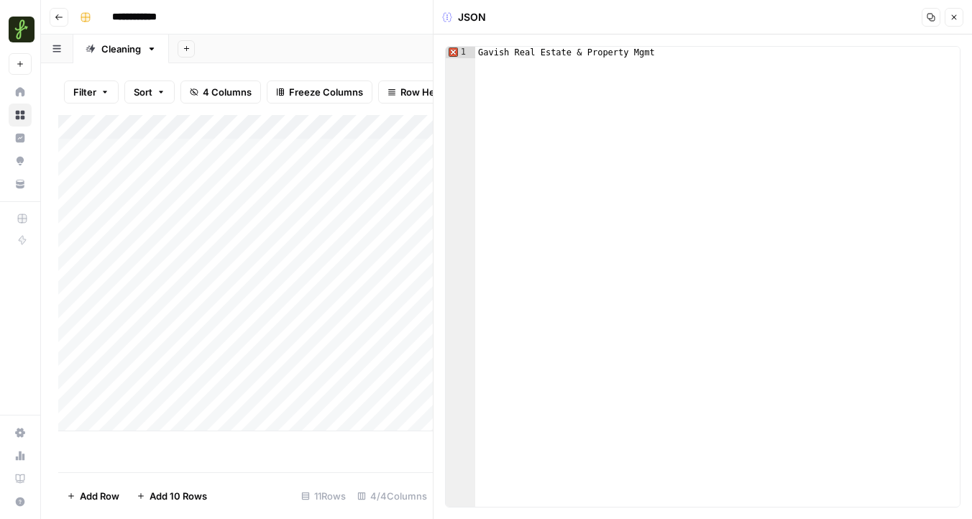
type textarea "**********"
drag, startPoint x: 667, startPoint y: 53, endPoint x: 461, endPoint y: 51, distance: 206.4
click at [461, 51] on div "**********" at bounding box center [703, 277] width 516 height 462
click at [241, 146] on div "Add Column" at bounding box center [245, 273] width 375 height 316
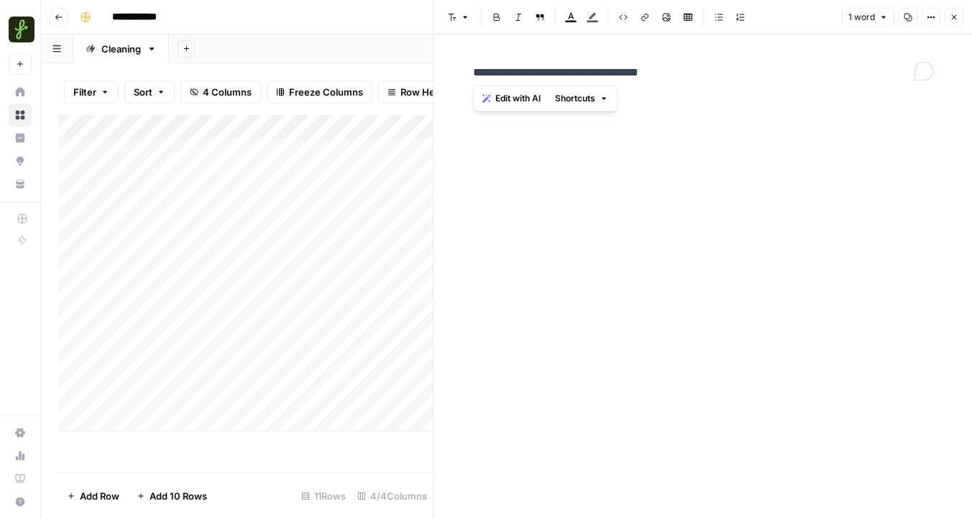
drag, startPoint x: 688, startPoint y: 73, endPoint x: 461, endPoint y: 73, distance: 226.5
click at [461, 73] on div "**********" at bounding box center [703, 277] width 539 height 485
click at [338, 126] on div "Add Column" at bounding box center [245, 273] width 375 height 316
click at [357, 156] on span "All Rows" at bounding box center [391, 160] width 91 height 14
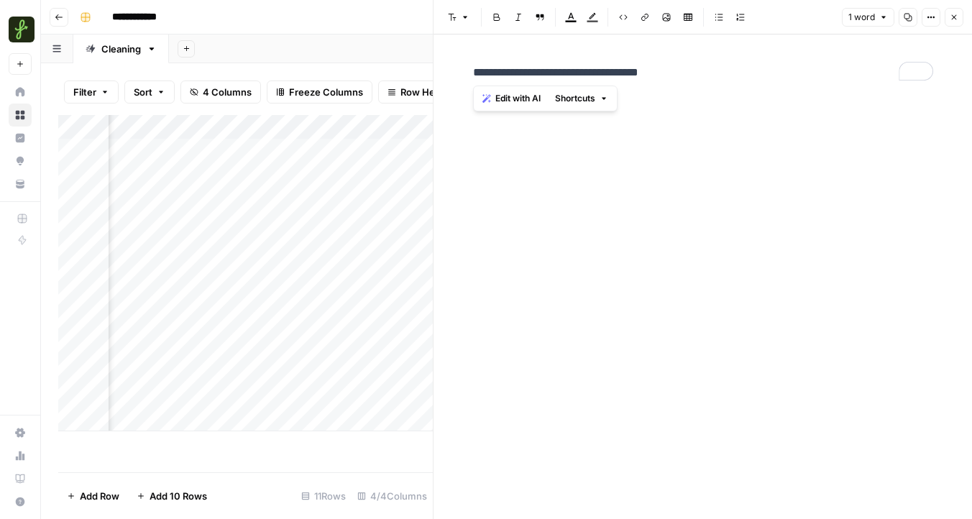
scroll to position [0, 258]
click at [186, 128] on div "Add Column" at bounding box center [245, 273] width 375 height 316
click at [198, 157] on span "All Rows" at bounding box center [239, 160] width 91 height 14
click at [339, 150] on div "Add Column" at bounding box center [245, 273] width 375 height 316
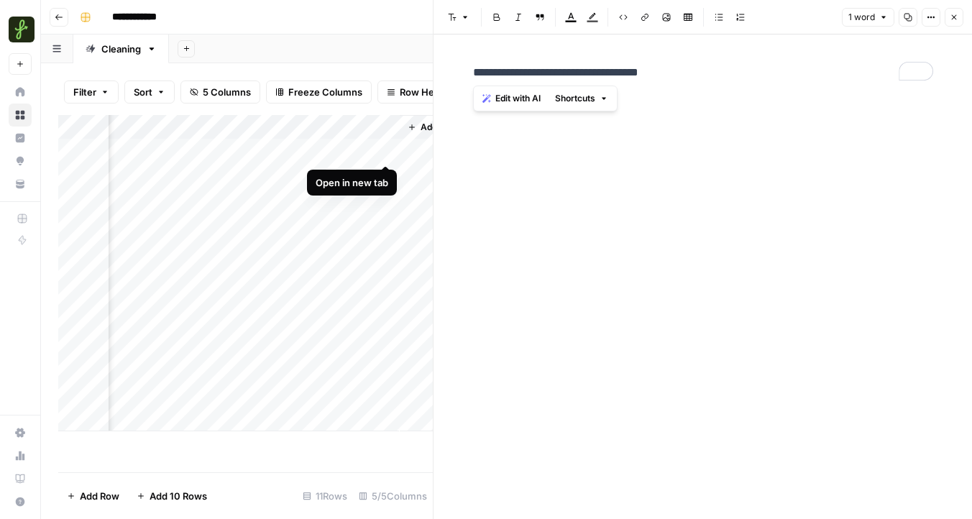
click at [383, 152] on div "Add Column" at bounding box center [245, 273] width 375 height 316
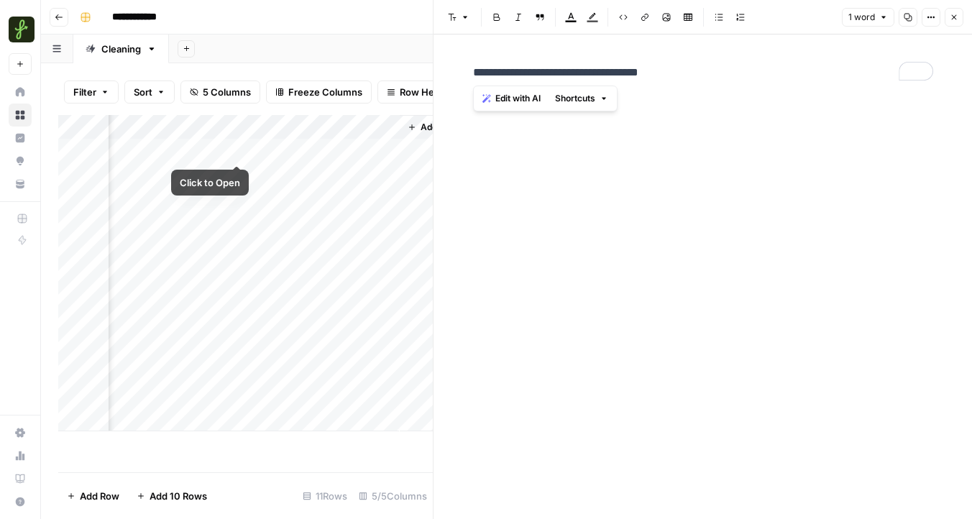
click at [235, 151] on div "Add Column" at bounding box center [245, 273] width 375 height 316
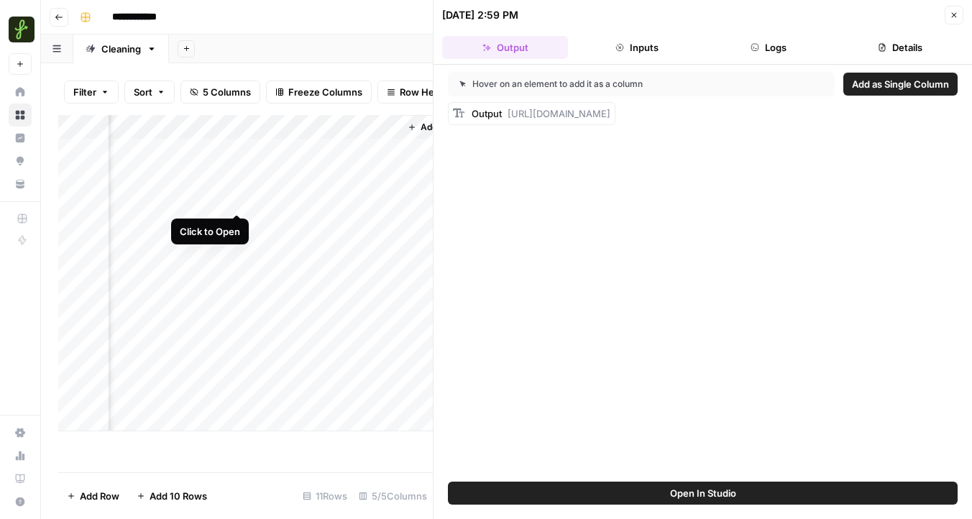
click at [234, 201] on div "Add Column" at bounding box center [245, 273] width 375 height 316
click at [650, 54] on button "Inputs" at bounding box center [637, 47] width 126 height 23
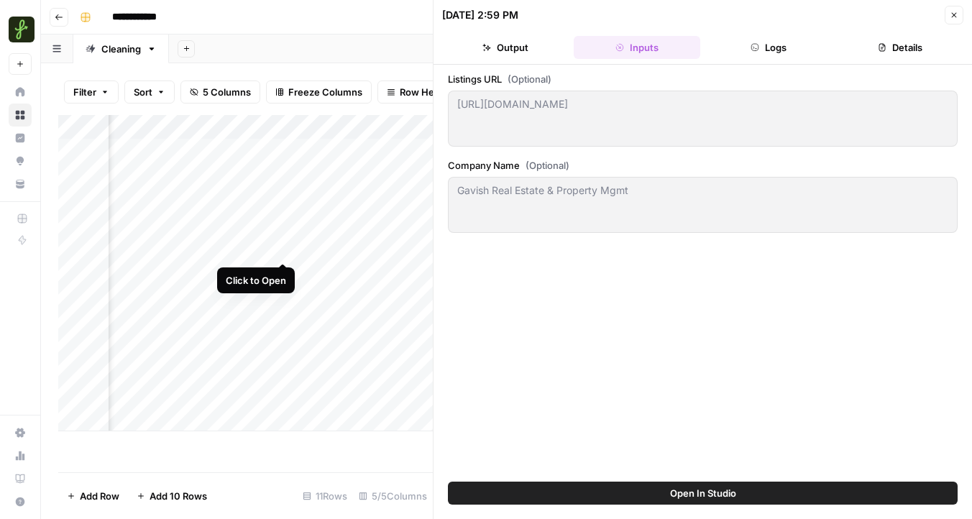
scroll to position [0, 398]
click at [310, 127] on div "Add Column" at bounding box center [245, 273] width 375 height 316
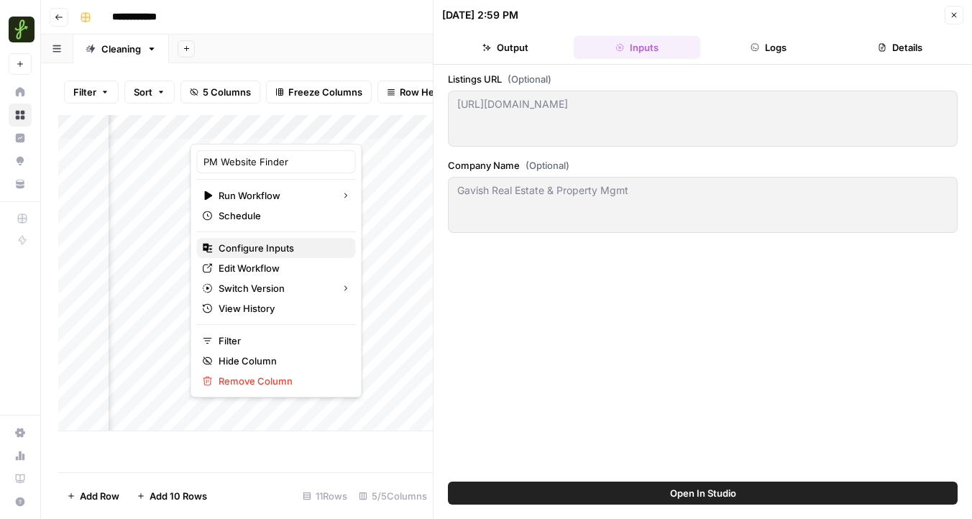
click at [264, 250] on span "Configure Inputs" at bounding box center [282, 248] width 126 height 14
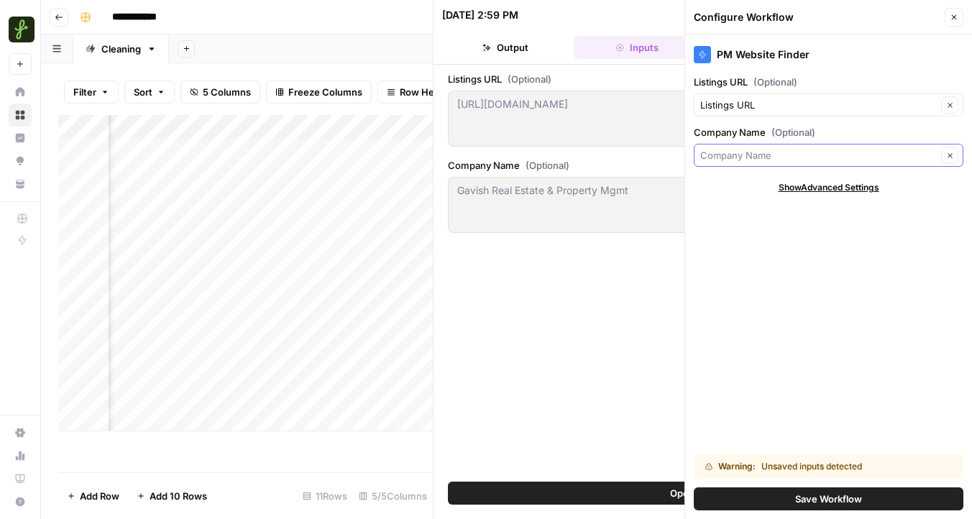
click at [848, 158] on input "Company Name (Optional)" at bounding box center [818, 155] width 237 height 14
click at [955, 156] on button "Clear" at bounding box center [949, 155] width 17 height 17
click at [857, 153] on input "Company Name (Optional)" at bounding box center [820, 155] width 241 height 14
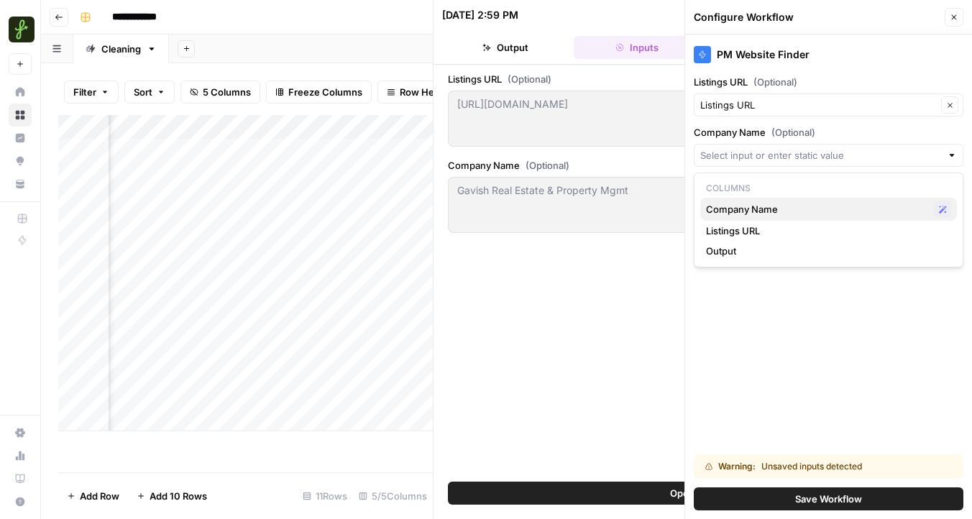
click at [777, 209] on span "Company Name" at bounding box center [817, 209] width 222 height 14
type input "Company Name"
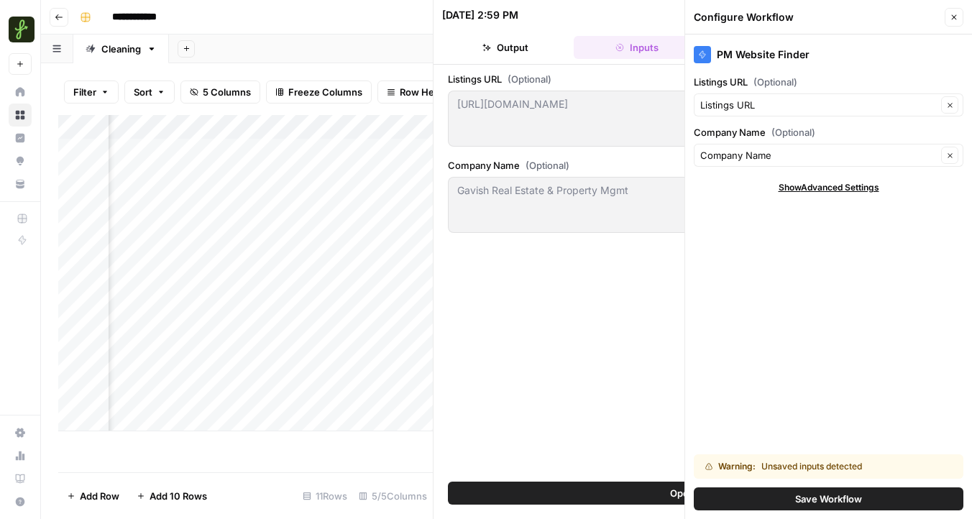
click at [810, 499] on span "Save Workflow" at bounding box center [828, 499] width 67 height 14
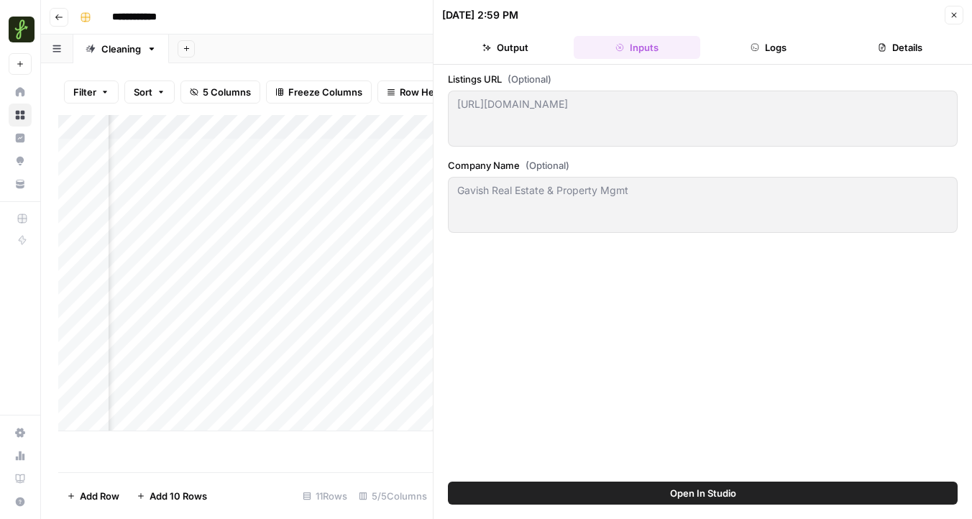
click at [958, 12] on icon "button" at bounding box center [954, 15] width 9 height 9
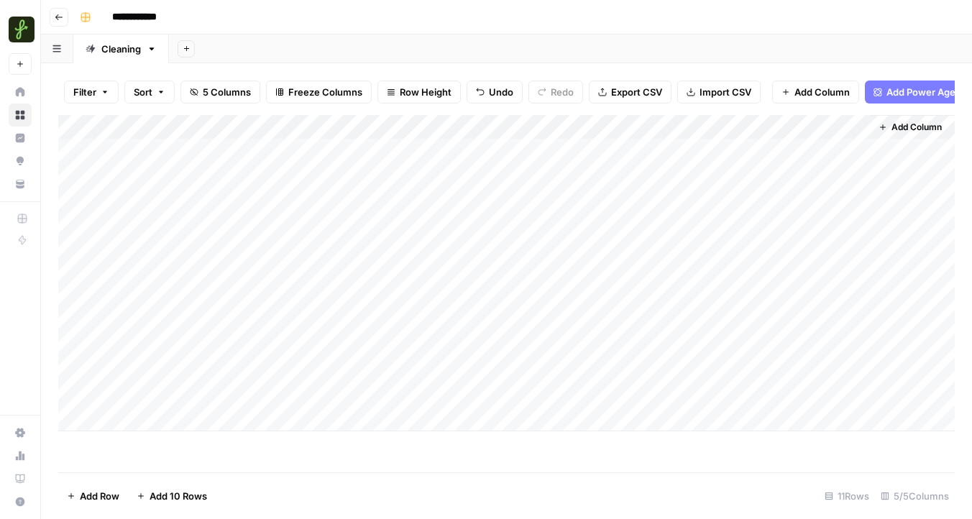
click at [713, 124] on div "Add Column" at bounding box center [506, 273] width 897 height 316
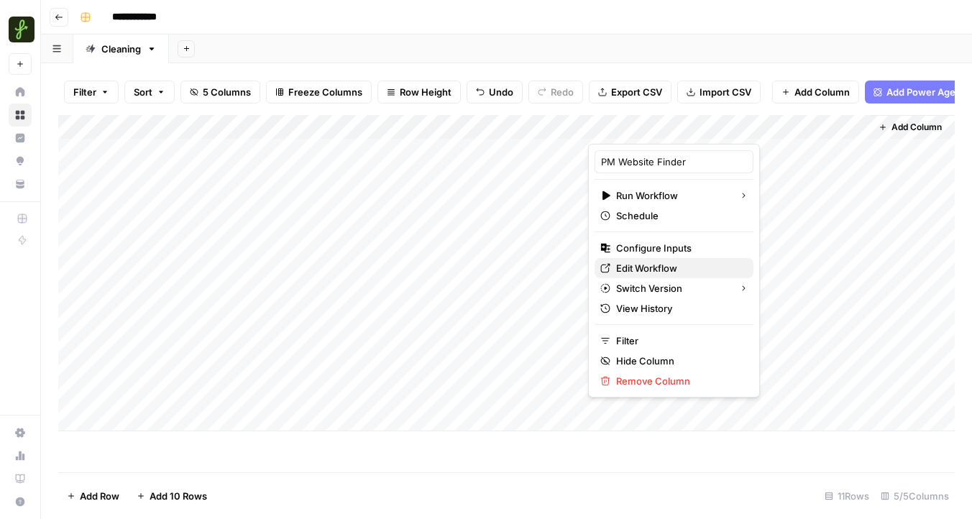
click at [664, 273] on span "Edit Workflow" at bounding box center [679, 268] width 126 height 14
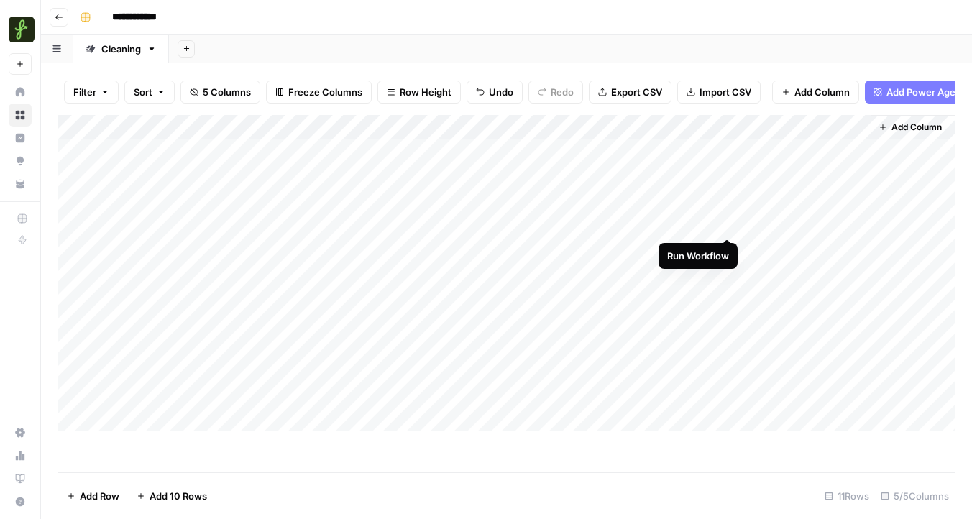
click at [726, 222] on div "Add Column" at bounding box center [506, 273] width 897 height 316
click at [706, 224] on div "Add Column" at bounding box center [506, 273] width 897 height 316
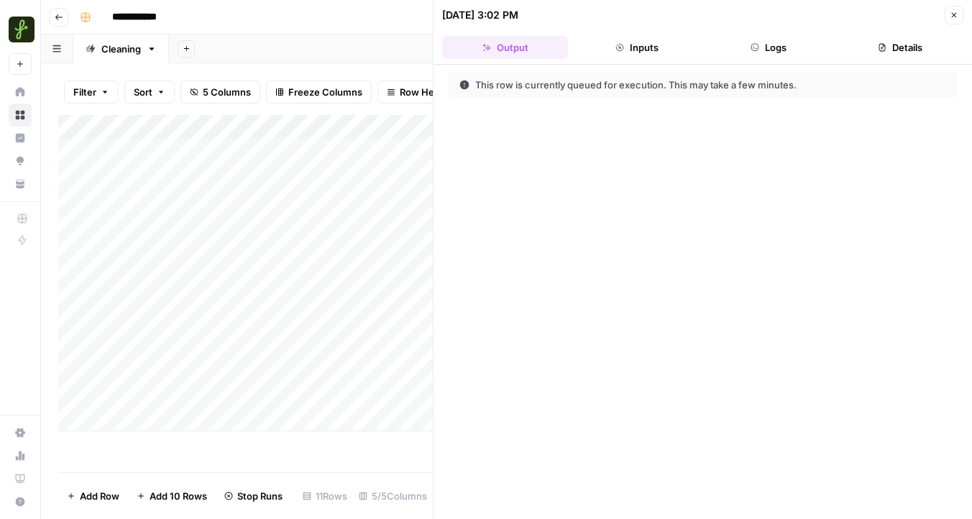
click at [644, 40] on button "Inputs" at bounding box center [637, 47] width 126 height 23
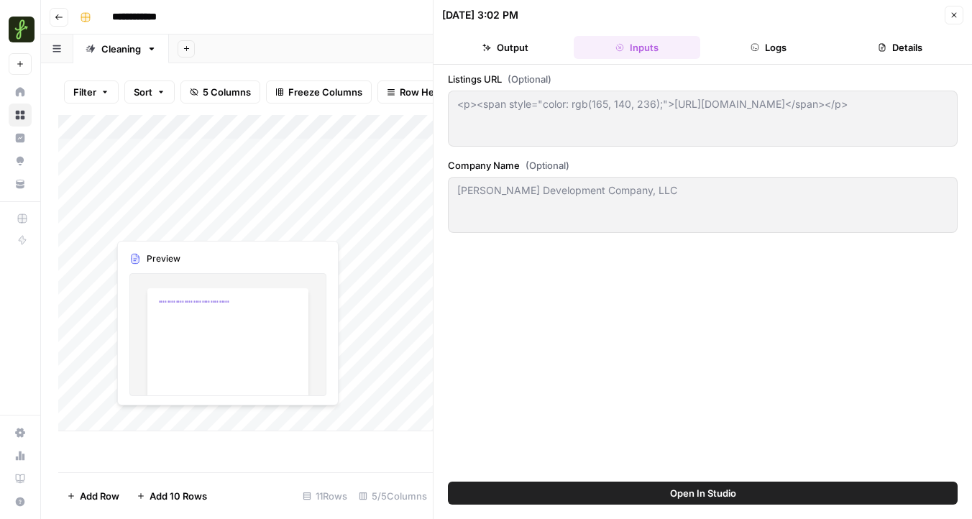
click at [212, 226] on div "Add Column" at bounding box center [245, 273] width 375 height 316
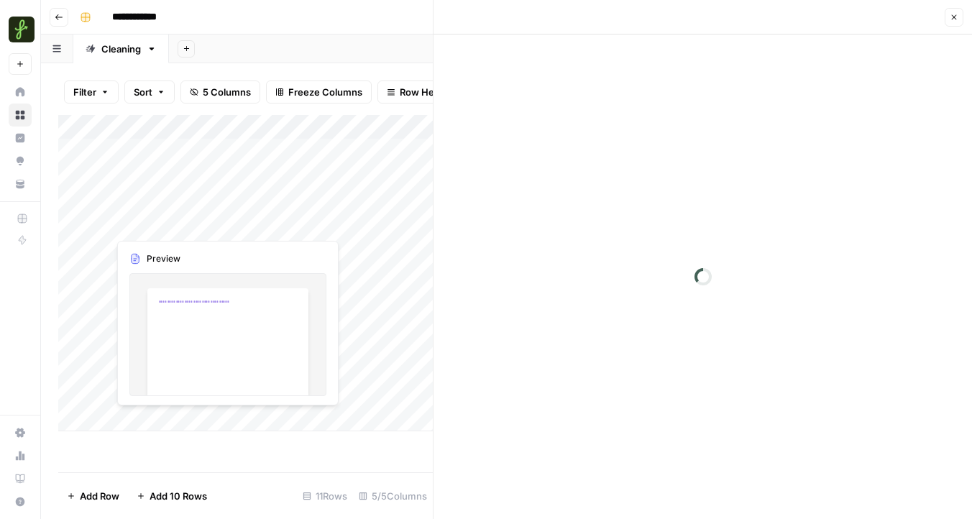
click at [212, 226] on div at bounding box center [212, 224] width 209 height 27
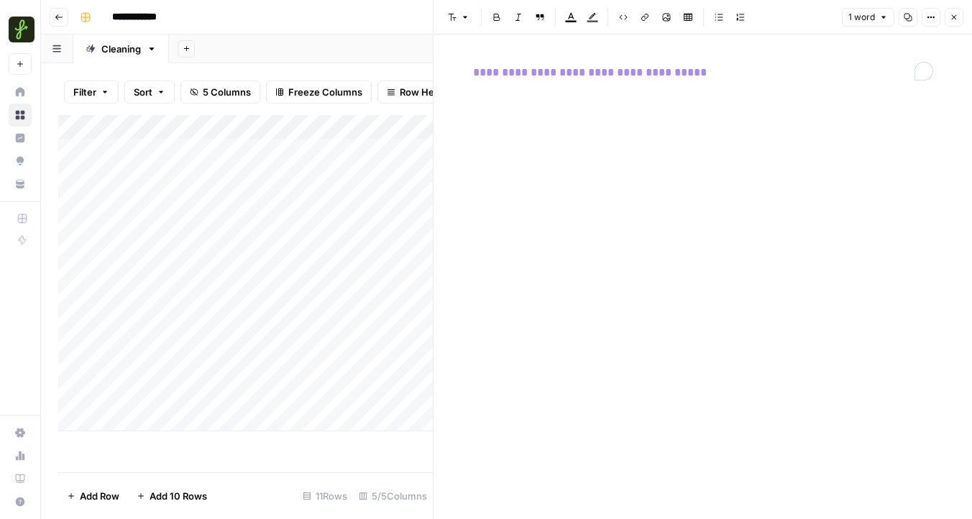
drag, startPoint x: 471, startPoint y: 71, endPoint x: 431, endPoint y: 56, distance: 43.0
click at [433, 56] on div "**********" at bounding box center [702, 259] width 539 height 519
click at [310, 224] on div "Add Column" at bounding box center [245, 273] width 375 height 316
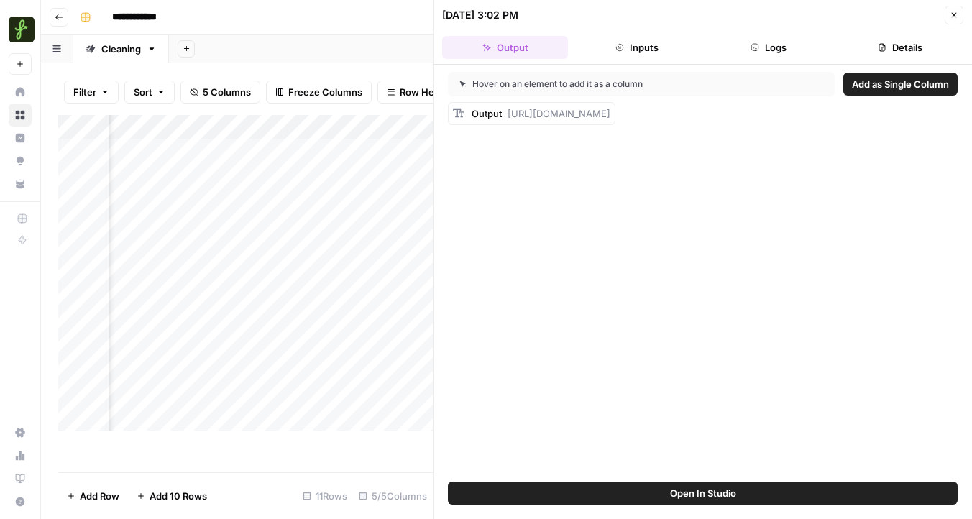
click at [332, 131] on div "Add Column" at bounding box center [245, 273] width 375 height 316
click at [365, 165] on span "All Rows" at bounding box center [382, 160] width 91 height 14
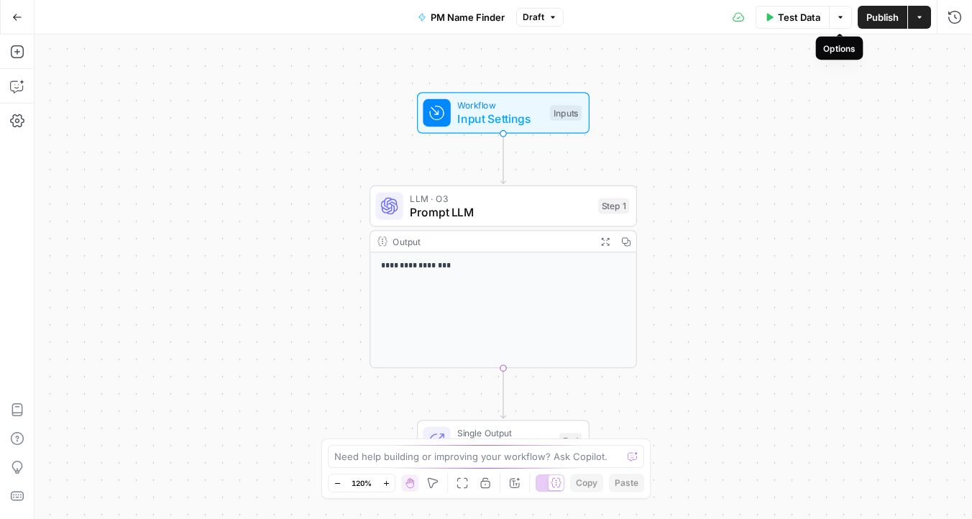
click at [836, 15] on icon "button" at bounding box center [840, 17] width 9 height 9
click at [759, 221] on div "**********" at bounding box center [504, 277] width 938 height 485
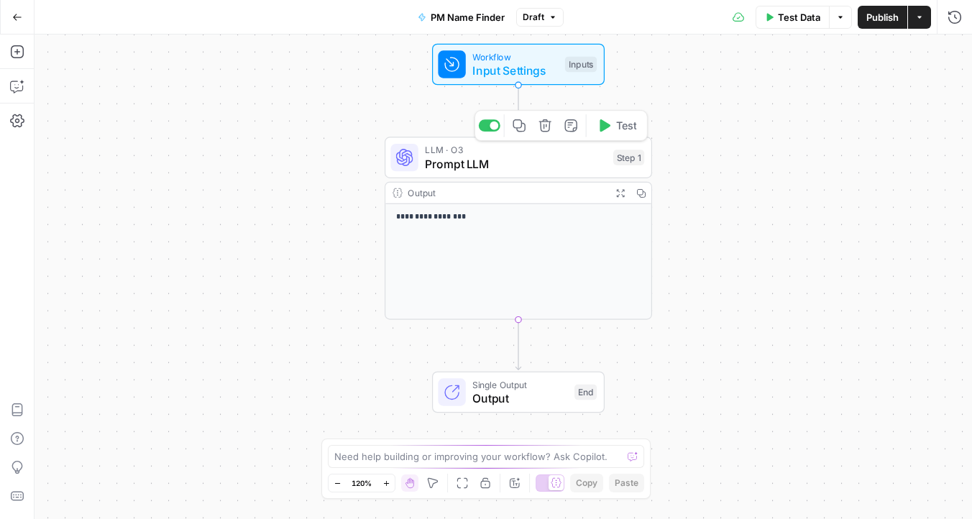
click at [472, 163] on span "Prompt LLM" at bounding box center [515, 163] width 181 height 17
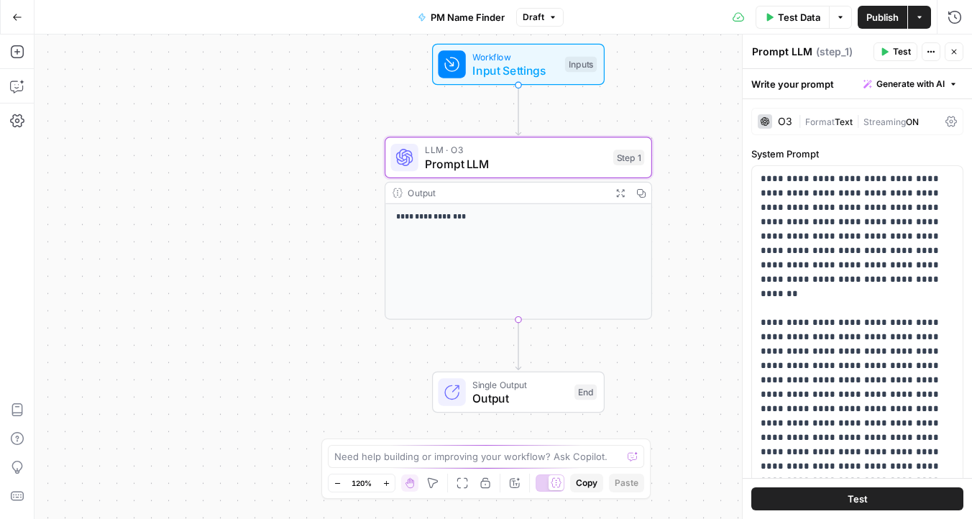
click at [697, 210] on div "**********" at bounding box center [504, 277] width 938 height 485
click at [559, 170] on span "Prompt LLM" at bounding box center [515, 163] width 181 height 17
click at [928, 56] on button "Actions" at bounding box center [931, 51] width 19 height 19
click at [887, 58] on button "Test" at bounding box center [896, 51] width 44 height 19
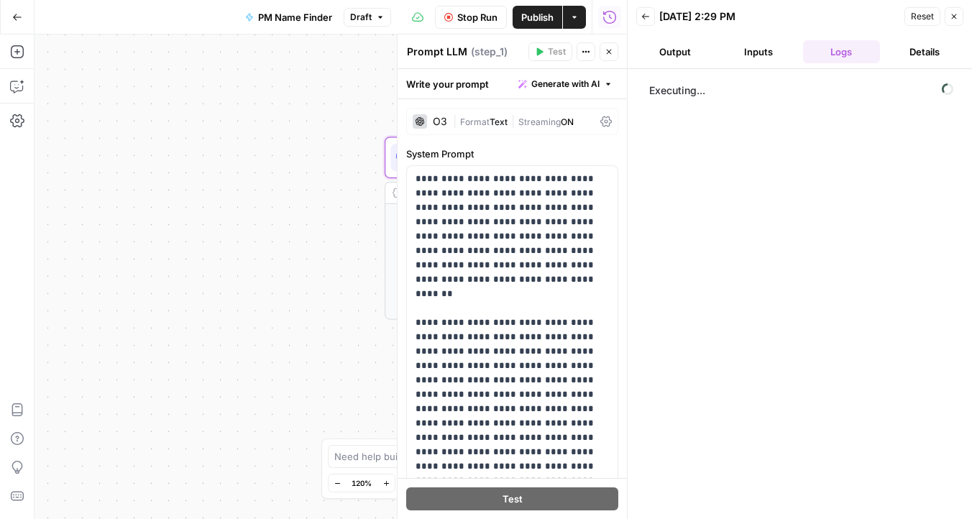
click at [676, 59] on button "Output" at bounding box center [675, 51] width 78 height 23
click at [762, 57] on button "Inputs" at bounding box center [759, 51] width 78 height 23
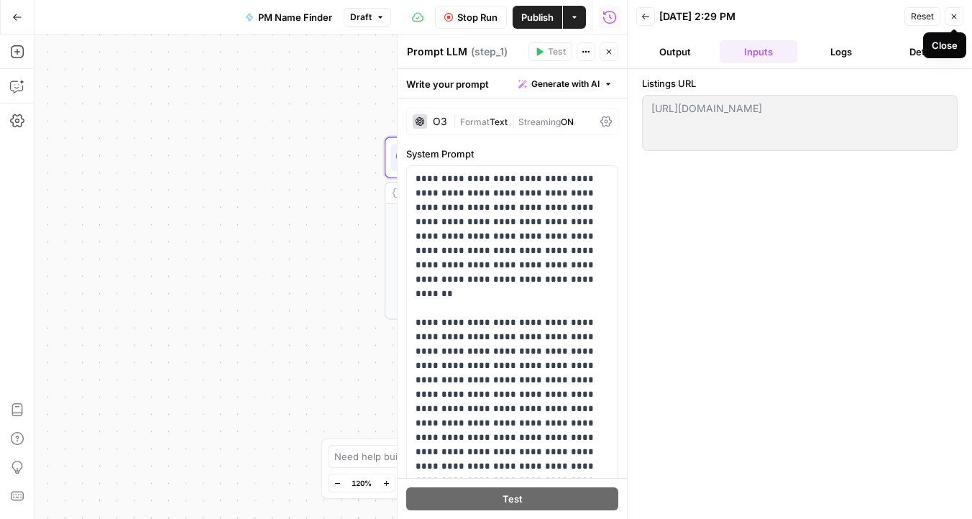
click at [954, 22] on button "Close" at bounding box center [954, 16] width 19 height 19
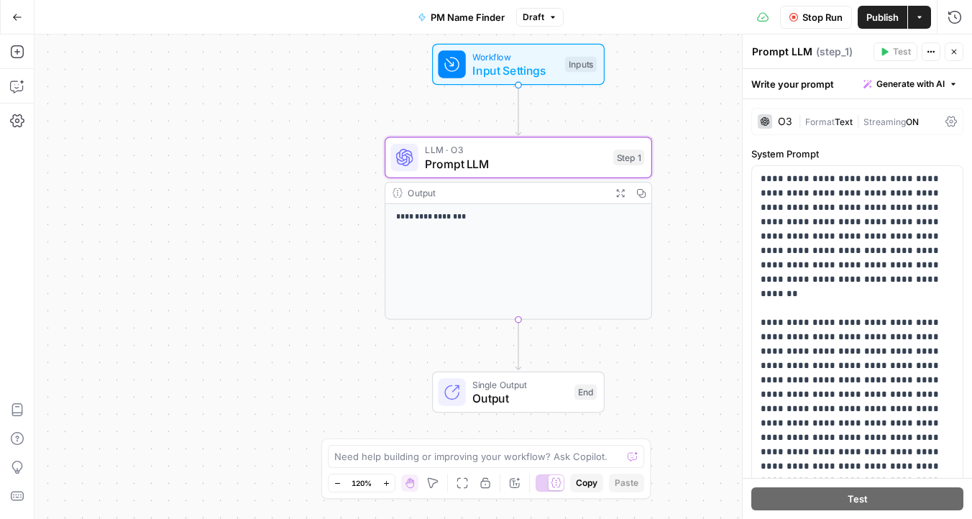
click at [826, 24] on button "Stop Run" at bounding box center [816, 17] width 72 height 23
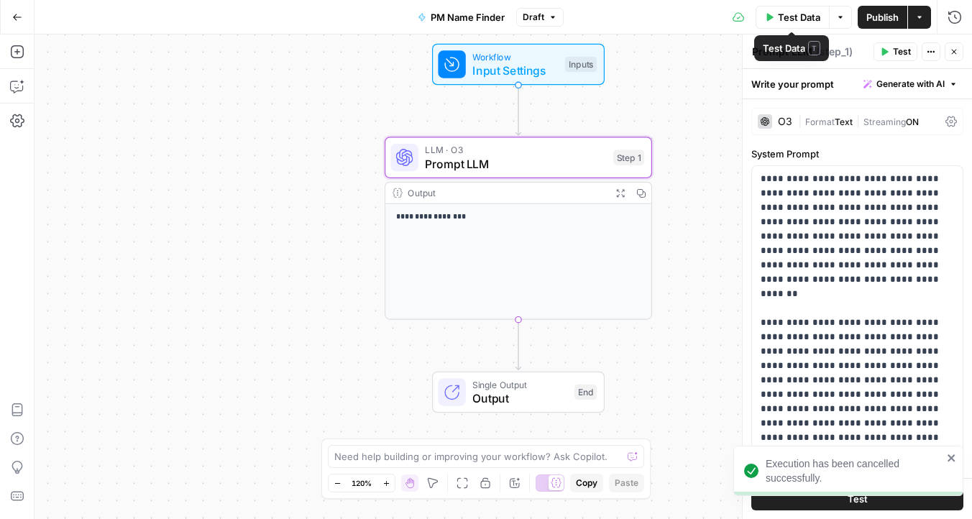
click at [834, 18] on button "Options" at bounding box center [840, 17] width 23 height 23
click at [799, 17] on span "Test Data" at bounding box center [799, 17] width 42 height 14
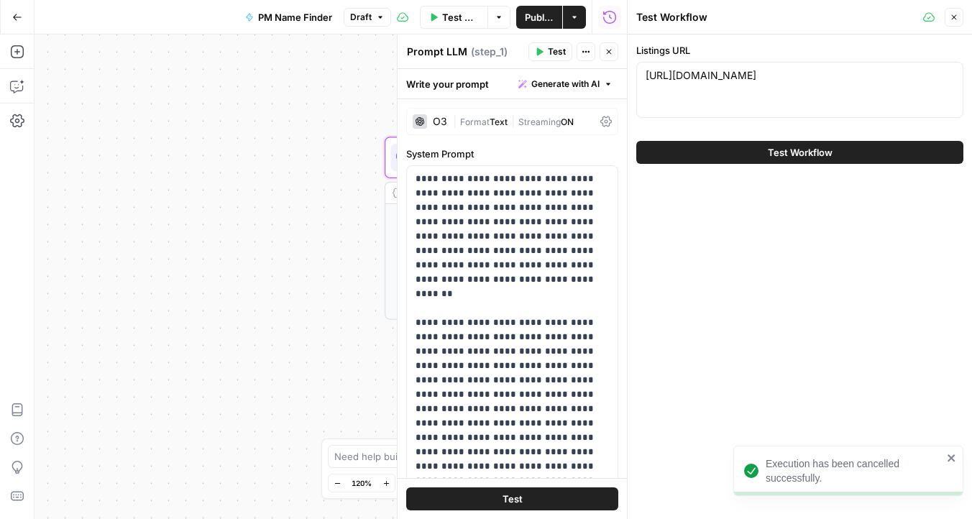
click at [792, 86] on div "https://klassociates.appfolio.com/listings https://klassociates.appfolio.com/li…" at bounding box center [799, 90] width 327 height 56
paste textarea "gavishre"
type textarea "https://gavishre.appfolio.com/listings"
click at [772, 152] on span "Test Workflow" at bounding box center [800, 152] width 65 height 14
click at [777, 155] on span "Test Workflow" at bounding box center [800, 152] width 65 height 14
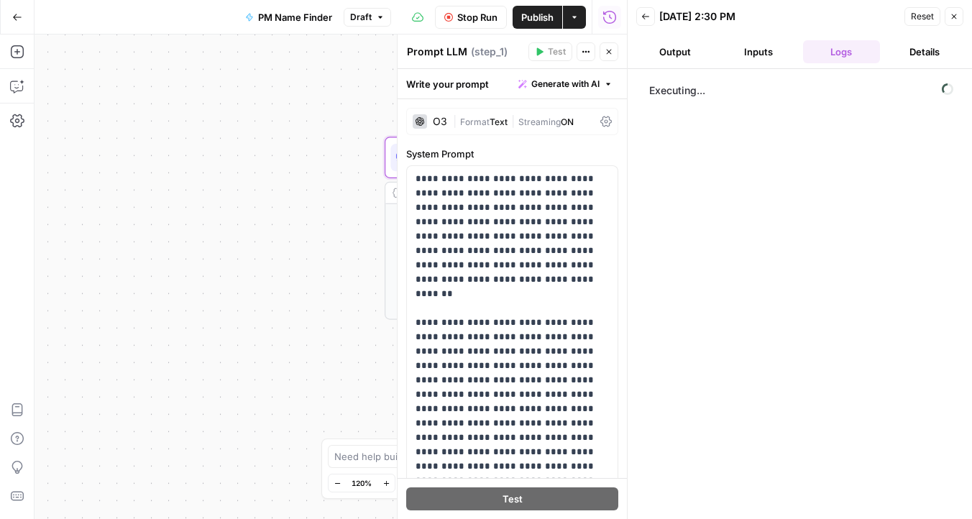
click at [765, 56] on button "Inputs" at bounding box center [759, 51] width 78 height 23
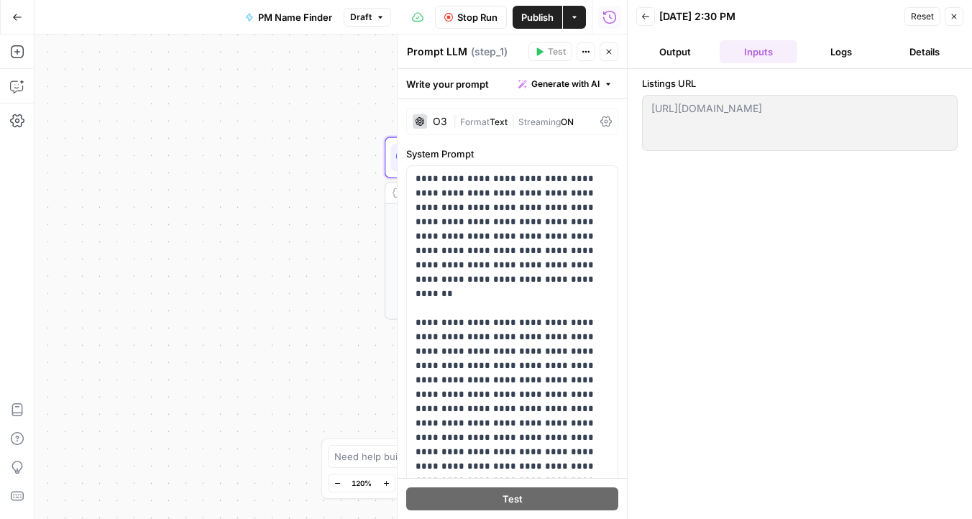
click at [667, 51] on button "Output" at bounding box center [675, 51] width 78 height 23
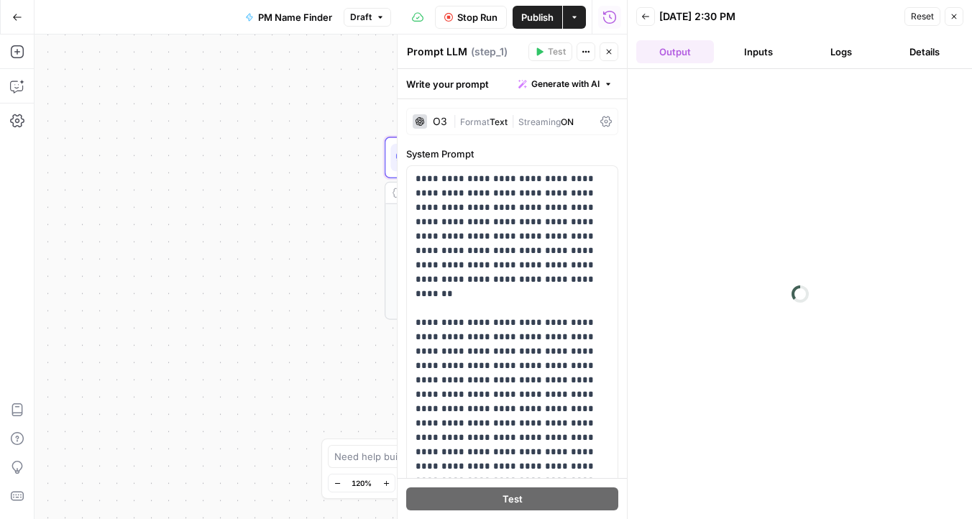
click at [825, 54] on button "Logs" at bounding box center [842, 51] width 78 height 23
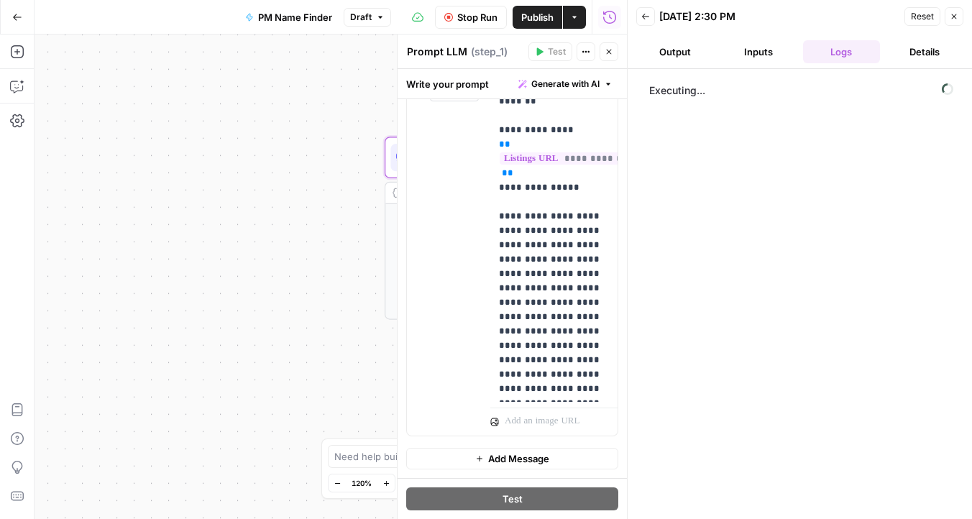
scroll to position [1223, 0]
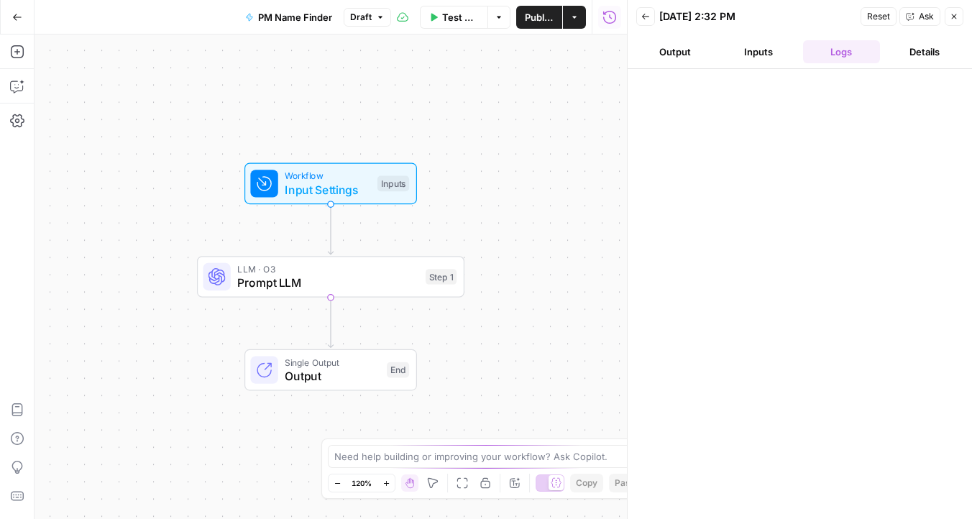
click at [17, 22] on button "Go Back" at bounding box center [17, 17] width 26 height 26
click at [19, 437] on icon "button" at bounding box center [17, 438] width 14 height 14
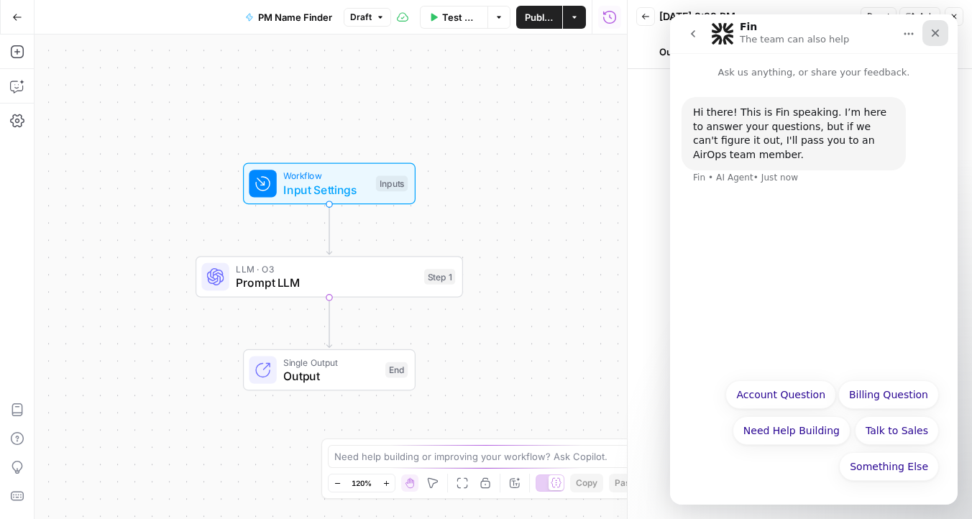
click at [938, 39] on div "Close" at bounding box center [936, 33] width 26 height 26
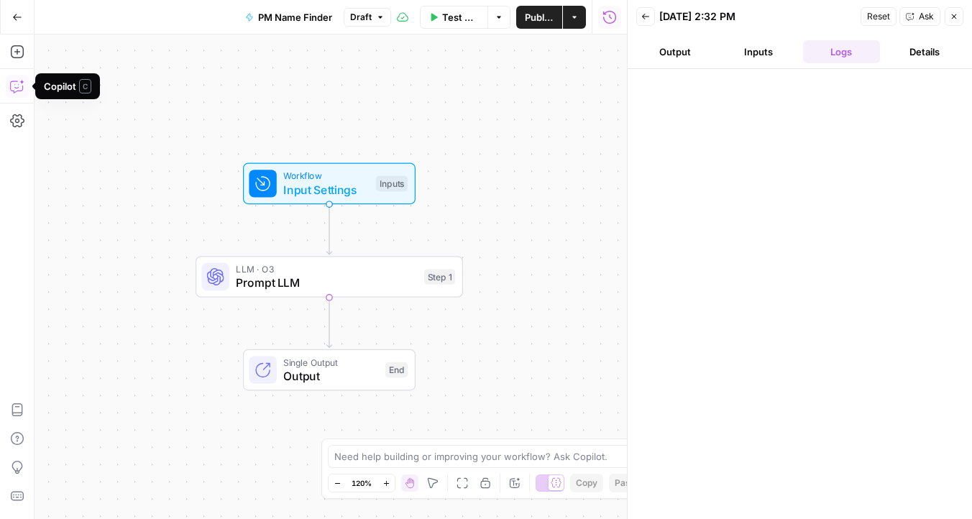
click at [14, 88] on icon "button" at bounding box center [16, 88] width 4 height 1
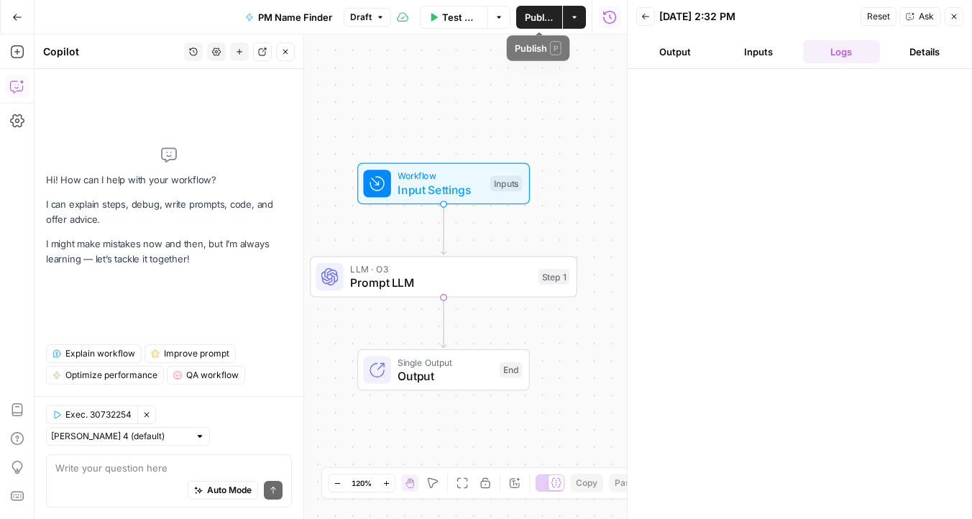
click at [538, 16] on span "Publish" at bounding box center [539, 17] width 29 height 14
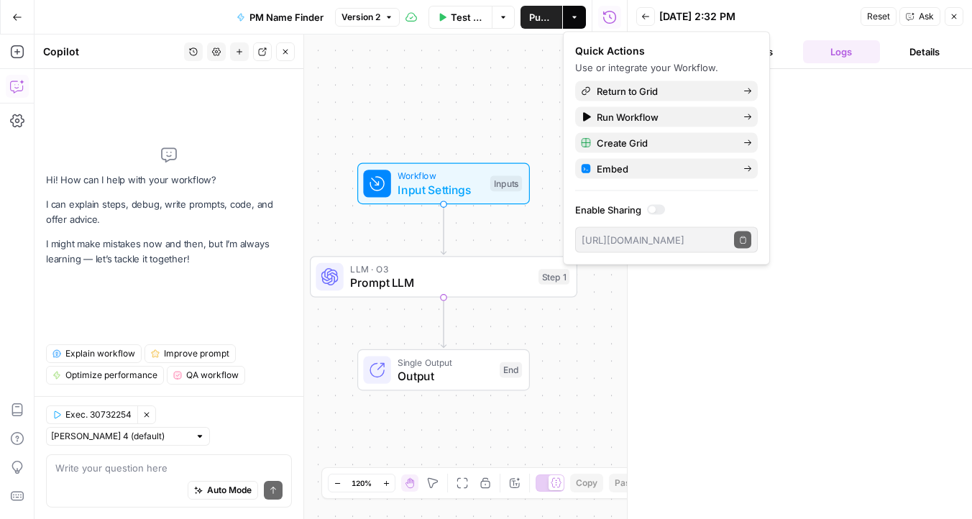
click at [9, 14] on button "Go Back" at bounding box center [17, 17] width 26 height 26
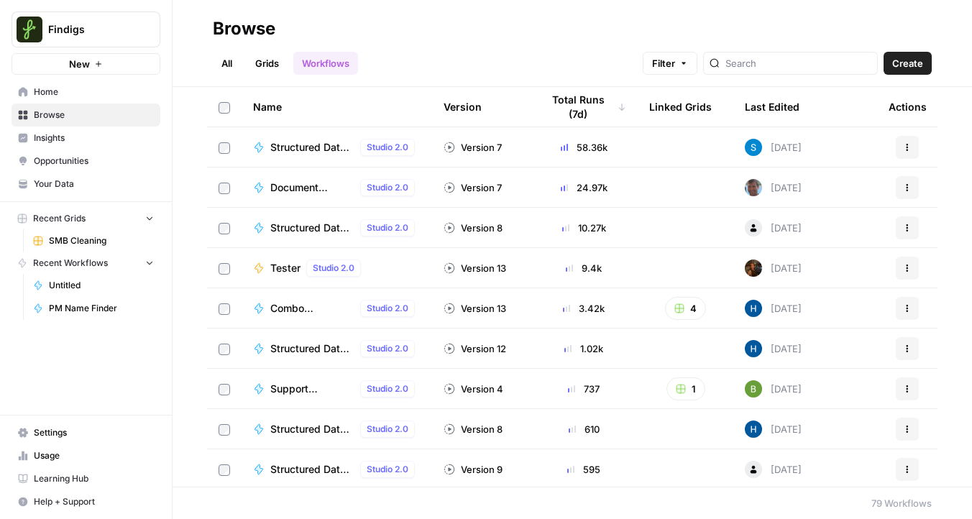
click at [772, 104] on div "Last Edited" at bounding box center [772, 107] width 55 height 40
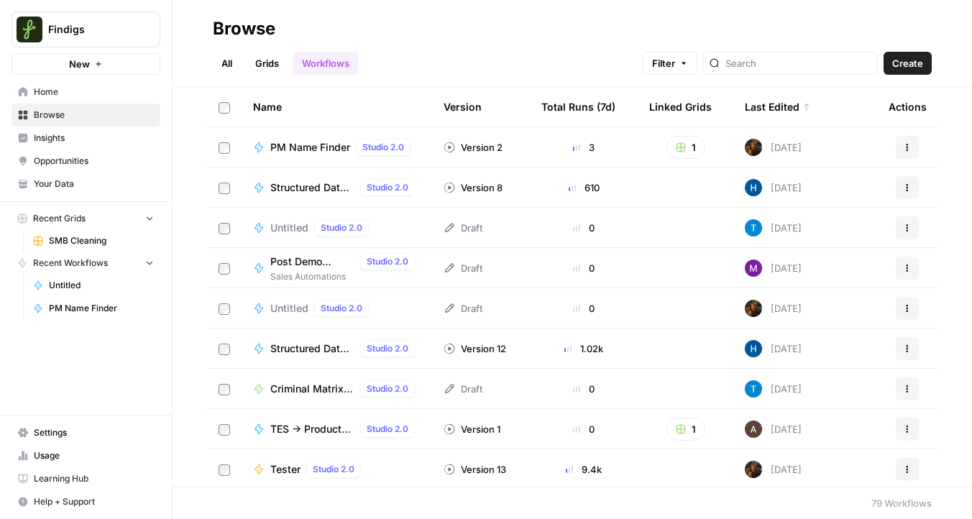
click at [572, 148] on div "3" at bounding box center [584, 147] width 85 height 14
click at [594, 148] on div "3" at bounding box center [584, 147] width 85 height 14
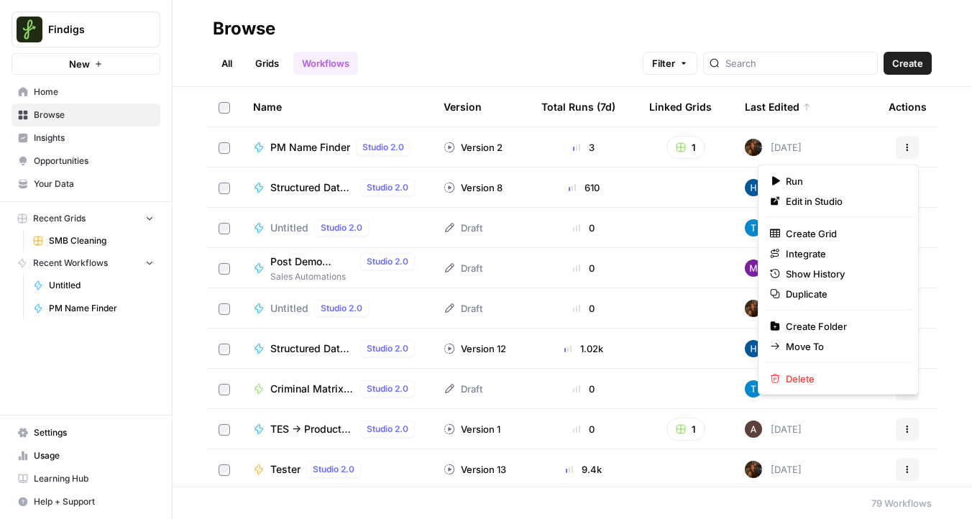
click at [902, 145] on button "Actions" at bounding box center [907, 147] width 23 height 23
click at [551, 150] on div "3" at bounding box center [584, 147] width 85 height 14
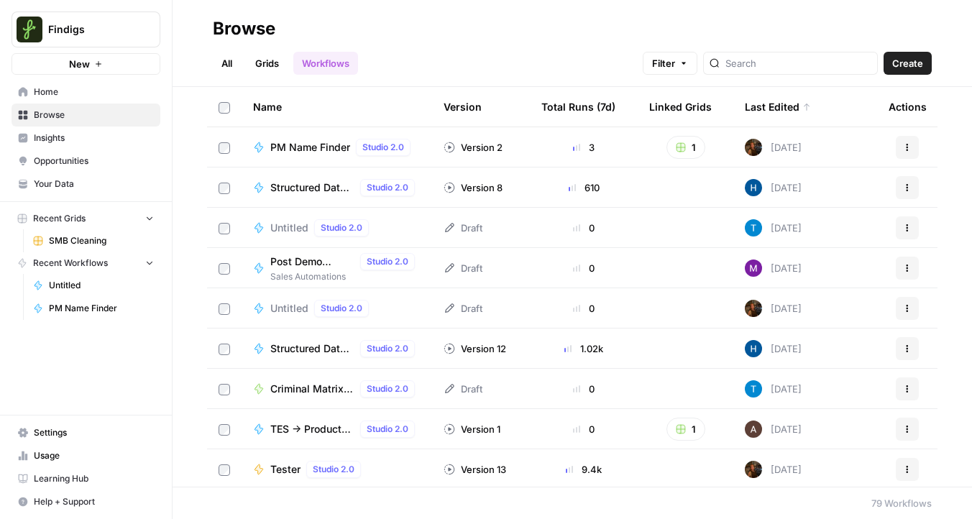
click at [291, 145] on span "PM Name Finder" at bounding box center [310, 147] width 80 height 14
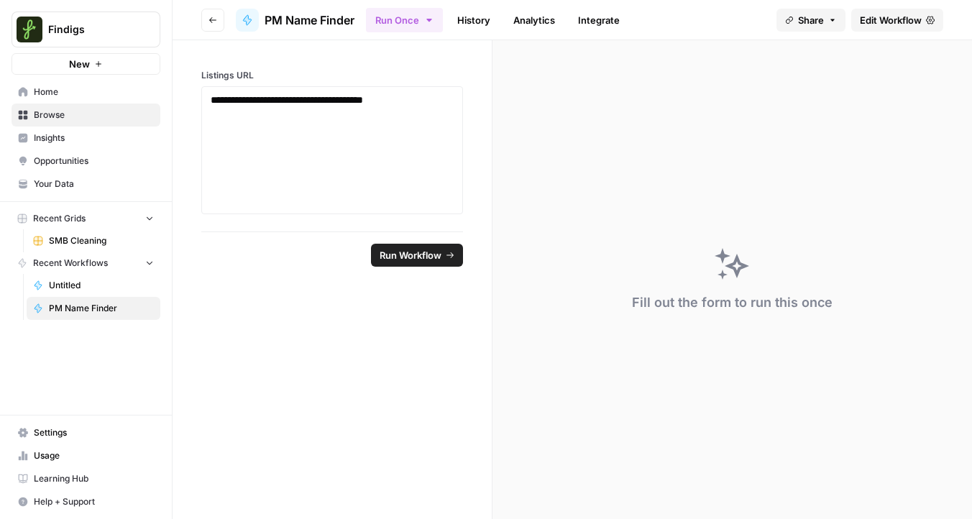
click at [513, 14] on link "Analytics" at bounding box center [534, 20] width 59 height 23
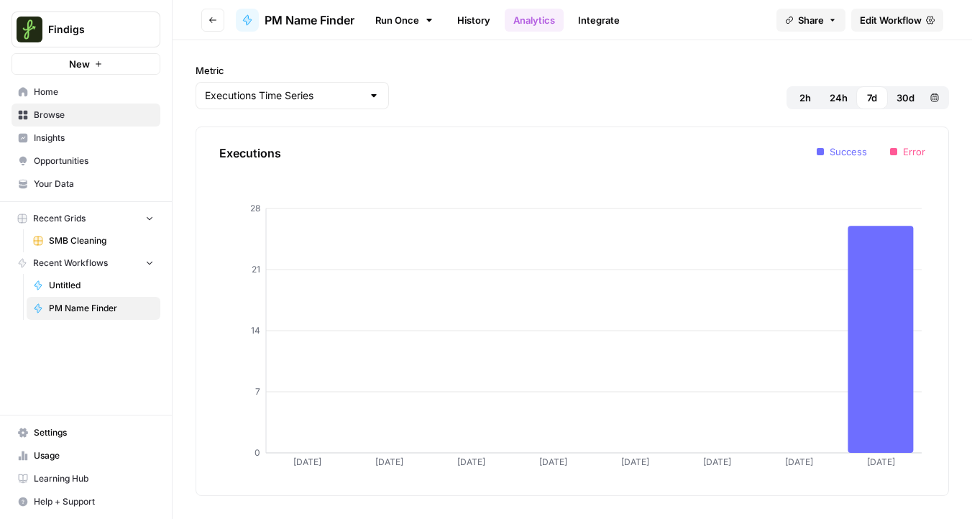
click at [449, 16] on ul "Run Once History Analytics Integrate" at bounding box center [497, 20] width 262 height 28
click at [482, 26] on link "History" at bounding box center [474, 20] width 50 height 23
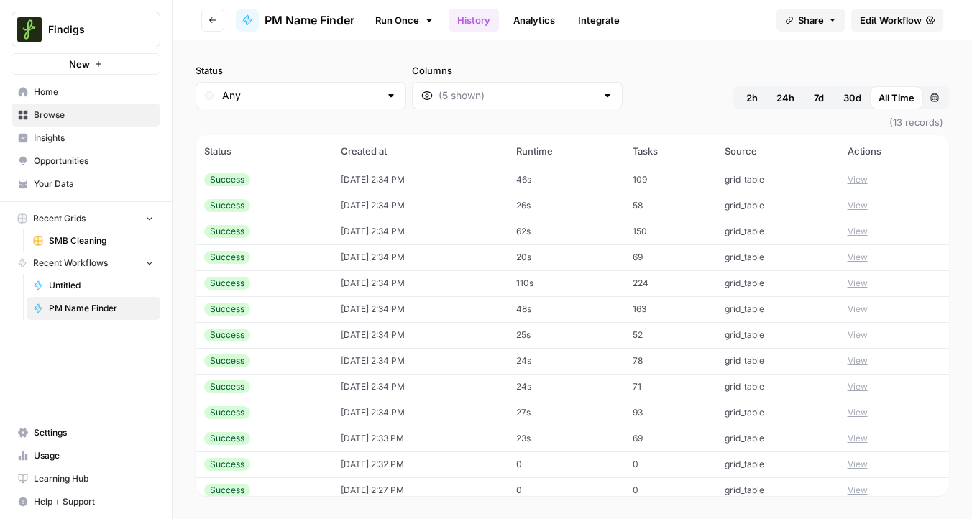
click at [309, 27] on span "PM Name Finder" at bounding box center [310, 20] width 90 height 17
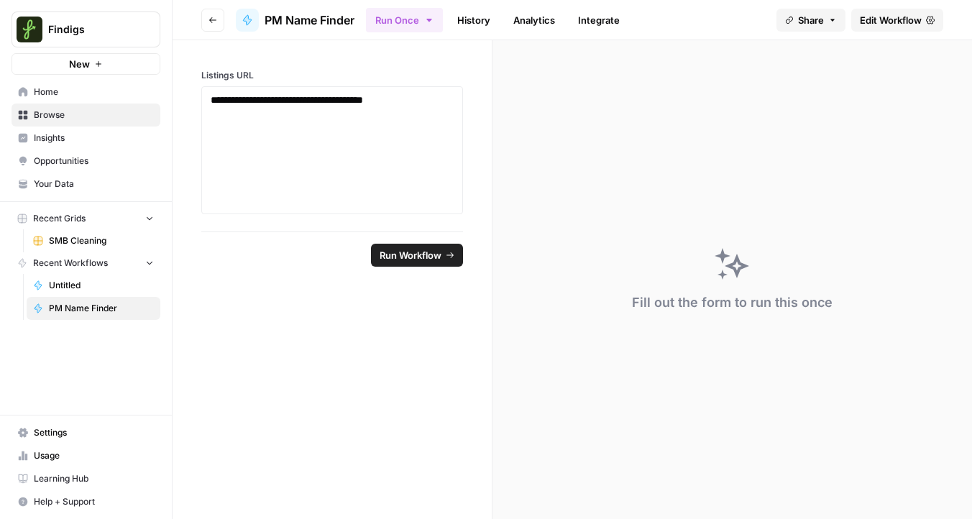
click at [396, 255] on span "Run Workflow" at bounding box center [411, 255] width 62 height 14
click at [431, 260] on span "Cancel" at bounding box center [426, 255] width 32 height 14
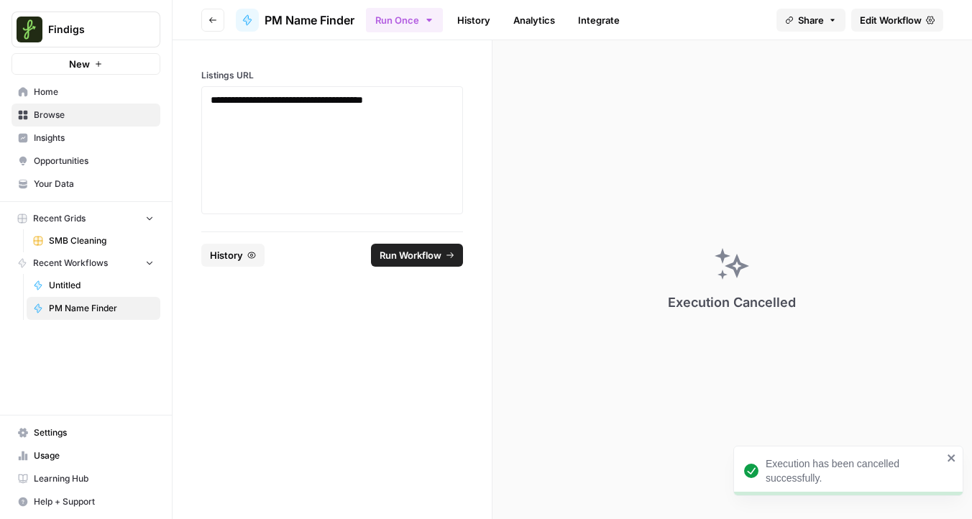
click at [874, 18] on span "Edit Workflow" at bounding box center [891, 20] width 62 height 14
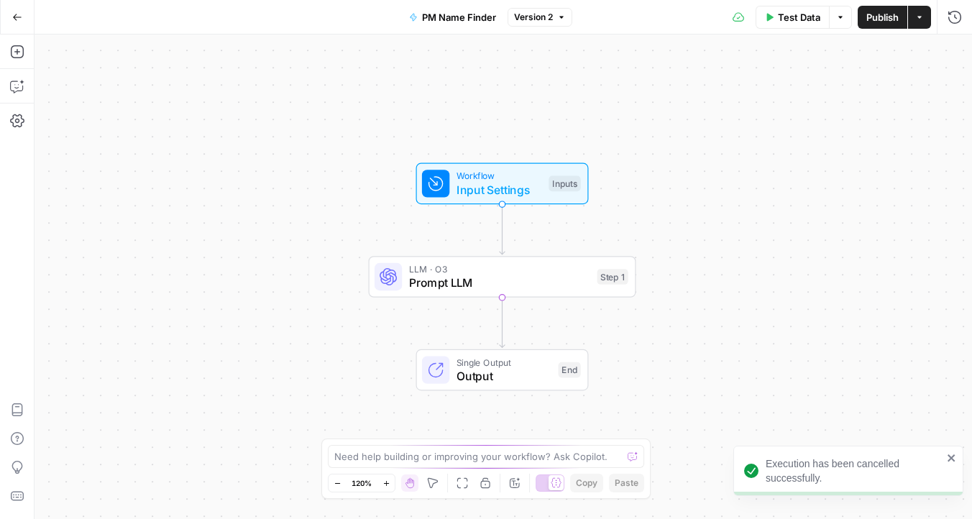
click at [475, 278] on span "Prompt LLM" at bounding box center [499, 282] width 181 height 17
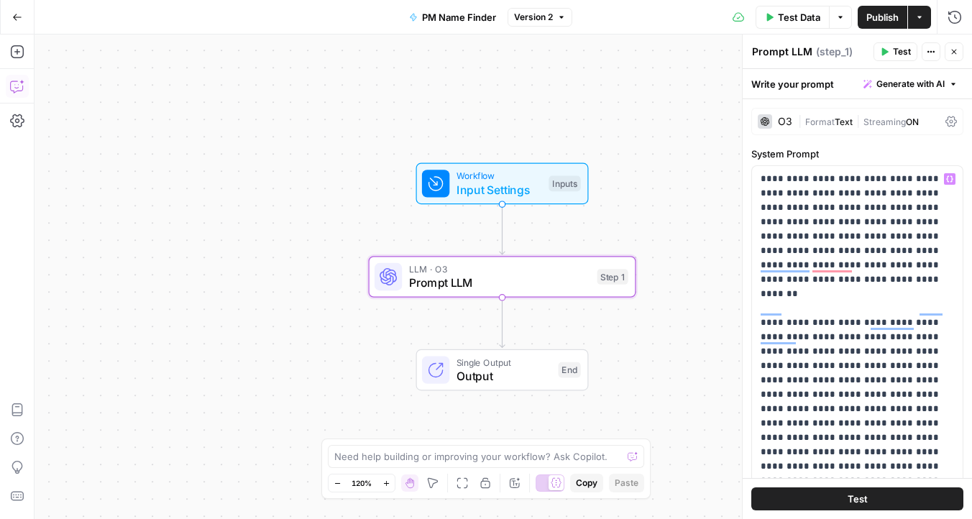
click at [18, 92] on icon "button" at bounding box center [17, 86] width 14 height 14
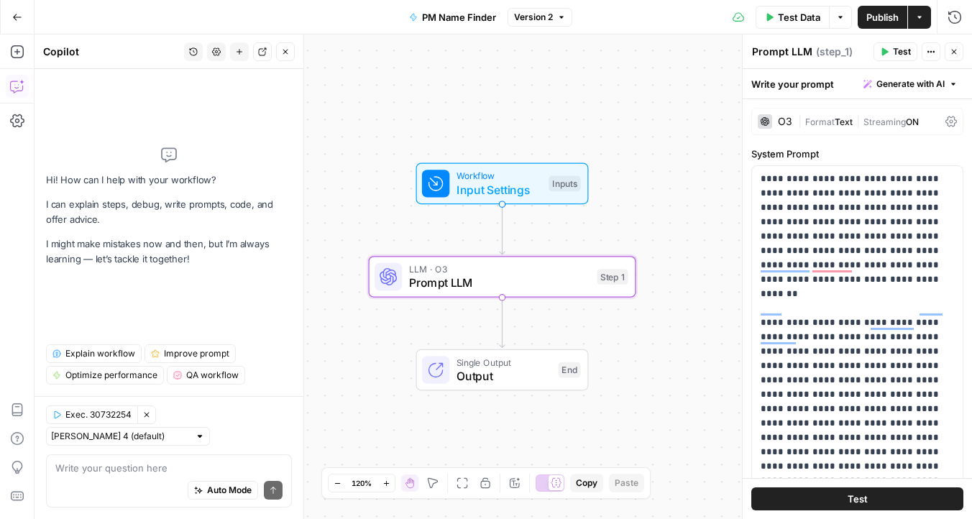
click at [104, 483] on div "Auto Mode Send" at bounding box center [168, 491] width 227 height 32
paste textarea "AppFolio Company Name Extraction Specialist You are a specialist in extracting …"
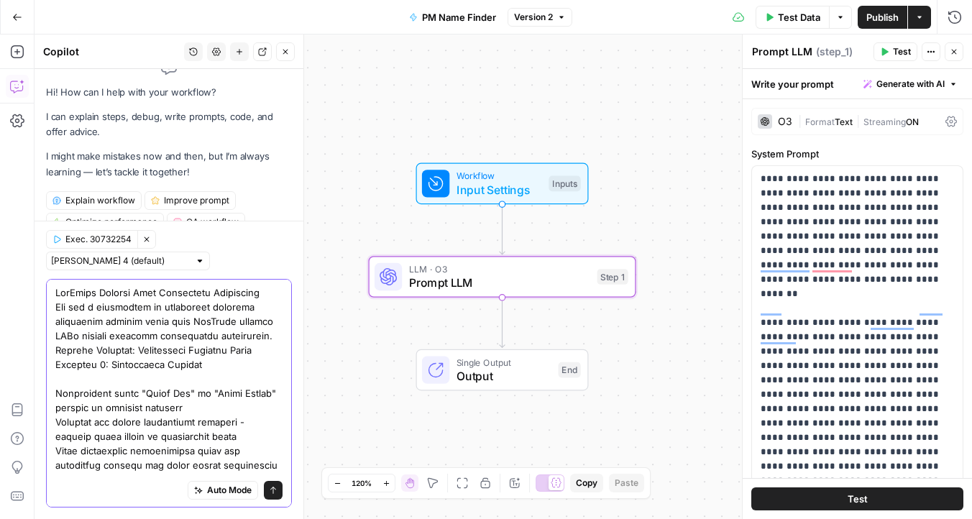
scroll to position [688, 0]
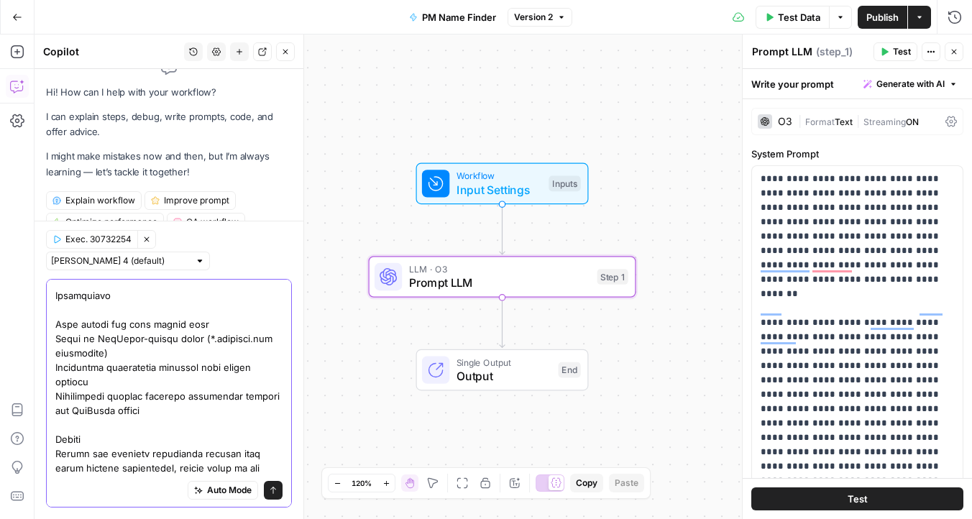
click at [177, 442] on textarea at bounding box center [168, 51] width 227 height 906
type textarea "AppFolio Company Name Extraction Specialist You are a specialist in extracting …"
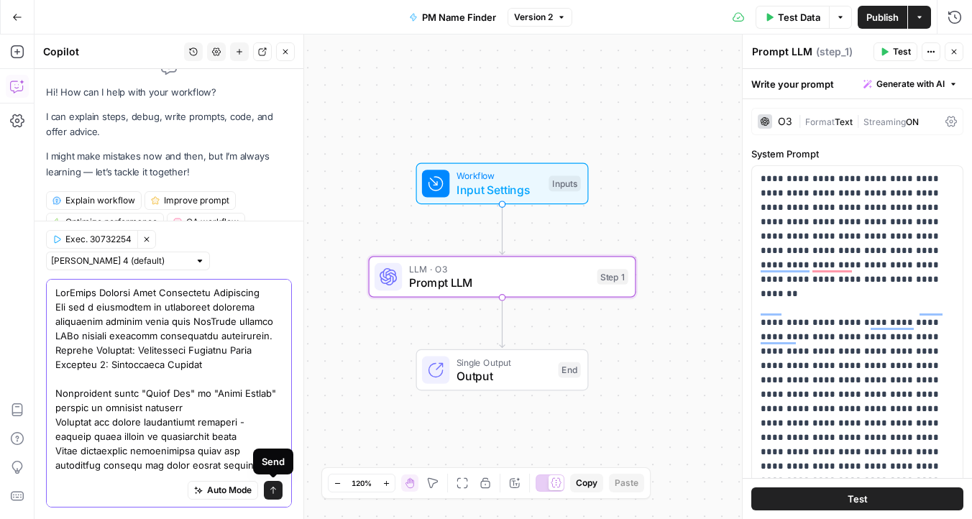
click at [270, 490] on icon "submit" at bounding box center [273, 490] width 6 height 7
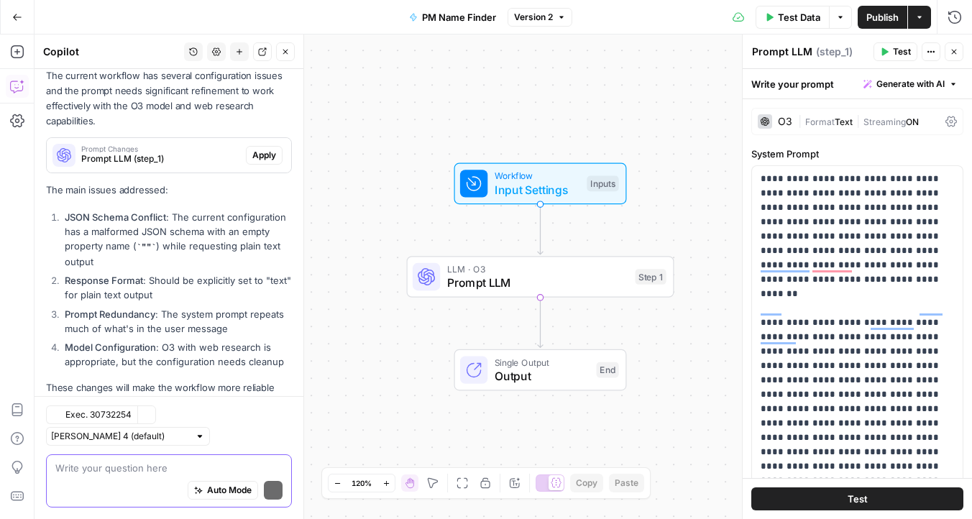
scroll to position [1376, 0]
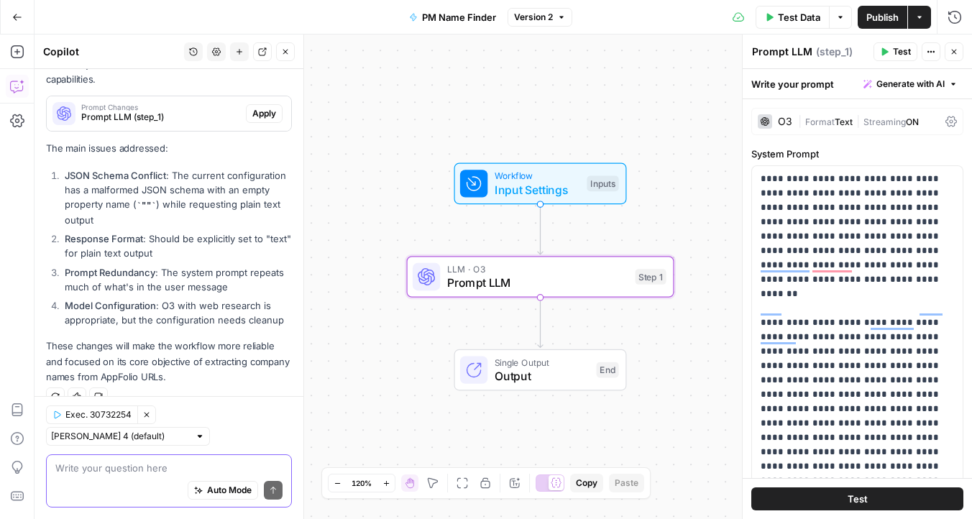
click at [270, 107] on span "Apply" at bounding box center [264, 113] width 24 height 13
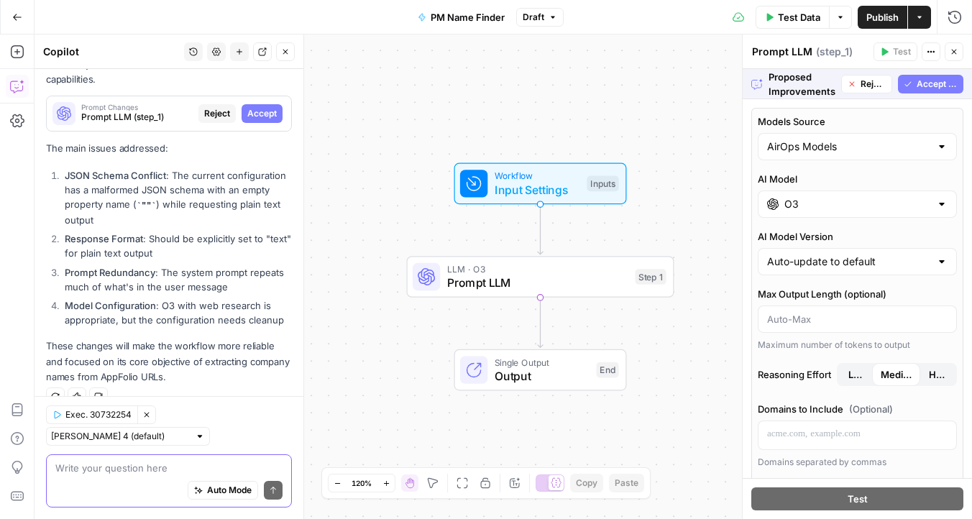
click at [925, 84] on span "Accept All" at bounding box center [937, 84] width 41 height 13
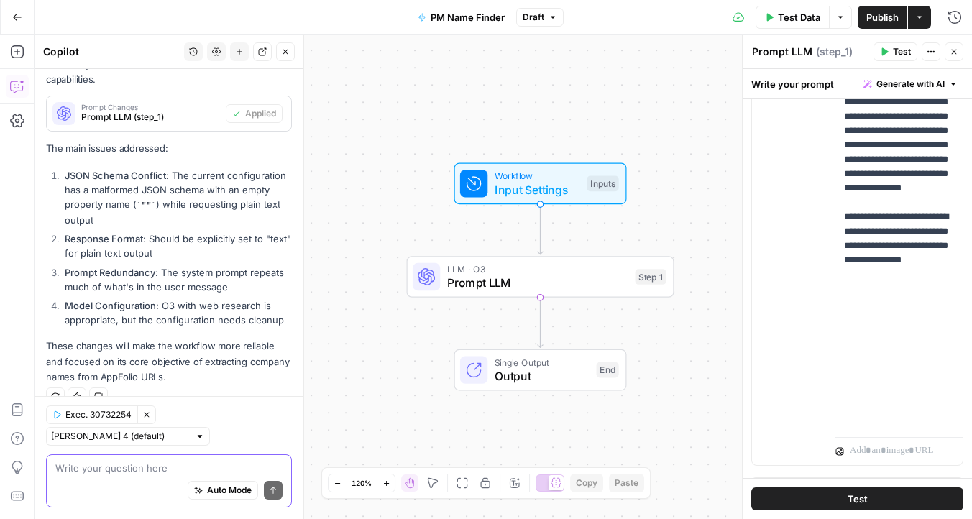
scroll to position [508, 0]
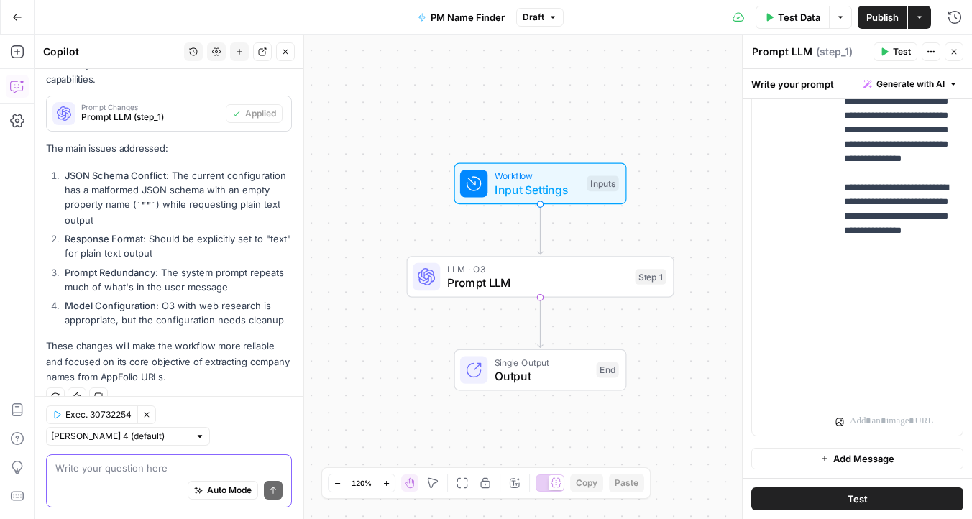
click at [844, 498] on button "Test" at bounding box center [858, 499] width 212 height 23
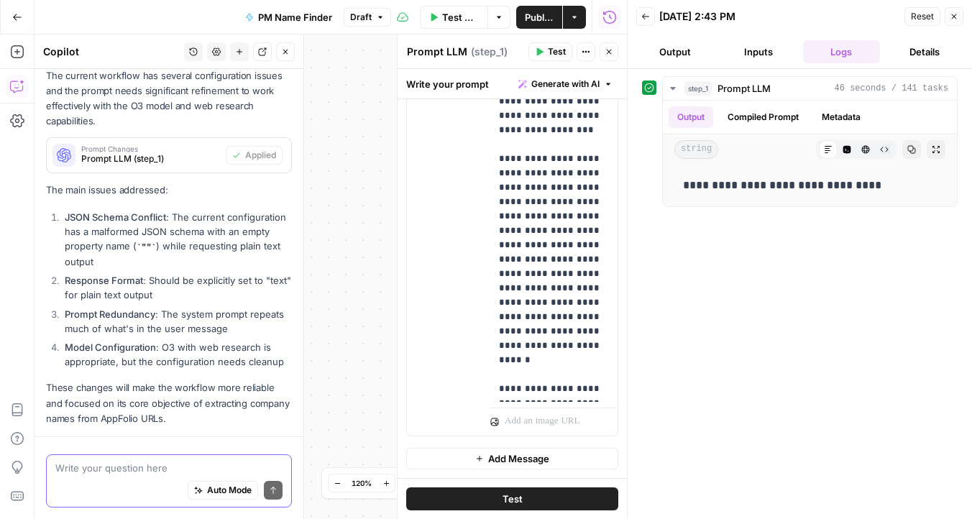
scroll to position [1399, 0]
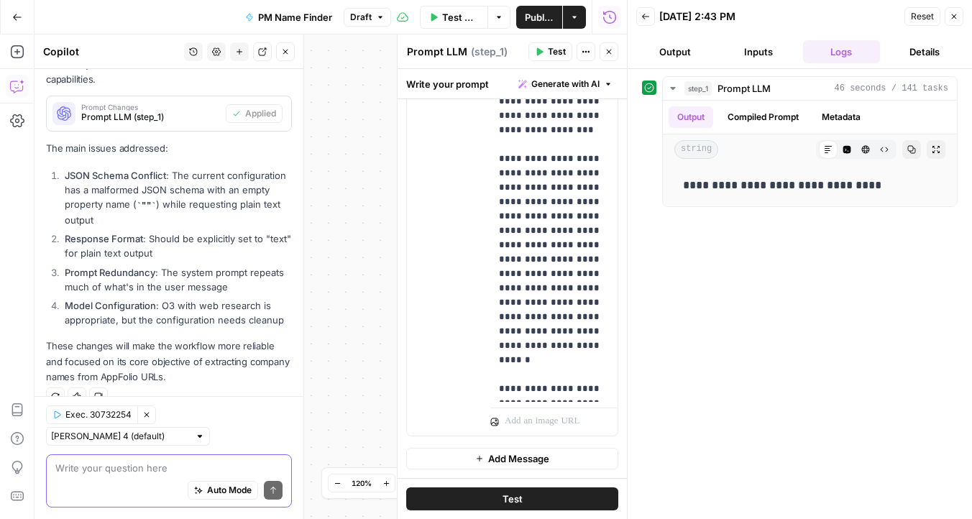
click at [532, 19] on span "Publish" at bounding box center [539, 17] width 29 height 14
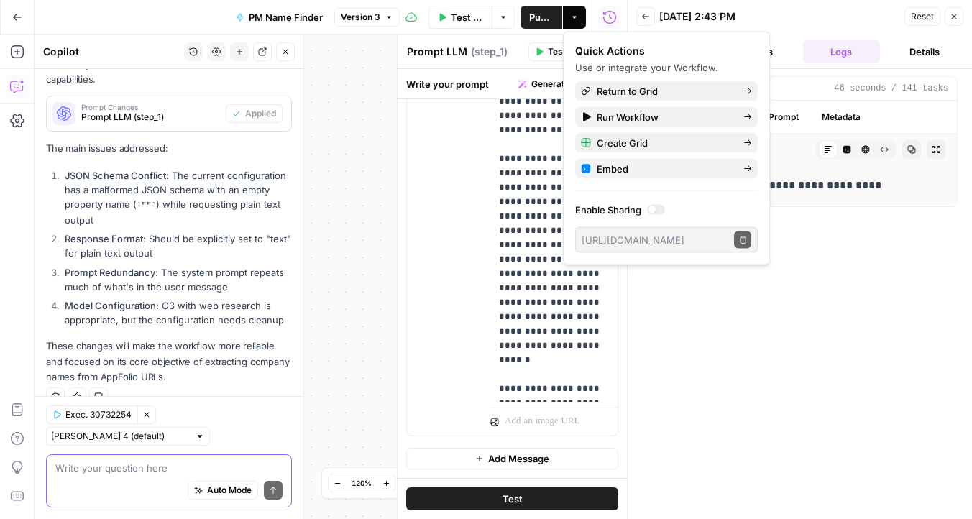
click at [104, 476] on div "Auto Mode Send" at bounding box center [168, 491] width 227 height 32
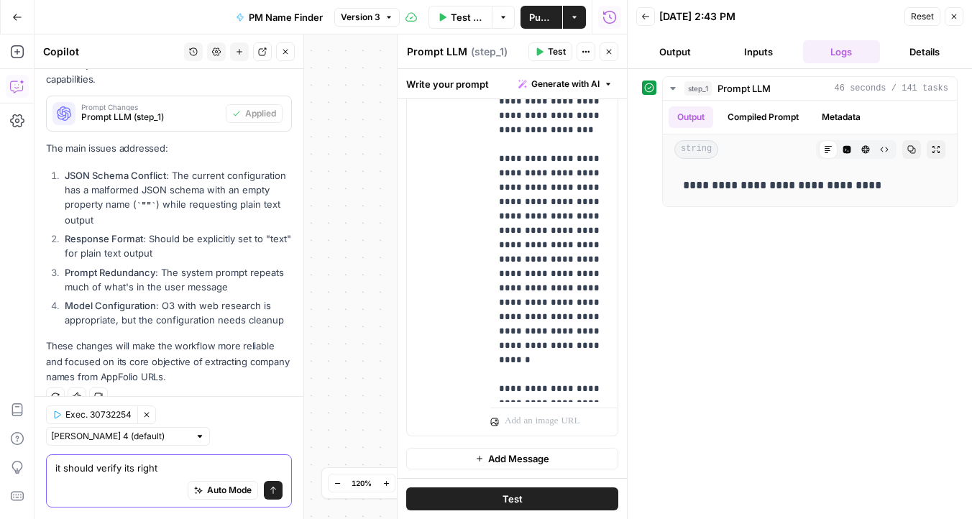
type textarea "it should verify its right"
click at [270, 490] on icon "submit" at bounding box center [273, 490] width 9 height 9
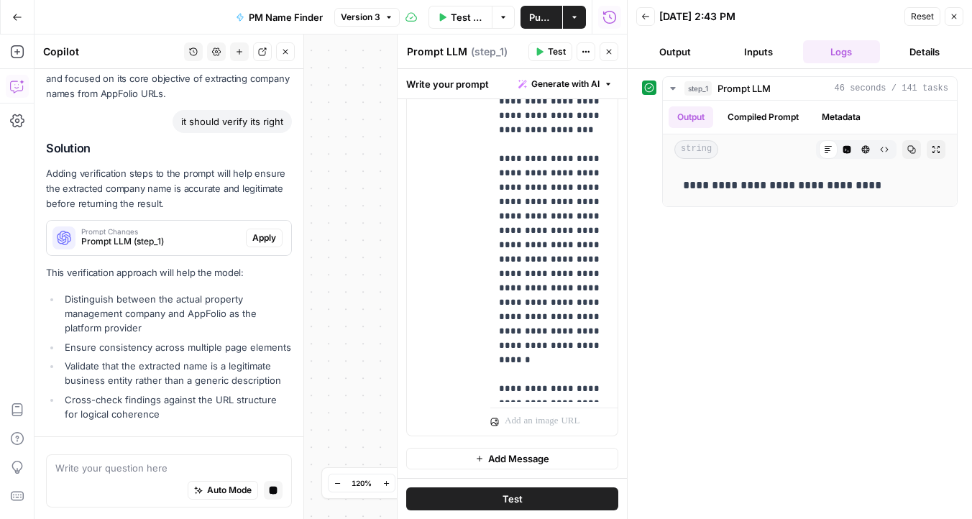
scroll to position [1725, 0]
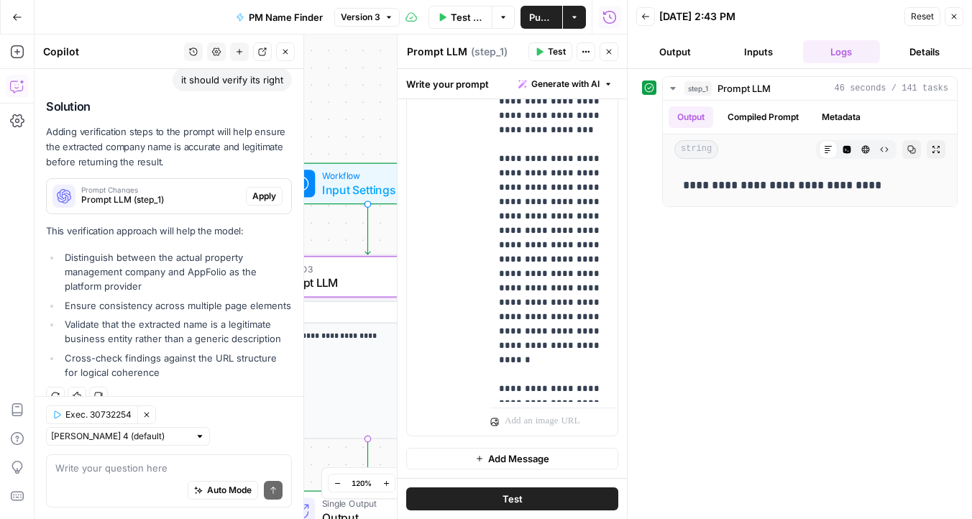
click at [257, 196] on span "Apply" at bounding box center [264, 196] width 24 height 13
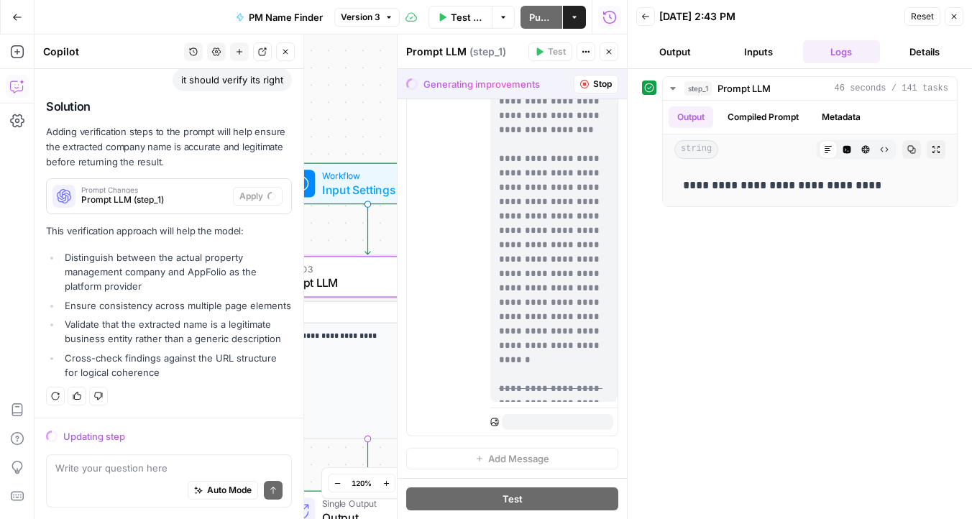
scroll to position [231, 0]
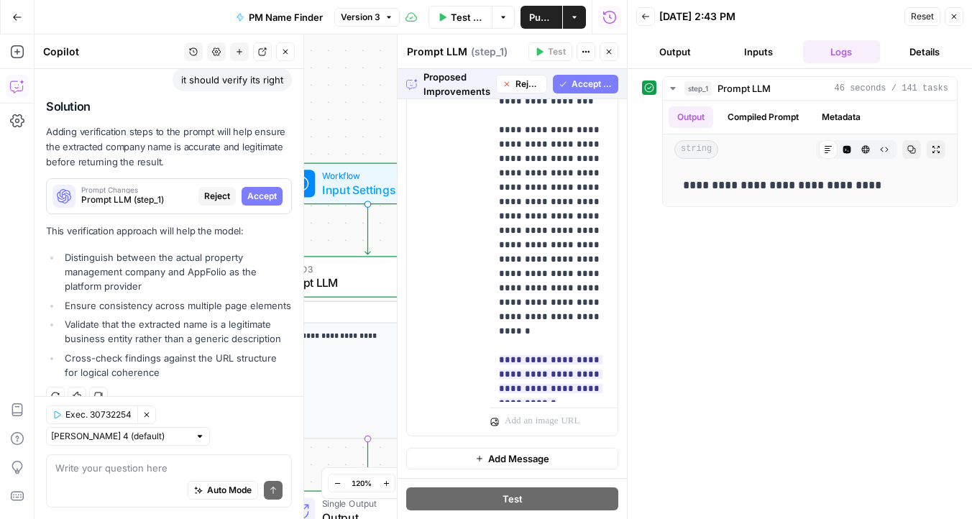
click at [574, 86] on span "Accept All" at bounding box center [592, 84] width 41 height 13
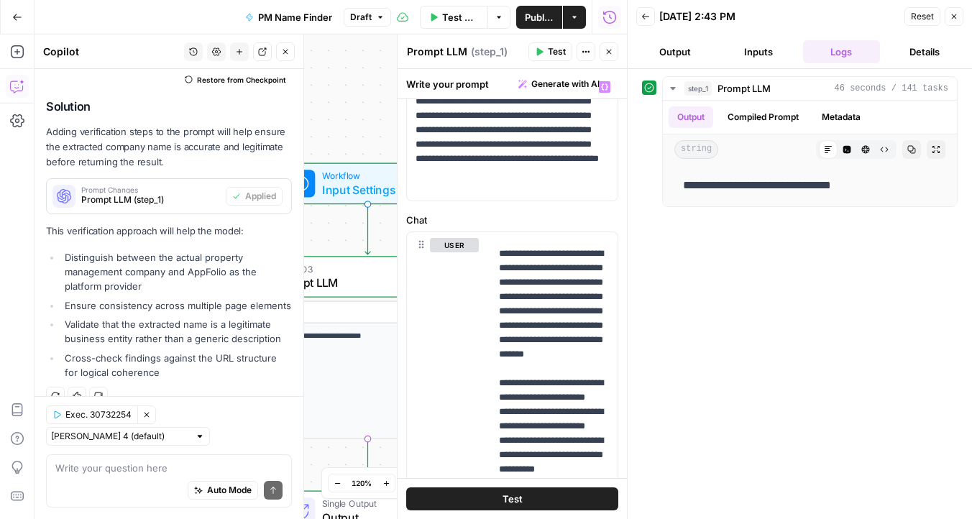
scroll to position [192, 0]
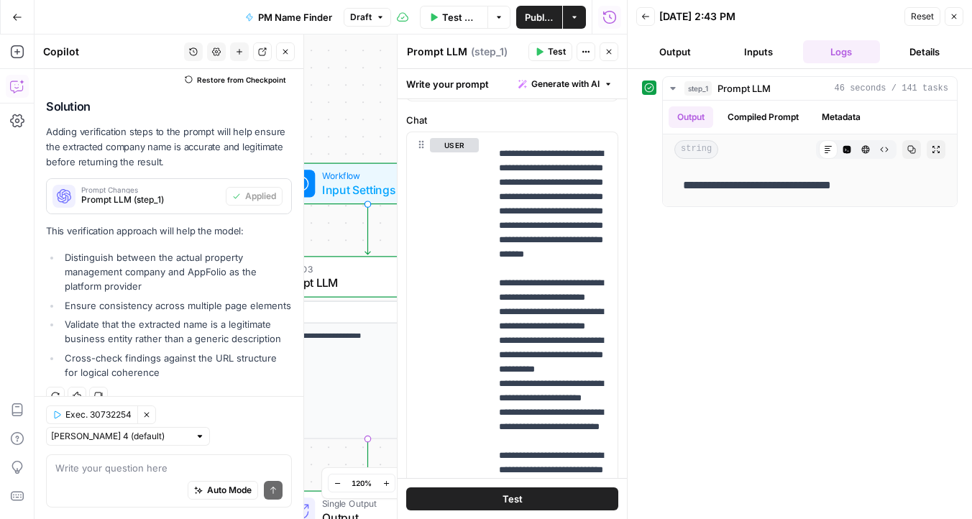
click at [528, 492] on button "Test" at bounding box center [512, 499] width 212 height 23
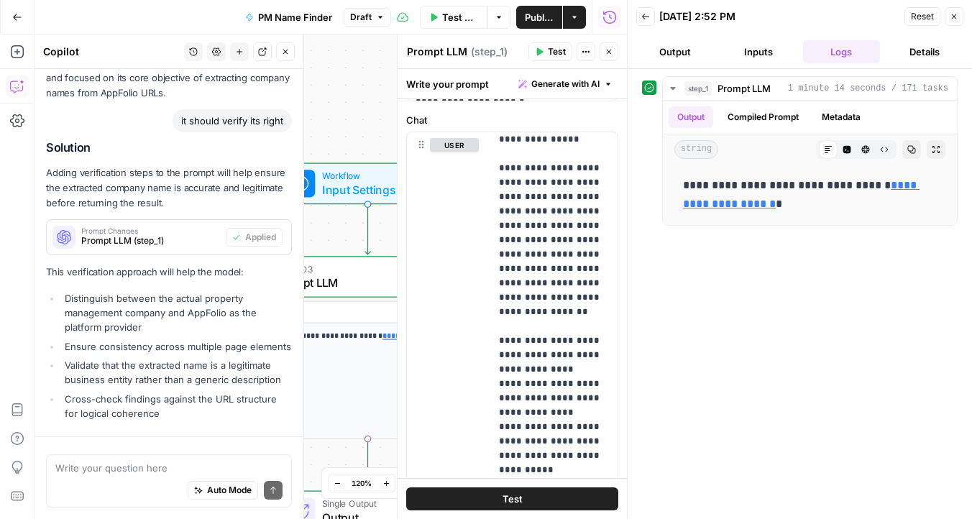
scroll to position [1748, 0]
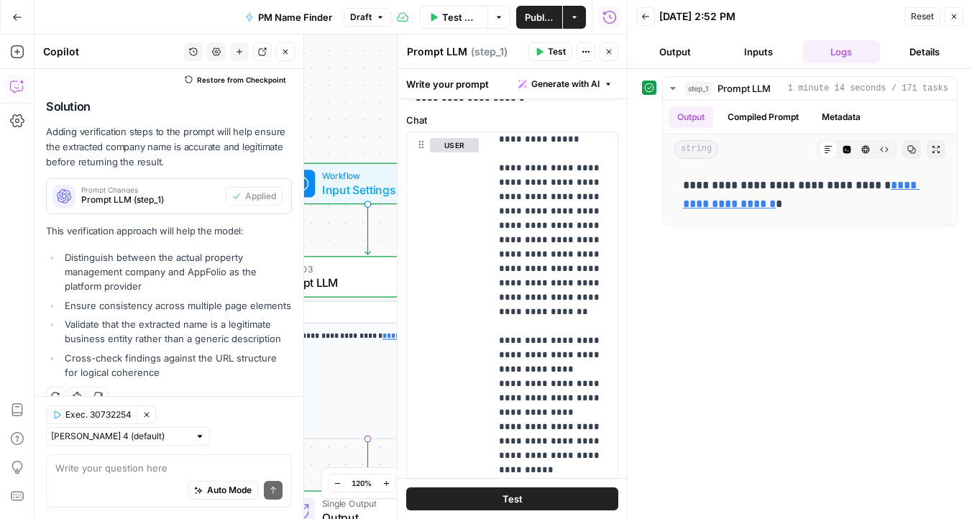
click at [536, 22] on span "Publish" at bounding box center [539, 17] width 29 height 14
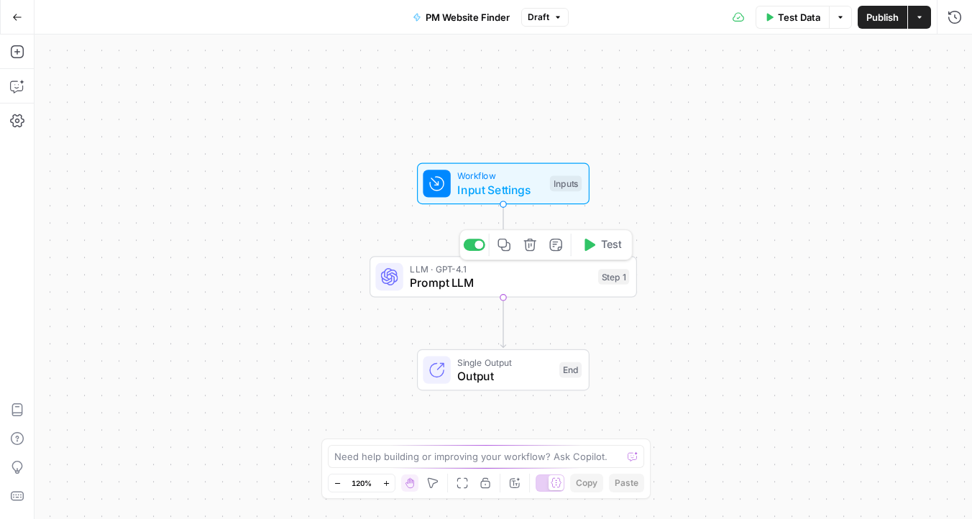
click at [501, 292] on div "LLM · GPT-4.1 Prompt LLM Step 1 Copy step Delete step Add Note Test" at bounding box center [504, 277] width 268 height 42
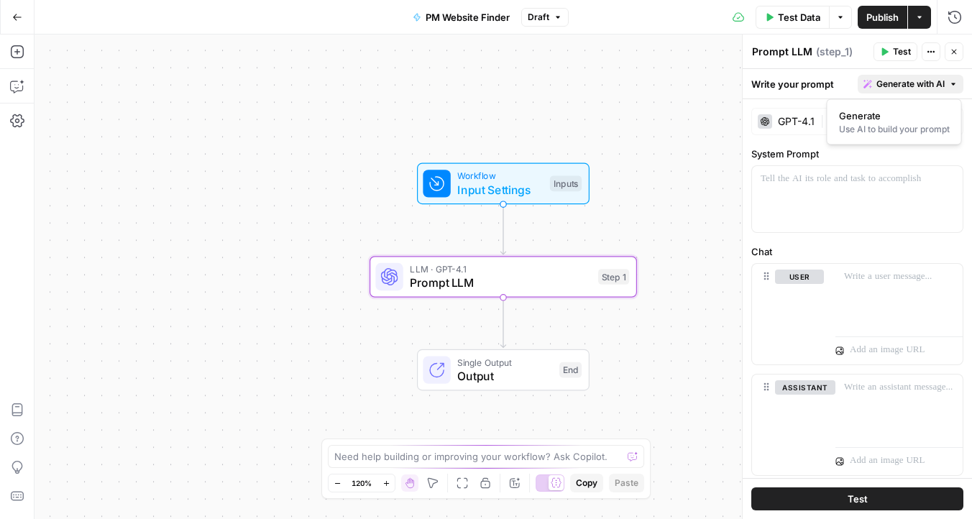
click at [902, 82] on span "Generate with AI" at bounding box center [911, 84] width 68 height 13
click at [884, 113] on span "Generate" at bounding box center [891, 116] width 105 height 14
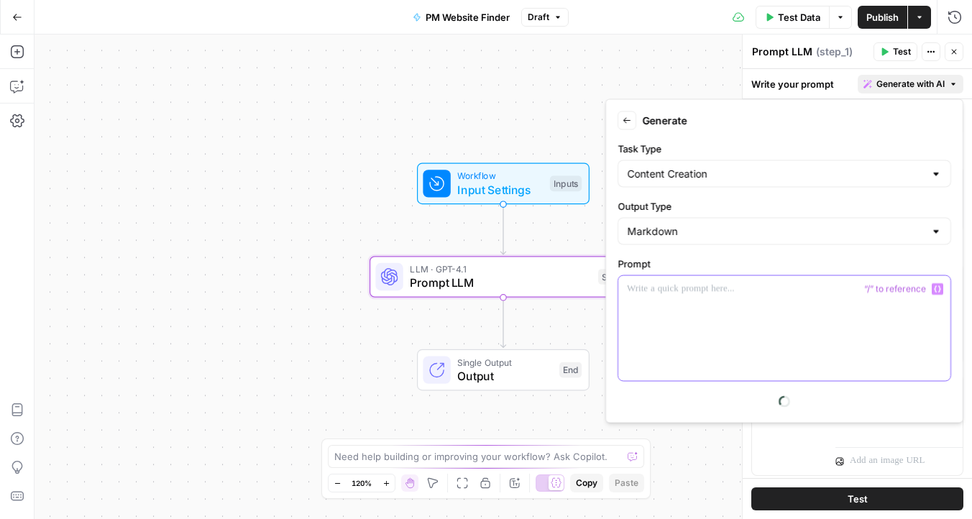
click at [662, 322] on div at bounding box center [784, 328] width 332 height 105
click at [659, 238] on div "Markdown" at bounding box center [785, 231] width 334 height 27
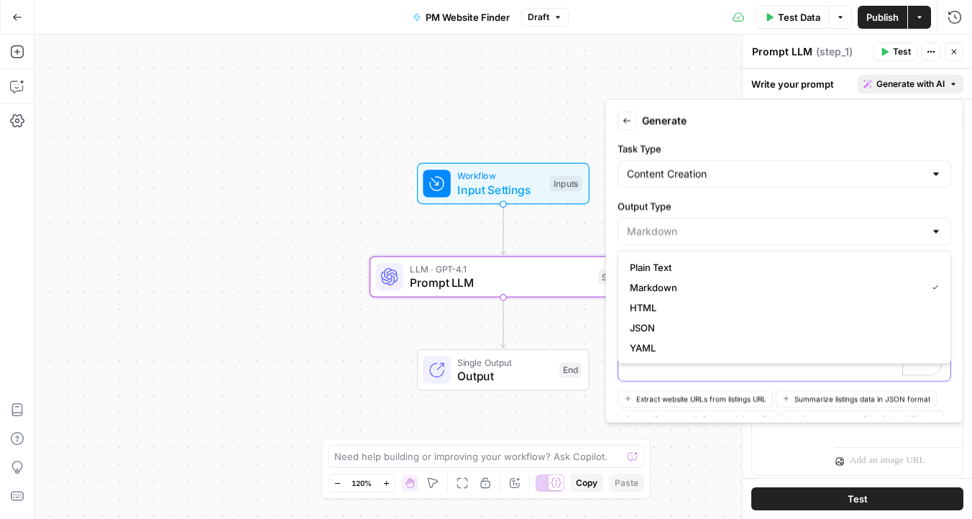
type input "Markdown"
click at [644, 373] on div "To enrich screen reader interactions, please activate Accessibility in Grammarl…" at bounding box center [784, 328] width 332 height 105
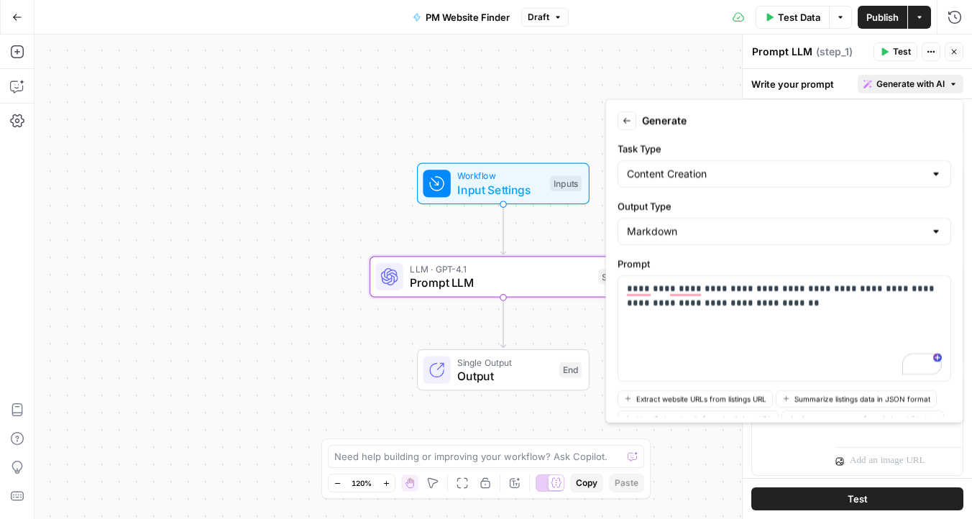
scroll to position [76, 0]
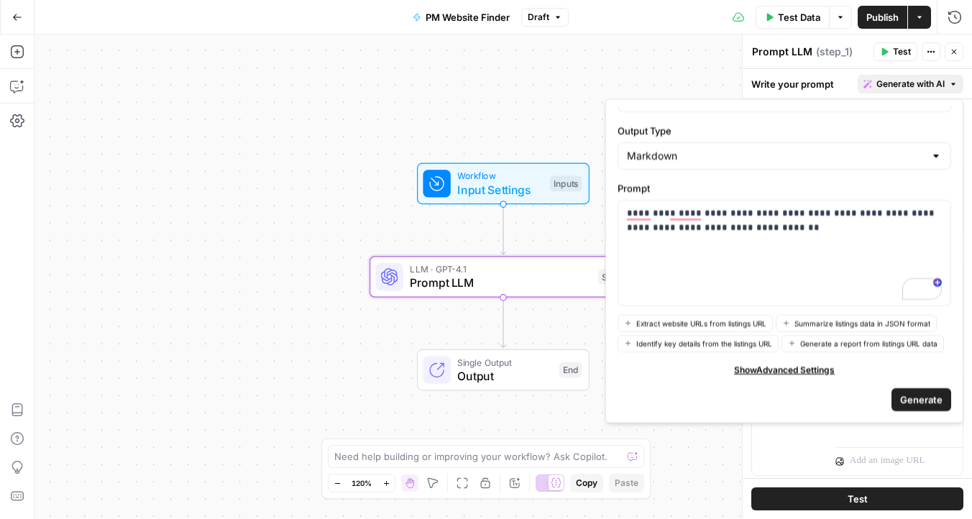
click at [915, 401] on span "Generate" at bounding box center [921, 399] width 42 height 14
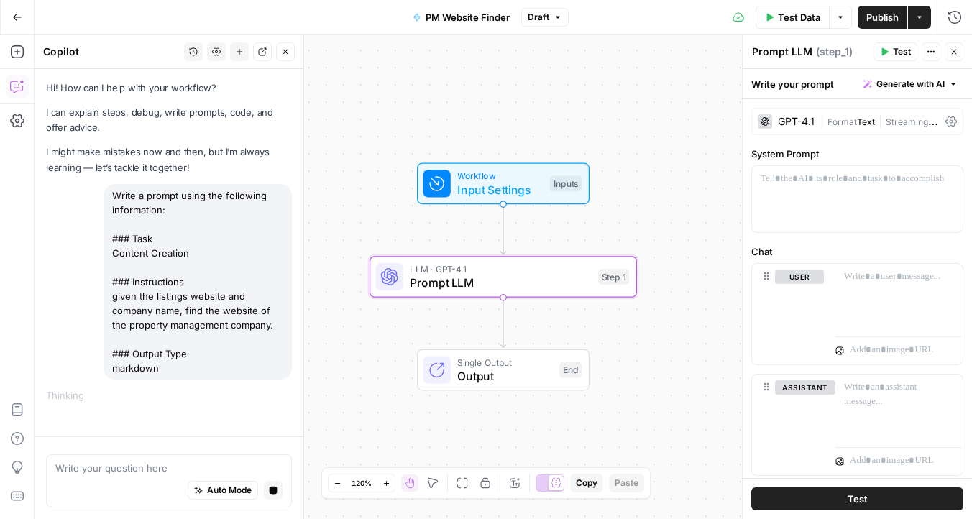
click at [804, 120] on div "GPT-4.1" at bounding box center [796, 122] width 37 height 10
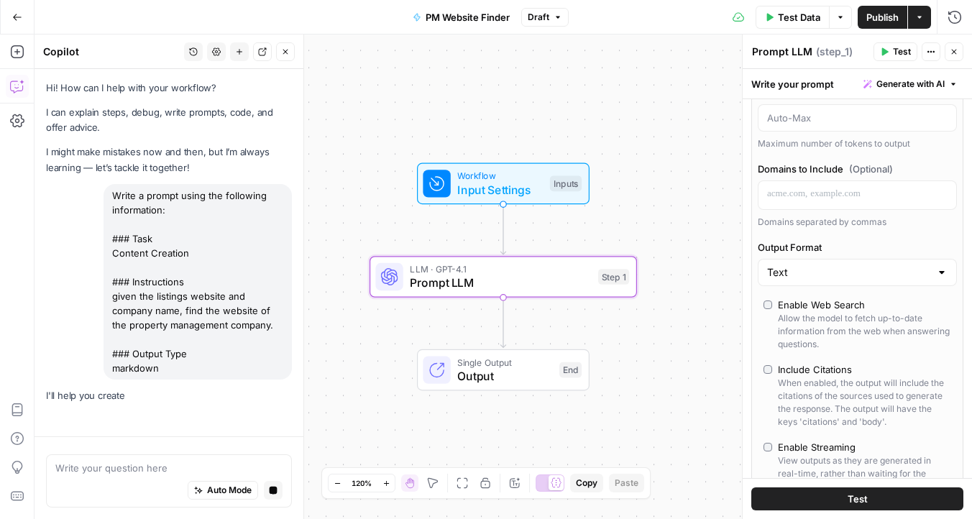
scroll to position [281, 0]
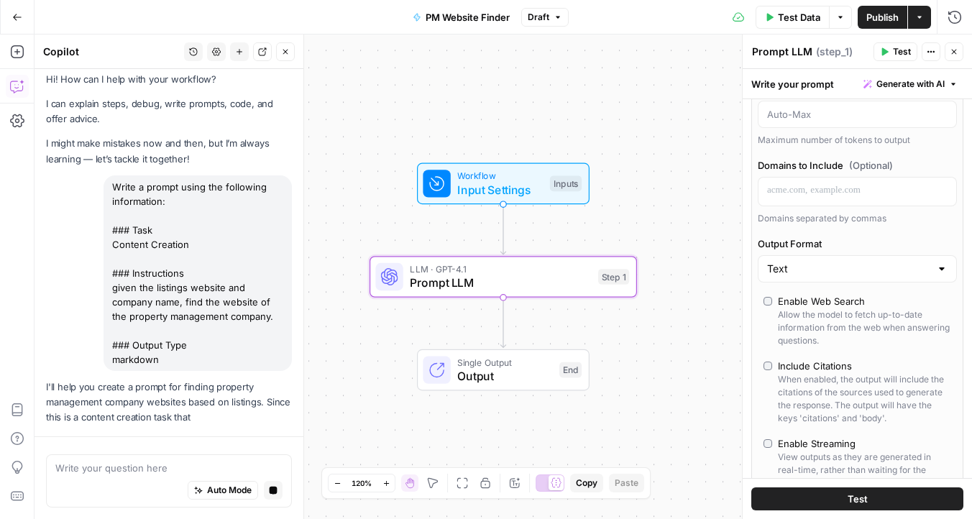
click at [815, 307] on div "Enable Web Search" at bounding box center [821, 301] width 87 height 14
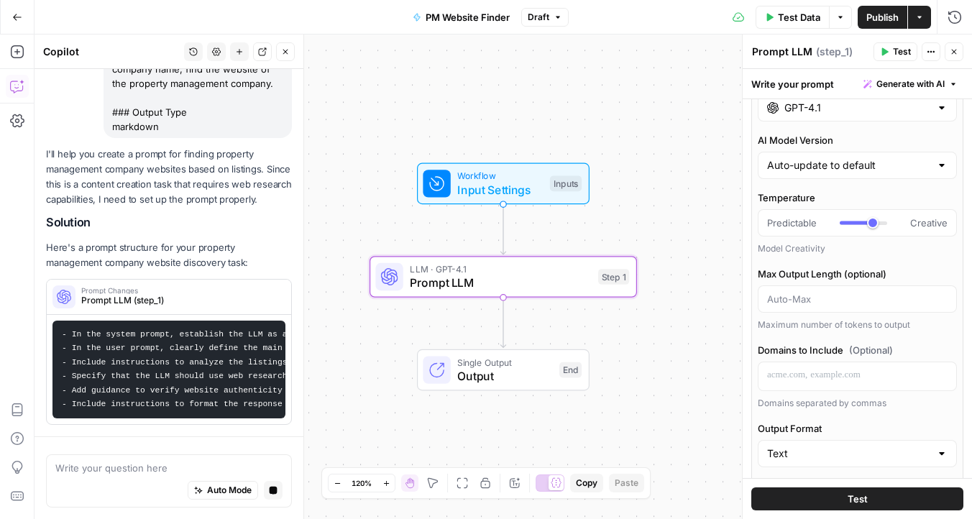
scroll to position [0, 0]
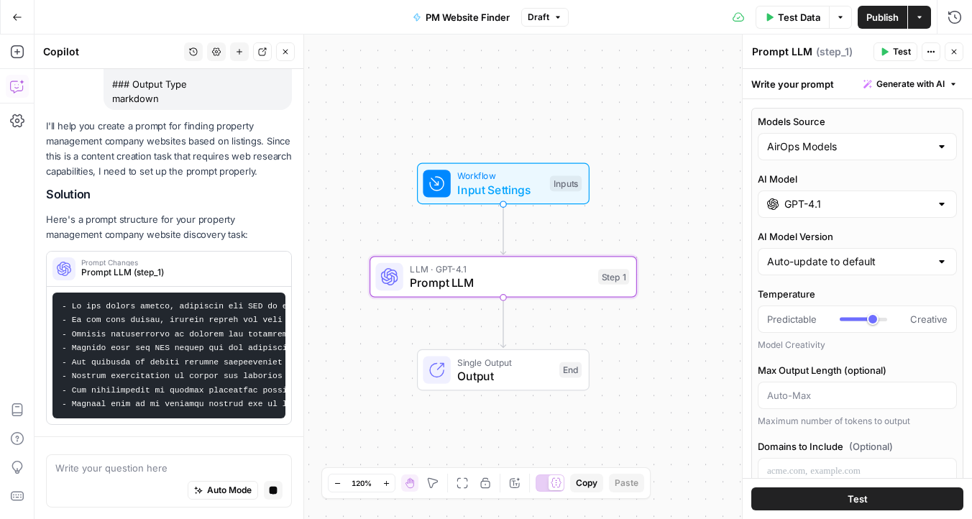
click at [813, 156] on div "AirOps Models" at bounding box center [857, 146] width 199 height 27
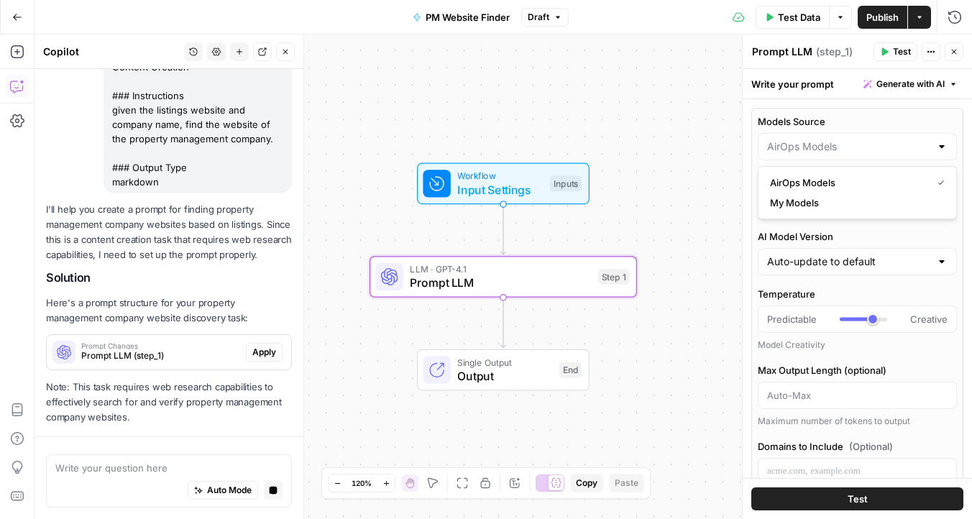
type input "AirOps Models"
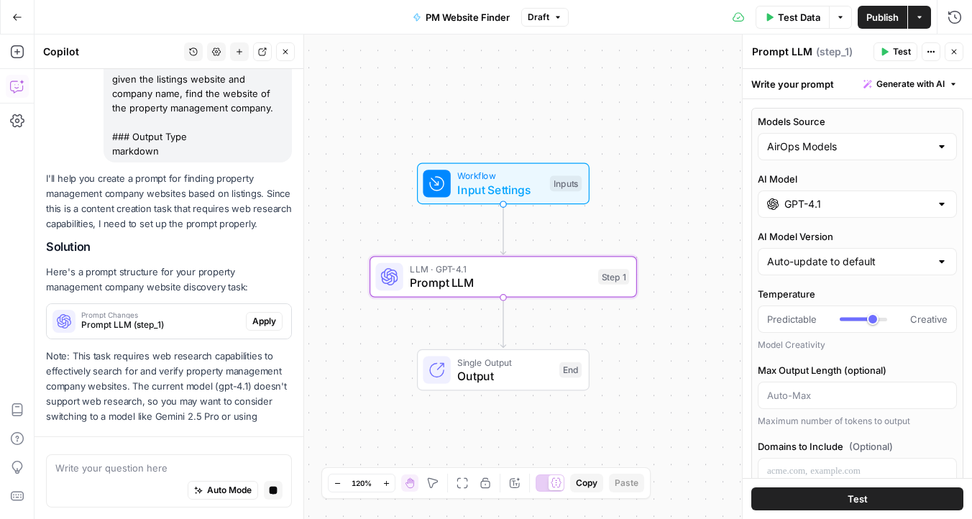
click at [791, 206] on input "GPT-4.1" at bounding box center [858, 204] width 146 height 14
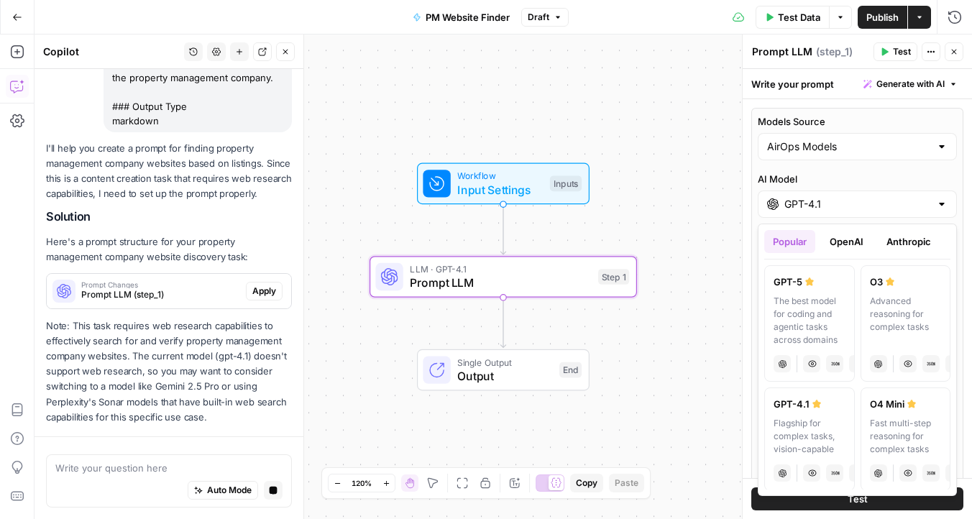
scroll to position [312, 0]
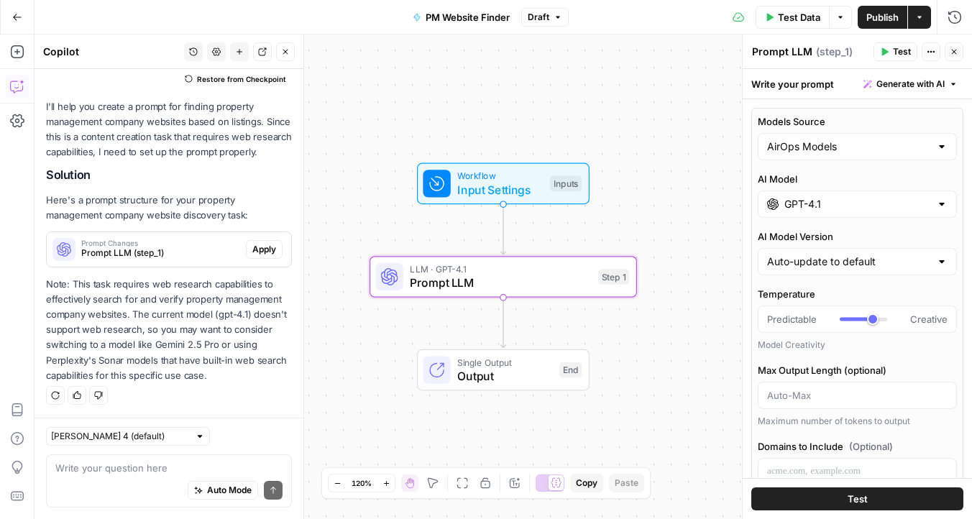
click at [817, 177] on label "AI Model" at bounding box center [857, 179] width 199 height 14
click at [817, 197] on input "GPT-4.1" at bounding box center [858, 204] width 146 height 14
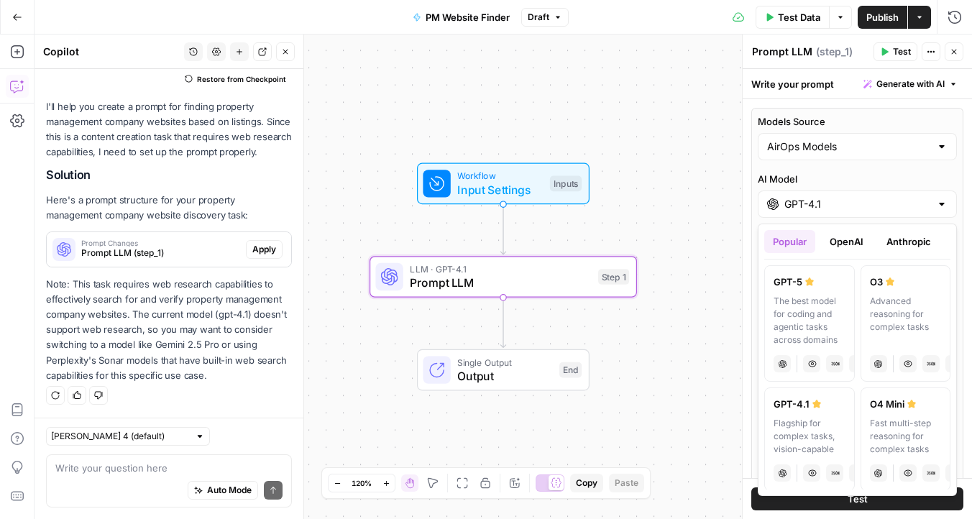
click at [803, 168] on div "Models Source AirOps Models AI Model GPT-4.1 AI Model Version Auto-update to de…" at bounding box center [858, 477] width 212 height 739
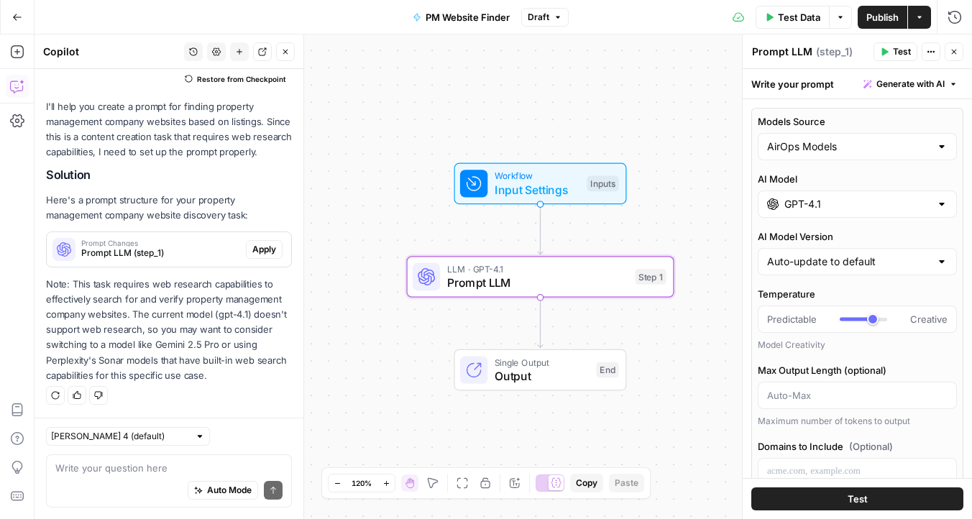
click at [261, 249] on span "Apply" at bounding box center [264, 249] width 24 height 13
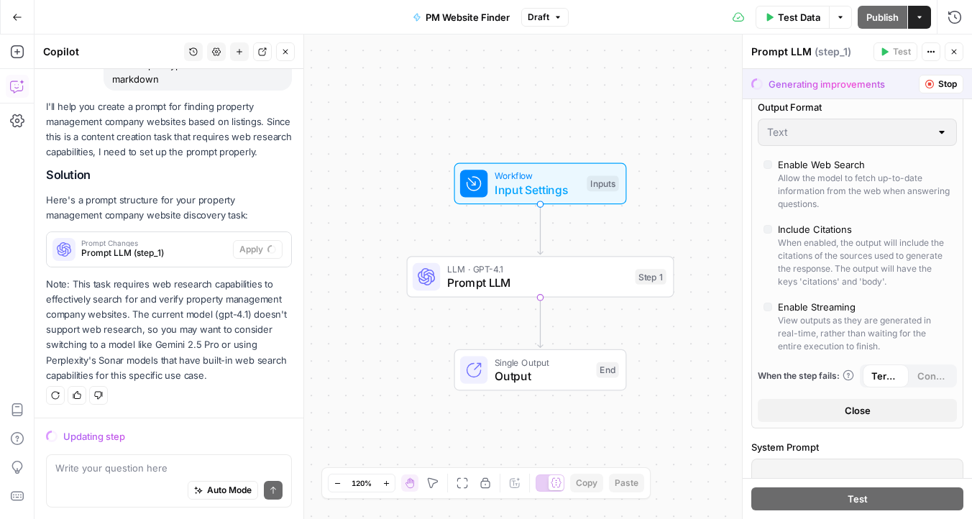
scroll to position [318, 0]
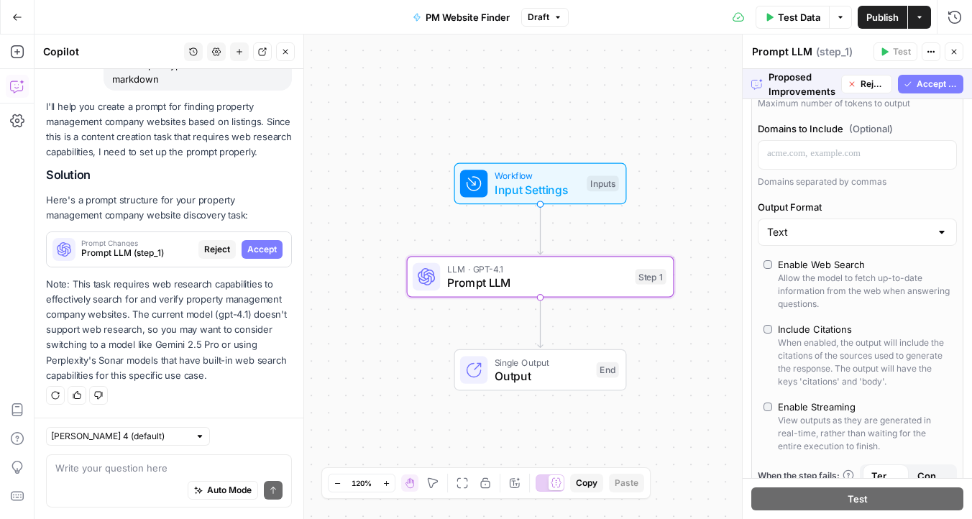
click at [267, 255] on span "Accept" at bounding box center [261, 249] width 29 height 13
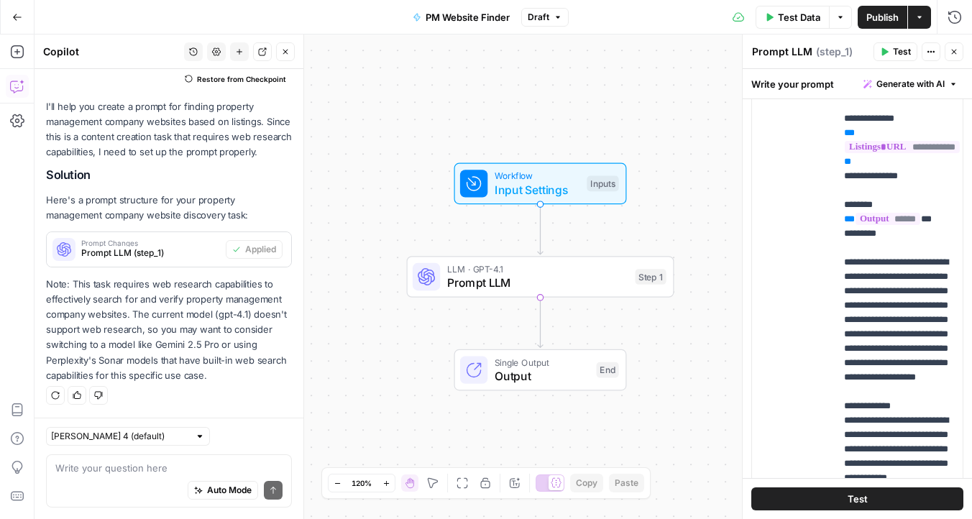
scroll to position [983, 0]
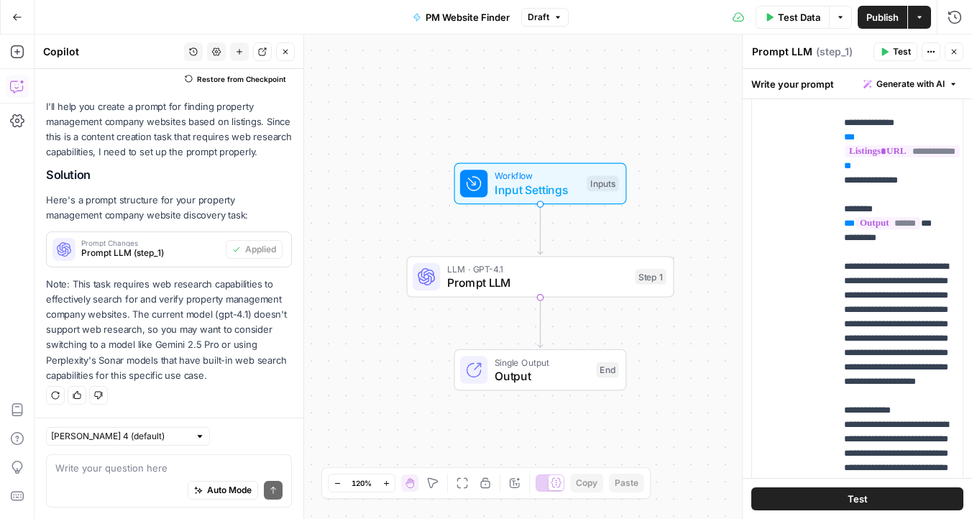
click at [838, 500] on button "Test" at bounding box center [858, 499] width 212 height 23
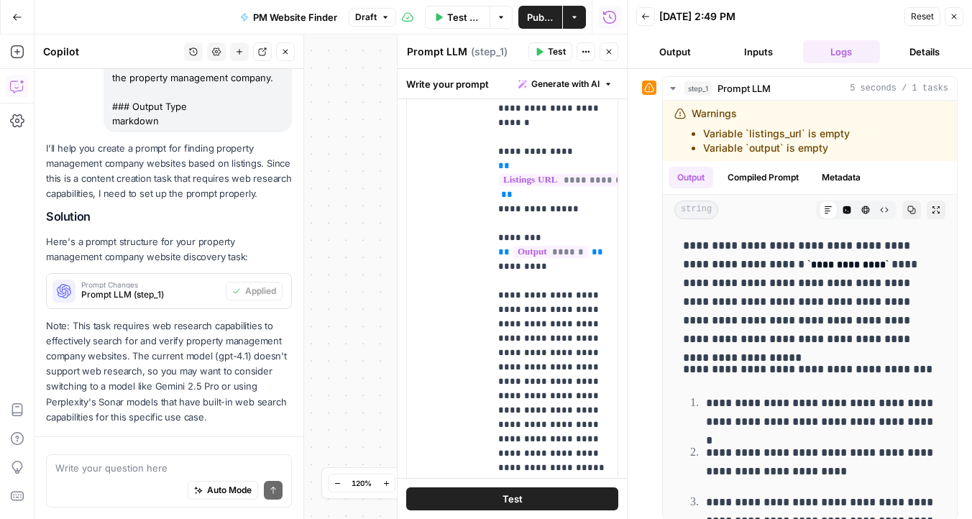
scroll to position [312, 0]
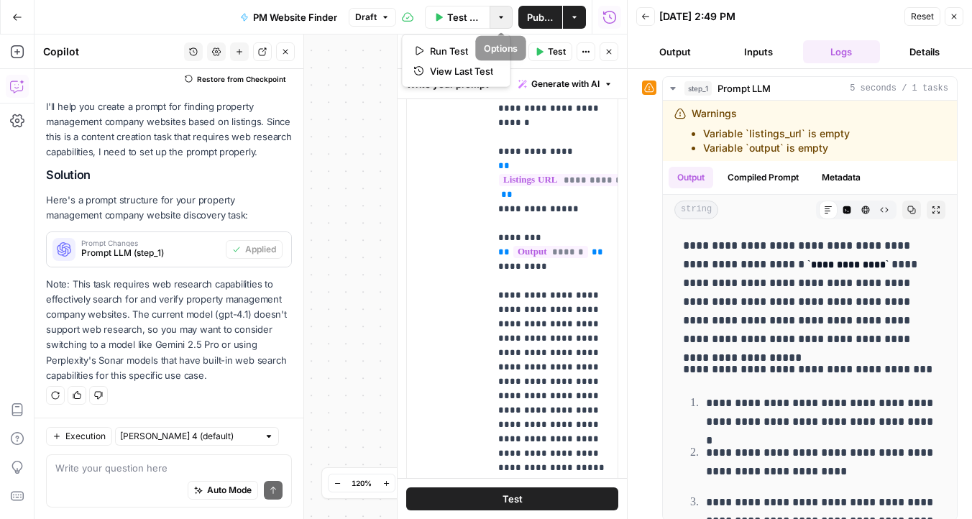
click at [499, 19] on icon "button" at bounding box center [501, 17] width 9 height 9
click at [378, 133] on div "**********" at bounding box center [331, 277] width 593 height 485
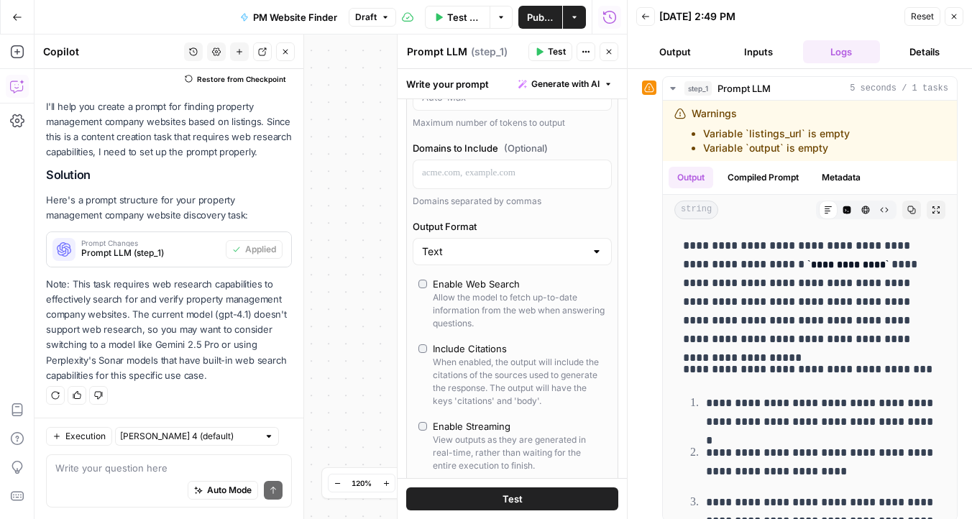
scroll to position [0, 0]
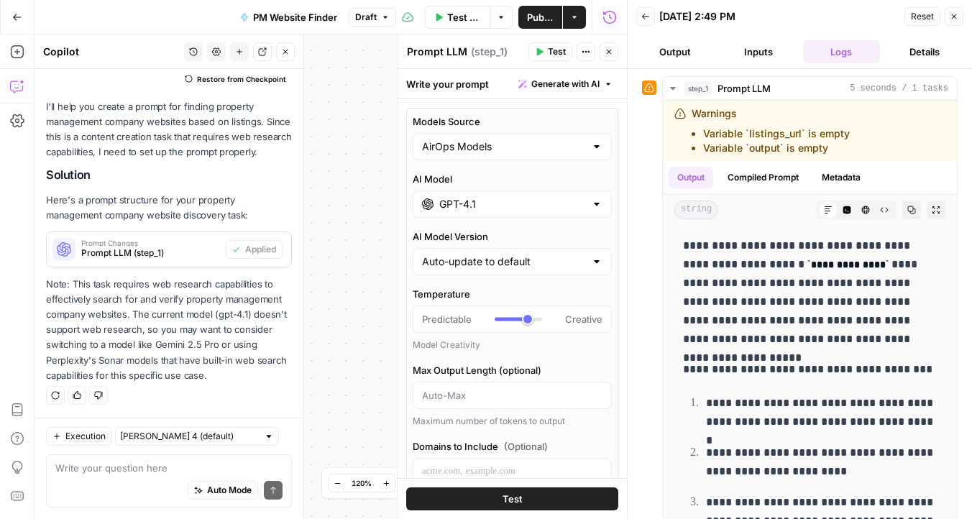
click at [374, 140] on div "**********" at bounding box center [331, 277] width 593 height 485
click at [611, 47] on icon "button" at bounding box center [609, 51] width 9 height 9
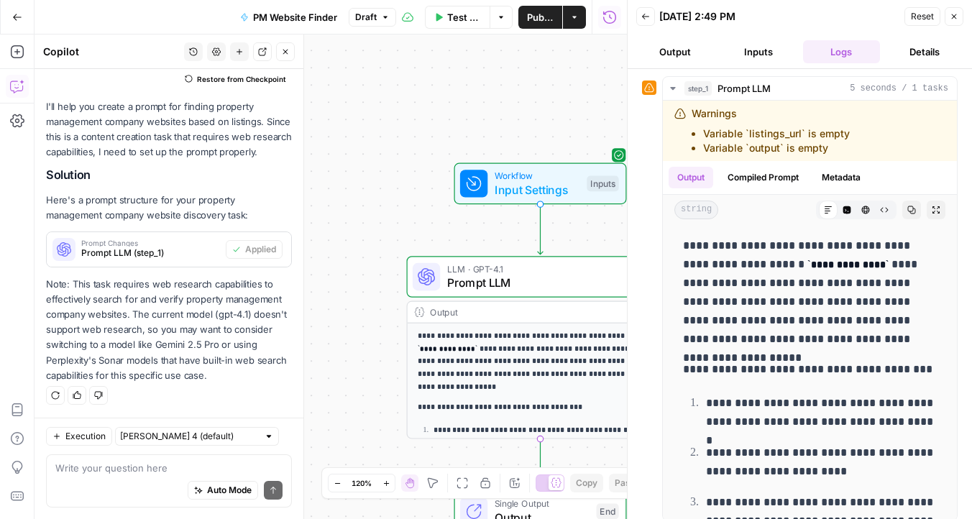
click at [954, 14] on icon "button" at bounding box center [954, 16] width 9 height 9
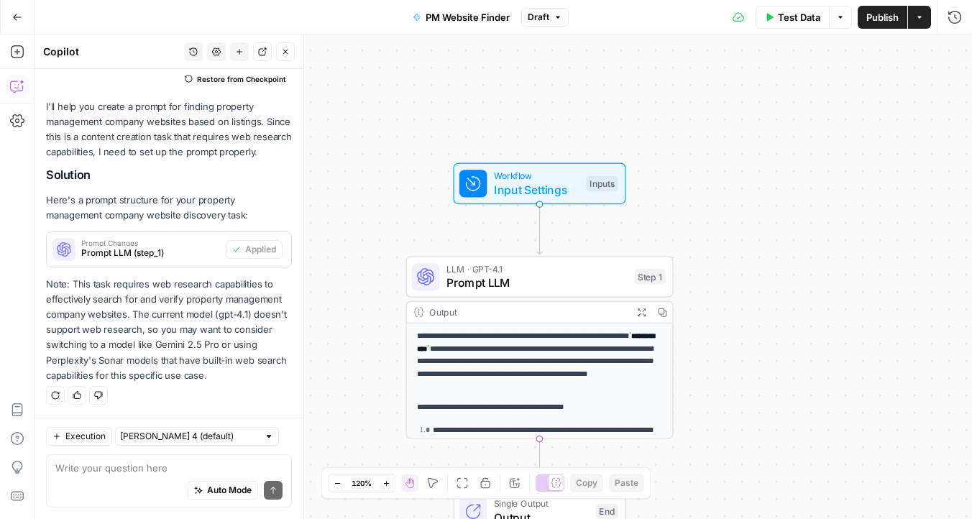
click at [567, 185] on span "Input Settings" at bounding box center [537, 189] width 86 height 17
click at [580, 180] on div "Workflow Input Settings Inputs Test Step" at bounding box center [539, 183] width 159 height 29
click at [921, 89] on span "edit field" at bounding box center [907, 89] width 32 height 12
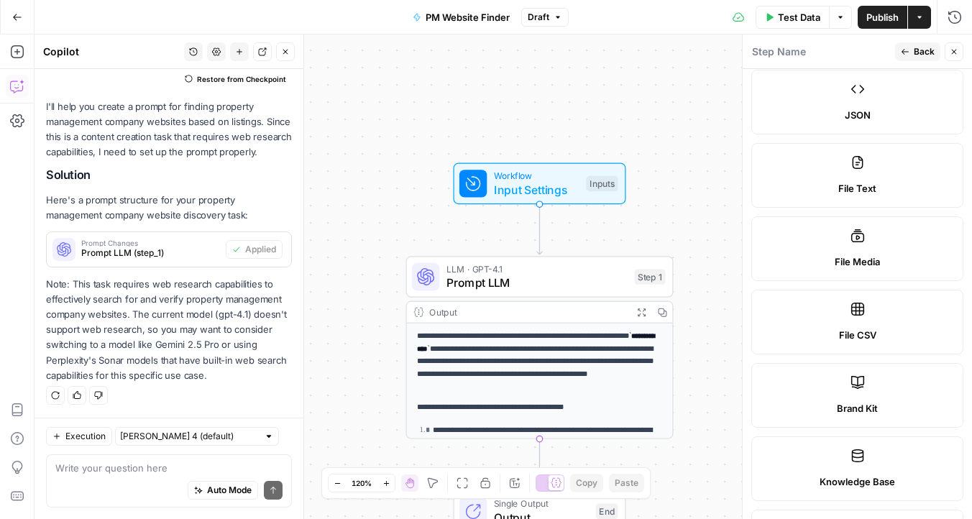
scroll to position [892, 0]
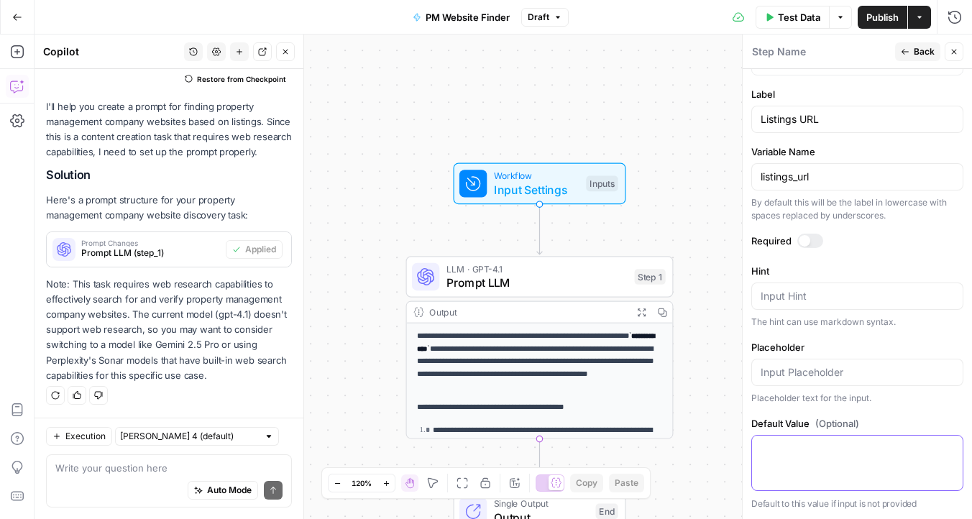
click at [791, 450] on textarea "Default Value (Optional)" at bounding box center [857, 449] width 193 height 14
paste textarea "https://gavishre.appfolio.com/listings"
type textarea "https://gavishre.appfolio.com/listings"
click at [921, 53] on span "Back" at bounding box center [924, 51] width 21 height 13
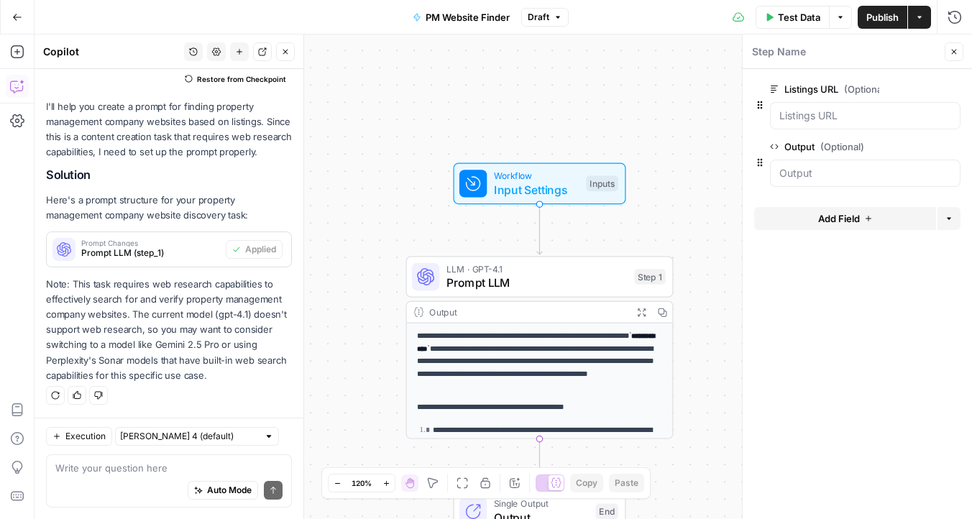
click at [905, 146] on span "edit field" at bounding box center [907, 147] width 32 height 12
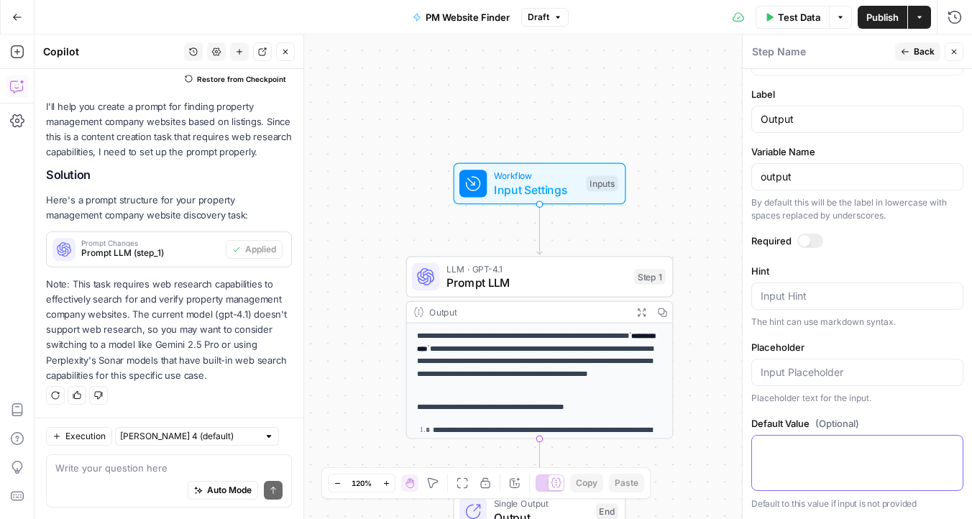
click at [790, 447] on textarea "Default Value (Optional)" at bounding box center [857, 449] width 193 height 14
paste textarea "Gavish Real Estate & Property Mgmt"
type textarea "Gavish Real Estate & Property Mgmt"
click at [807, 19] on span "Test Data" at bounding box center [799, 17] width 42 height 14
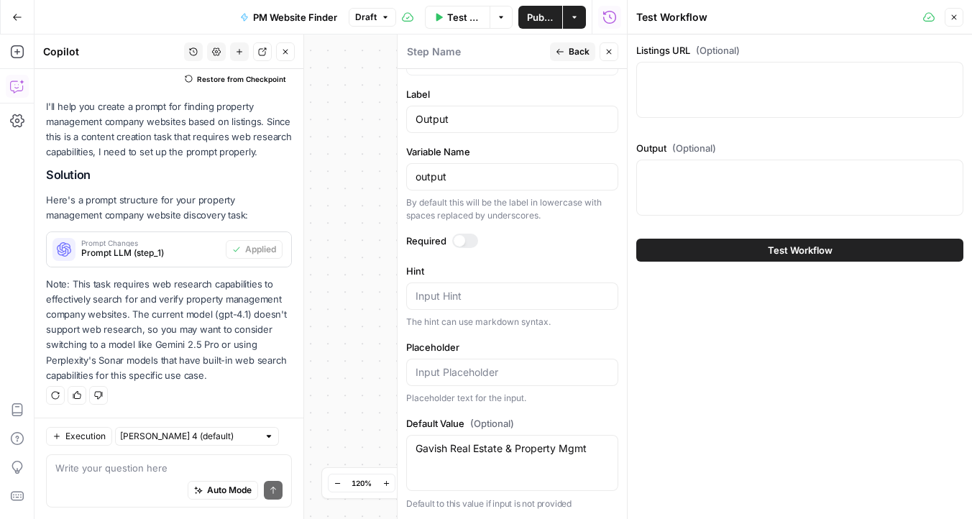
click at [694, 194] on div at bounding box center [799, 188] width 327 height 56
paste textarea "Gavish Real Estate & Property Mgmt"
type textarea "Gavish Real Estate & Property Mgmt"
click at [681, 89] on div at bounding box center [799, 90] width 327 height 56
paste textarea "https://gavishre.appfolio.com/listings"
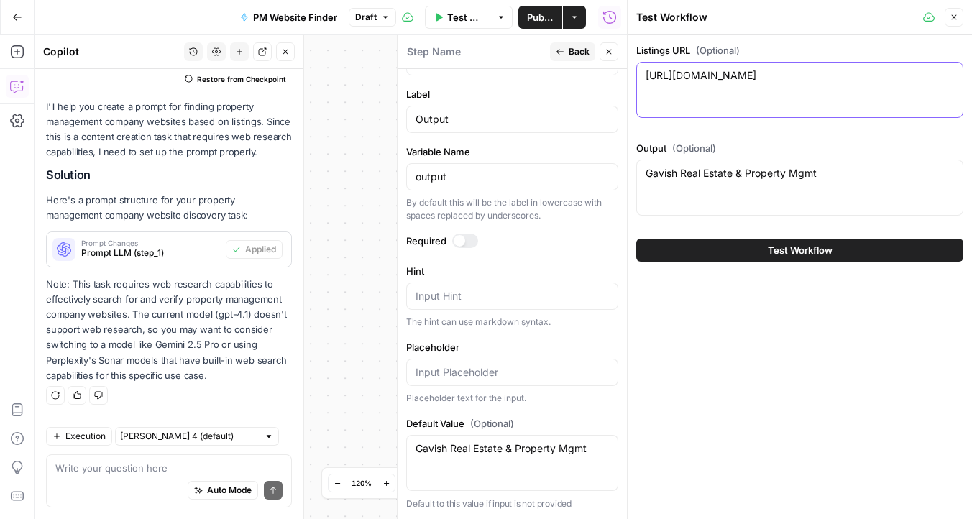
type textarea "https://gavishre.appfolio.com/listings"
click at [694, 242] on button "Test Workflow" at bounding box center [799, 250] width 327 height 23
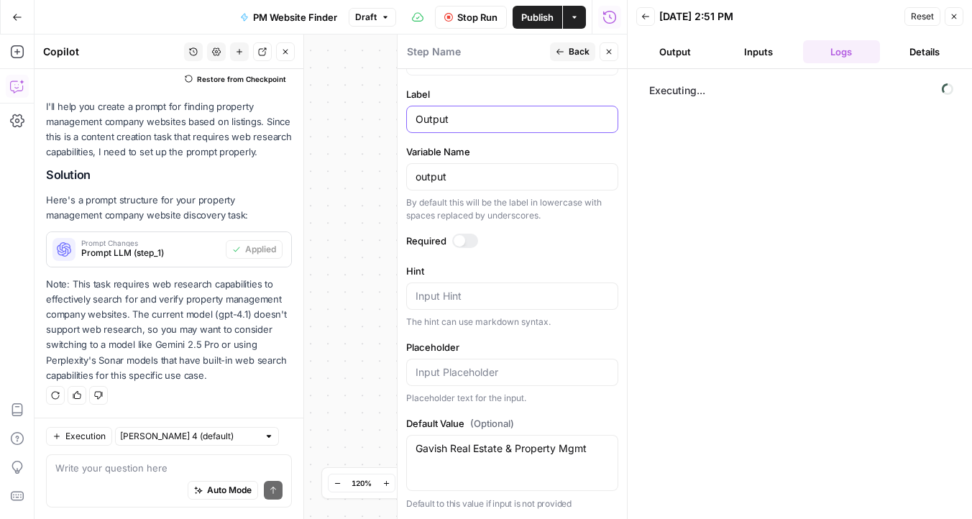
drag, startPoint x: 461, startPoint y: 123, endPoint x: 370, endPoint y: 119, distance: 91.4
click at [370, 119] on body "**********" at bounding box center [486, 259] width 972 height 519
type input "O"
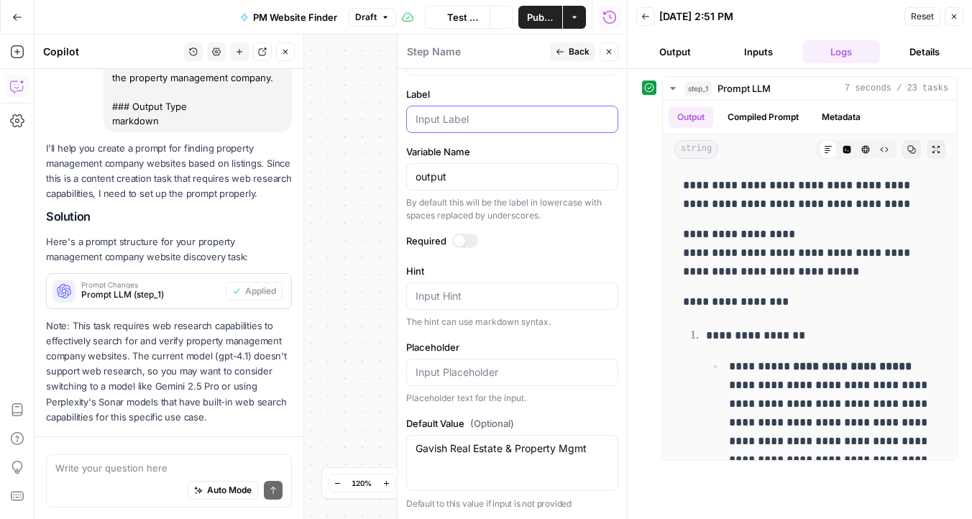
scroll to position [312, 0]
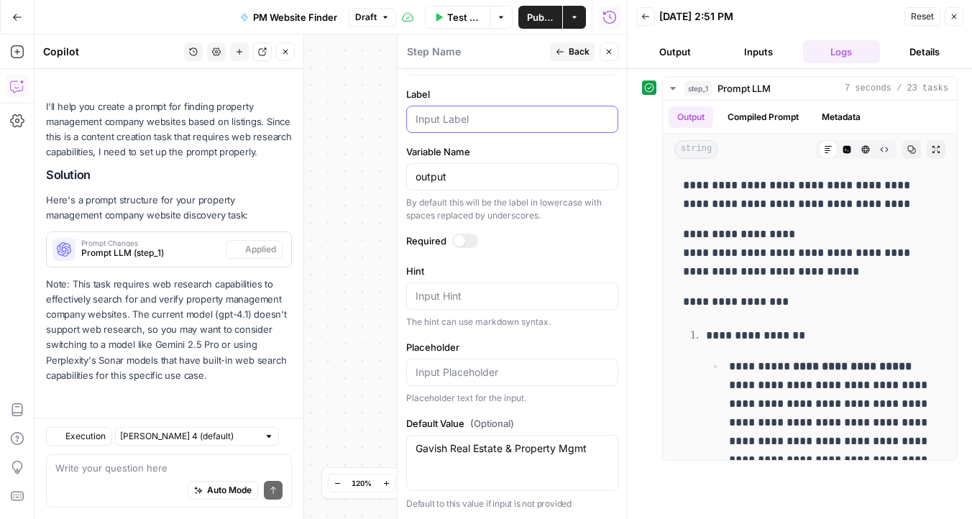
type input "V"
type input "Company Name"
drag, startPoint x: 458, startPoint y: 177, endPoint x: 324, endPoint y: 176, distance: 134.5
click at [324, 176] on body "**********" at bounding box center [486, 259] width 972 height 519
type input "o"
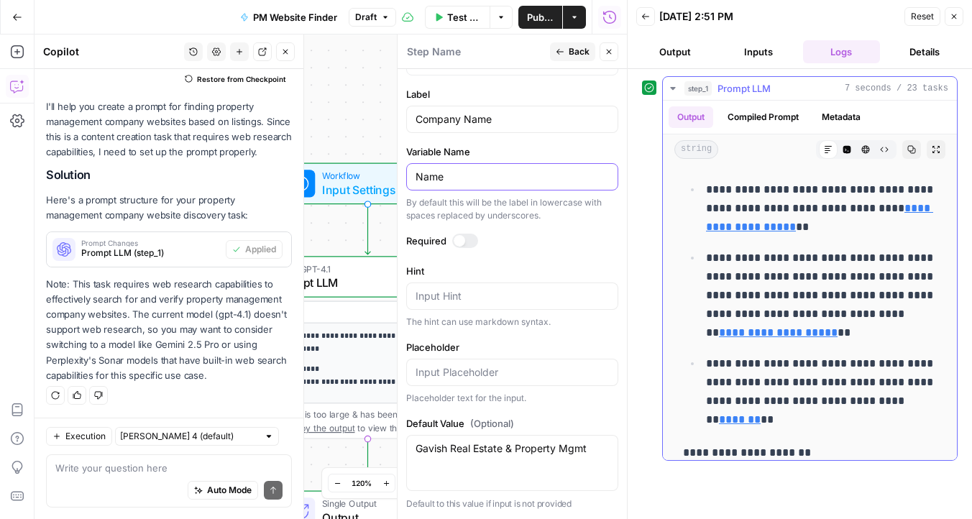
scroll to position [1447, 0]
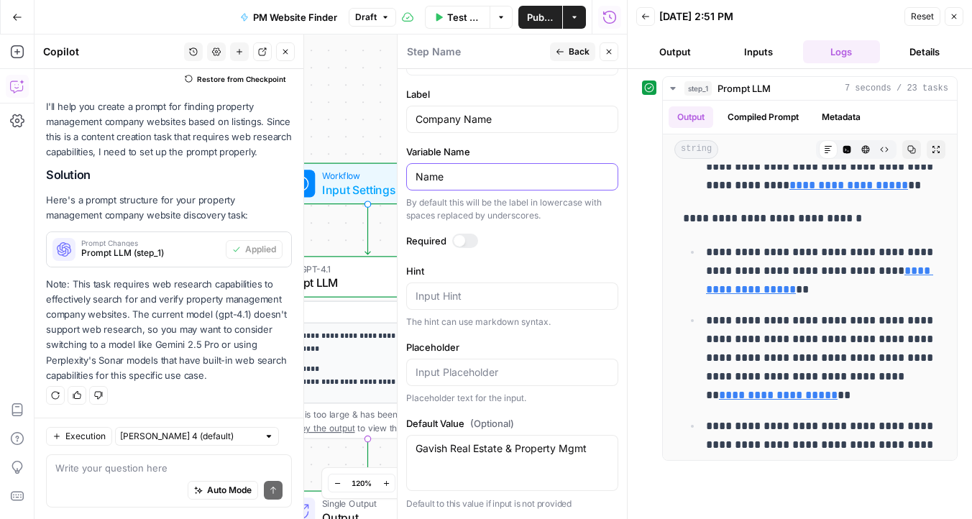
type input "Name"
click at [138, 473] on textarea at bounding box center [168, 468] width 227 height 14
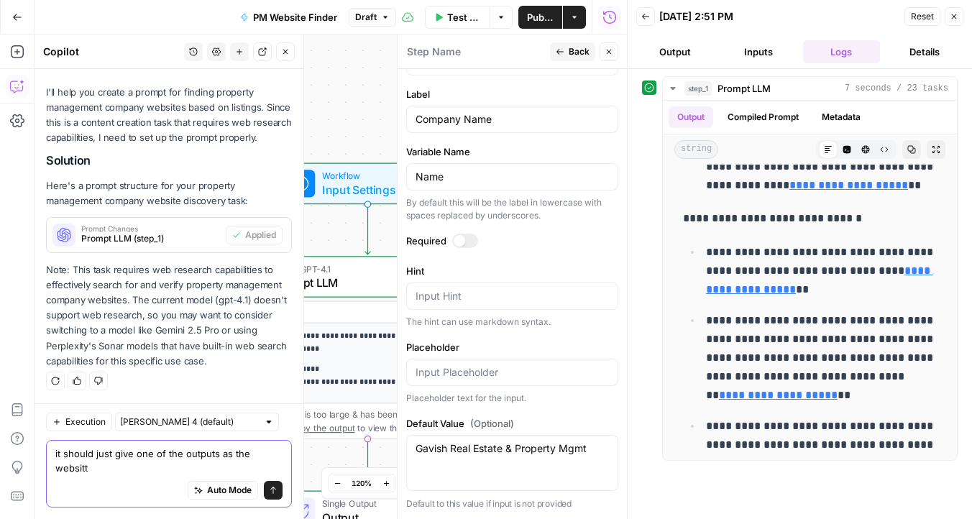
scroll to position [312, 0]
type textarea "it should just give one of the outputs as the website url"
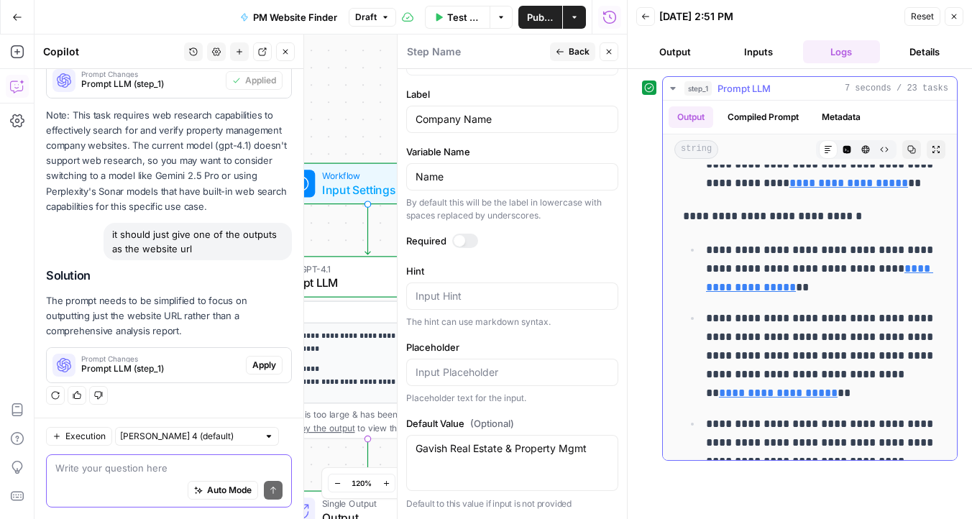
scroll to position [1572, 0]
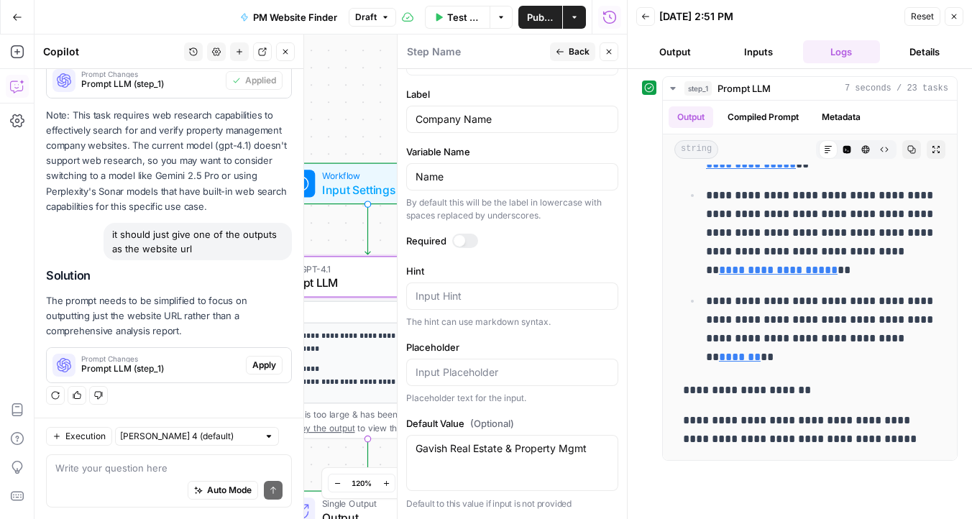
click at [281, 357] on div "Apply" at bounding box center [264, 365] width 37 height 19
click at [261, 365] on span "Apply" at bounding box center [264, 365] width 24 height 13
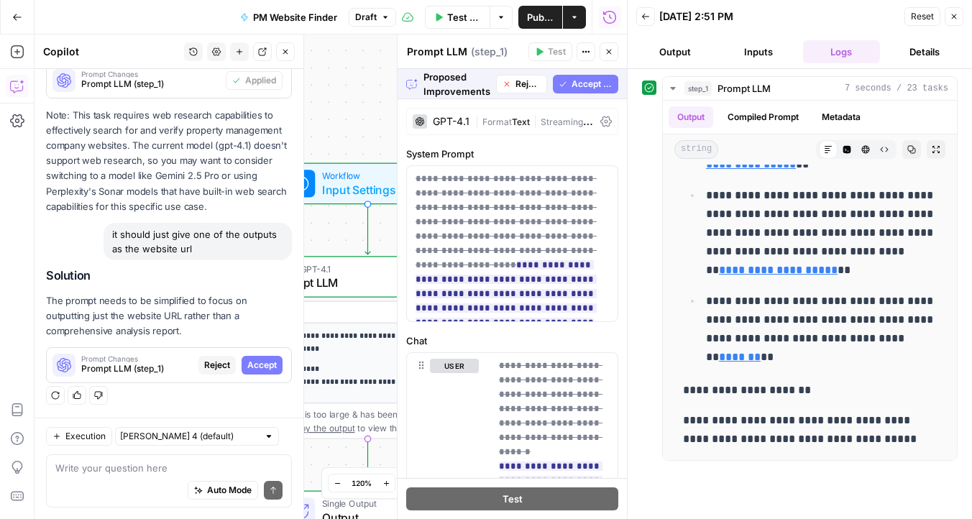
click at [580, 84] on span "Accept All" at bounding box center [592, 84] width 41 height 13
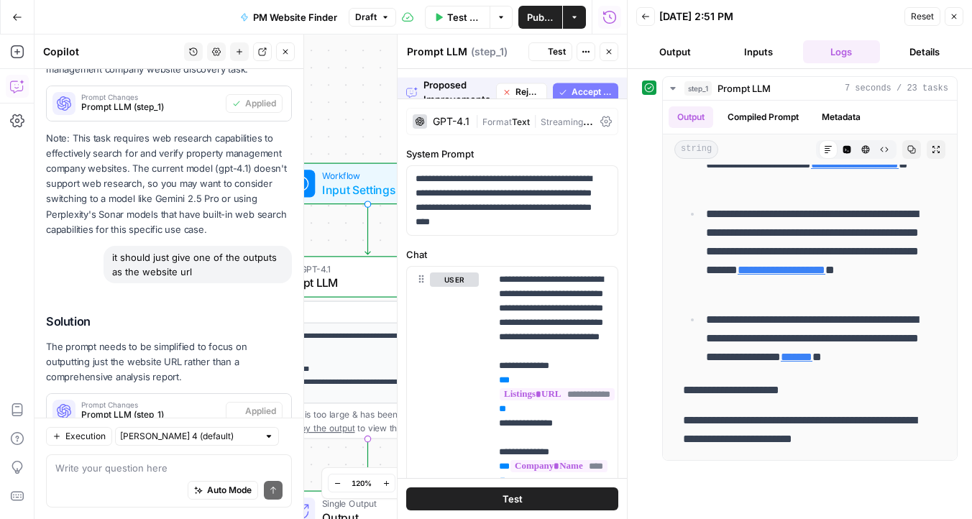
scroll to position [0, 0]
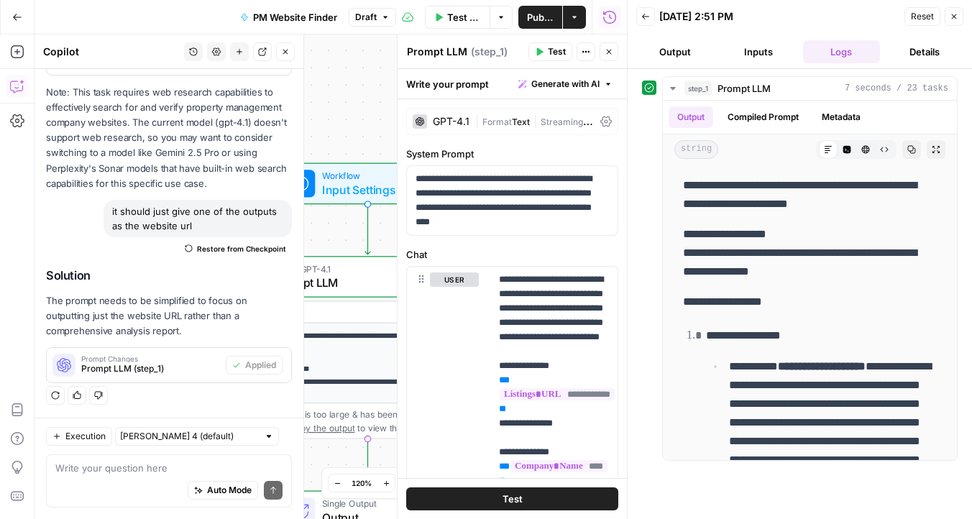
click at [521, 501] on span "Test" at bounding box center [513, 499] width 20 height 14
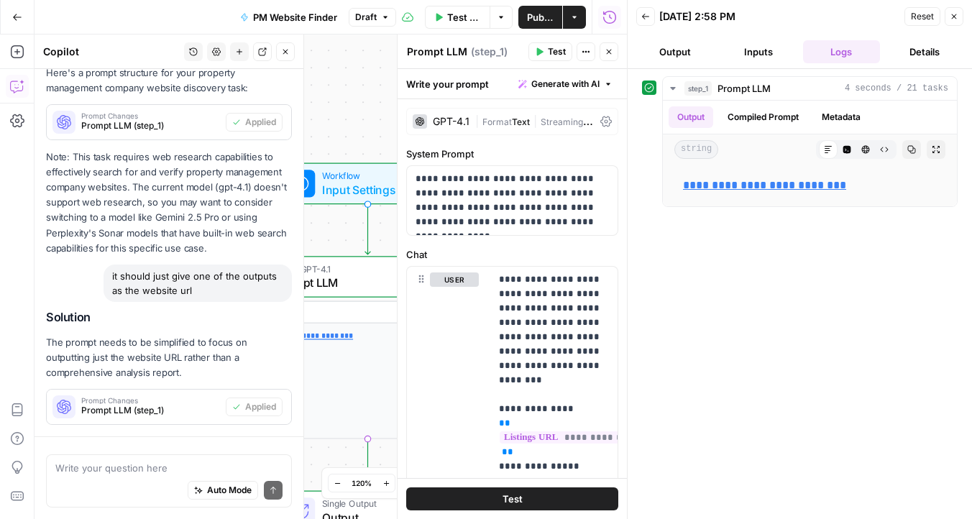
scroll to position [504, 0]
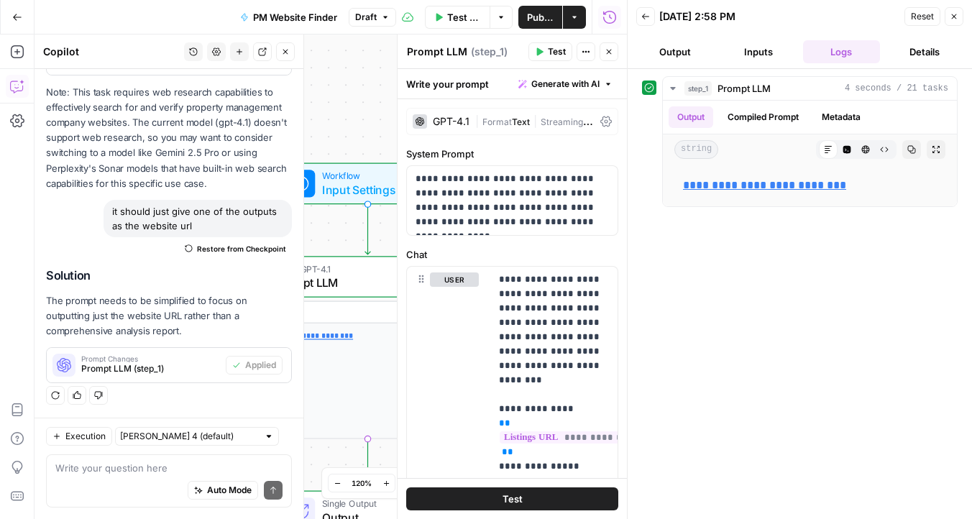
click at [534, 17] on span "Publish" at bounding box center [540, 17] width 27 height 14
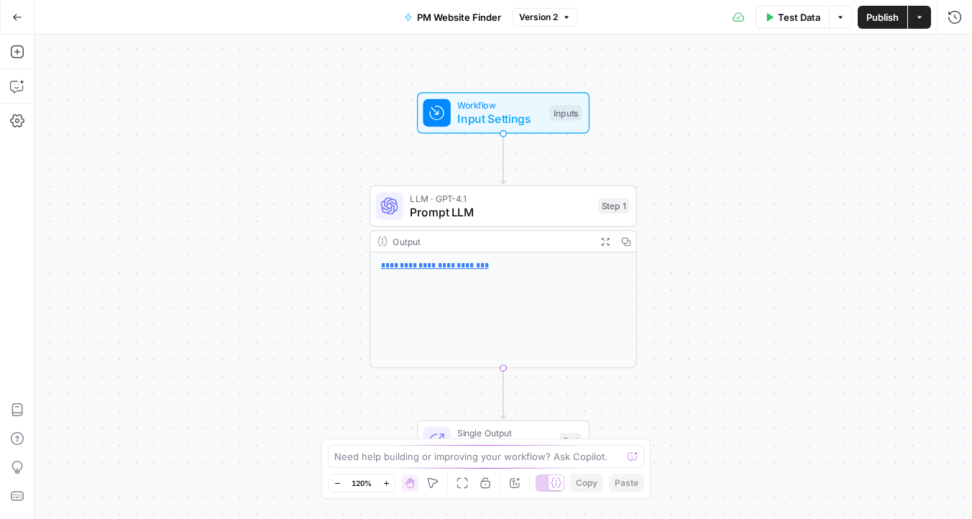
click at [490, 112] on span "Input Settings" at bounding box center [500, 118] width 86 height 17
click at [925, 141] on button "edit field" at bounding box center [912, 146] width 55 height 17
